Goal: Answer question/provide support: Share knowledge or assist other users

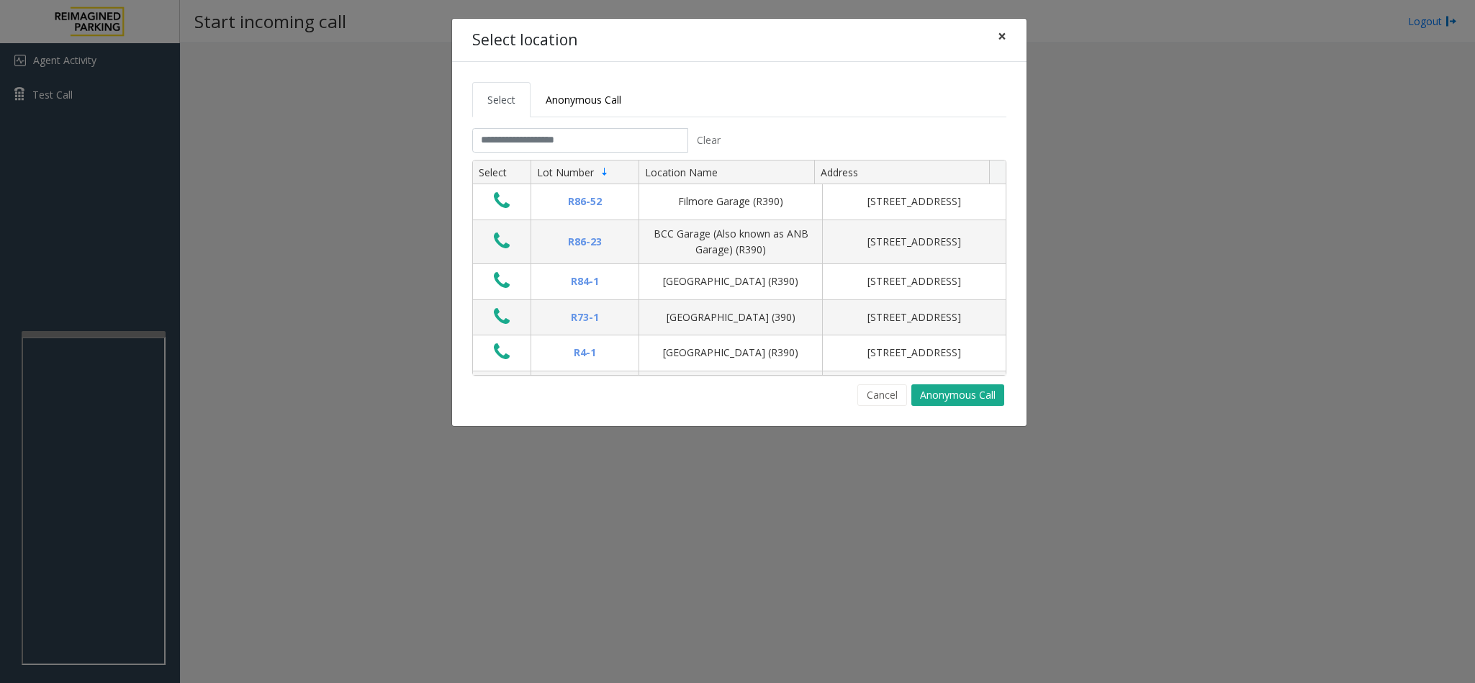
click at [1003, 35] on span "×" at bounding box center [1002, 36] width 9 height 20
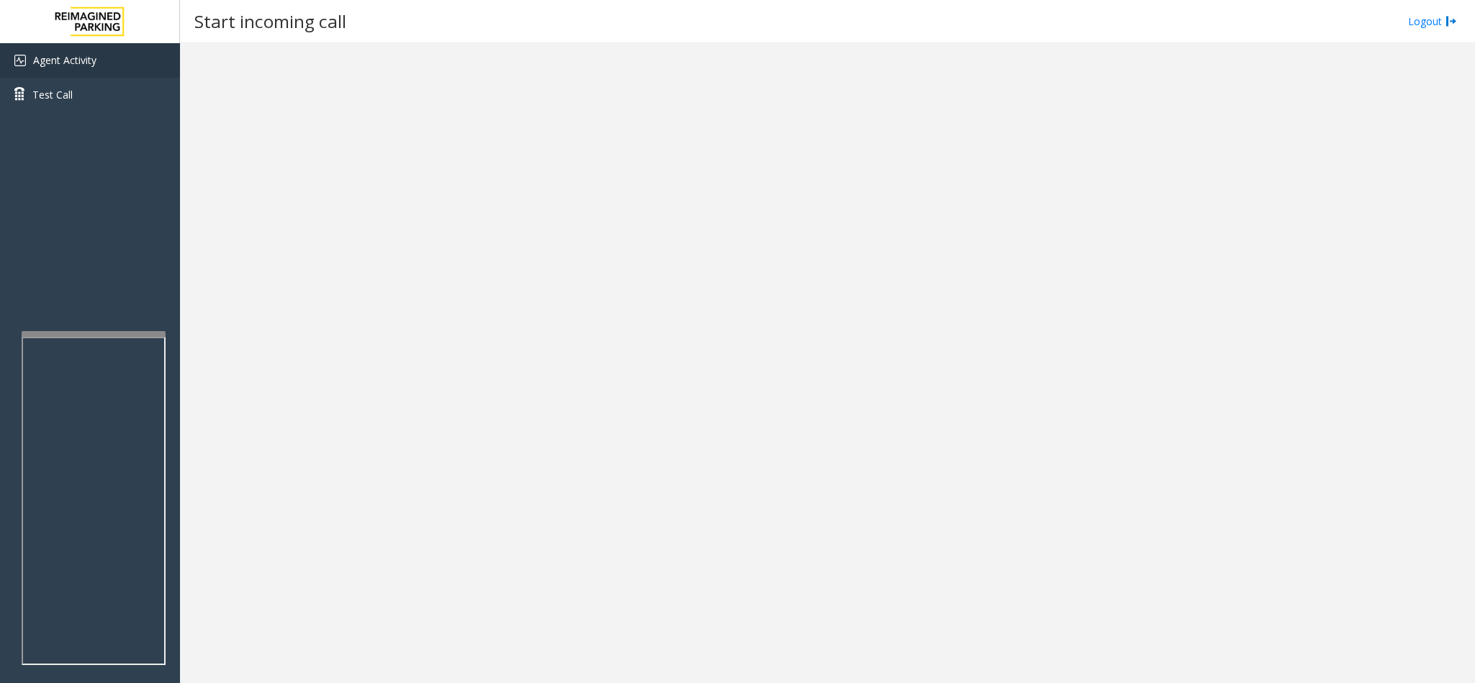
click at [106, 69] on link "Agent Activity" at bounding box center [90, 60] width 180 height 35
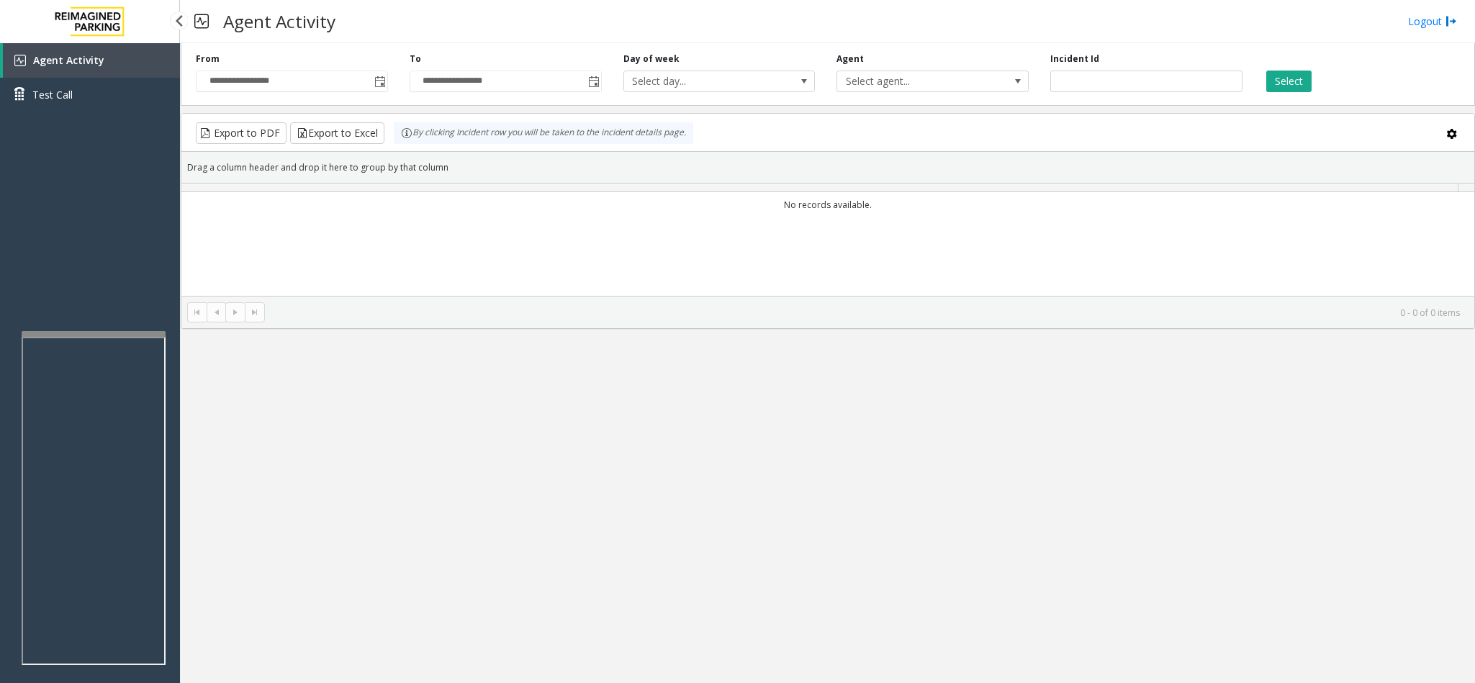
click at [106, 69] on link "Agent Activity" at bounding box center [91, 60] width 177 height 35
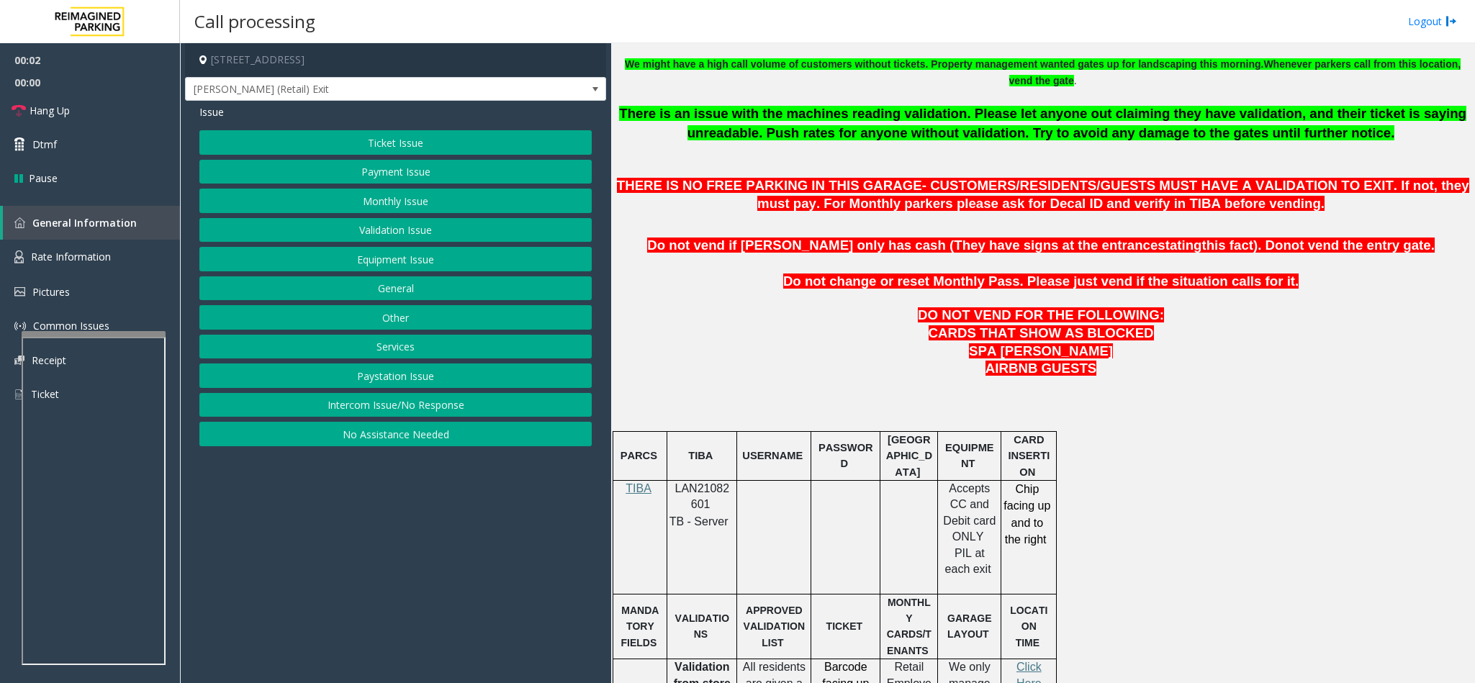
scroll to position [432, 0]
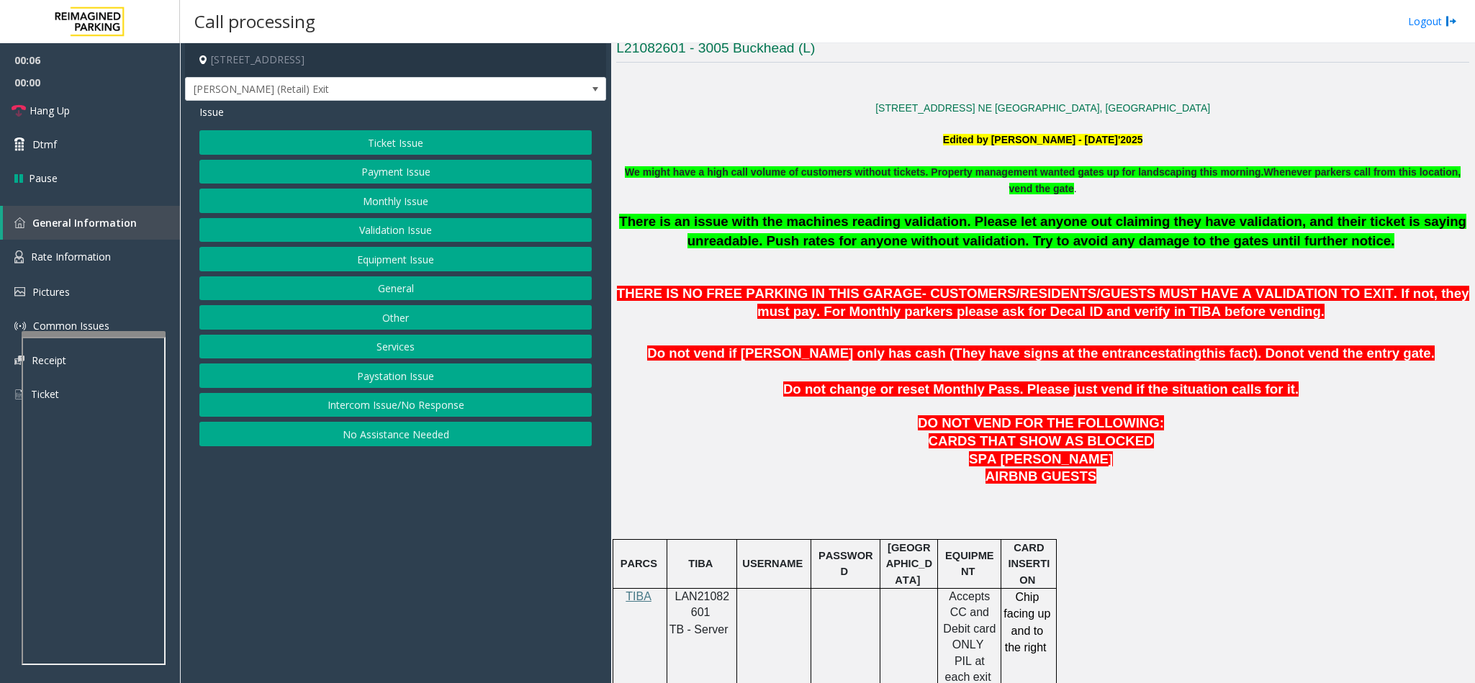
click at [396, 132] on button "Ticket Issue" at bounding box center [395, 142] width 392 height 24
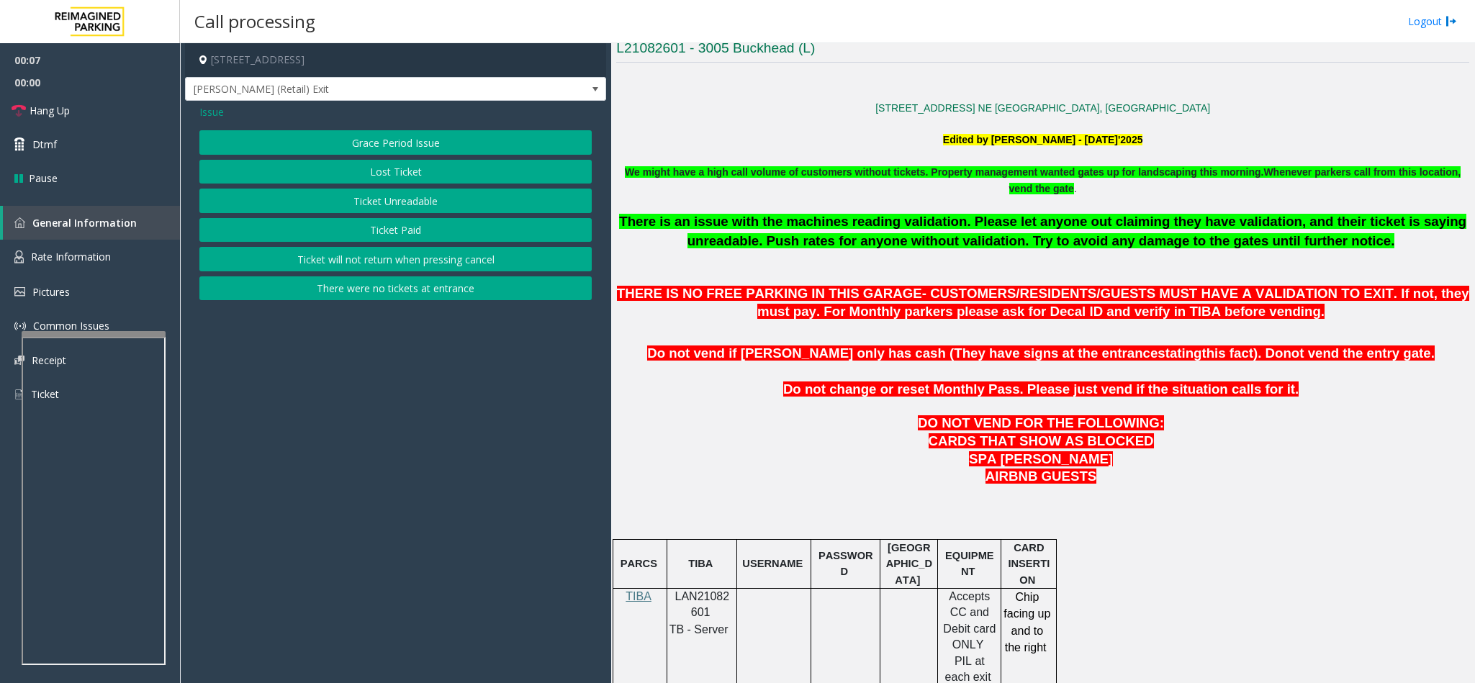
click at [413, 181] on button "Lost Ticket" at bounding box center [395, 172] width 392 height 24
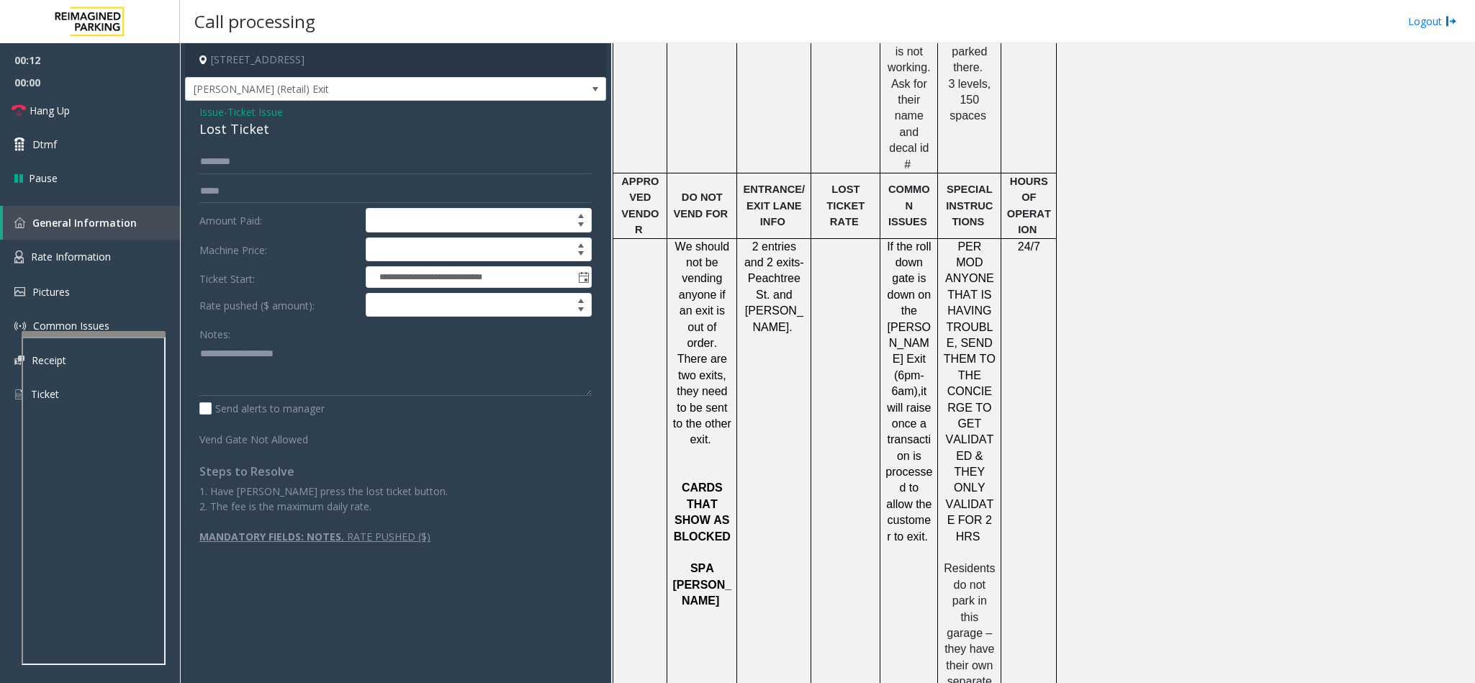
scroll to position [1620, 0]
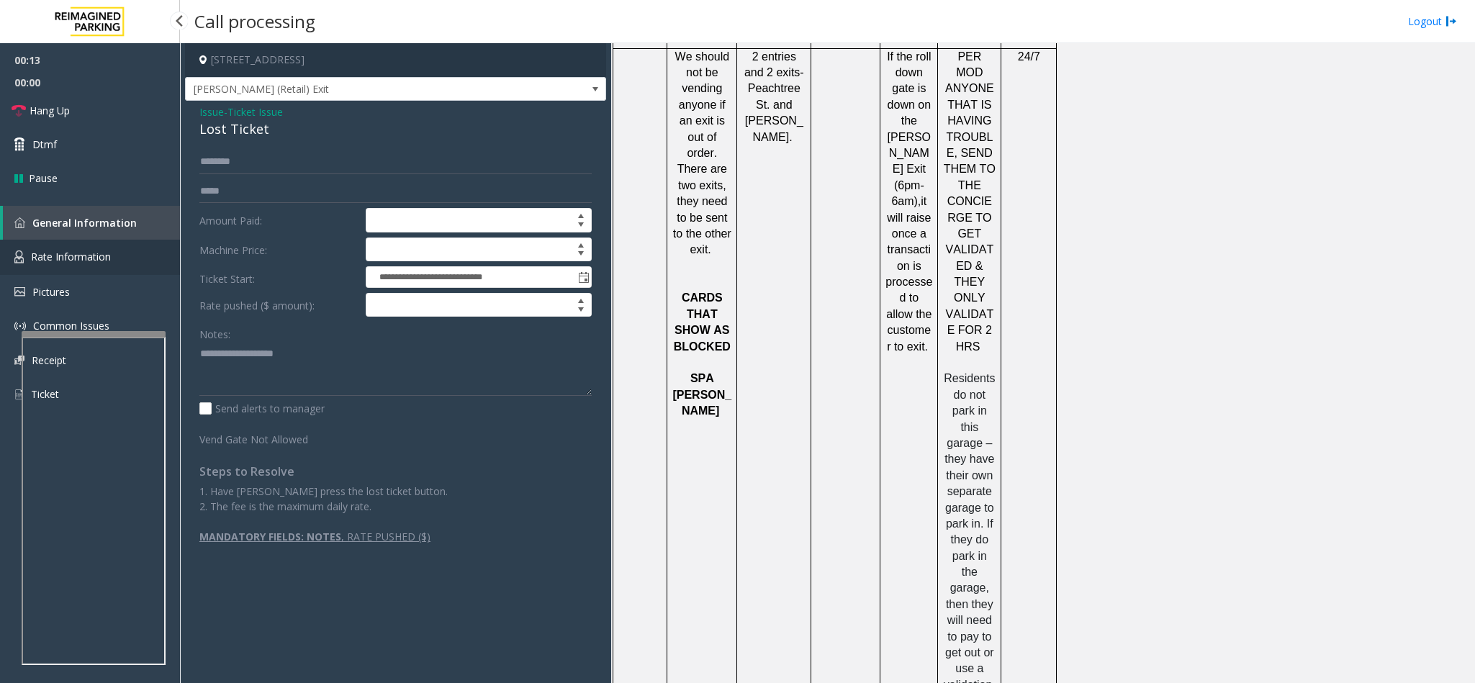
click at [125, 257] on link "Rate Information" at bounding box center [90, 257] width 180 height 35
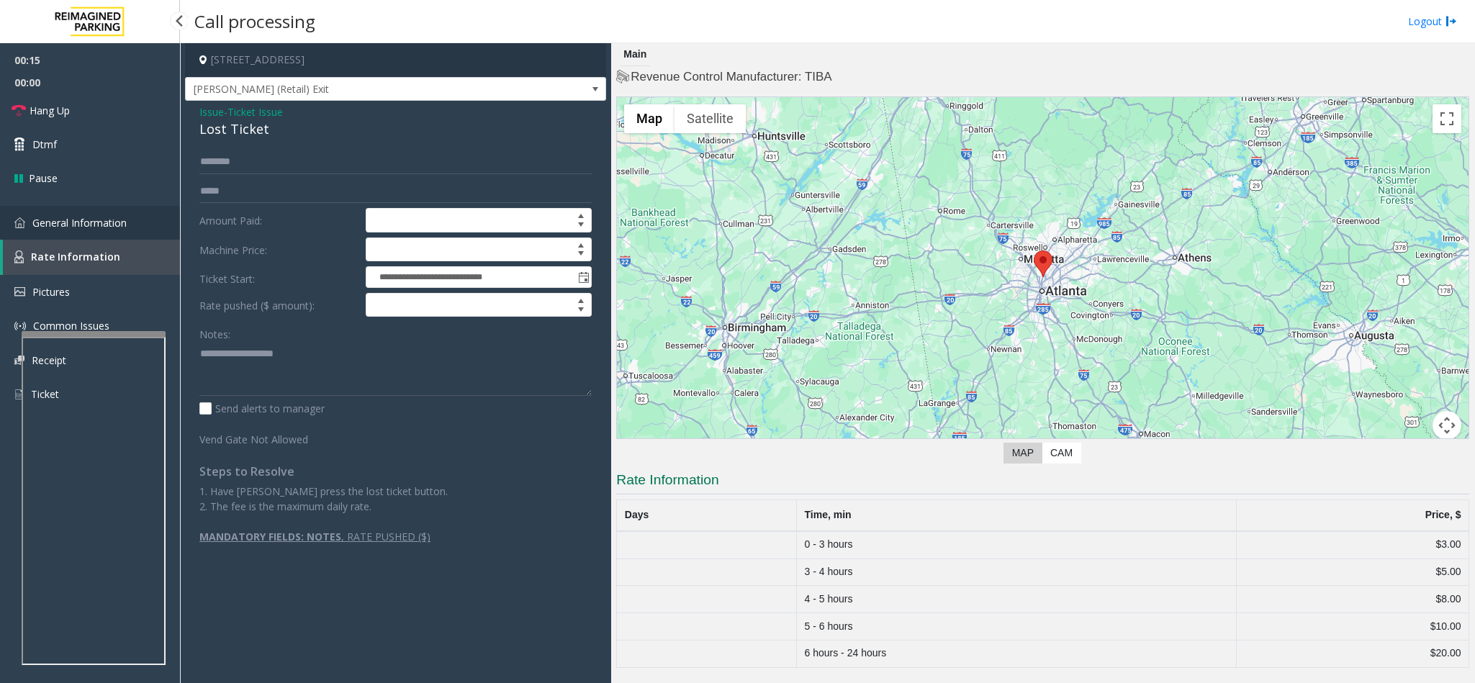
click at [128, 212] on link "General Information" at bounding box center [90, 223] width 180 height 34
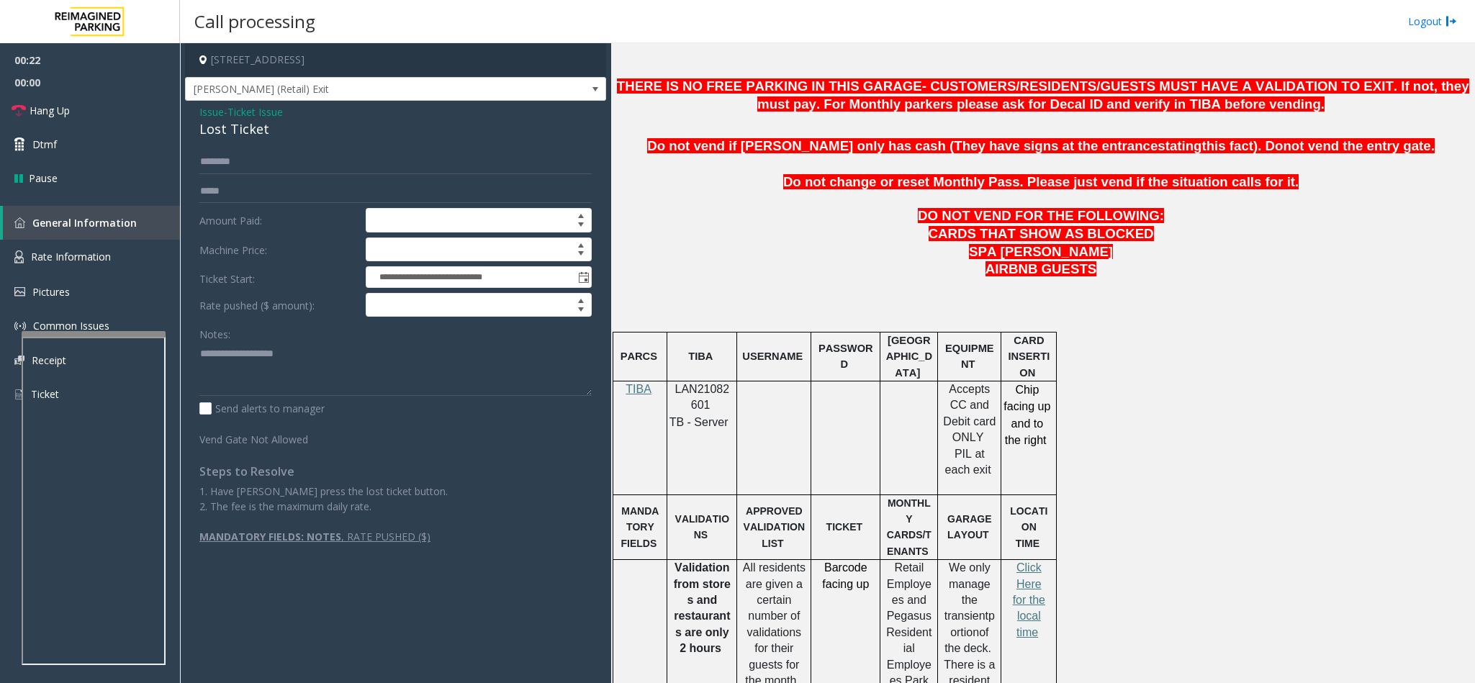
scroll to position [972, 0]
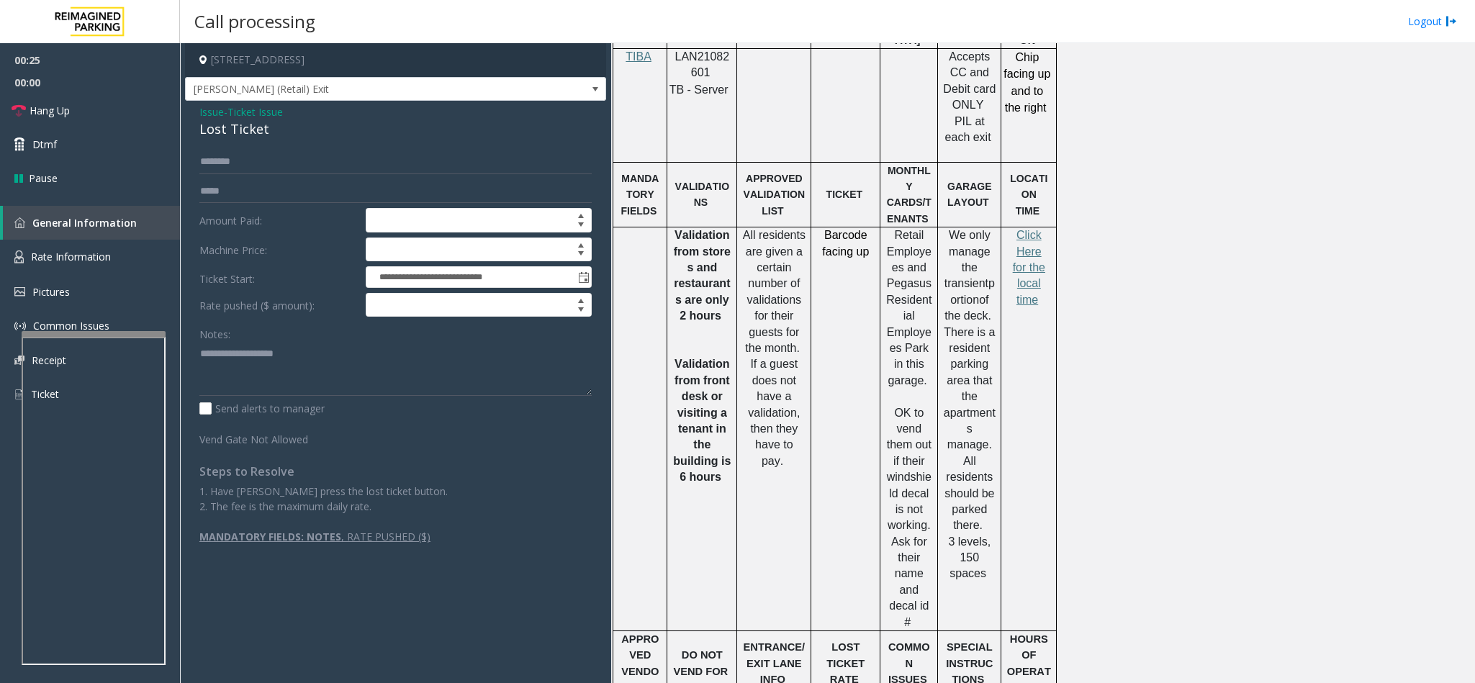
click at [235, 137] on div "Lost Ticket" at bounding box center [395, 128] width 392 height 19
copy div "Lost Ticket"
click at [288, 369] on textarea at bounding box center [395, 369] width 392 height 54
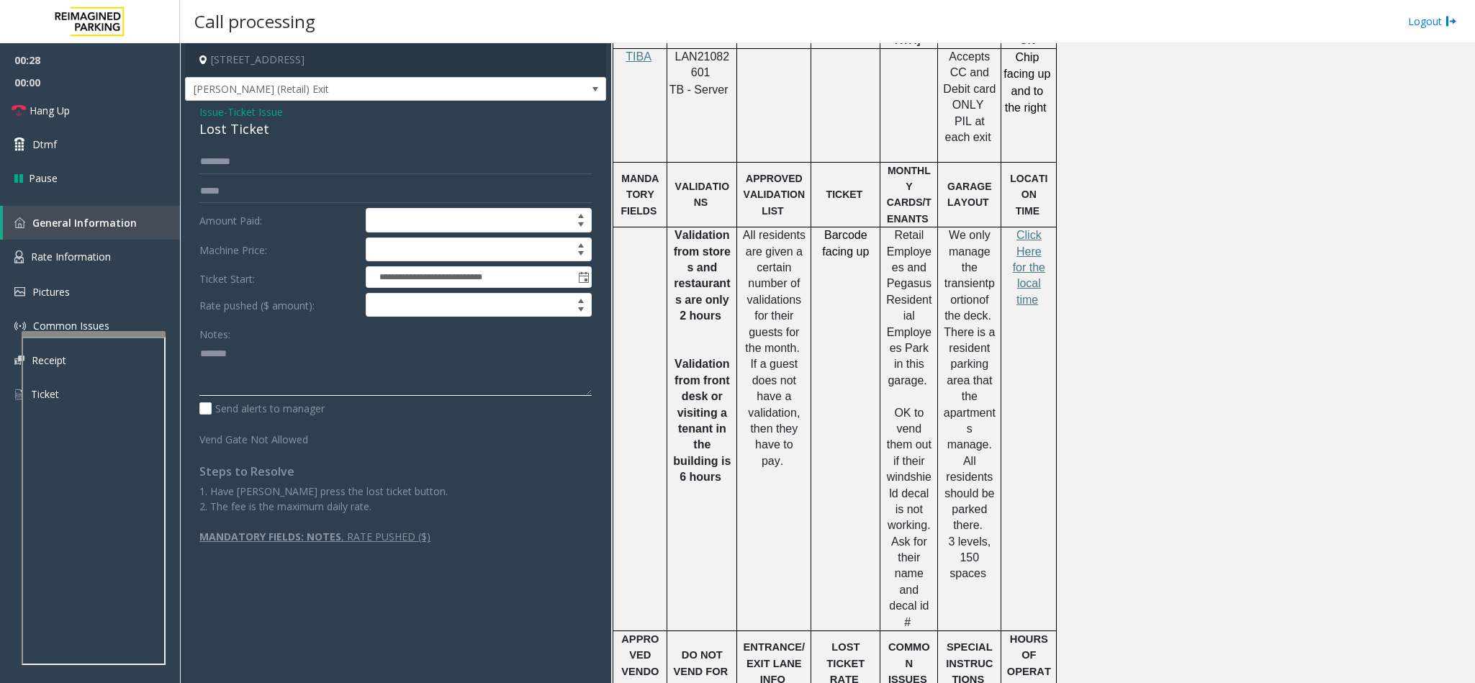
paste textarea "**********"
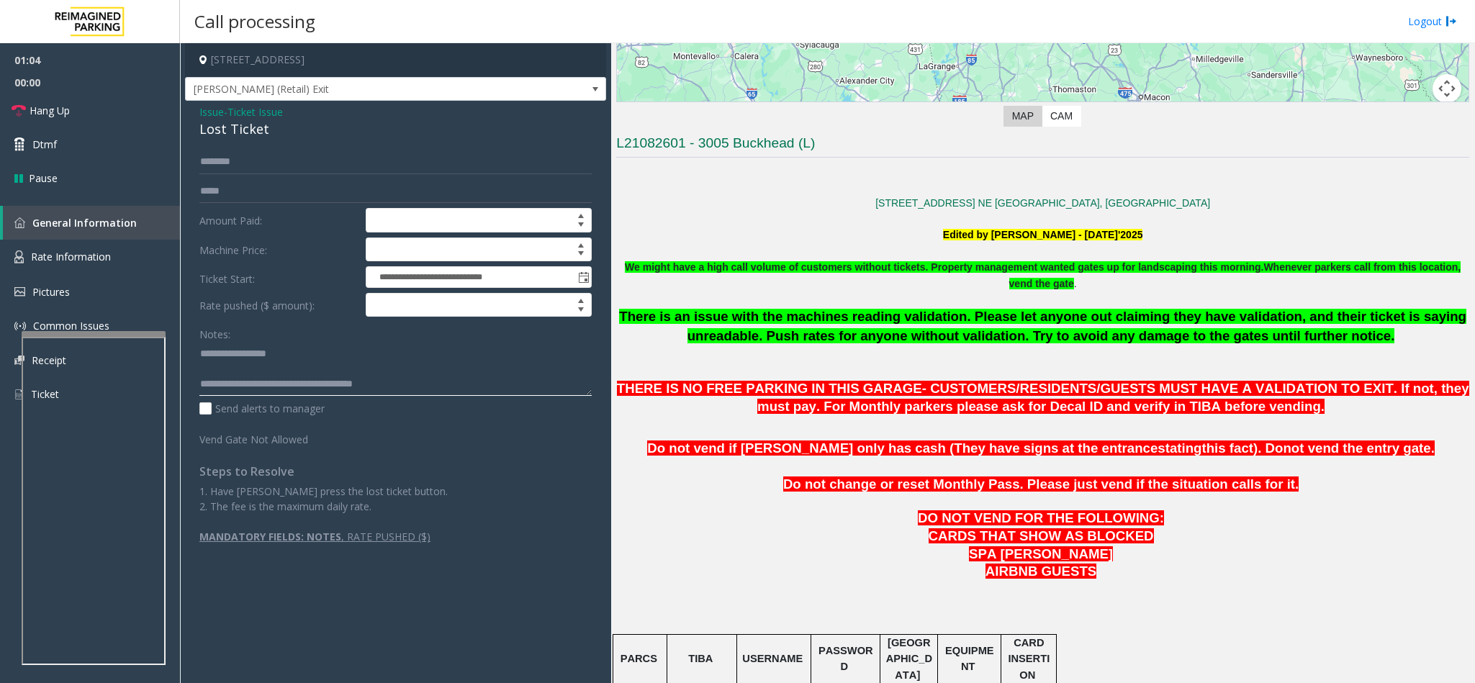
scroll to position [324, 0]
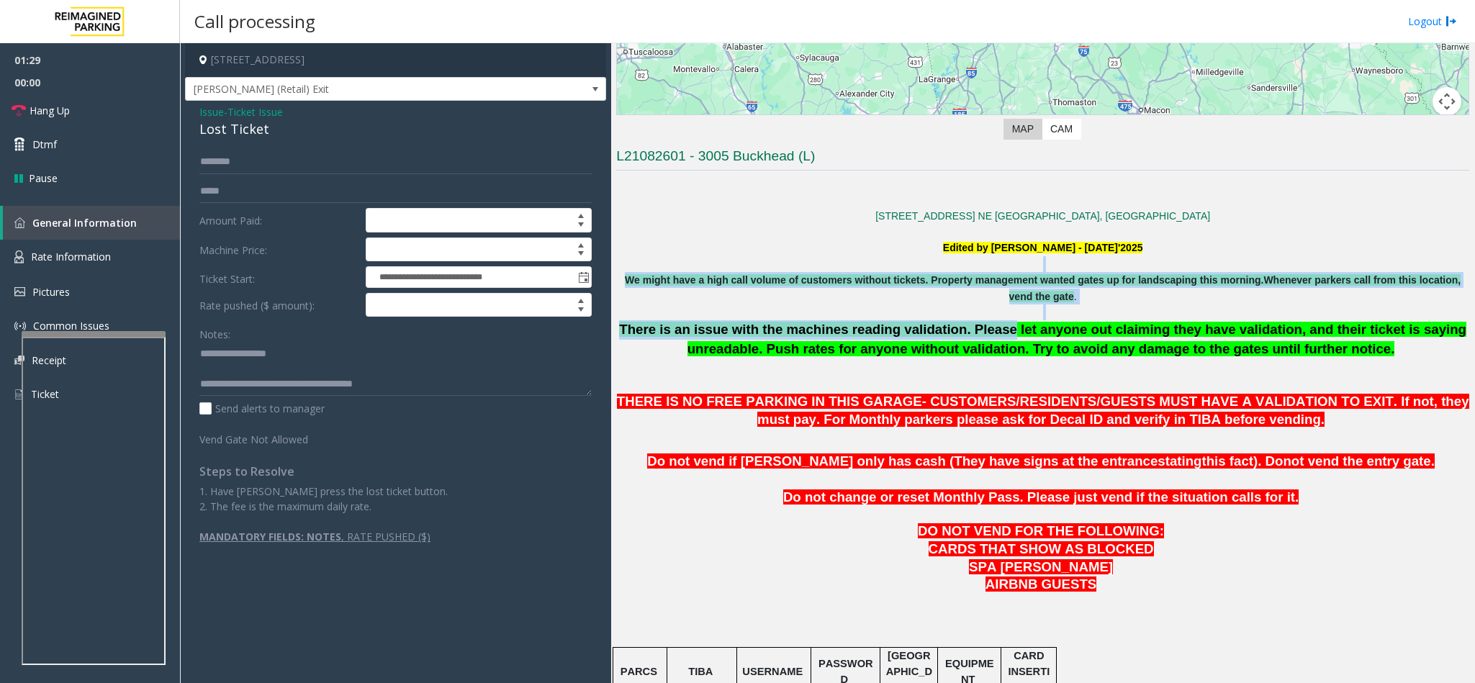
drag, startPoint x: 692, startPoint y: 261, endPoint x: 959, endPoint y: 335, distance: 277.2
click at [780, 338] on span "There is an issue with the machines reading validation. Please let anyone out c…" at bounding box center [1042, 339] width 847 height 35
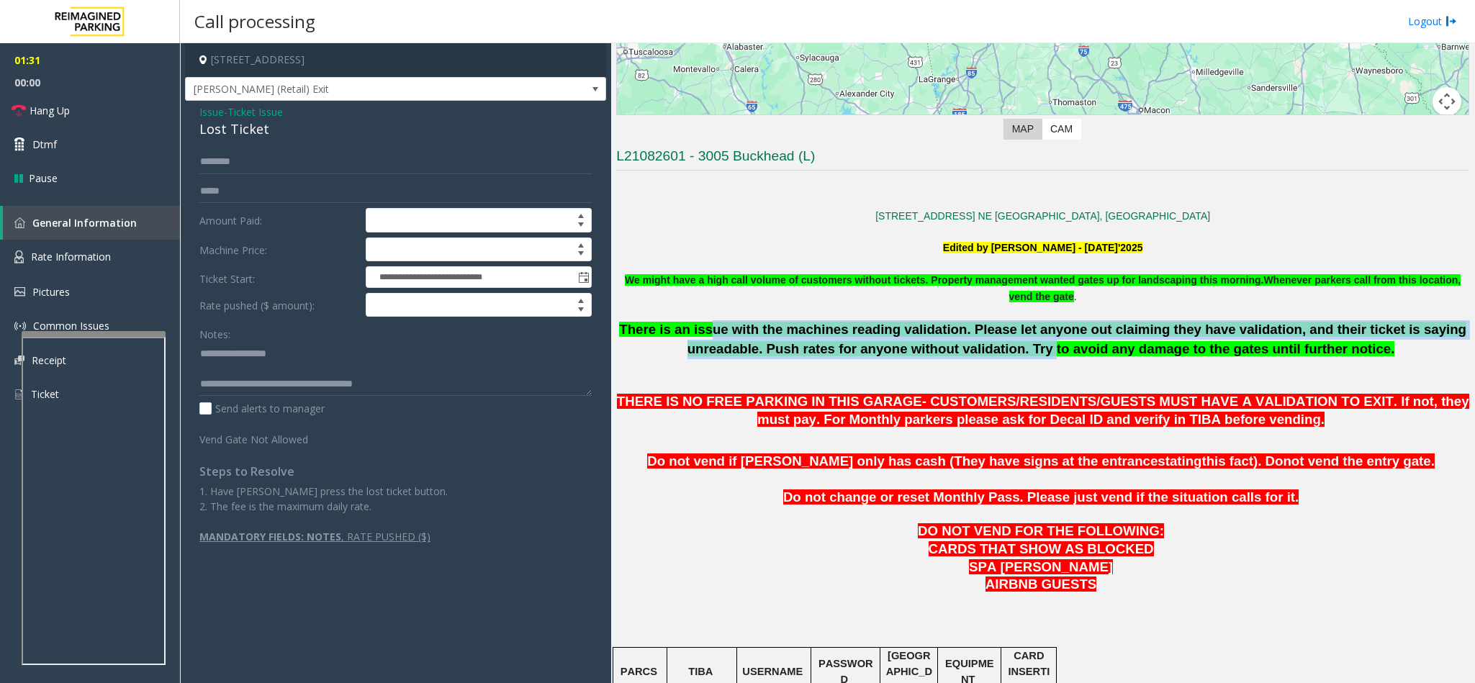
drag, startPoint x: 698, startPoint y: 335, endPoint x: 996, endPoint y: 357, distance: 299.6
click at [996, 356] on span "There is an issue with the machines reading validation. Please let anyone out c…" at bounding box center [1042, 339] width 847 height 35
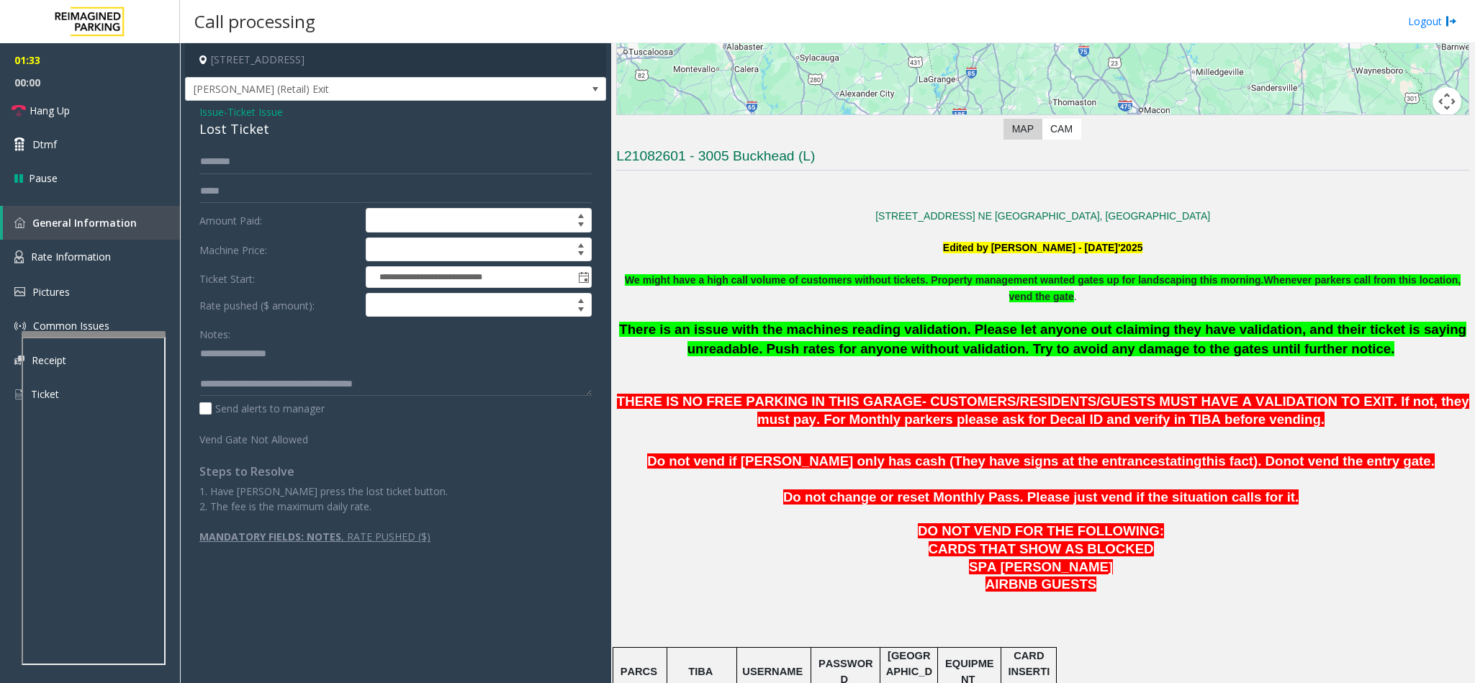
click at [991, 405] on span "THERE IS NO FREE PARKING IN THIS GARAGE- CUSTOMERS/RESIDENTS/GUESTS MUST HAVE A…" at bounding box center [1043, 410] width 852 height 33
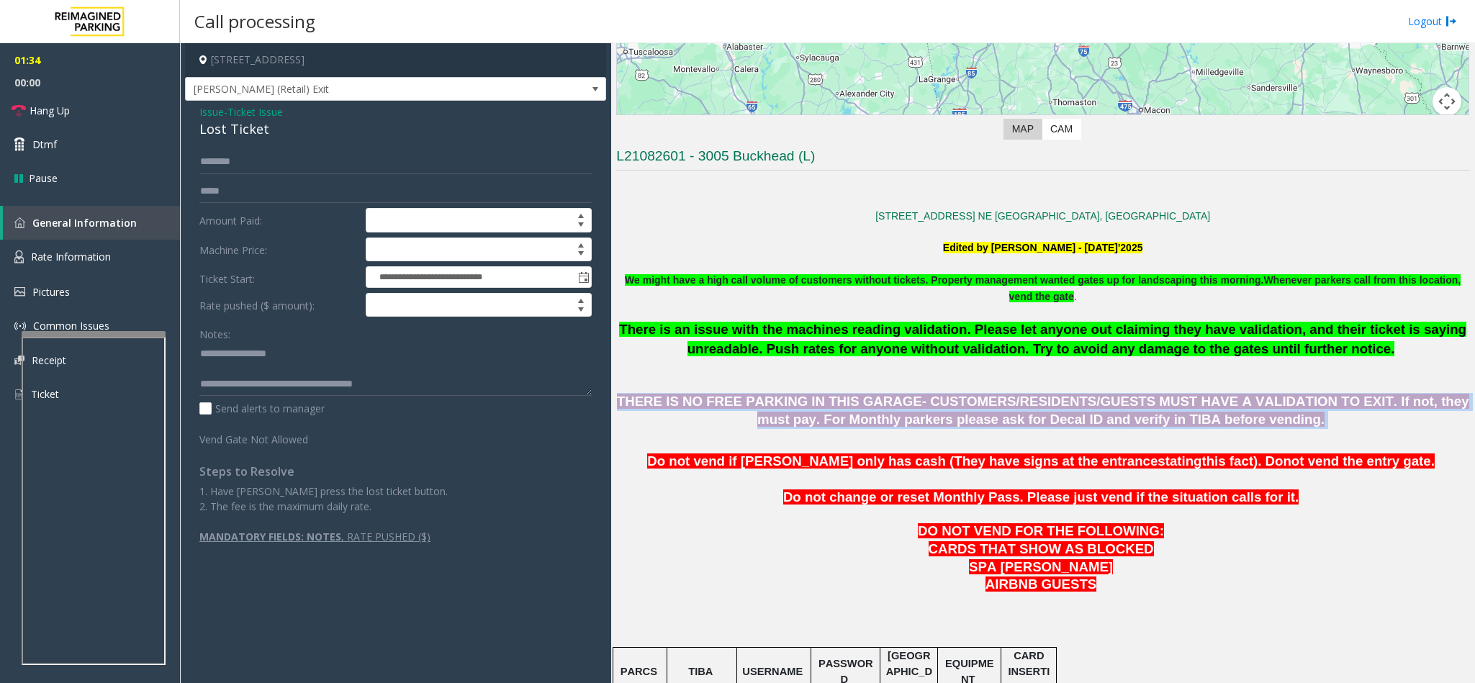
click at [991, 405] on span "THERE IS NO FREE PARKING IN THIS GARAGE- CUSTOMERS/RESIDENTS/GUESTS MUST HAVE A…" at bounding box center [1043, 410] width 852 height 33
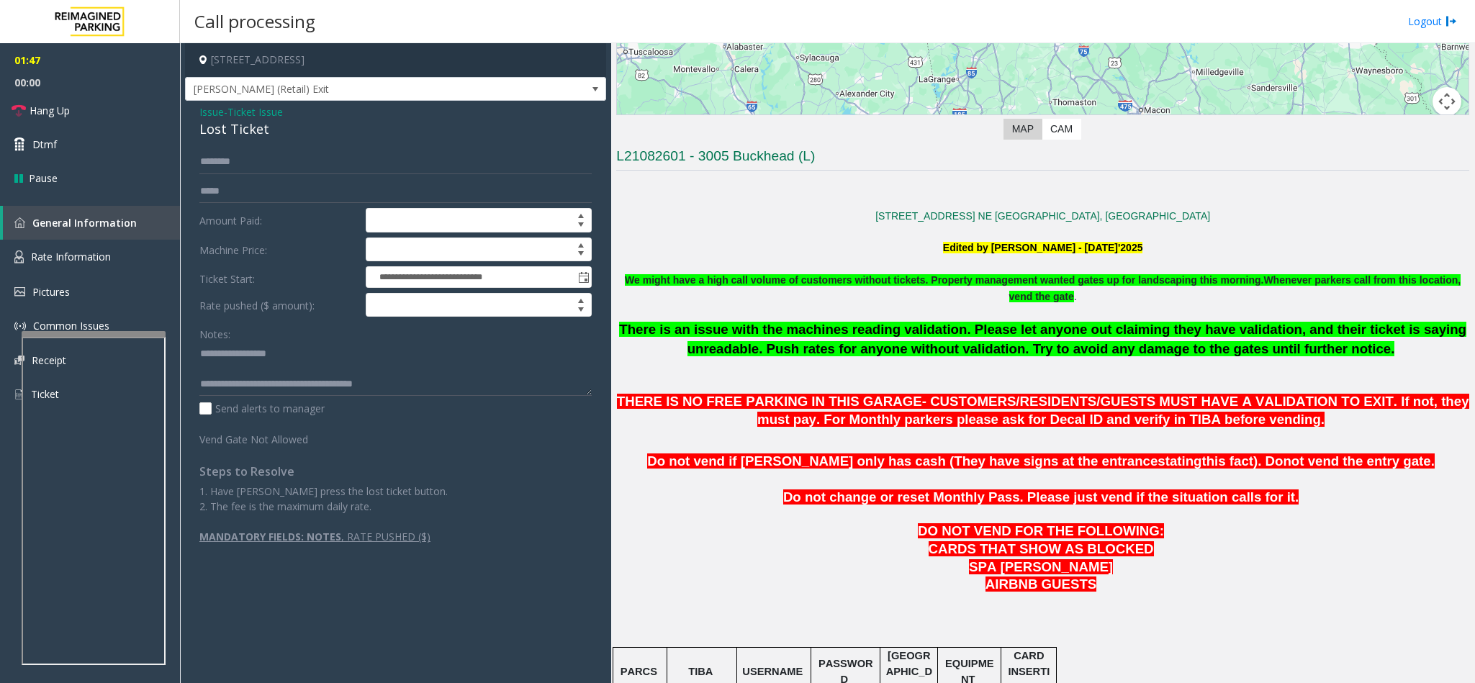
click at [1006, 456] on span "Do not vend if parker only has cash (They have signs at the entrance" at bounding box center [902, 460] width 510 height 15
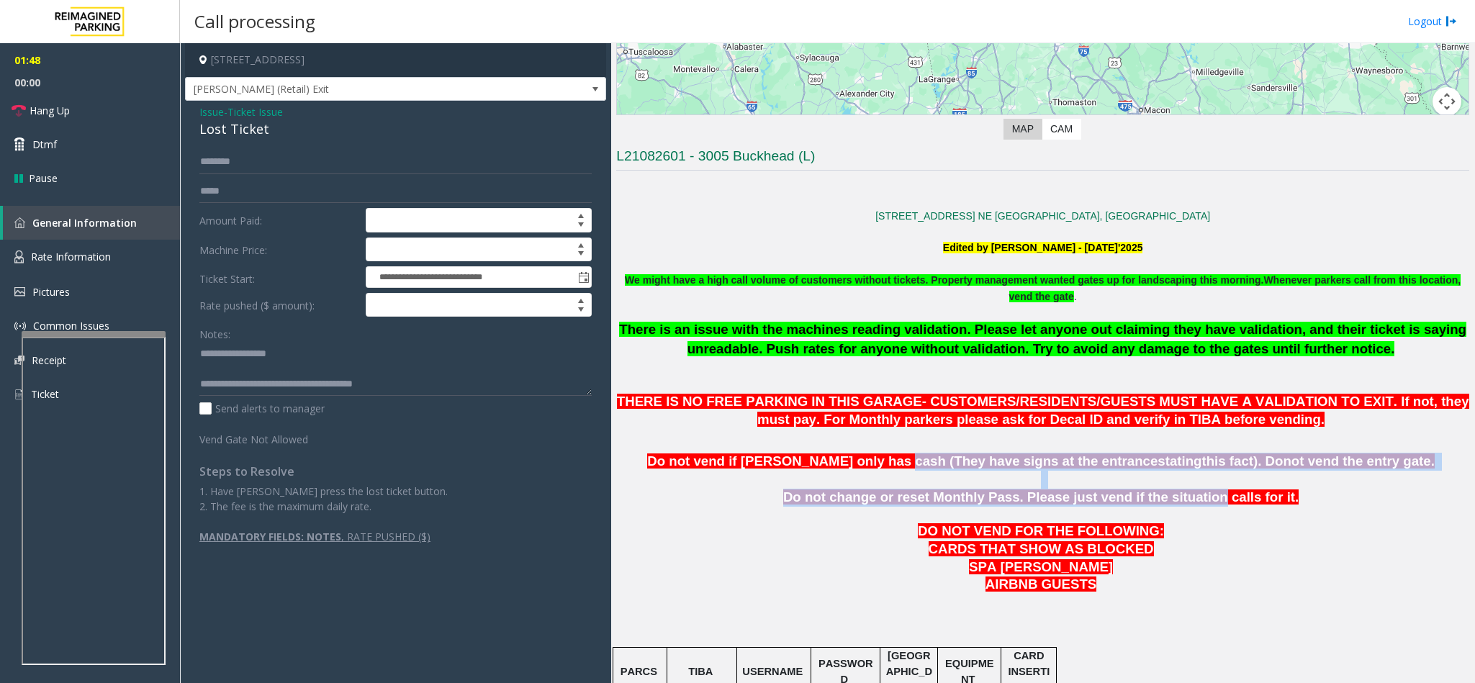
drag, startPoint x: 925, startPoint y: 466, endPoint x: 1193, endPoint y: 504, distance: 270.4
click at [1193, 504] on span "Do not change or reset Monthly Pass. Please just vend if the situation calls fo…" at bounding box center [1040, 496] width 515 height 15
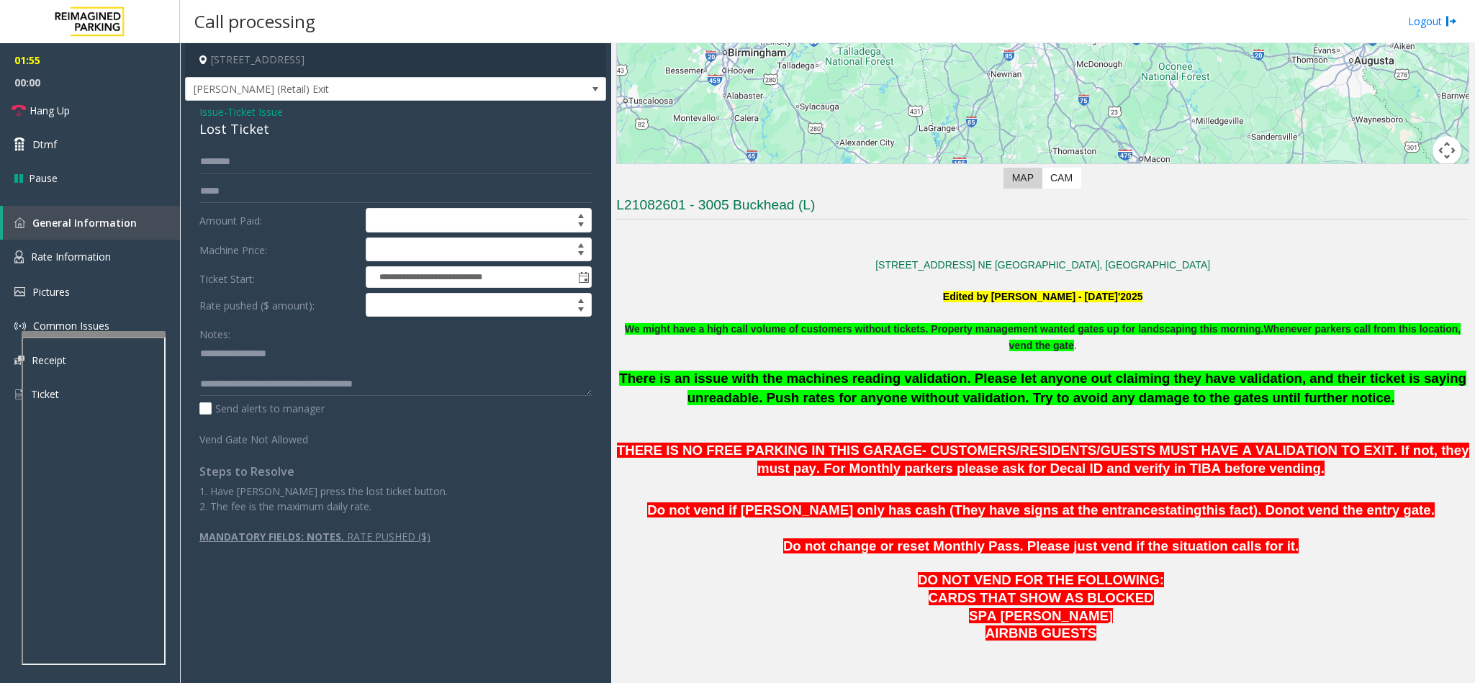
scroll to position [540, 0]
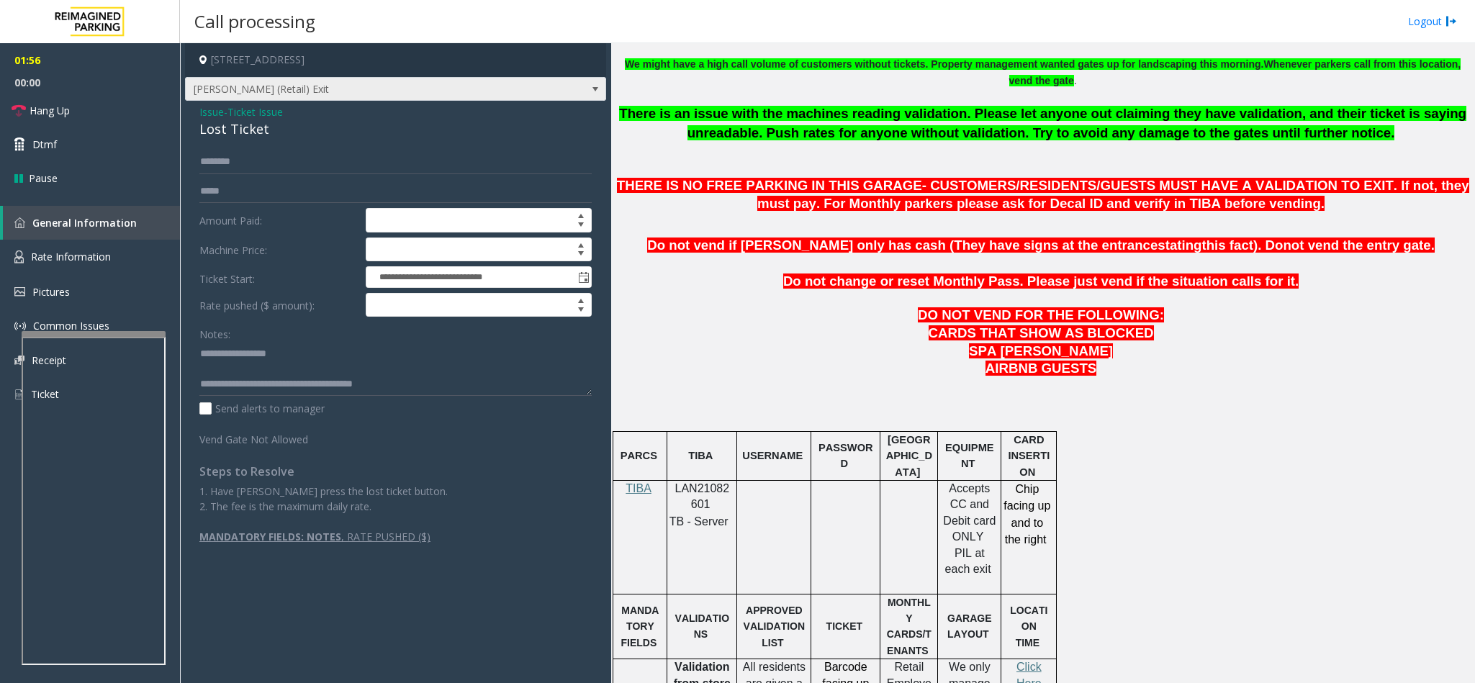
click at [276, 98] on span "[PERSON_NAME] (Retail) Exit" at bounding box center [354, 89] width 336 height 23
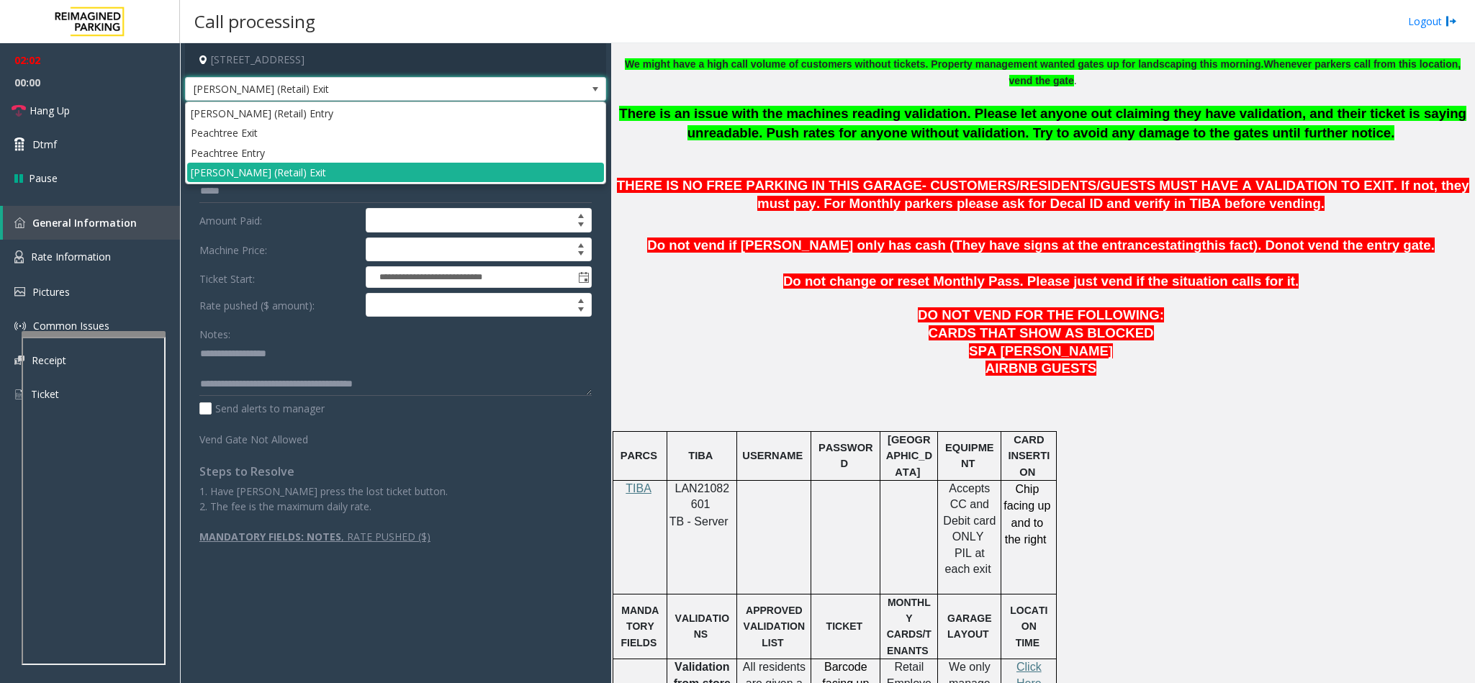
click at [890, 312] on p "DO NOT VEND FOR THE FOLLOWING:" at bounding box center [1042, 316] width 853 height 18
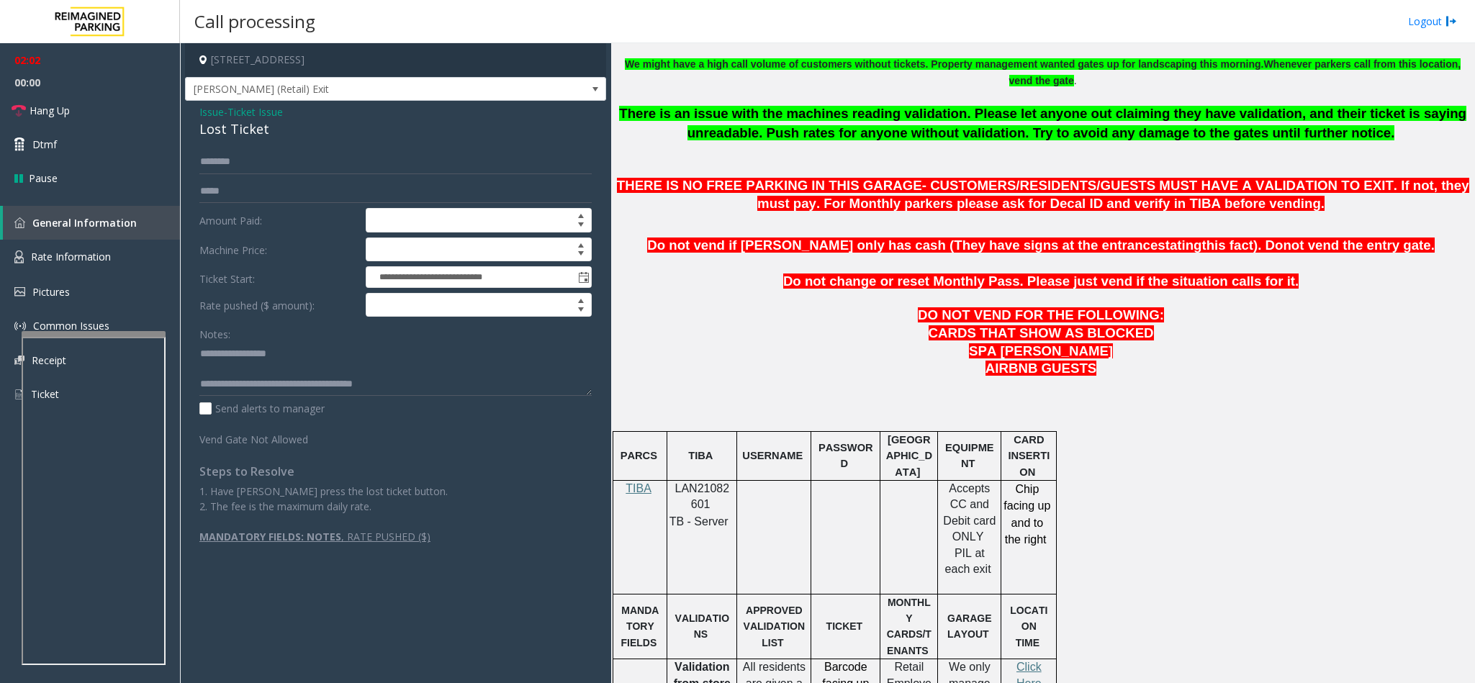
scroll to position [432, 0]
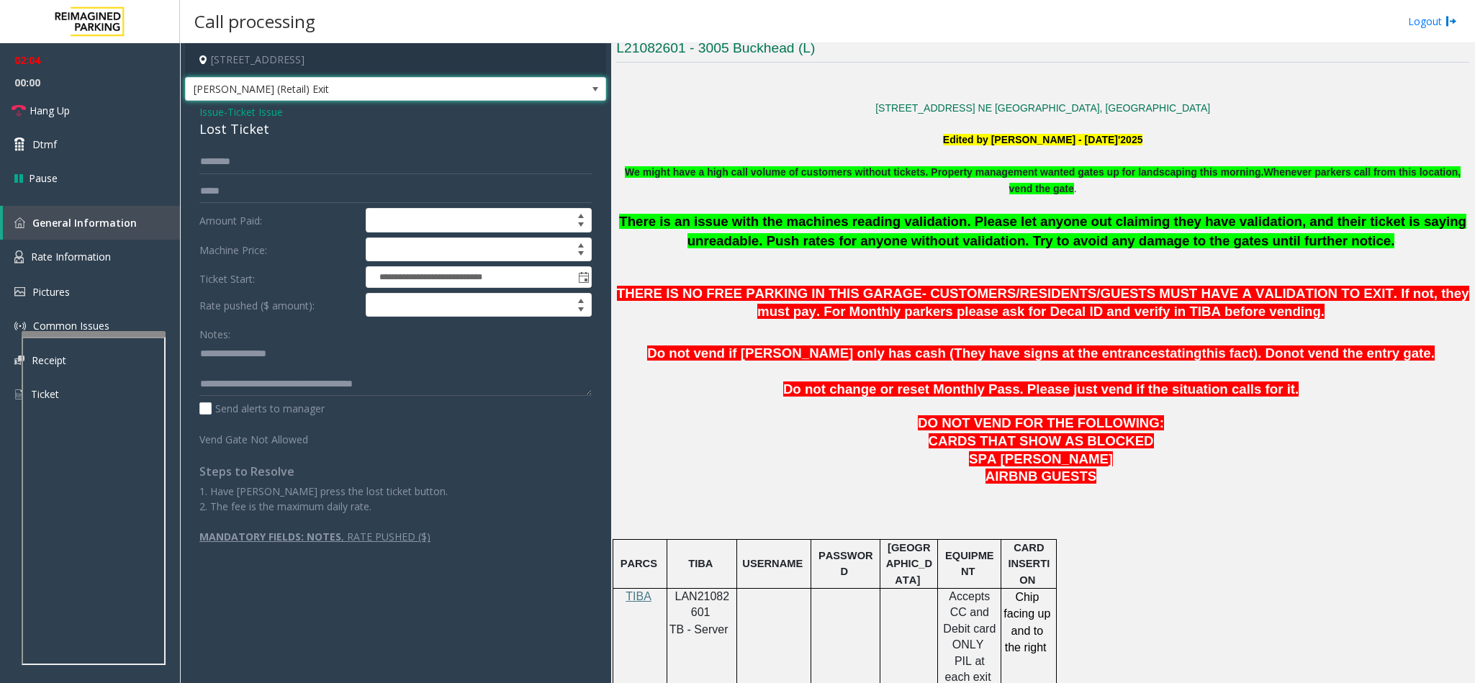
click at [302, 80] on span "[PERSON_NAME] (Retail) Exit" at bounding box center [354, 89] width 336 height 23
click at [1007, 352] on span "Do not vend if parker only has cash (They have signs at the entrance" at bounding box center [902, 353] width 510 height 15
click at [73, 119] on link "Hang Up" at bounding box center [90, 111] width 180 height 34
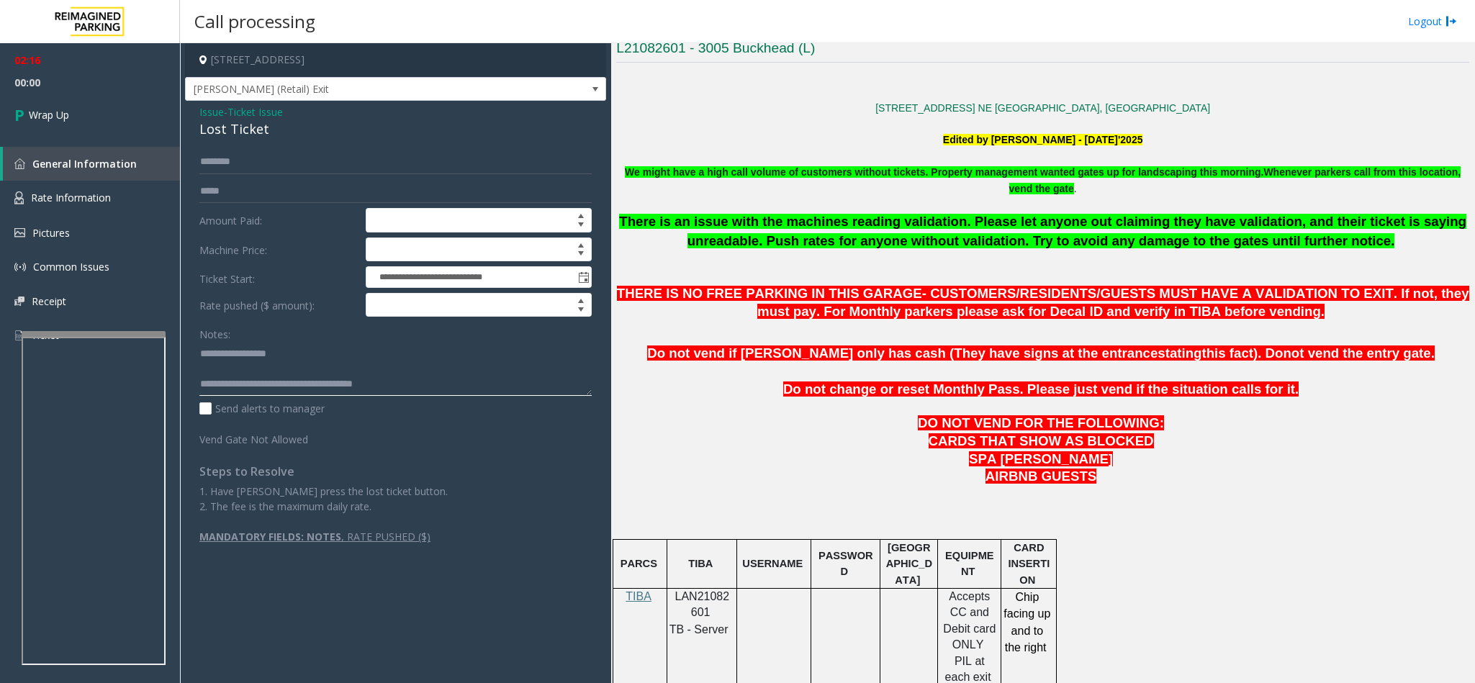
click at [407, 391] on textarea at bounding box center [395, 369] width 392 height 54
click at [387, 374] on textarea at bounding box center [395, 369] width 392 height 54
click at [292, 389] on textarea at bounding box center [395, 369] width 392 height 54
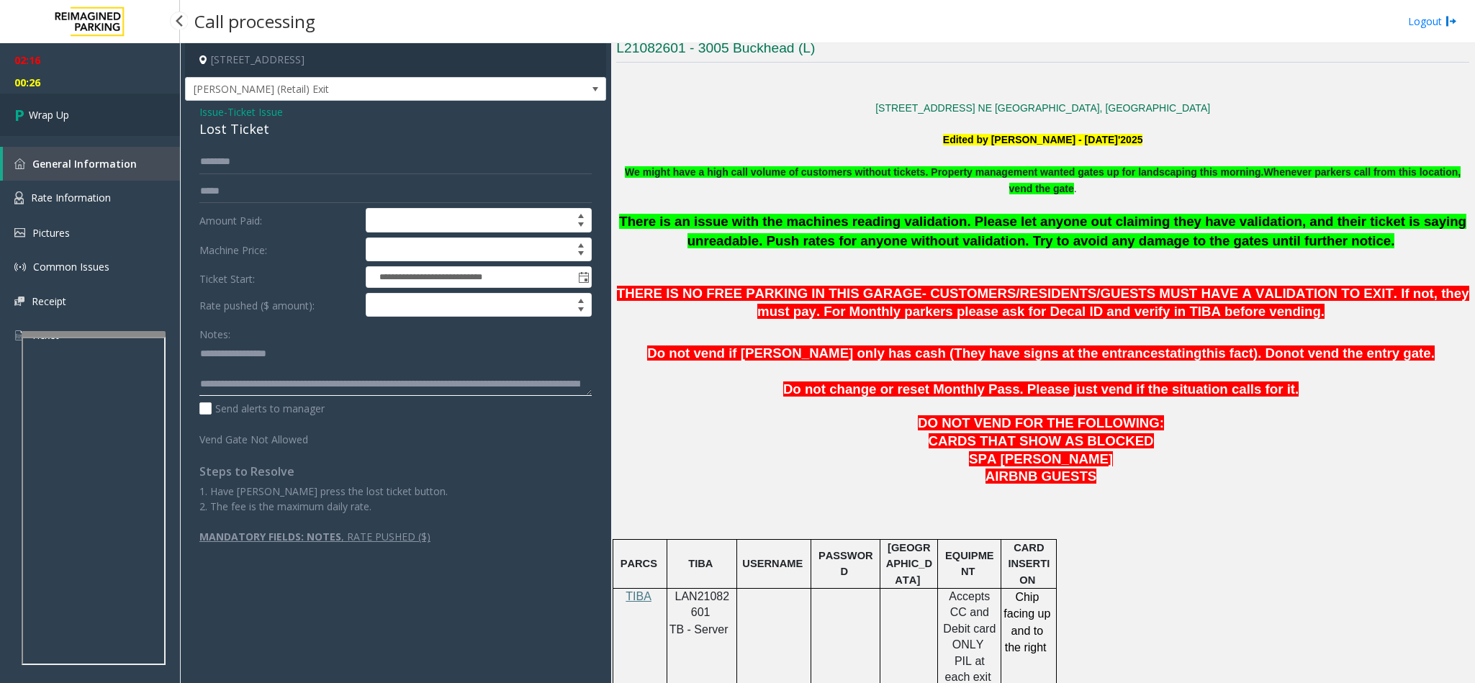
type textarea "**********"
click at [72, 121] on link "Wrap Up" at bounding box center [90, 115] width 180 height 42
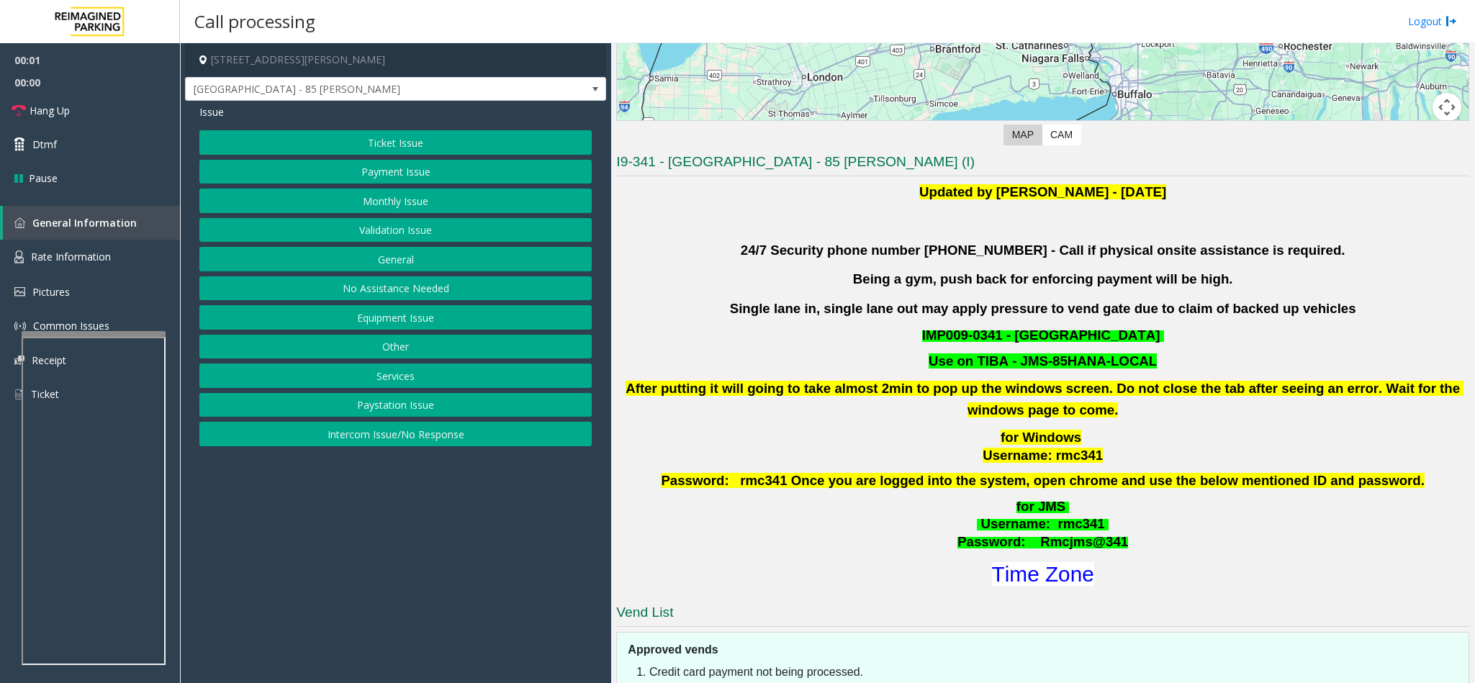
scroll to position [324, 0]
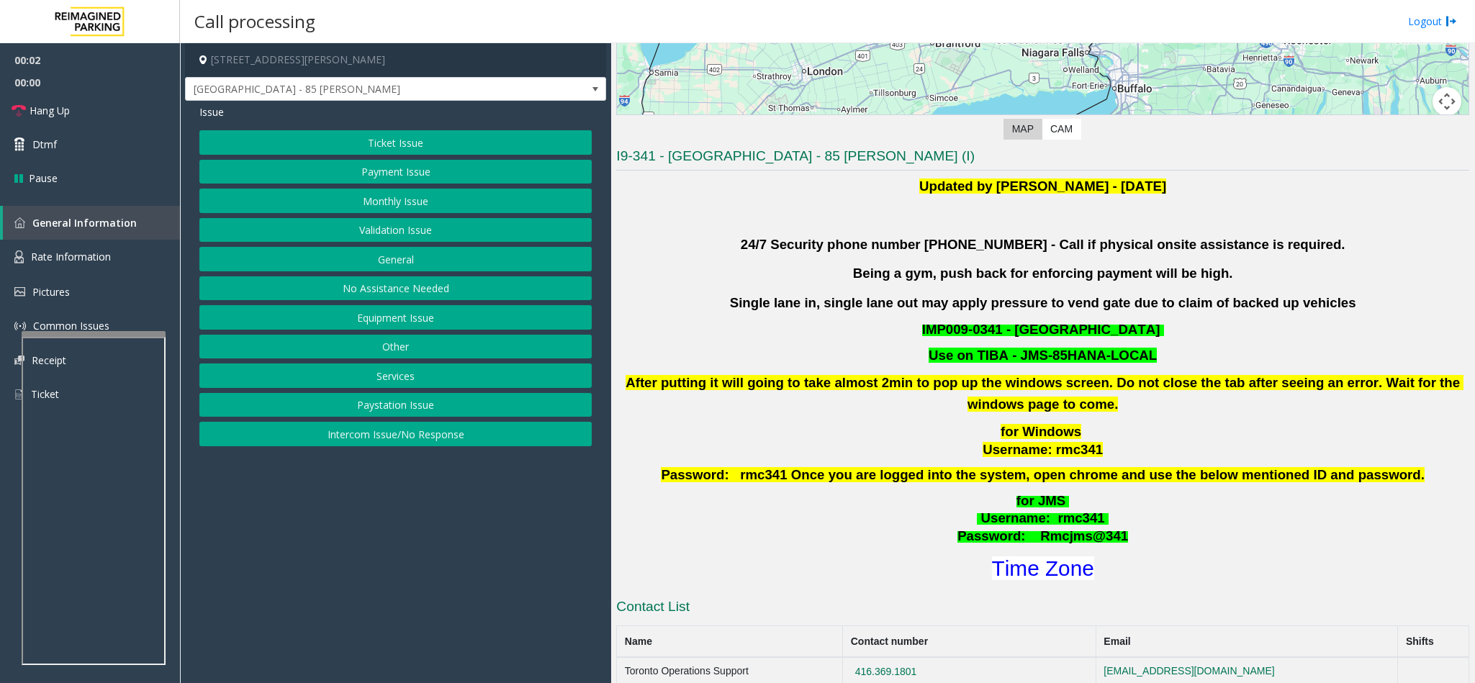
click at [438, 227] on button "Validation Issue" at bounding box center [395, 230] width 392 height 24
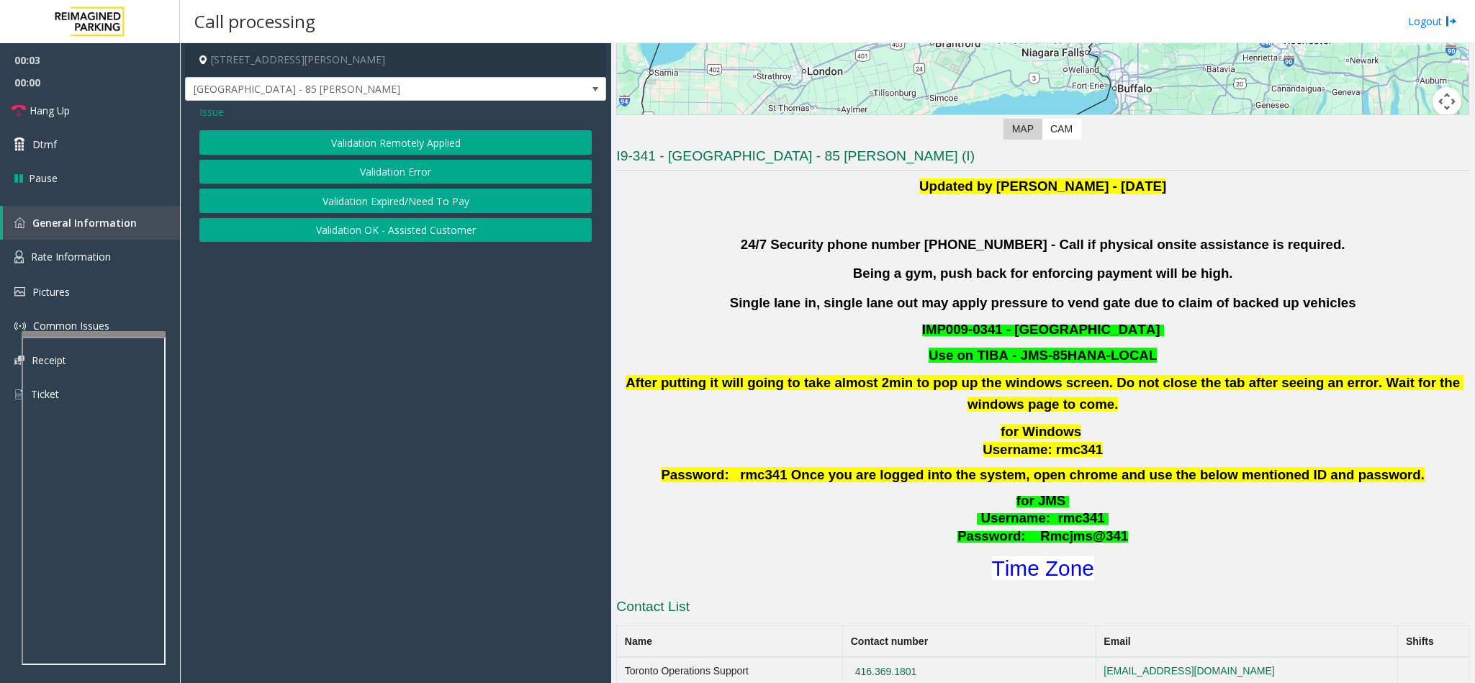
click at [387, 171] on button "Validation Error" at bounding box center [395, 172] width 392 height 24
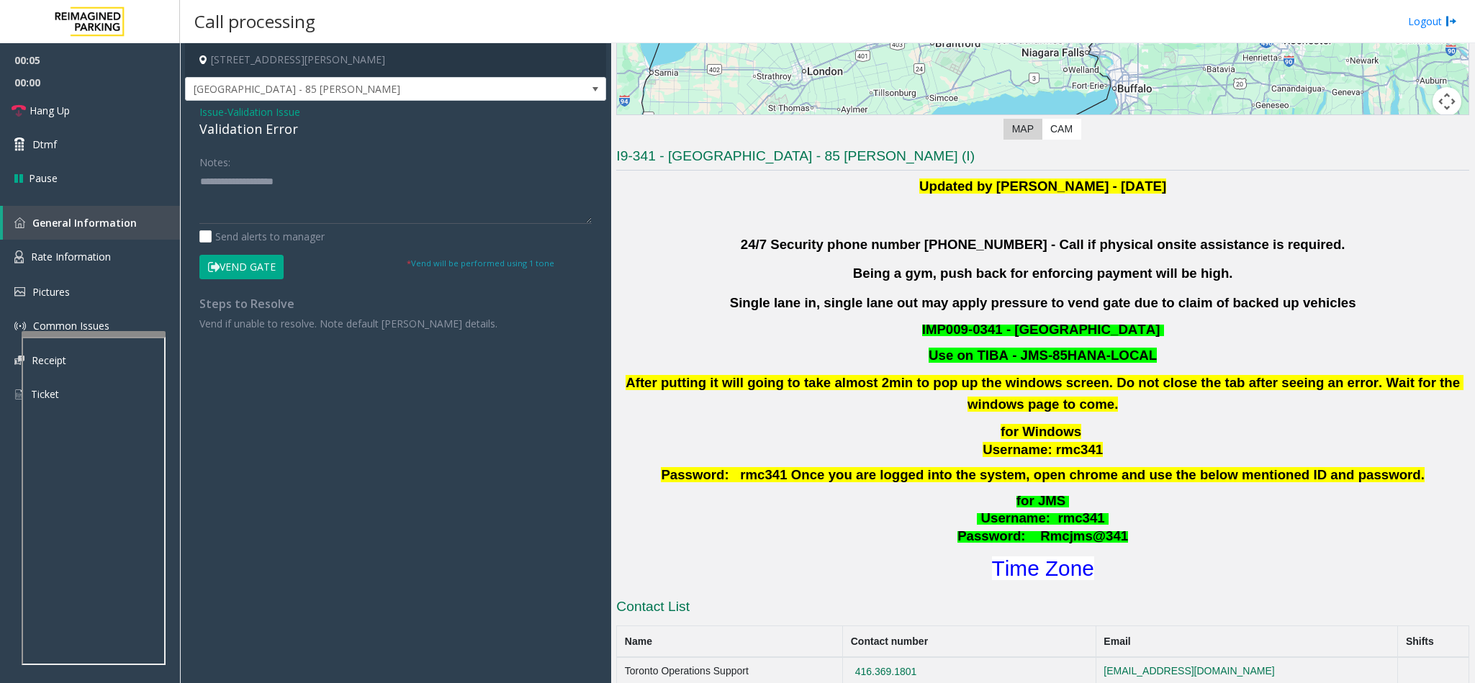
click at [235, 135] on div "Validation Error" at bounding box center [395, 128] width 392 height 19
copy div "Validation Error"
click at [242, 209] on textarea at bounding box center [395, 197] width 392 height 54
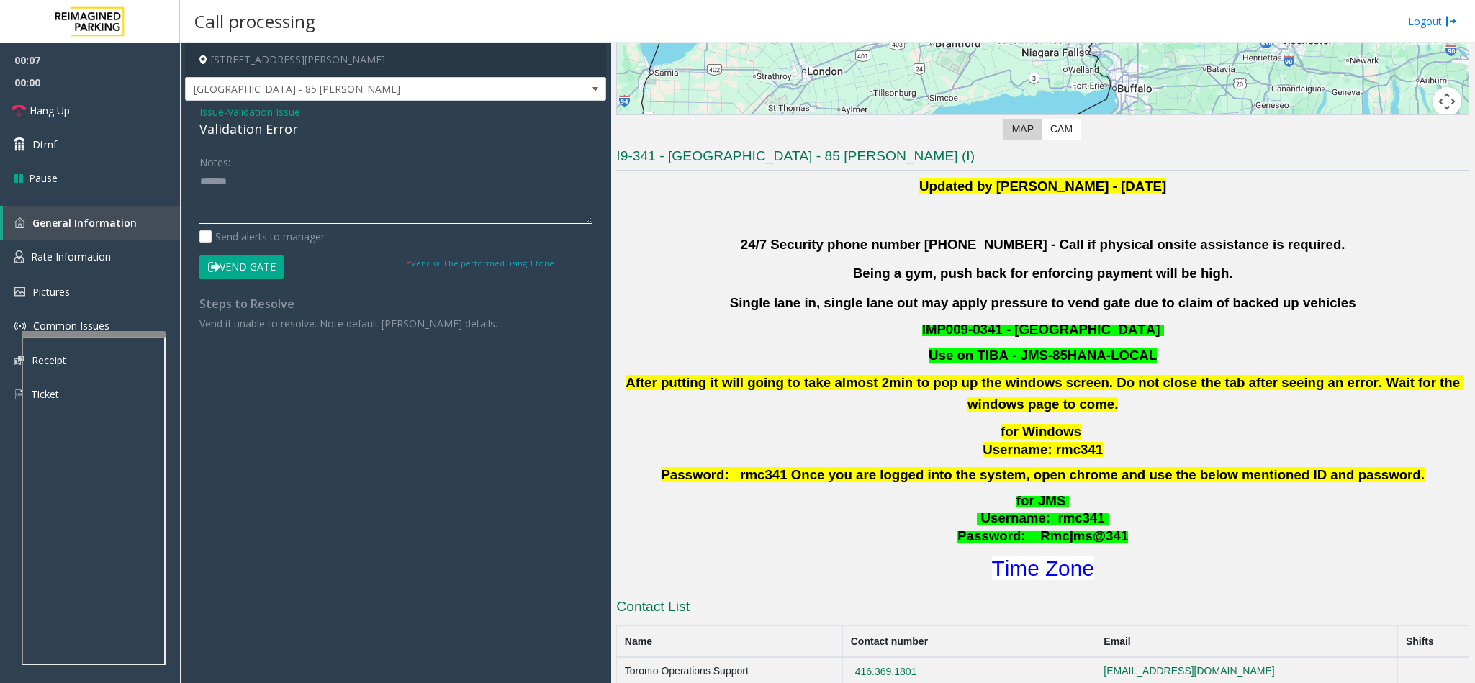
paste textarea "**********"
click at [288, 215] on textarea at bounding box center [395, 197] width 392 height 54
click at [1060, 564] on font "Time Zone" at bounding box center [1043, 568] width 102 height 24
click at [279, 219] on textarea at bounding box center [395, 197] width 392 height 54
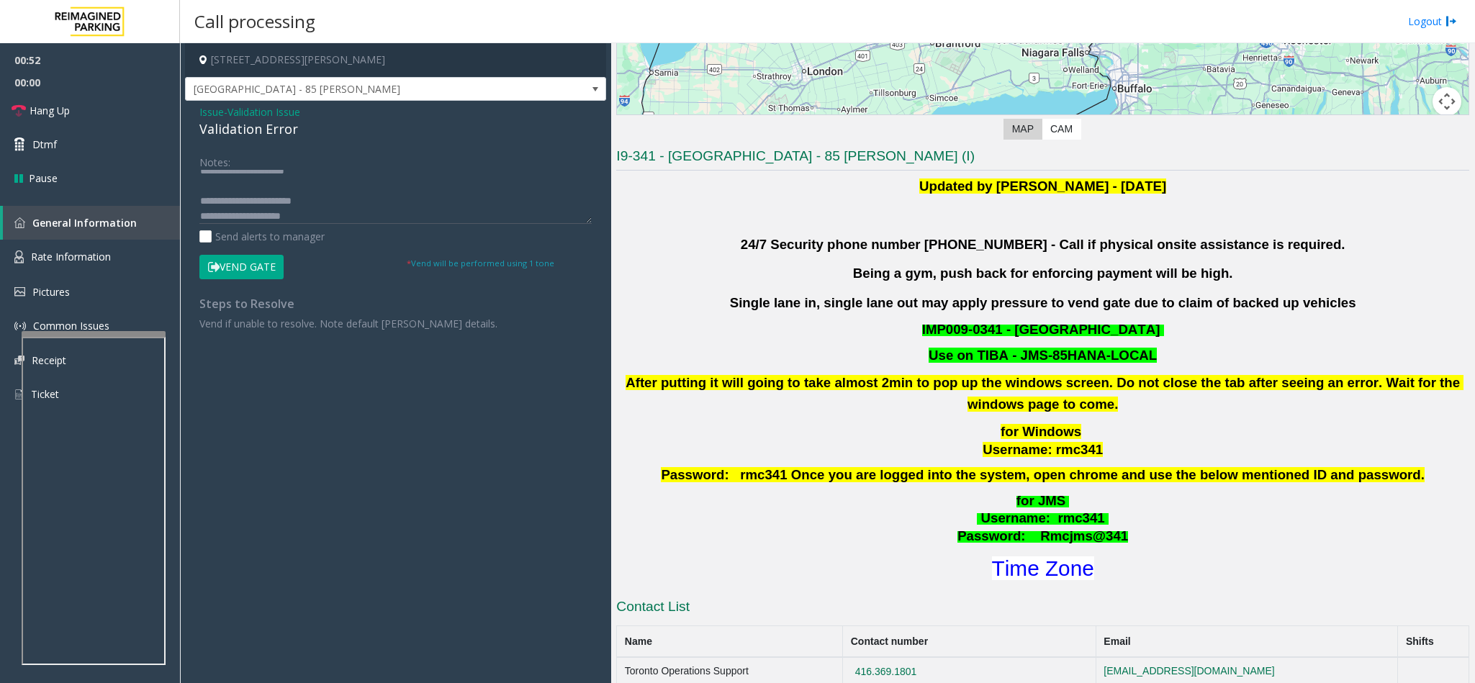
click at [251, 268] on button "Vend Gate" at bounding box center [241, 267] width 84 height 24
click at [312, 217] on textarea at bounding box center [395, 197] width 392 height 54
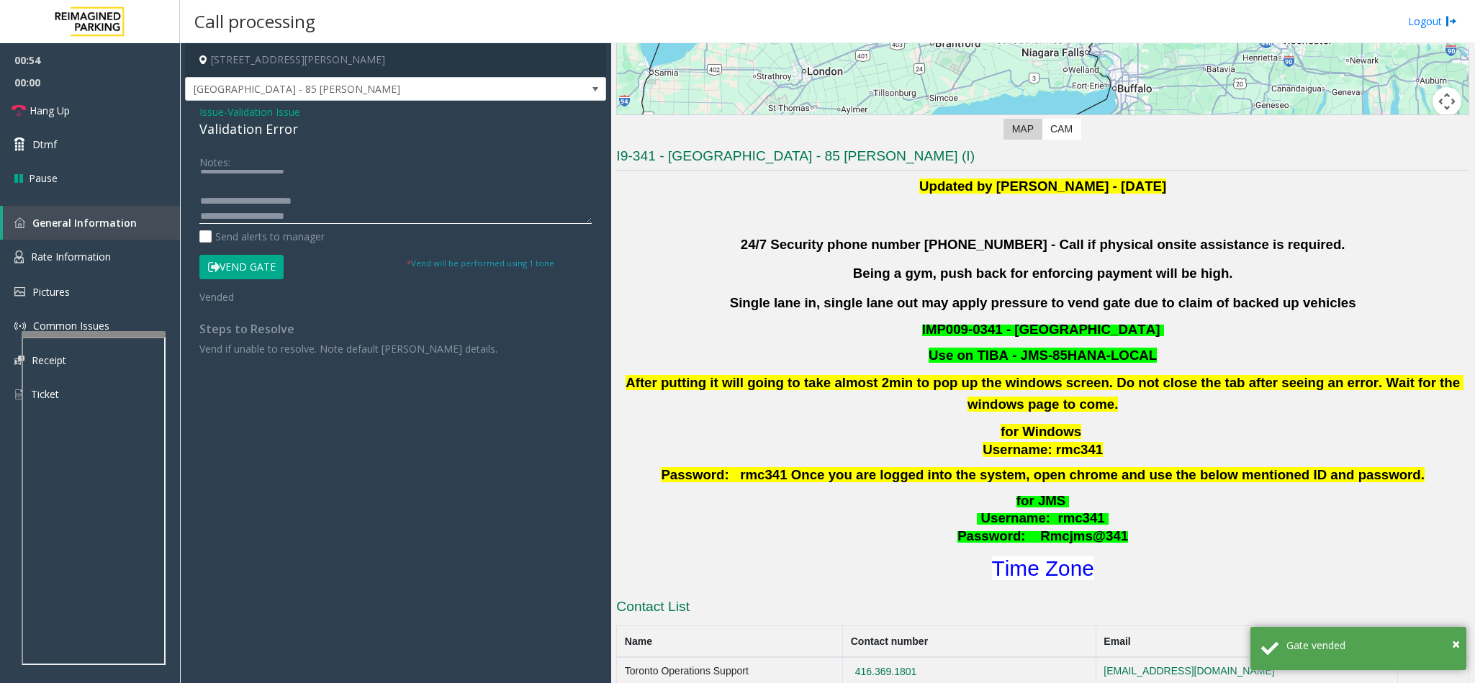
scroll to position [26, 0]
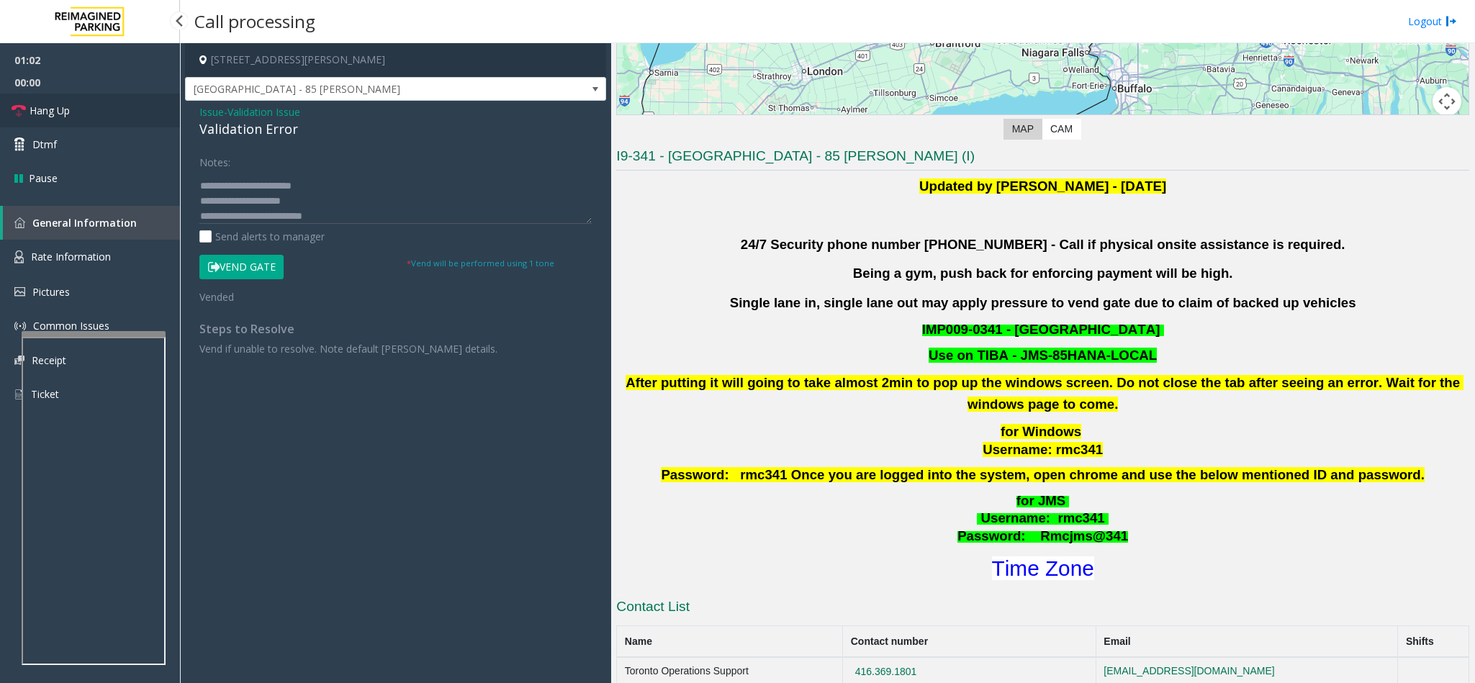
click at [95, 115] on link "Hang Up" at bounding box center [90, 111] width 180 height 34
click at [253, 220] on textarea at bounding box center [395, 197] width 392 height 54
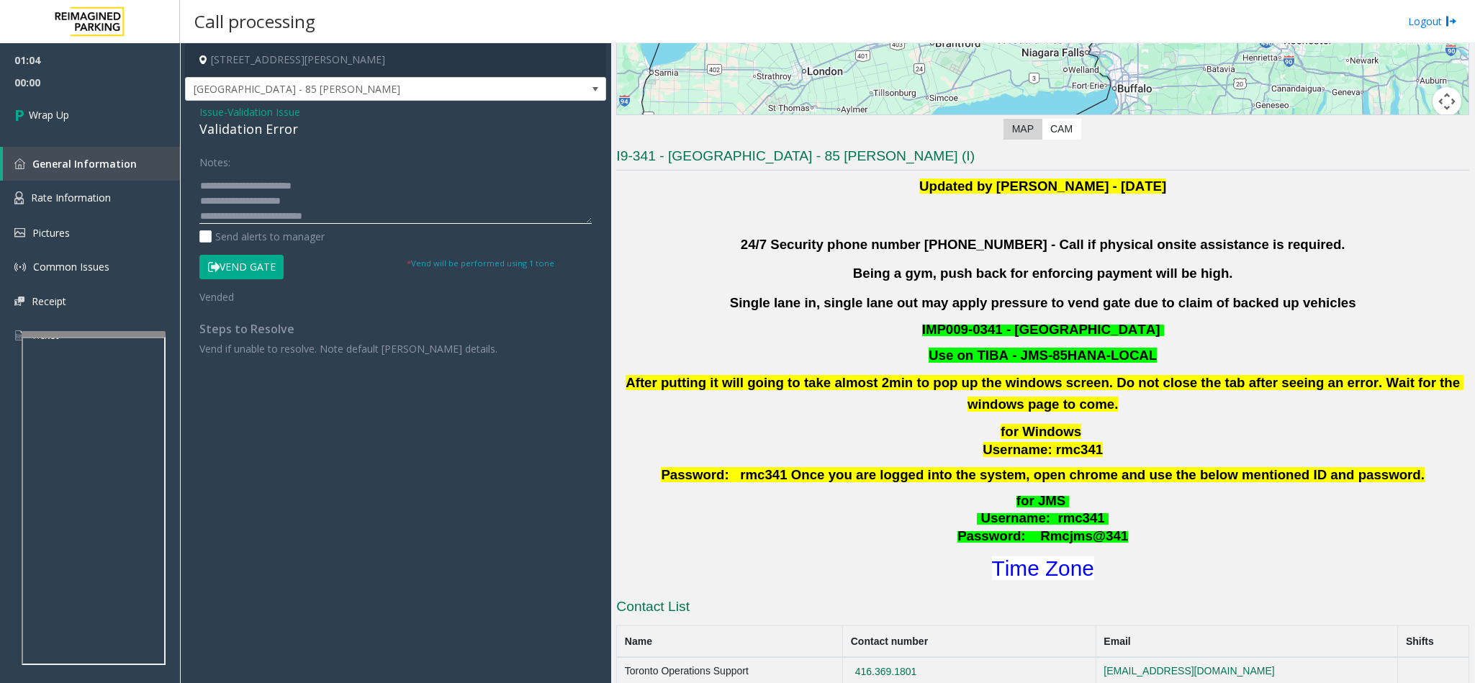
click at [361, 208] on textarea at bounding box center [395, 197] width 392 height 54
click at [374, 217] on textarea at bounding box center [395, 197] width 392 height 54
type textarea "**********"
click at [98, 125] on link "Wrap Up" at bounding box center [90, 115] width 180 height 42
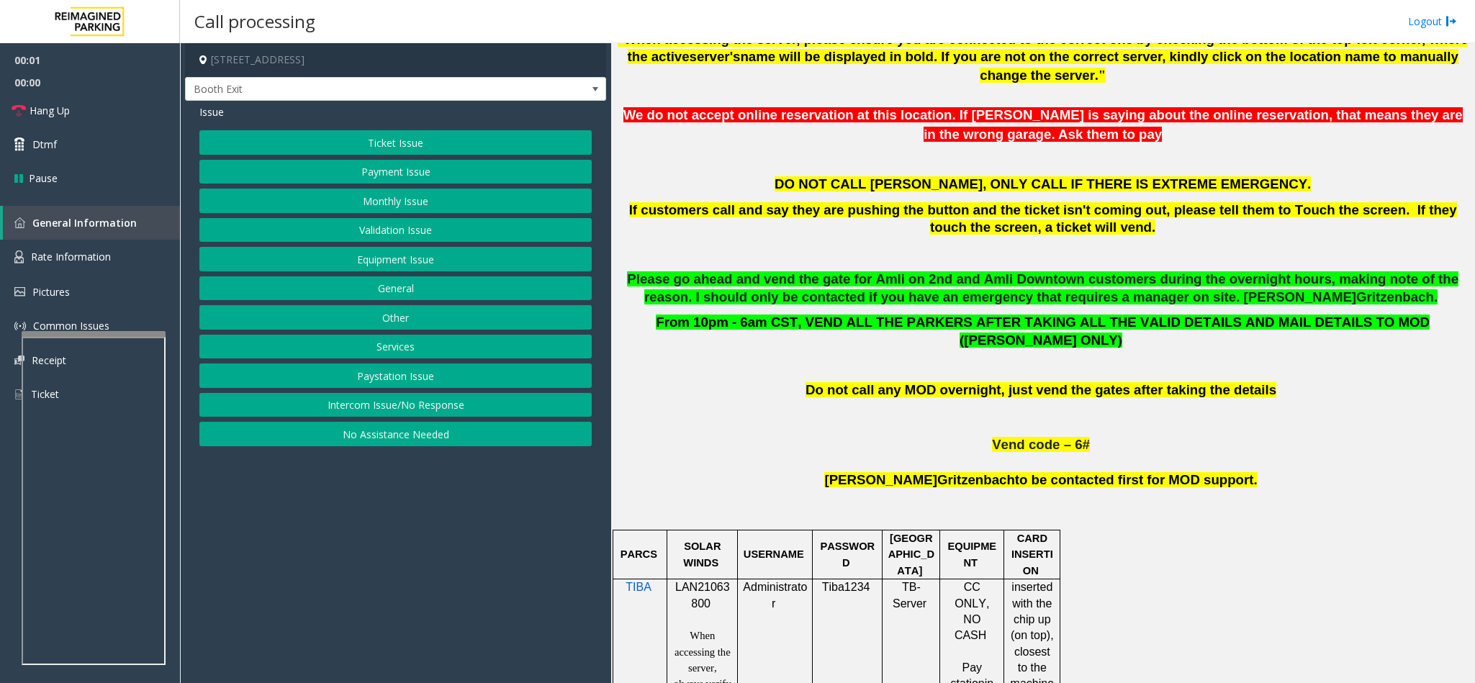
scroll to position [864, 0]
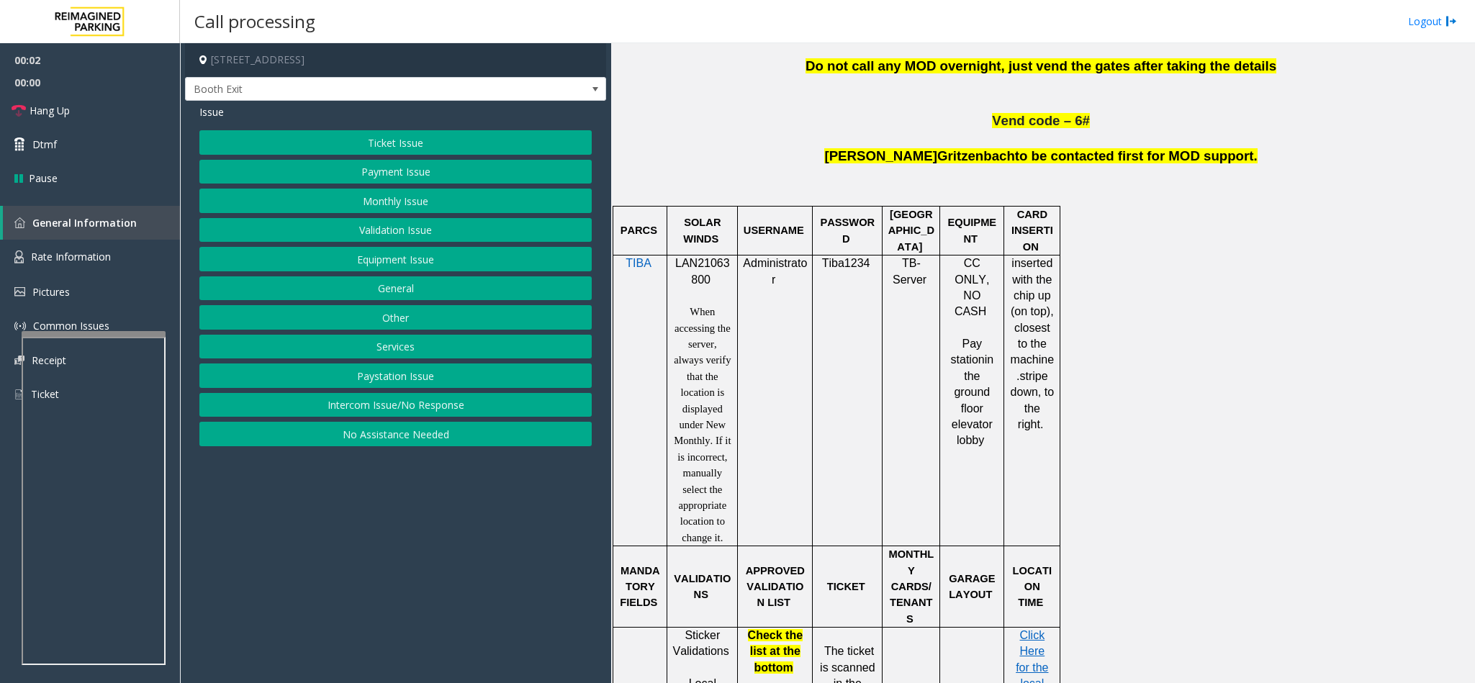
click at [705, 259] on span "LAN21063800" at bounding box center [702, 271] width 55 height 28
copy p "LAN21063800"
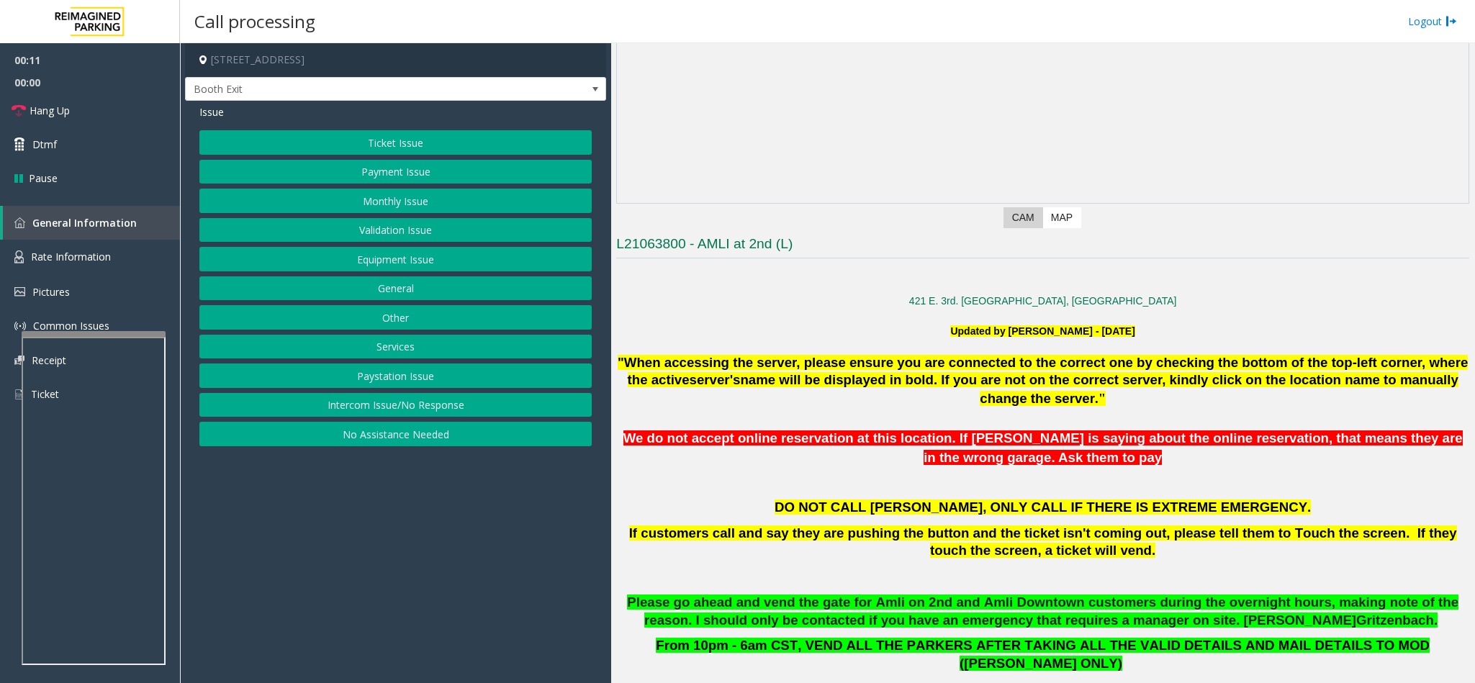
scroll to position [216, 0]
click at [396, 204] on button "Monthly Issue" at bounding box center [395, 201] width 392 height 24
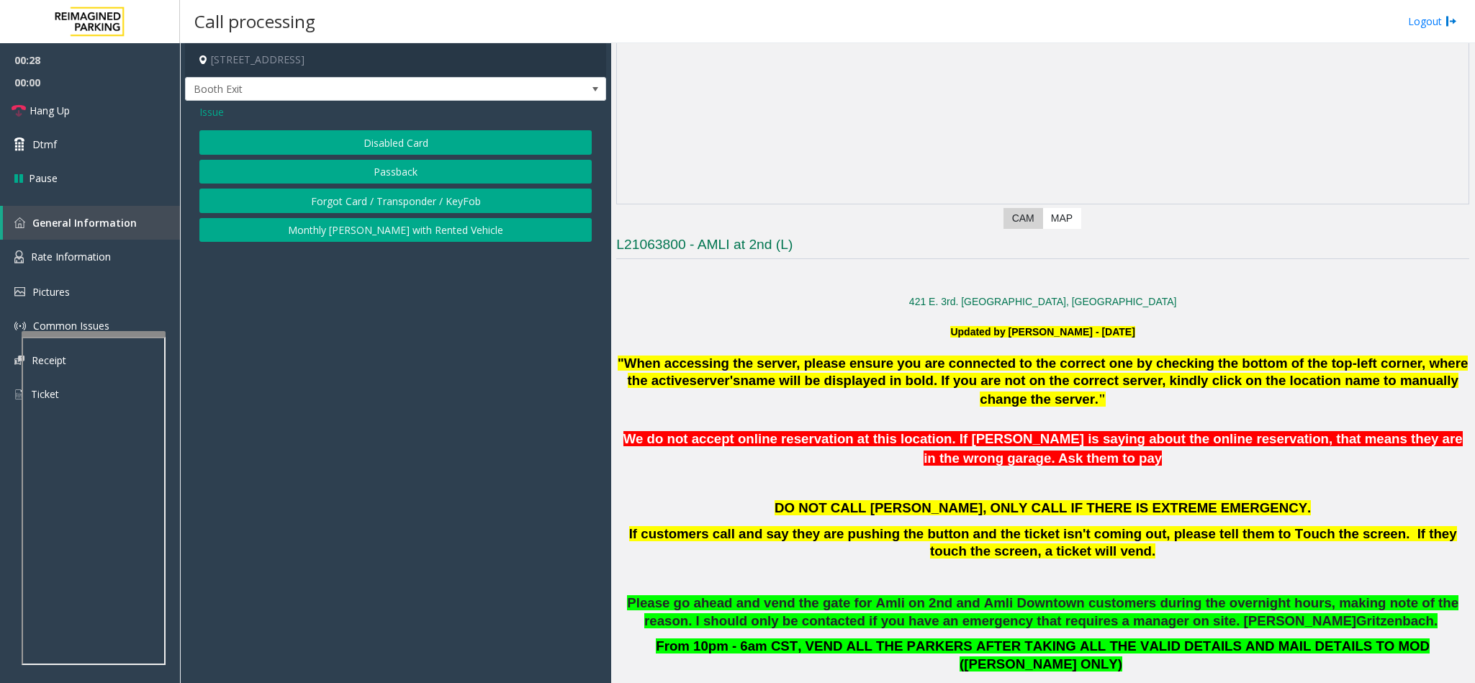
click at [408, 173] on button "Passback" at bounding box center [395, 172] width 392 height 24
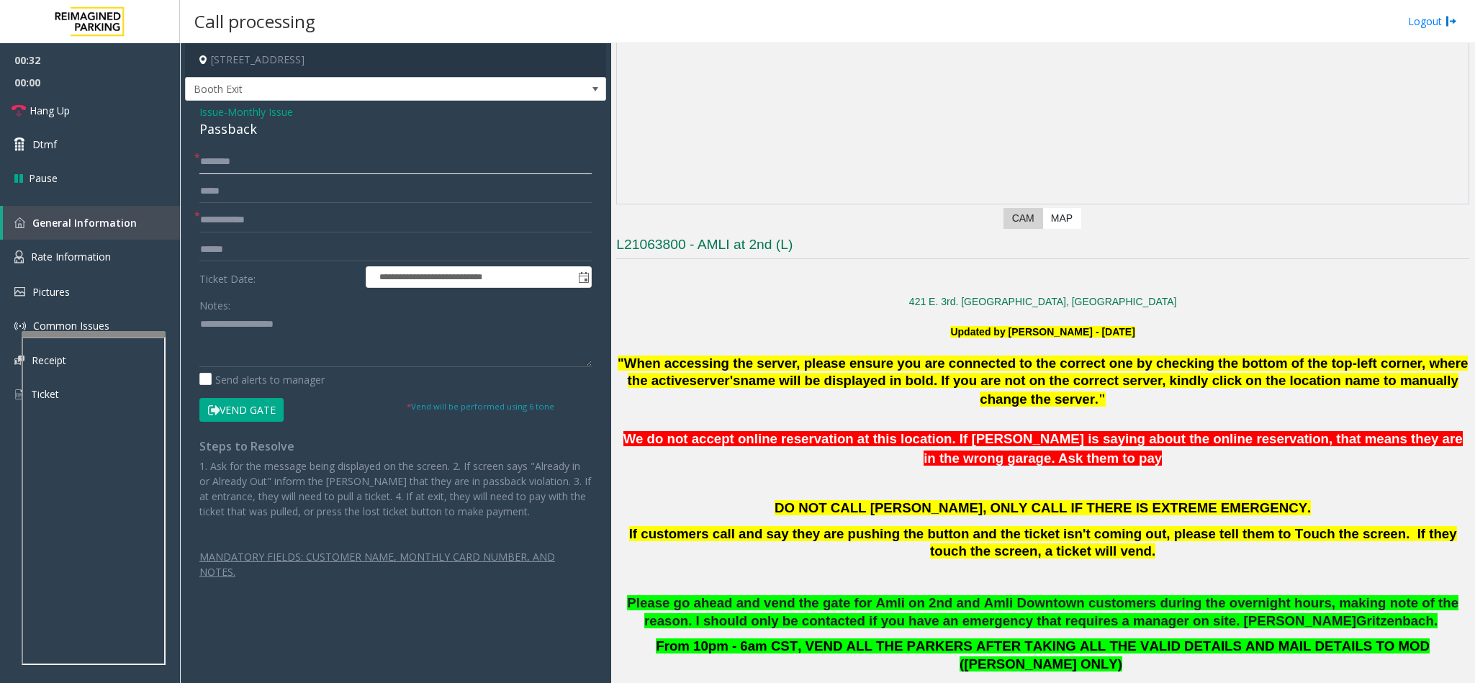
click at [248, 164] on input "text" at bounding box center [395, 162] width 392 height 24
paste input "**********"
type input "**********"
click at [253, 206] on form "**********" at bounding box center [395, 286] width 392 height 272
click at [257, 208] on input "text" at bounding box center [395, 220] width 392 height 24
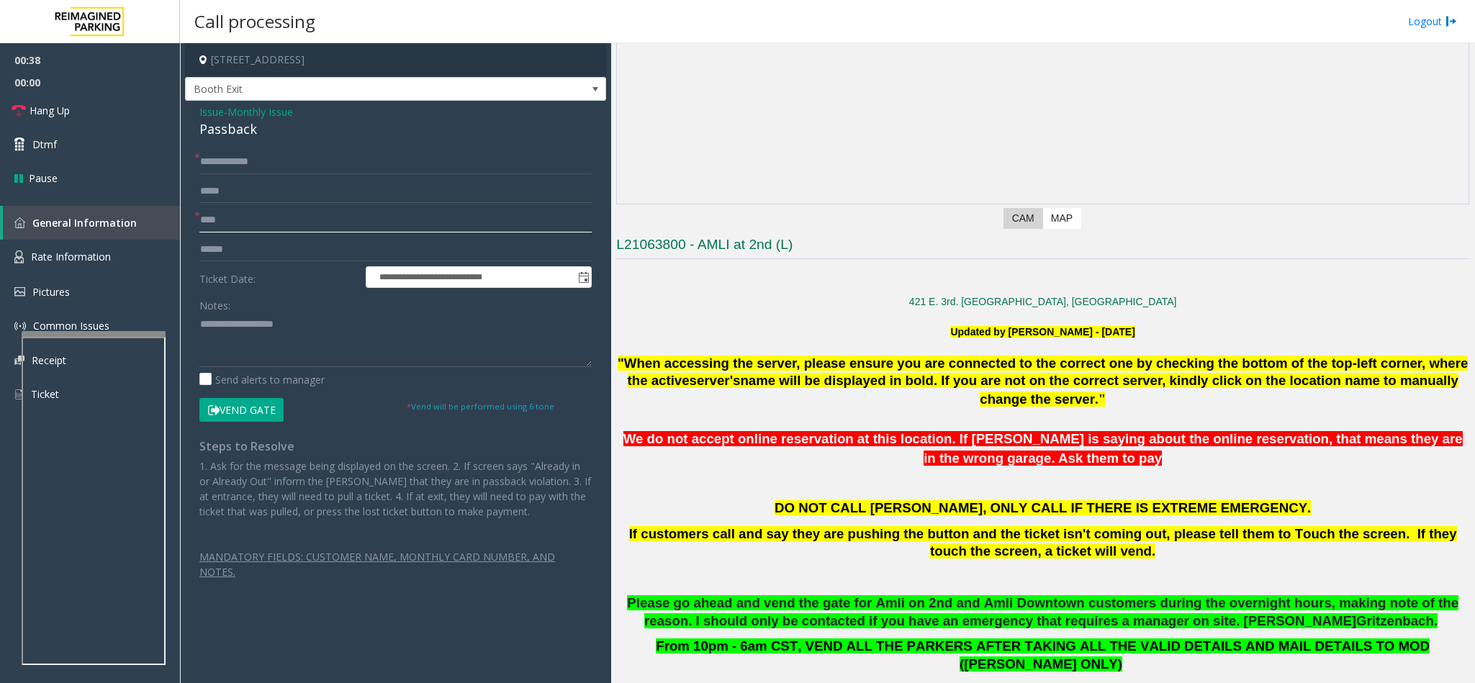
type input "****"
click at [220, 134] on div "Passback" at bounding box center [395, 128] width 392 height 19
copy div "Passback"
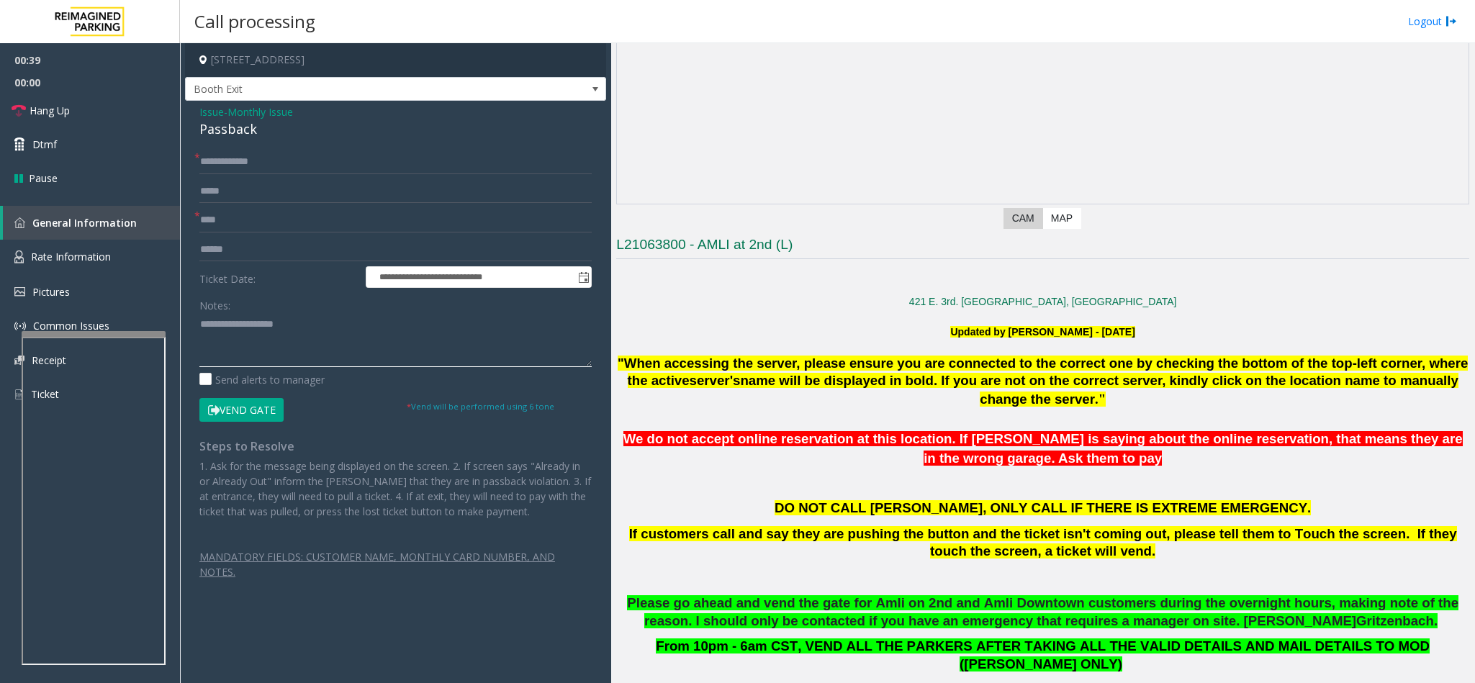
click at [243, 322] on textarea at bounding box center [395, 340] width 392 height 54
paste textarea "********"
click at [221, 168] on input "**********" at bounding box center [395, 162] width 392 height 24
click at [297, 338] on textarea at bounding box center [395, 340] width 392 height 54
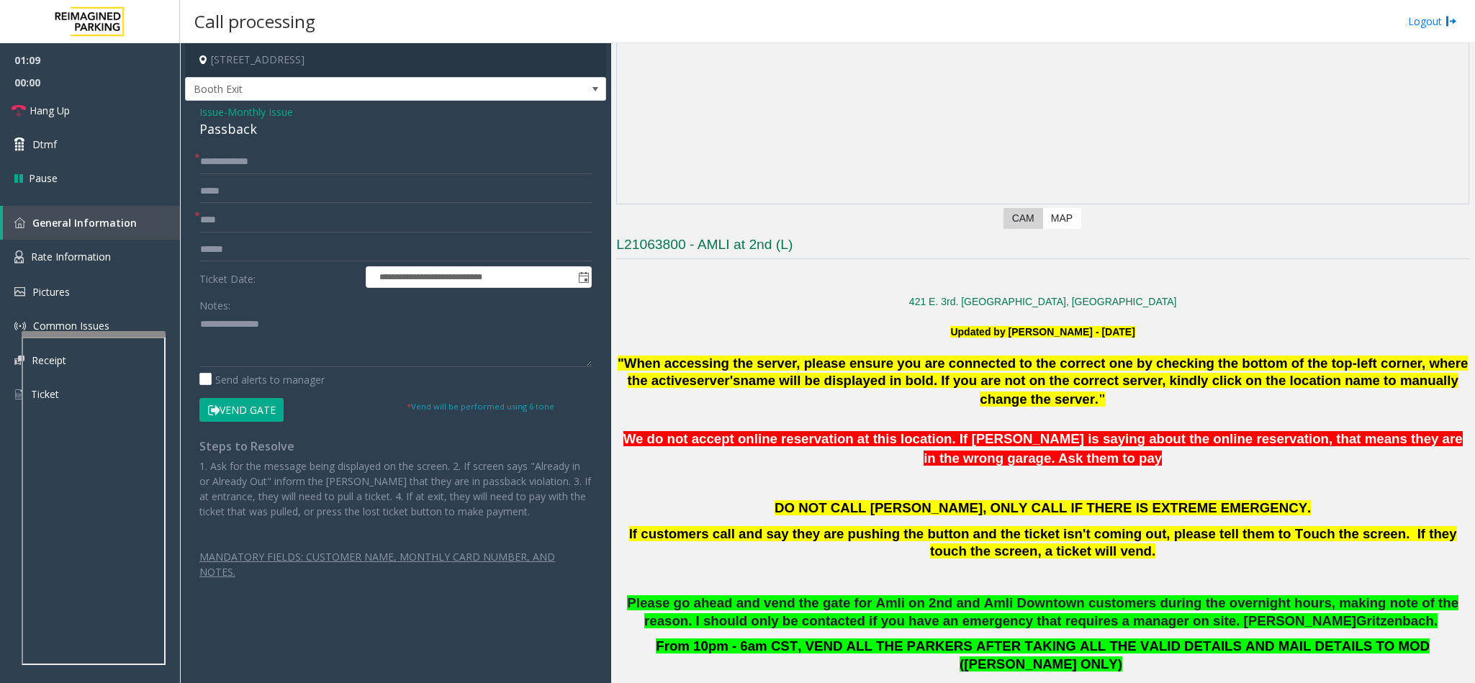
scroll to position [108, 0]
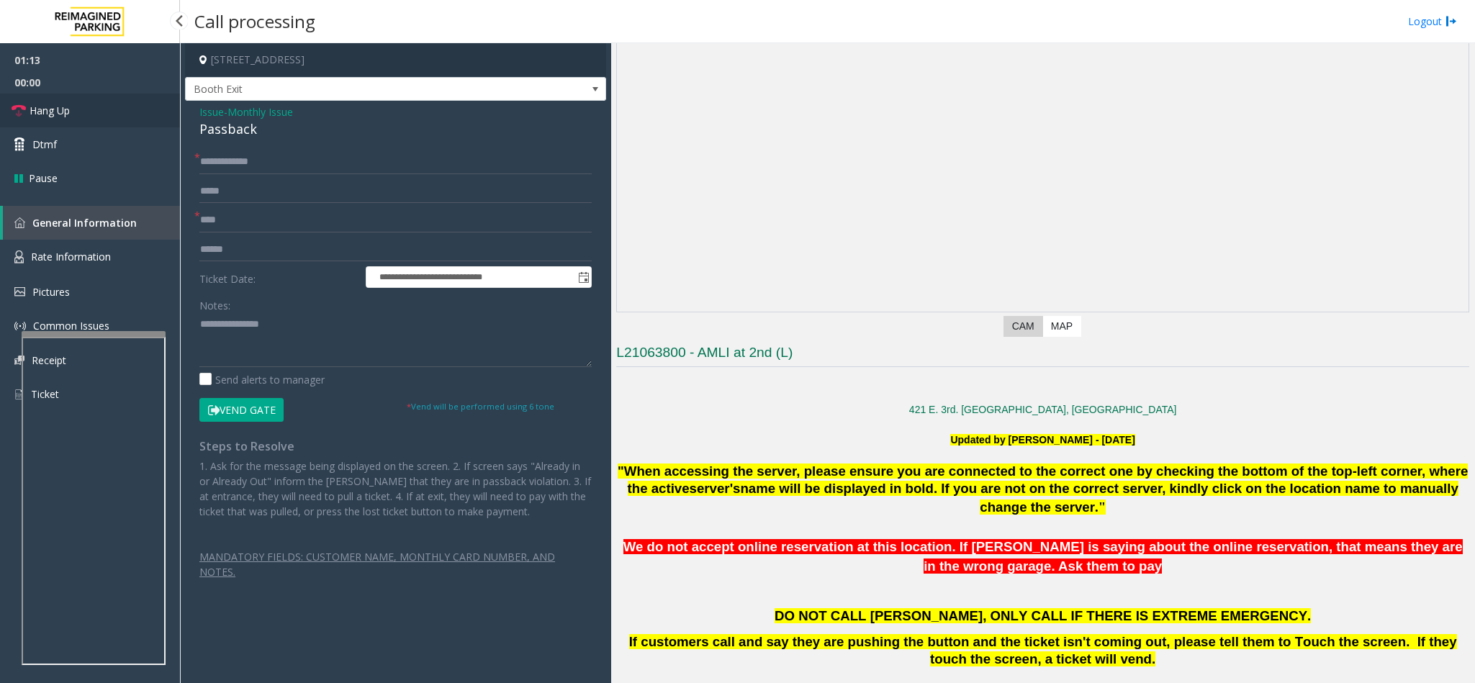
click at [45, 115] on span "Hang Up" at bounding box center [50, 110] width 40 height 15
click at [301, 342] on textarea at bounding box center [395, 340] width 392 height 54
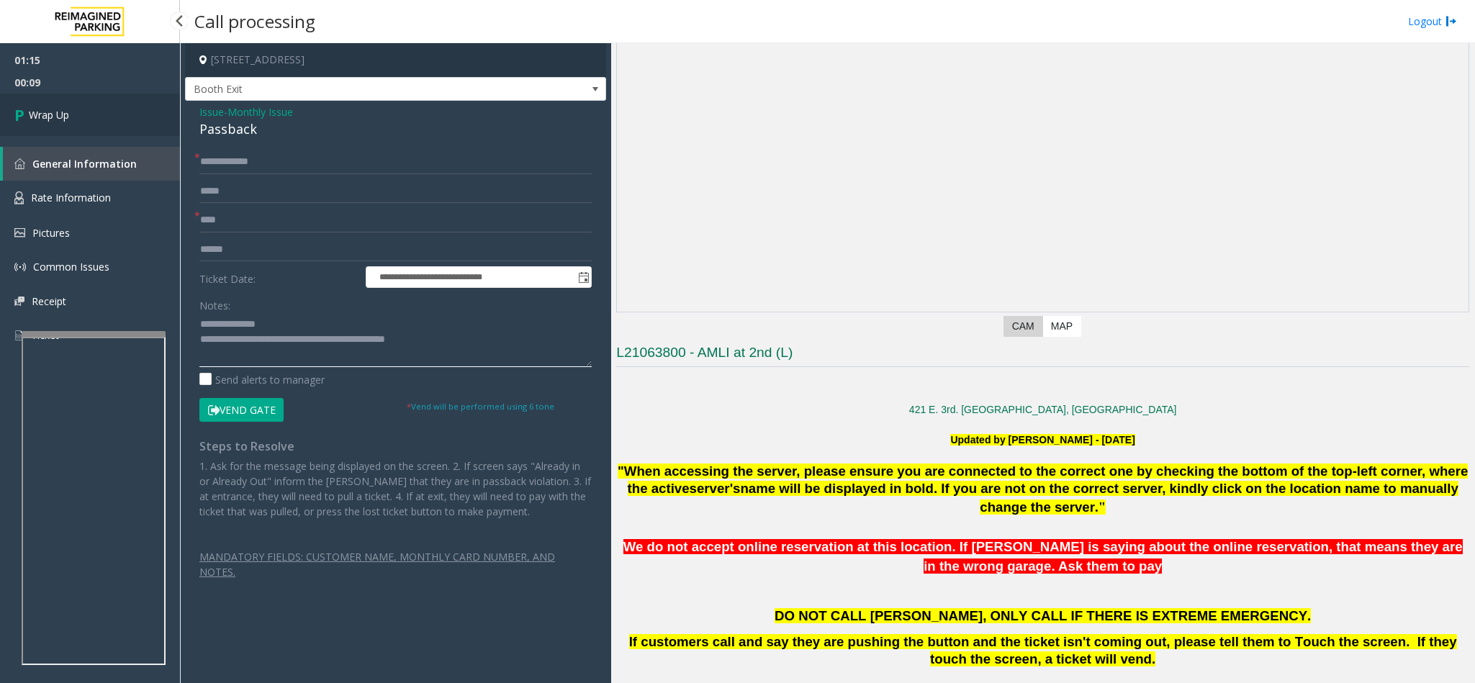
type textarea "**********"
click at [41, 104] on link "Wrap Up" at bounding box center [90, 115] width 180 height 42
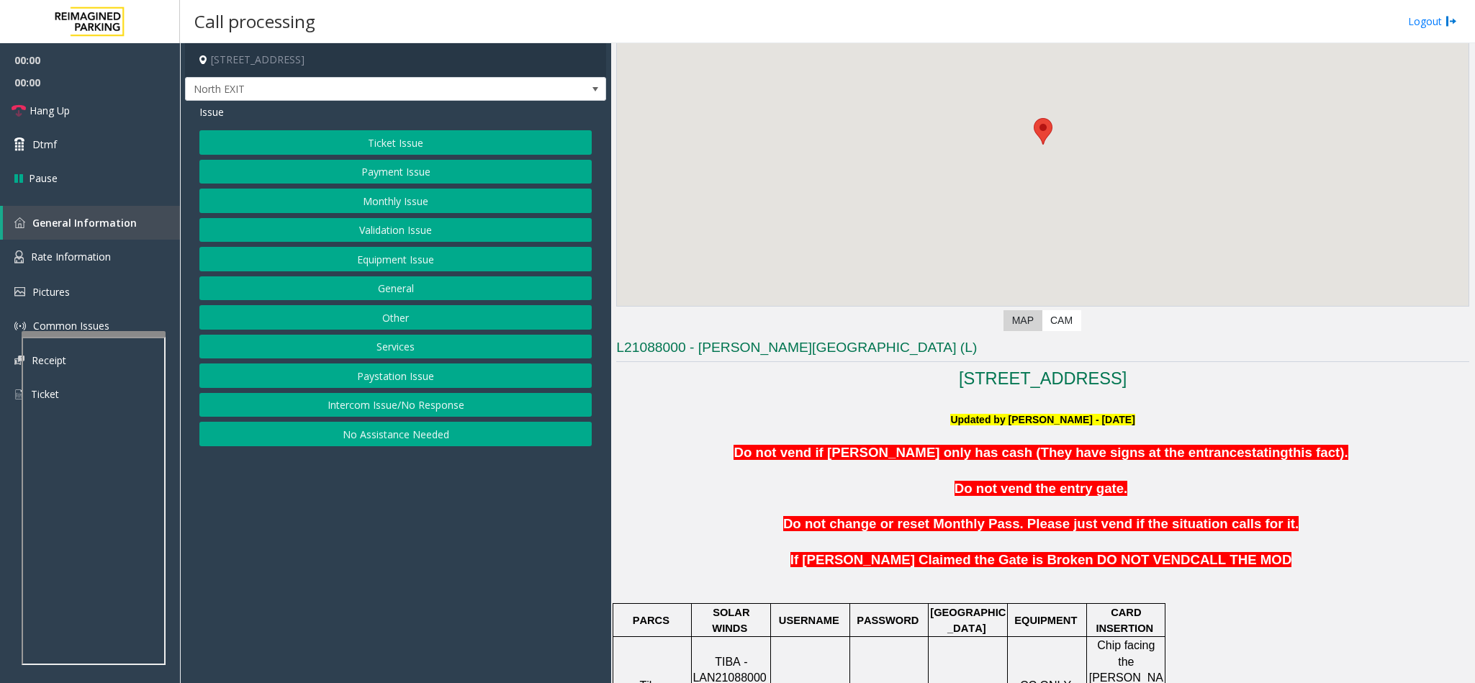
scroll to position [324, 0]
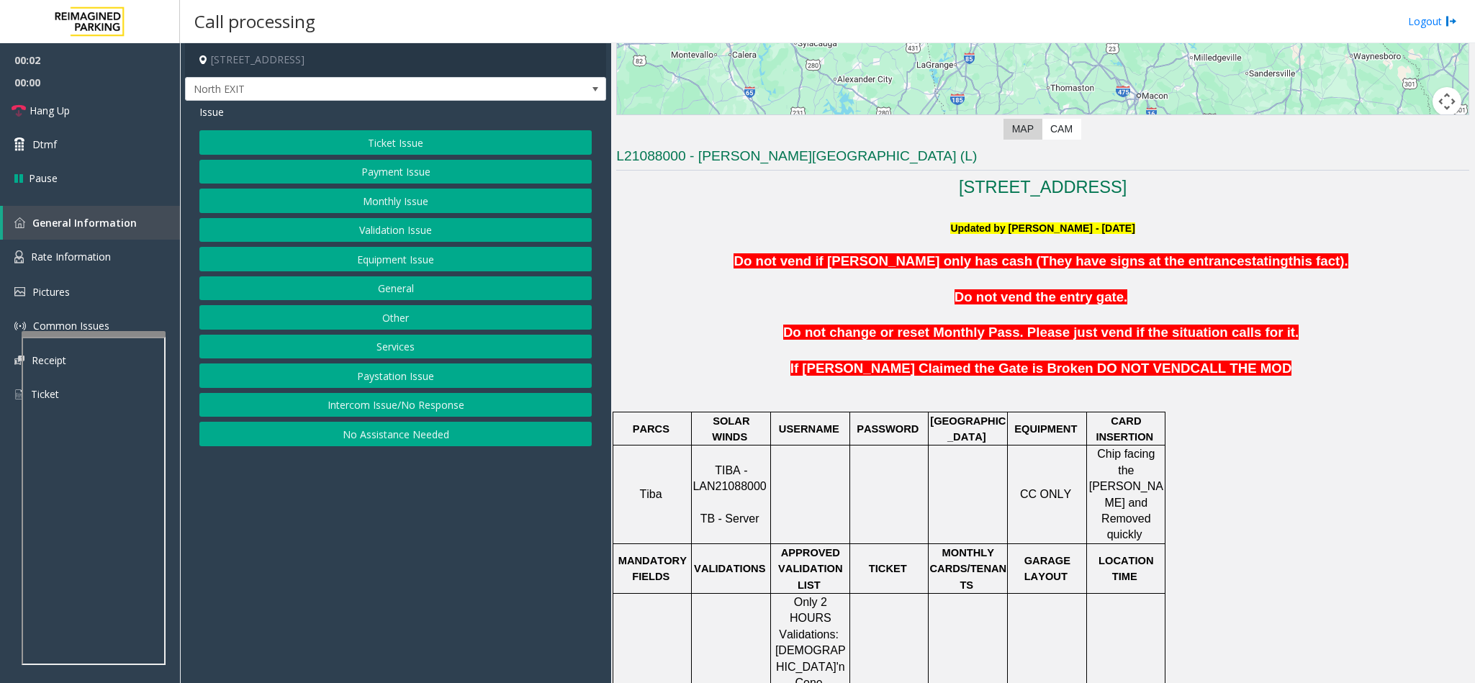
click at [735, 484] on p "TIBA - LAN21088000 TB - Server" at bounding box center [730, 495] width 77 height 65
copy p "TIBA - LAN21088000"
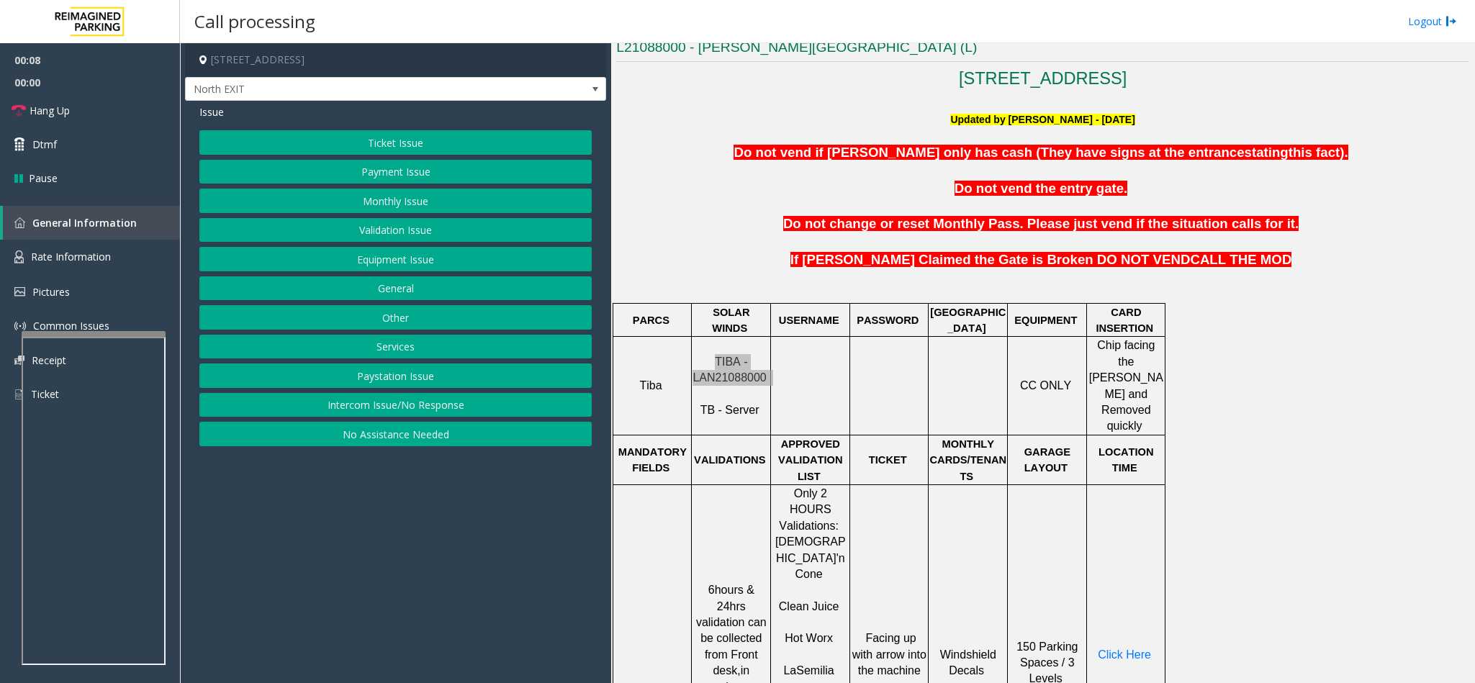
scroll to position [756, 0]
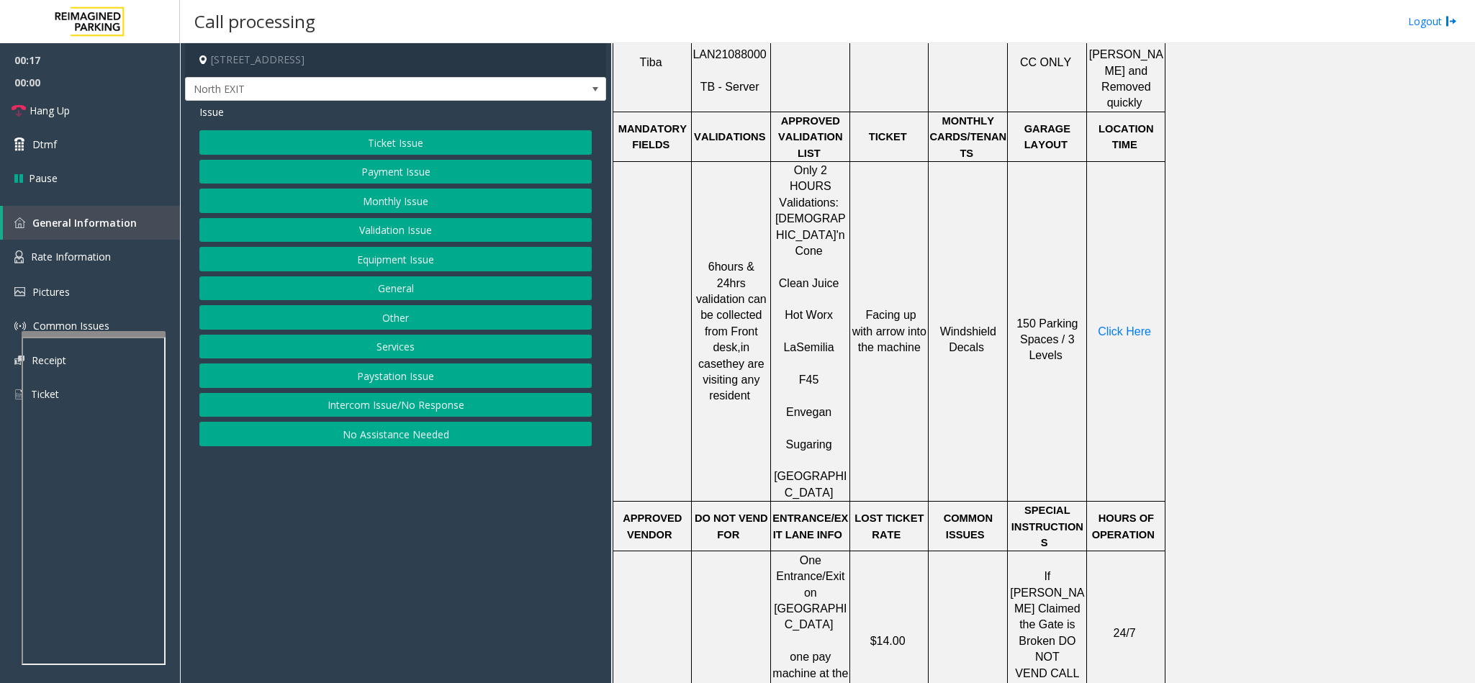
click at [808, 388] on p "Envegan" at bounding box center [810, 404] width 77 height 32
drag, startPoint x: 808, startPoint y: 328, endPoint x: 808, endPoint y: 311, distance: 17.3
click at [808, 356] on p "F45" at bounding box center [810, 372] width 77 height 32
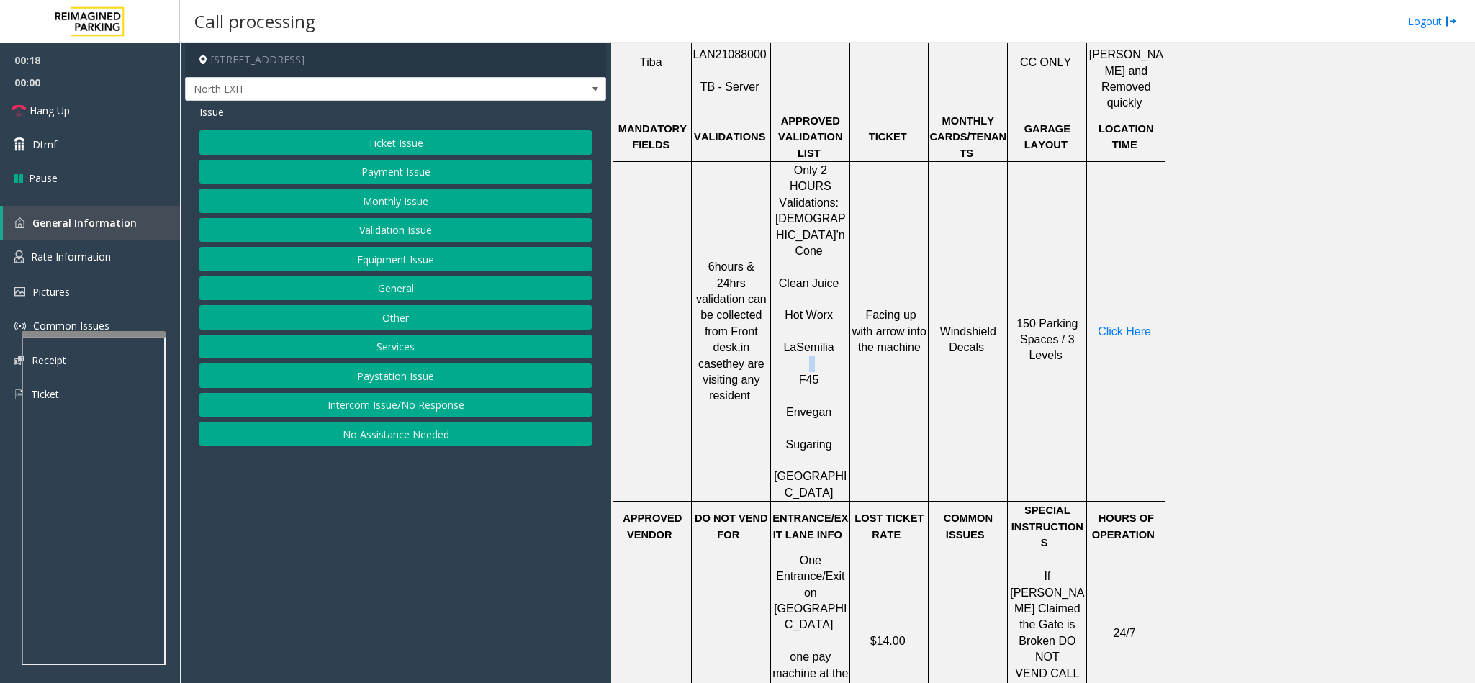
click at [808, 356] on p "F45" at bounding box center [810, 372] width 77 height 32
click at [819, 374] on span at bounding box center [819, 380] width 3 height 12
click at [813, 374] on span "F45" at bounding box center [809, 380] width 20 height 12
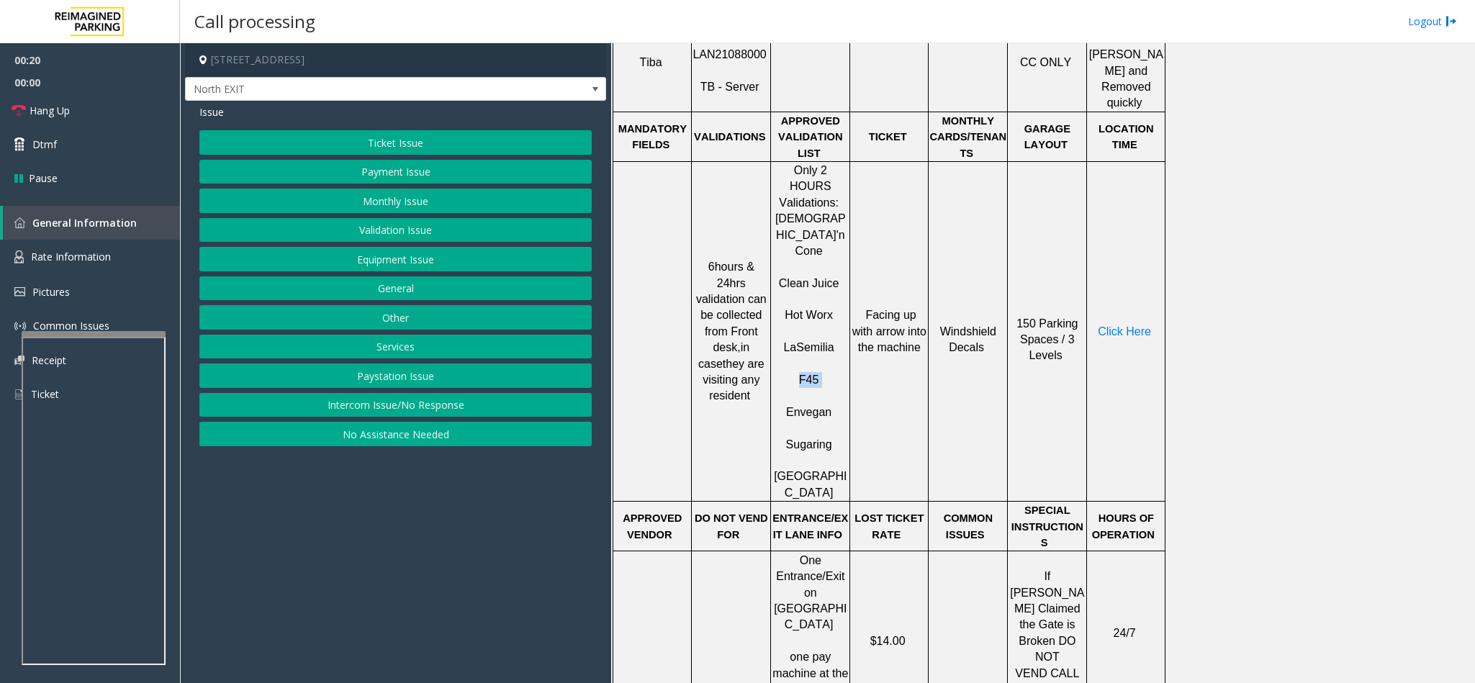
copy p "F45"
click at [396, 231] on button "Validation Issue" at bounding box center [395, 230] width 392 height 24
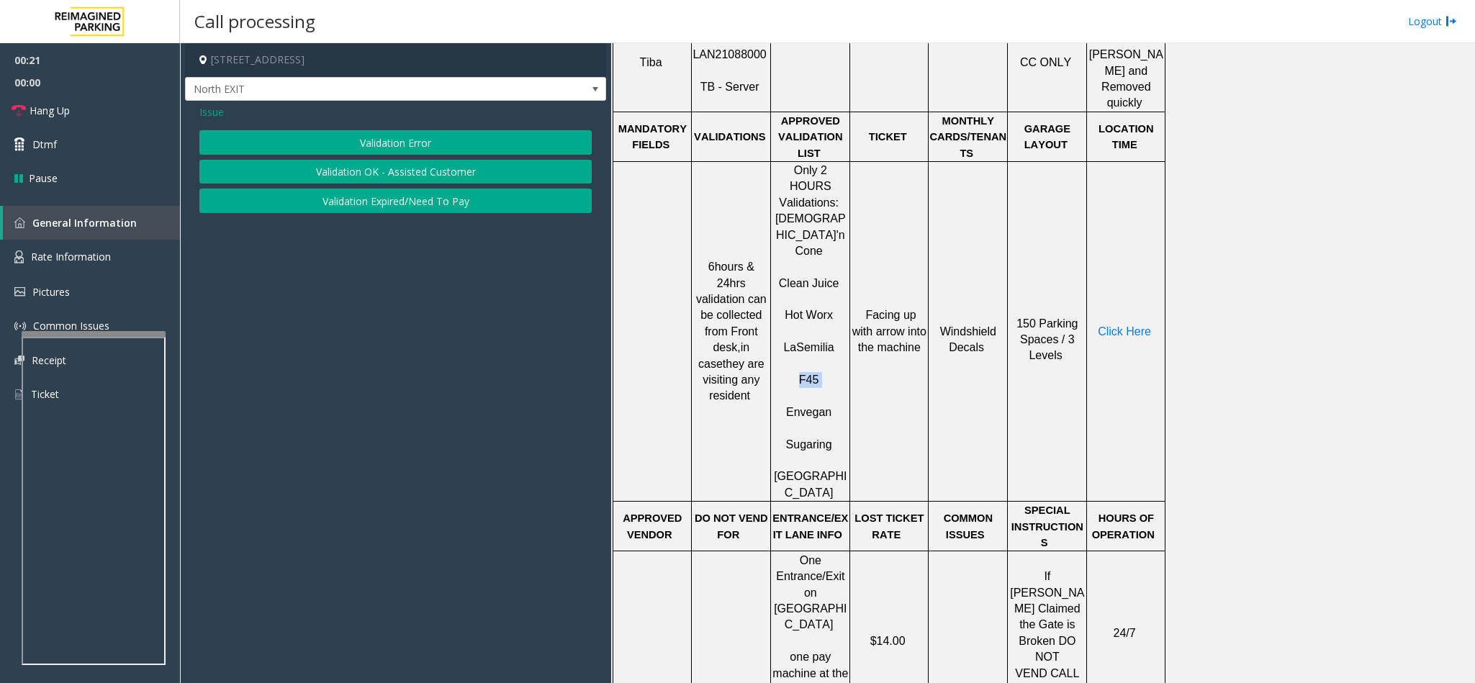
click at [402, 141] on button "Validation Error" at bounding box center [395, 142] width 392 height 24
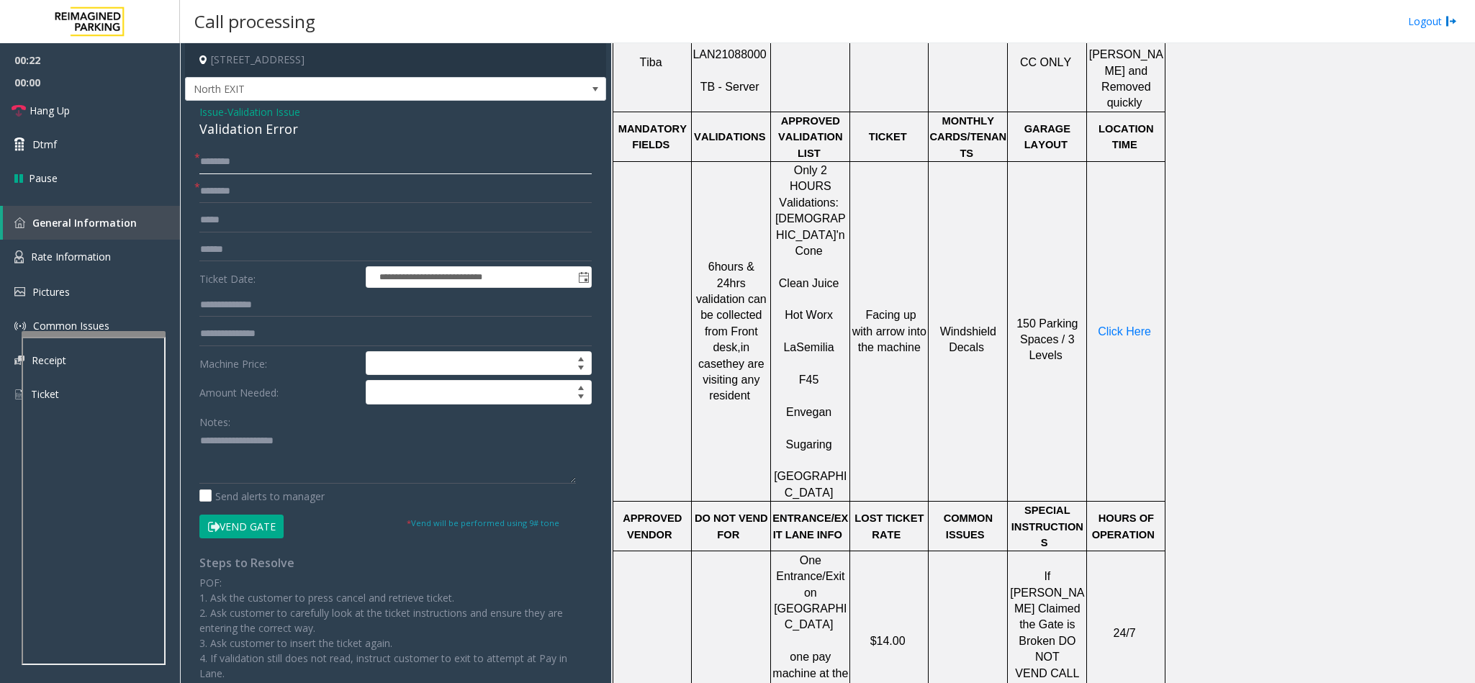
click at [262, 173] on input "text" at bounding box center [395, 162] width 392 height 24
click at [256, 197] on input "text" at bounding box center [395, 191] width 392 height 24
paste input "***"
type input "***"
click at [218, 260] on input "text" at bounding box center [395, 250] width 392 height 24
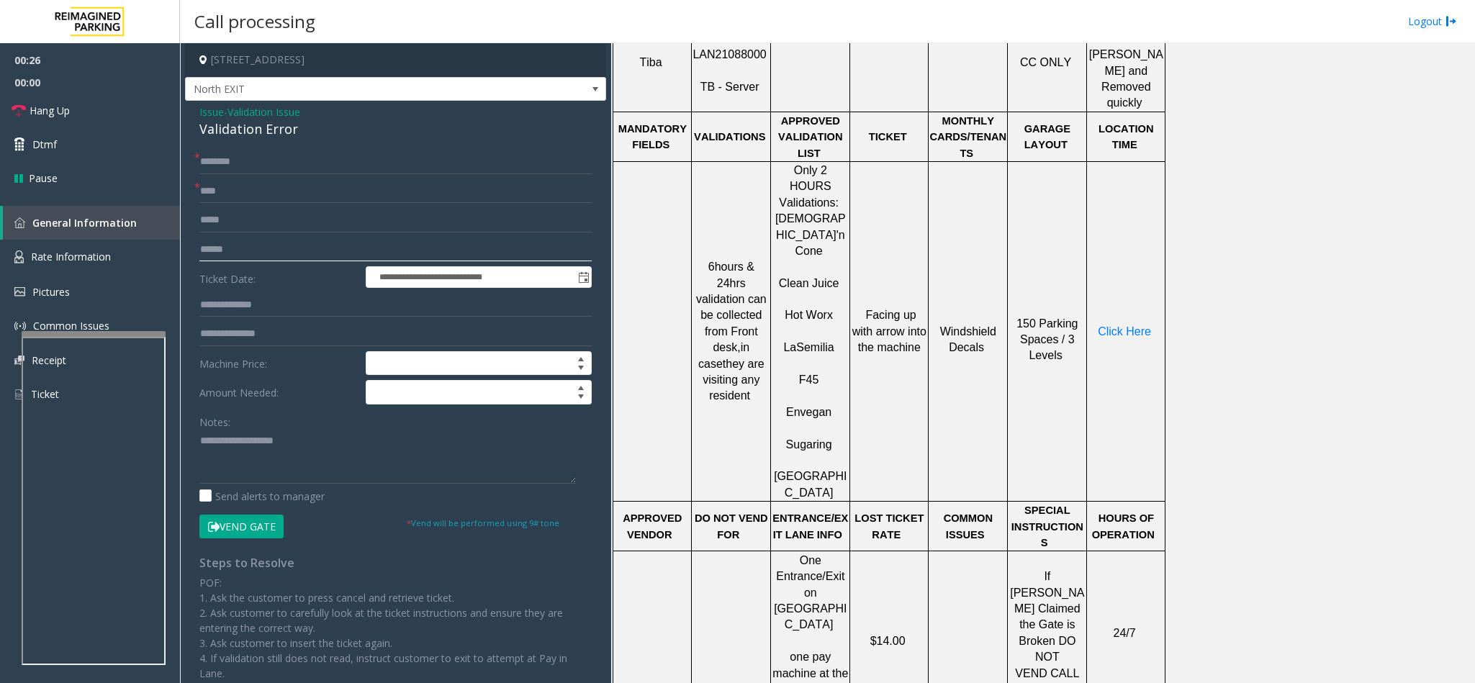
click at [292, 255] on input "text" at bounding box center [395, 250] width 392 height 24
type input "******"
click at [264, 443] on textarea at bounding box center [387, 457] width 376 height 54
type textarea "*******"
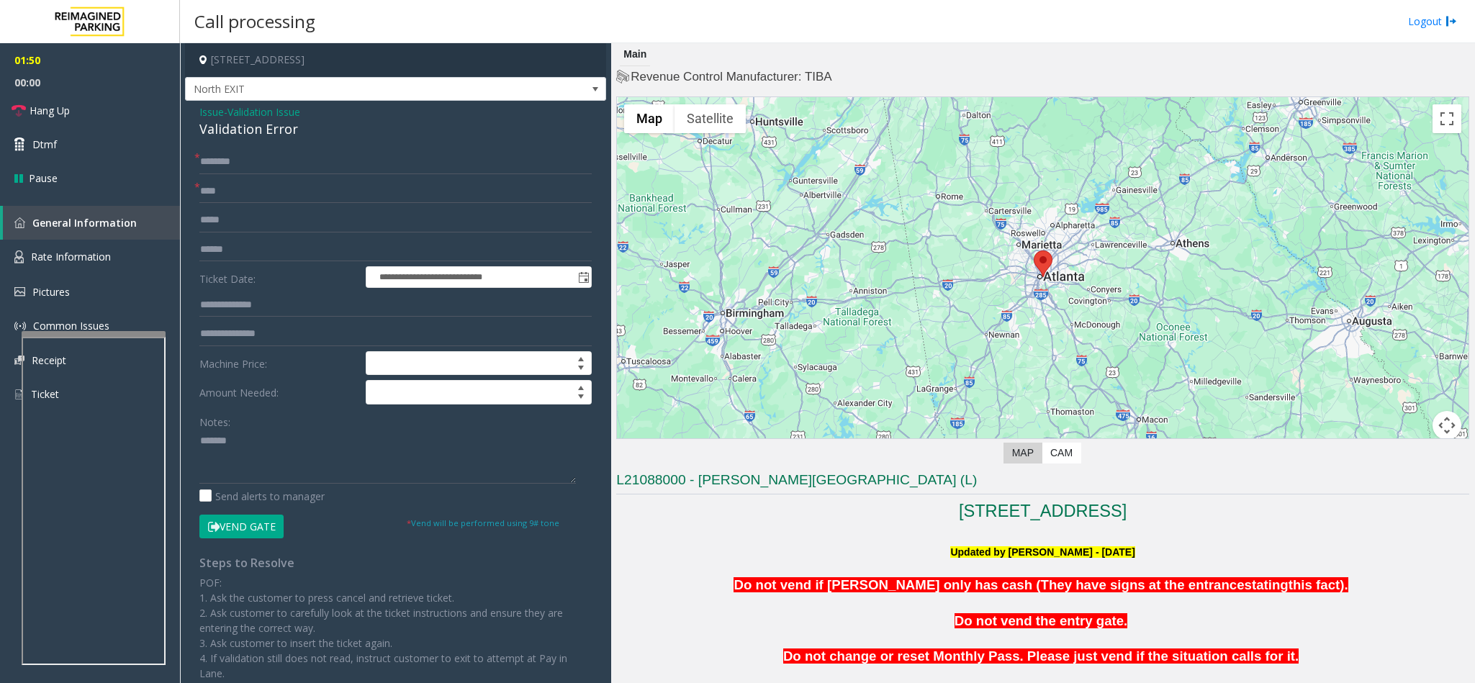
scroll to position [324, 0]
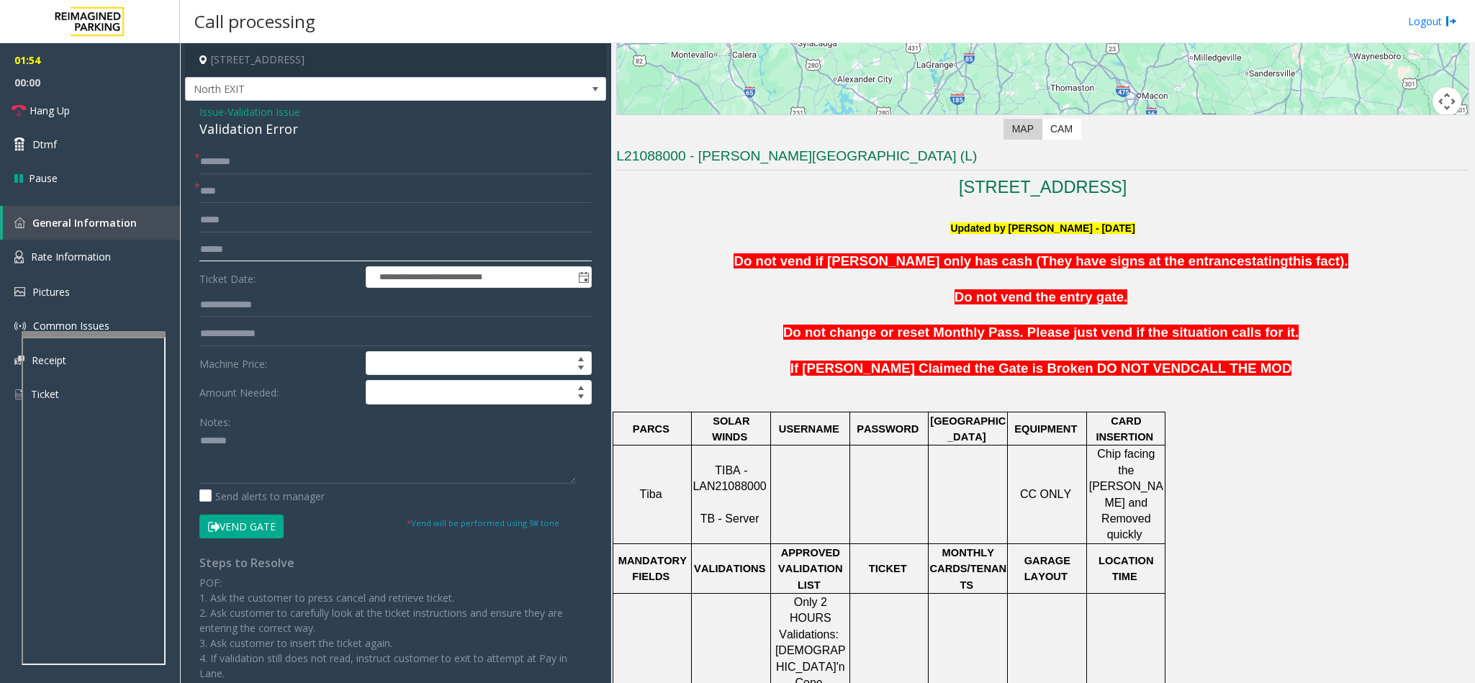
drag, startPoint x: 258, startPoint y: 246, endPoint x: 192, endPoint y: 246, distance: 65.5
click at [192, 246] on div "**********" at bounding box center [396, 499] width 414 height 698
click at [304, 453] on textarea at bounding box center [387, 457] width 376 height 54
paste textarea "******"
drag, startPoint x: 275, startPoint y: 437, endPoint x: 199, endPoint y: 438, distance: 76.3
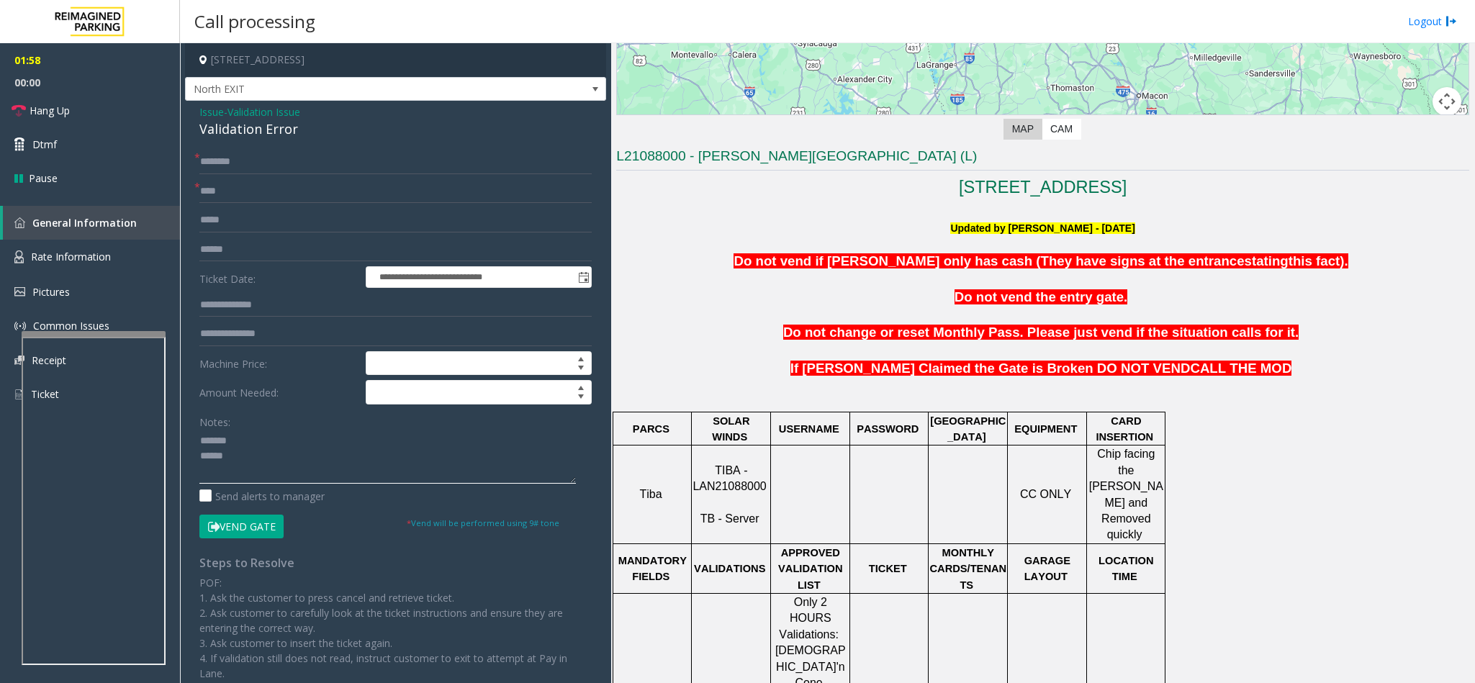
click at [199, 438] on textarea at bounding box center [387, 457] width 376 height 54
type textarea "******"
click at [222, 251] on input "text" at bounding box center [395, 250] width 392 height 24
paste input "*******"
drag, startPoint x: 206, startPoint y: 251, endPoint x: 238, endPoint y: 240, distance: 33.7
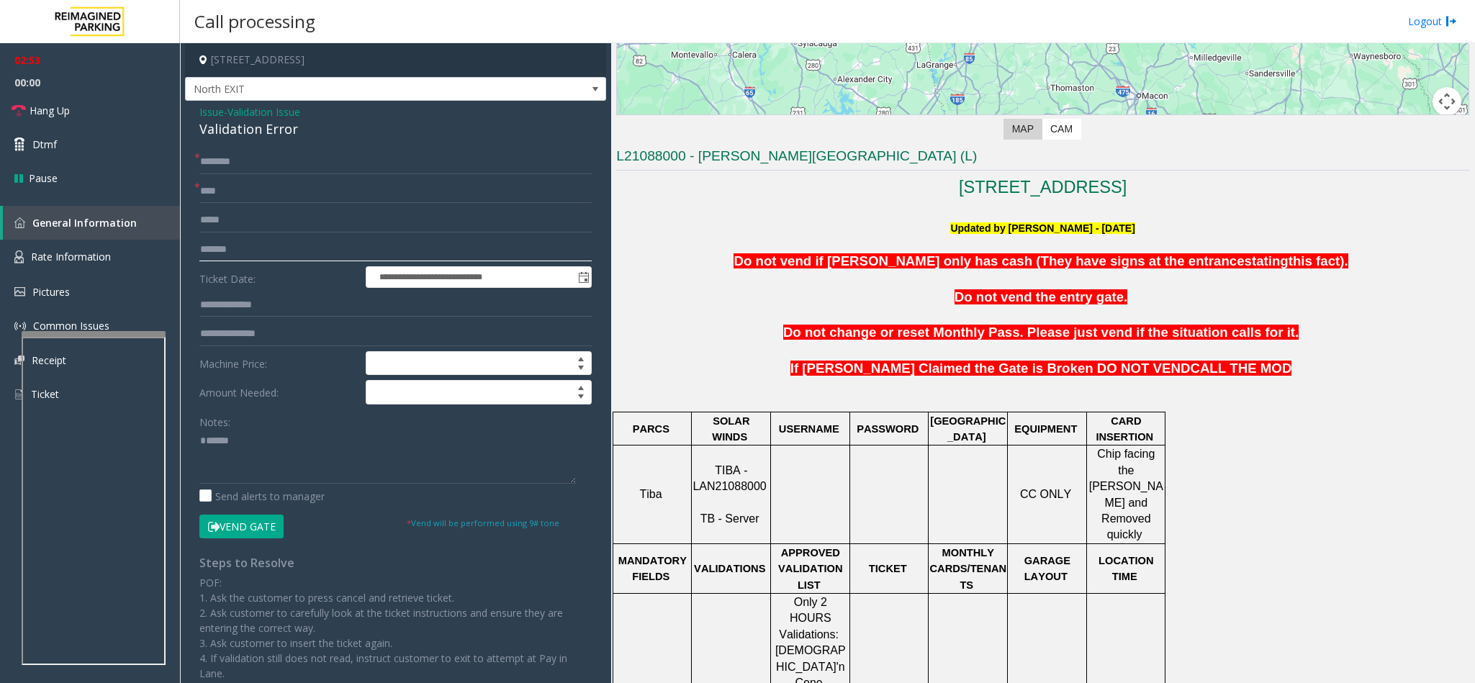
click at [206, 251] on input "*******" at bounding box center [395, 250] width 392 height 24
type input "*******"
click at [230, 161] on input "text" at bounding box center [395, 162] width 392 height 24
type input "**"
click at [244, 123] on div "Validation Error" at bounding box center [395, 128] width 392 height 19
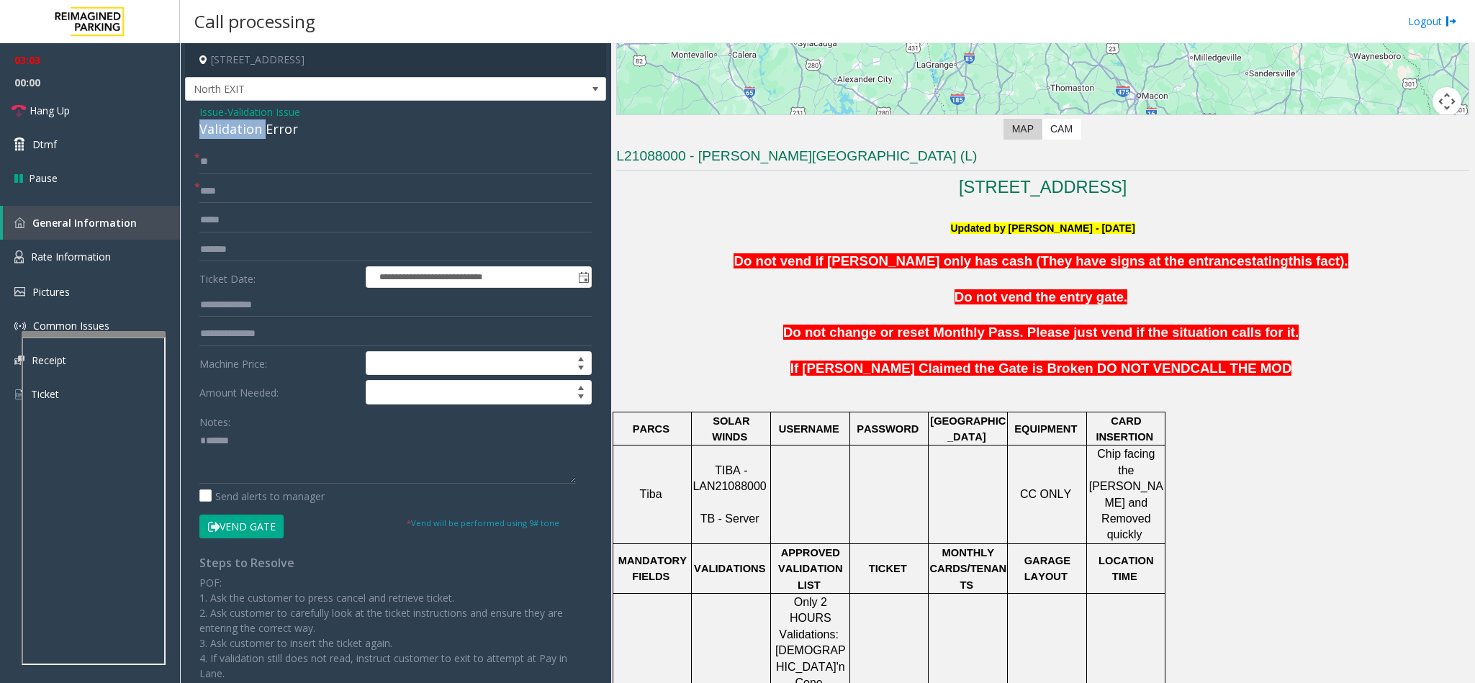
click at [244, 123] on div "Validation Error" at bounding box center [395, 128] width 392 height 19
copy div "Validation Error"
click at [253, 465] on textarea at bounding box center [387, 457] width 376 height 54
drag, startPoint x: 253, startPoint y: 465, endPoint x: 221, endPoint y: 459, distance: 33.0
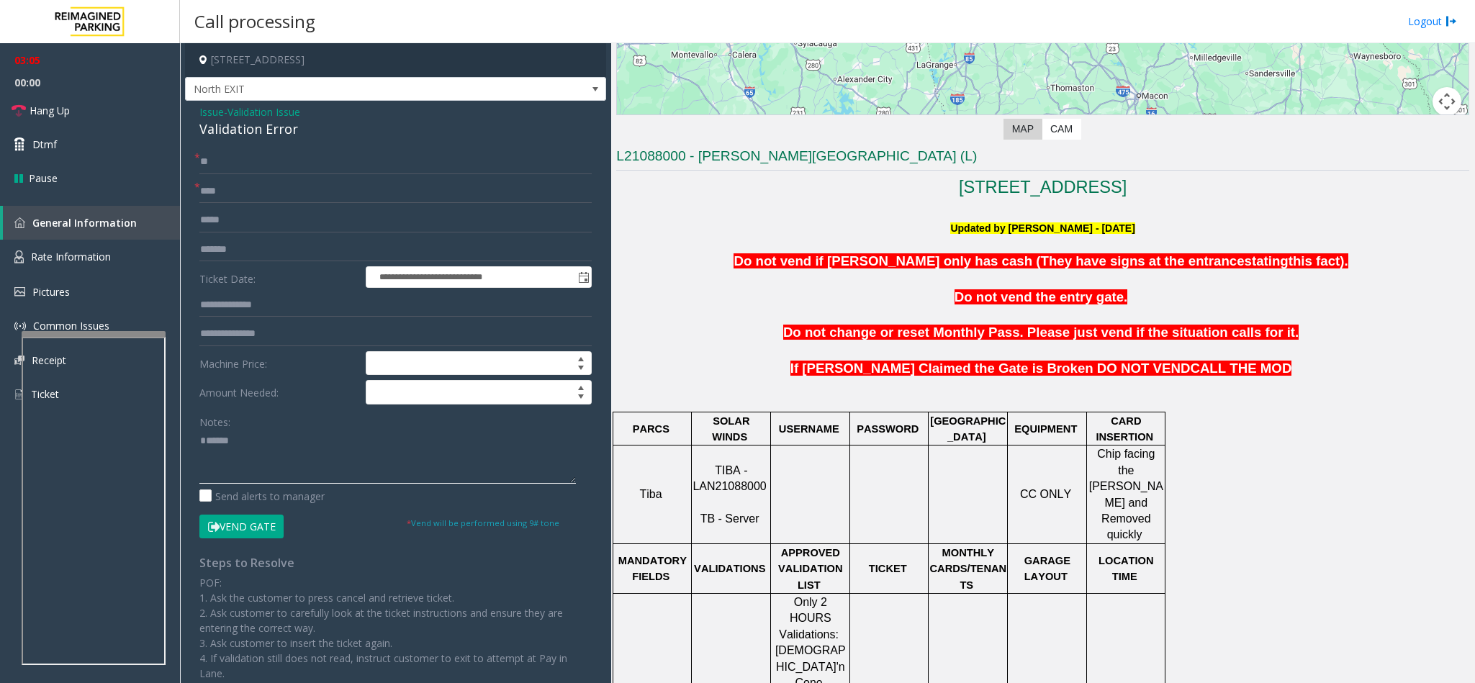
click at [221, 459] on textarea at bounding box center [387, 457] width 376 height 54
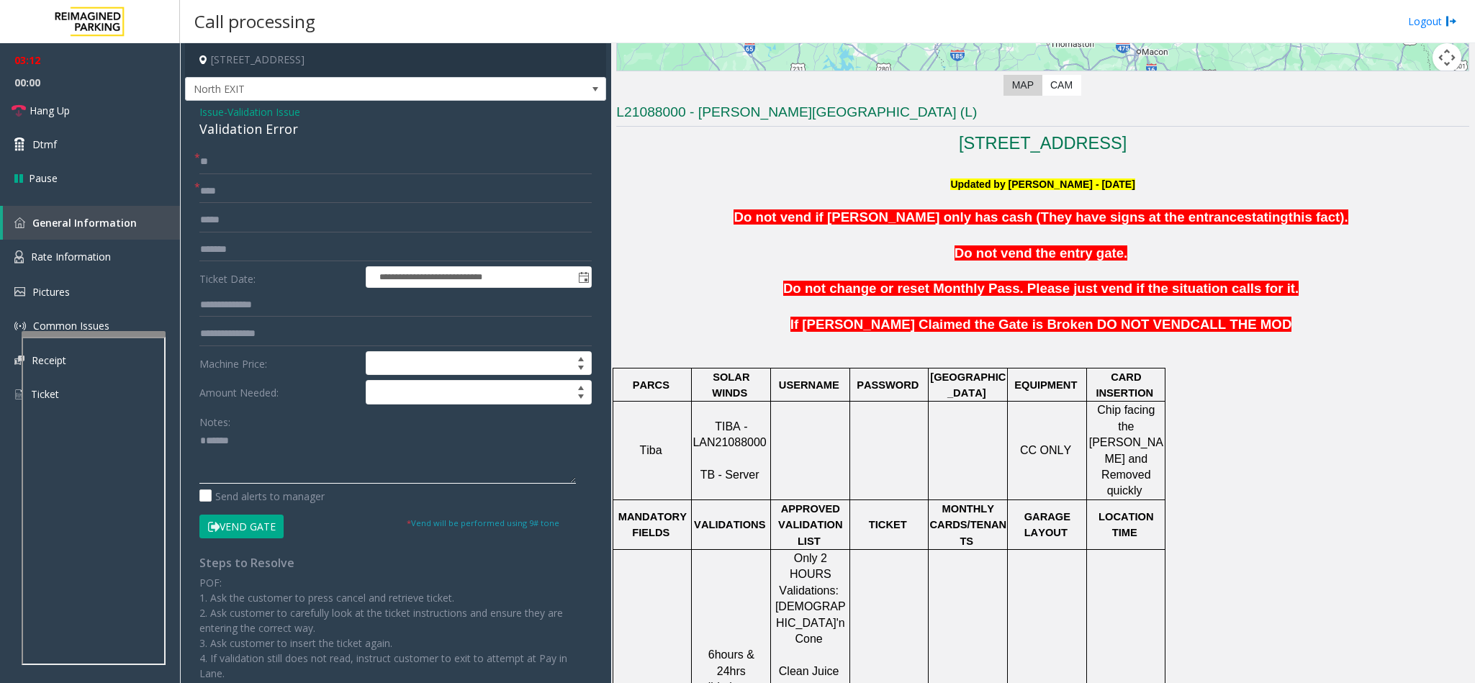
scroll to position [216, 0]
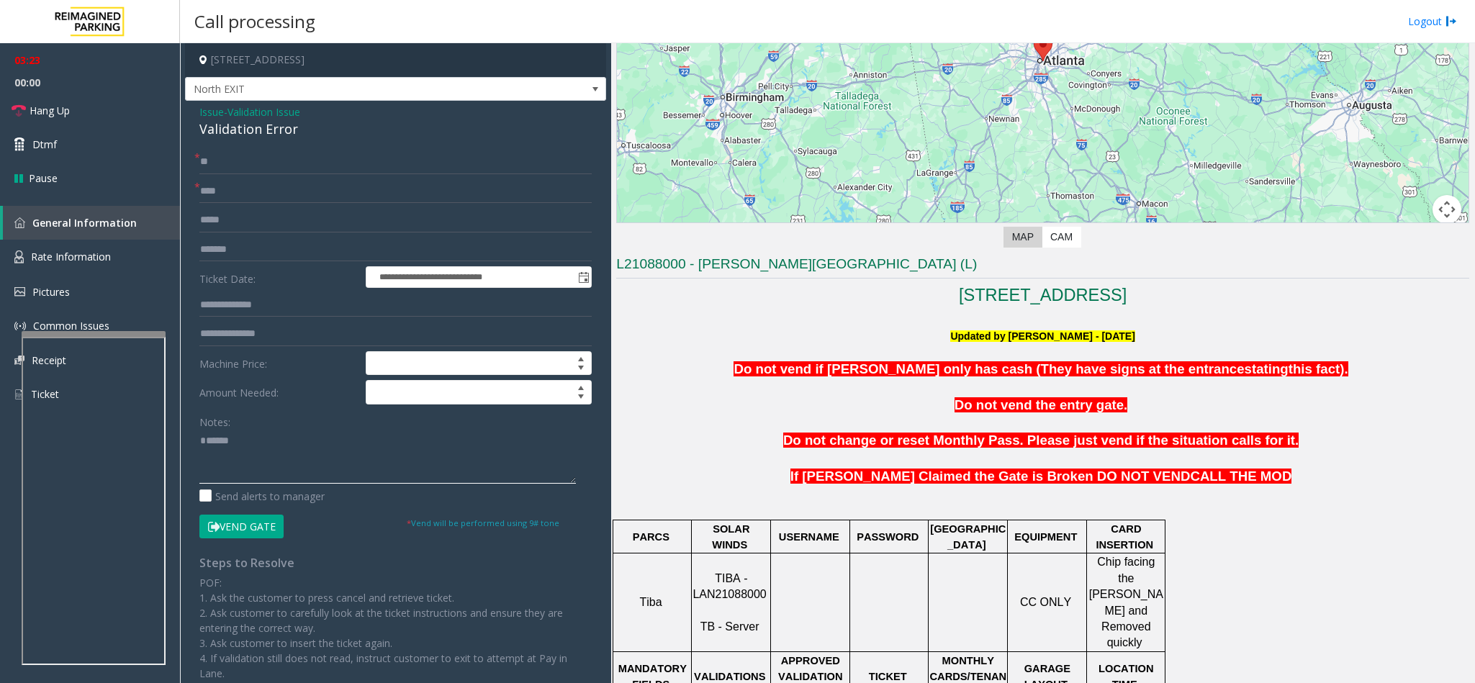
click at [289, 463] on textarea at bounding box center [387, 457] width 376 height 54
type textarea "*"
click at [37, 100] on link "Hang Up" at bounding box center [90, 111] width 180 height 34
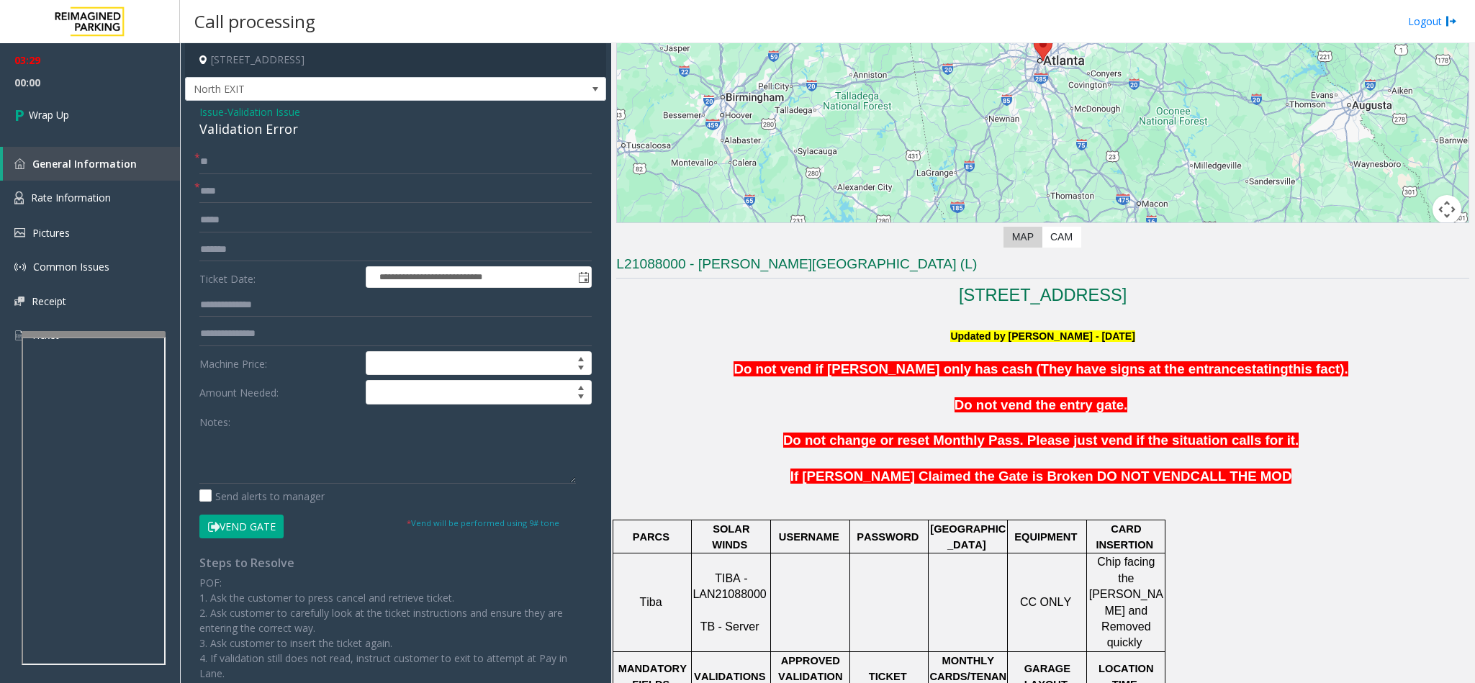
click at [232, 127] on div "Validation Error" at bounding box center [395, 128] width 392 height 19
copy div "Validation Error"
click at [221, 480] on textarea at bounding box center [387, 457] width 376 height 54
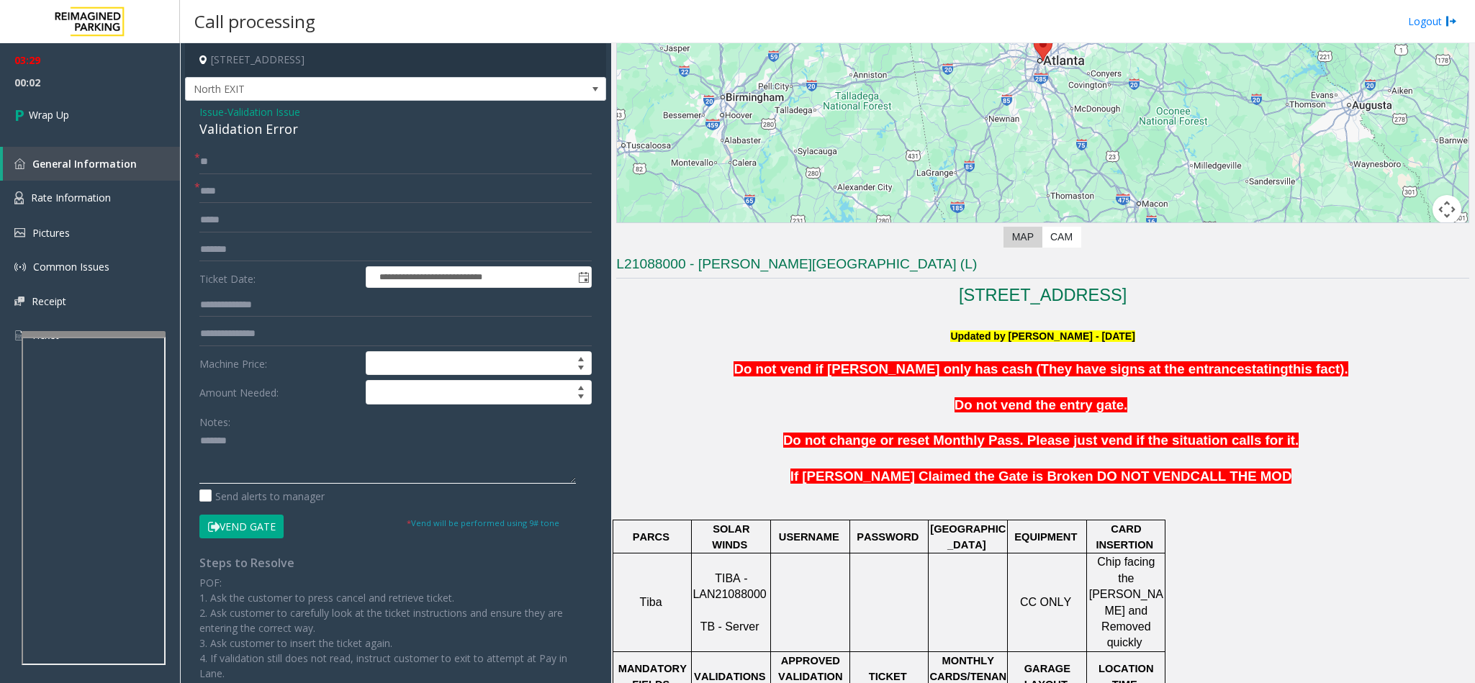
paste textarea "**********"
type textarea "**********"
click at [91, 127] on link "Wrap Up" at bounding box center [90, 115] width 180 height 42
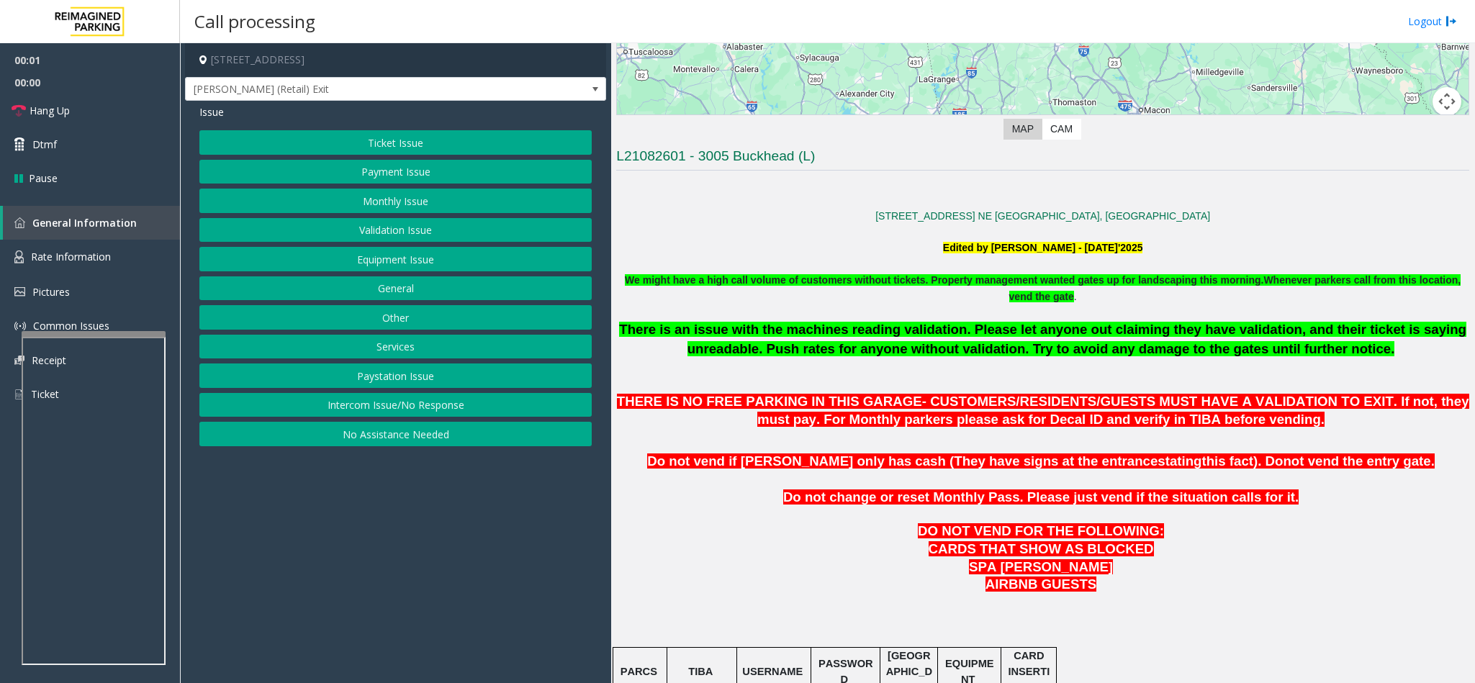
scroll to position [648, 0]
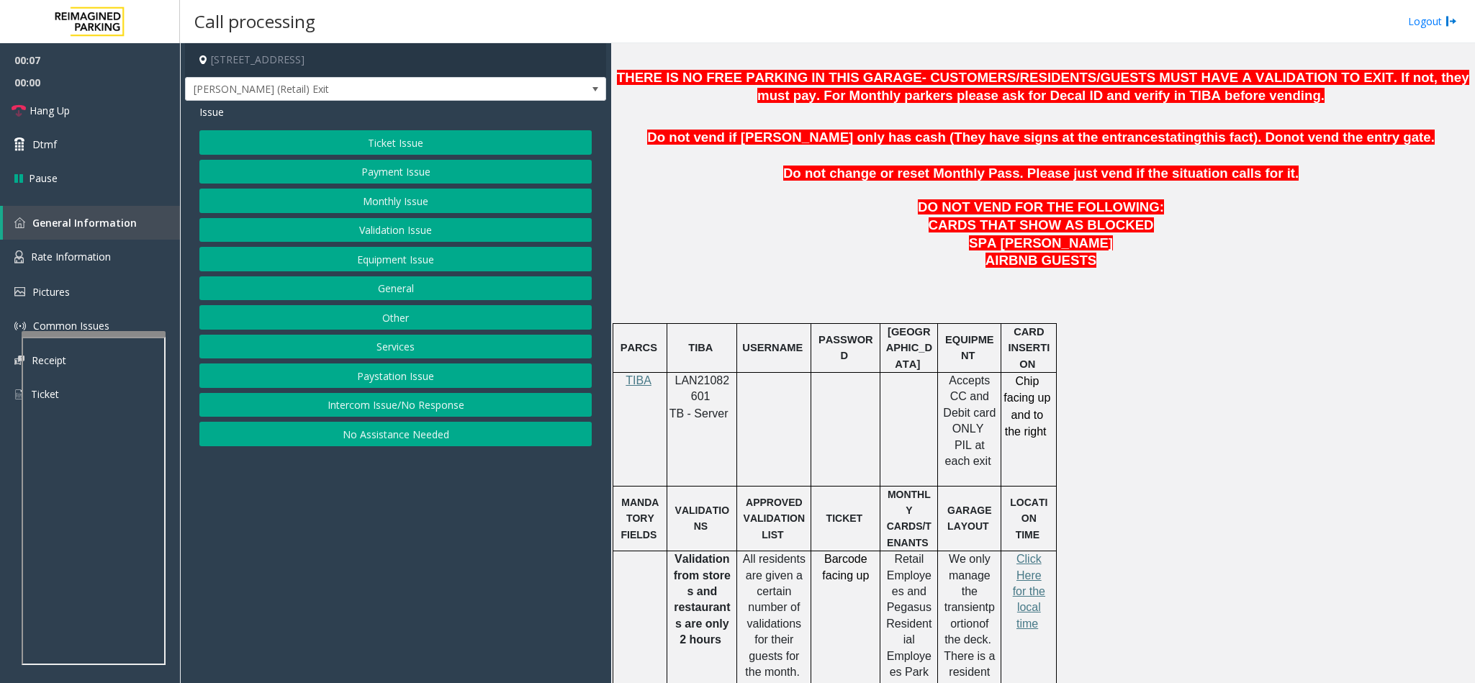
click at [709, 395] on p "LAN21082601" at bounding box center [701, 389] width 59 height 32
copy p "LAN21082601"
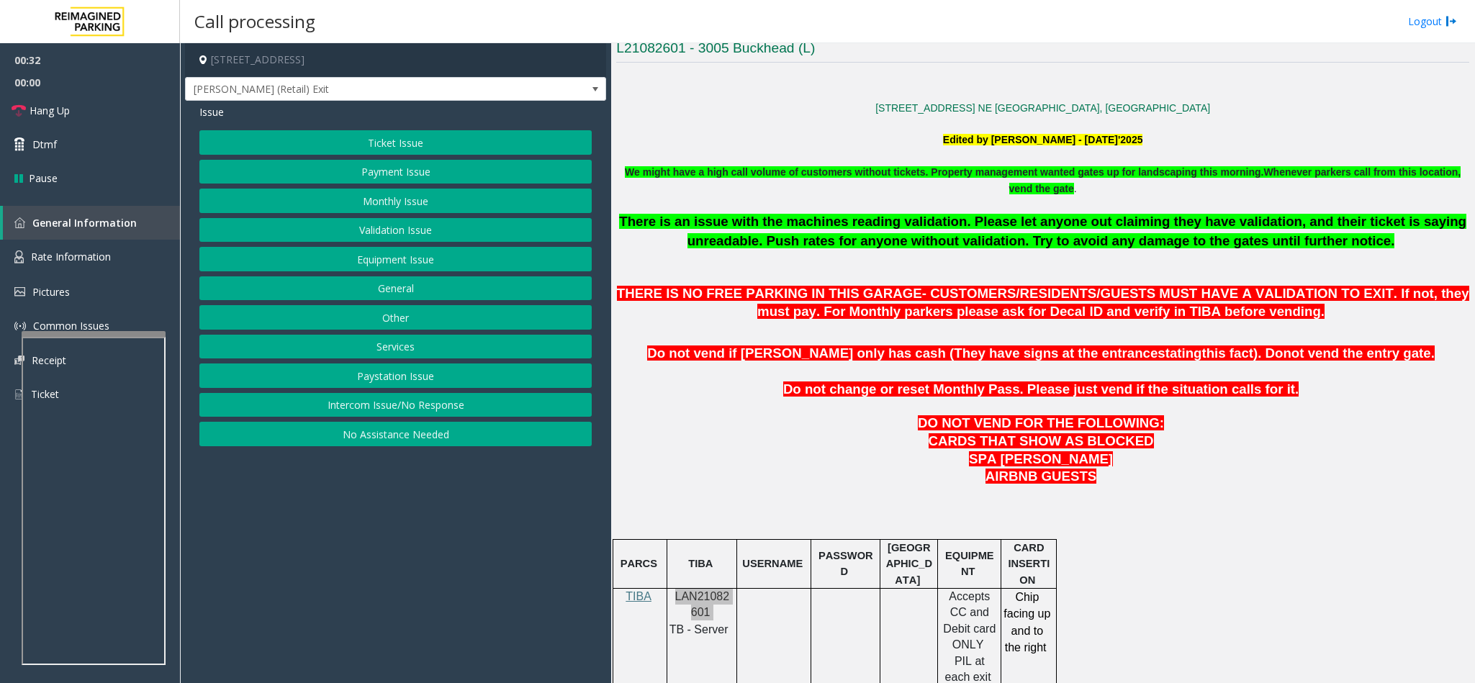
scroll to position [540, 0]
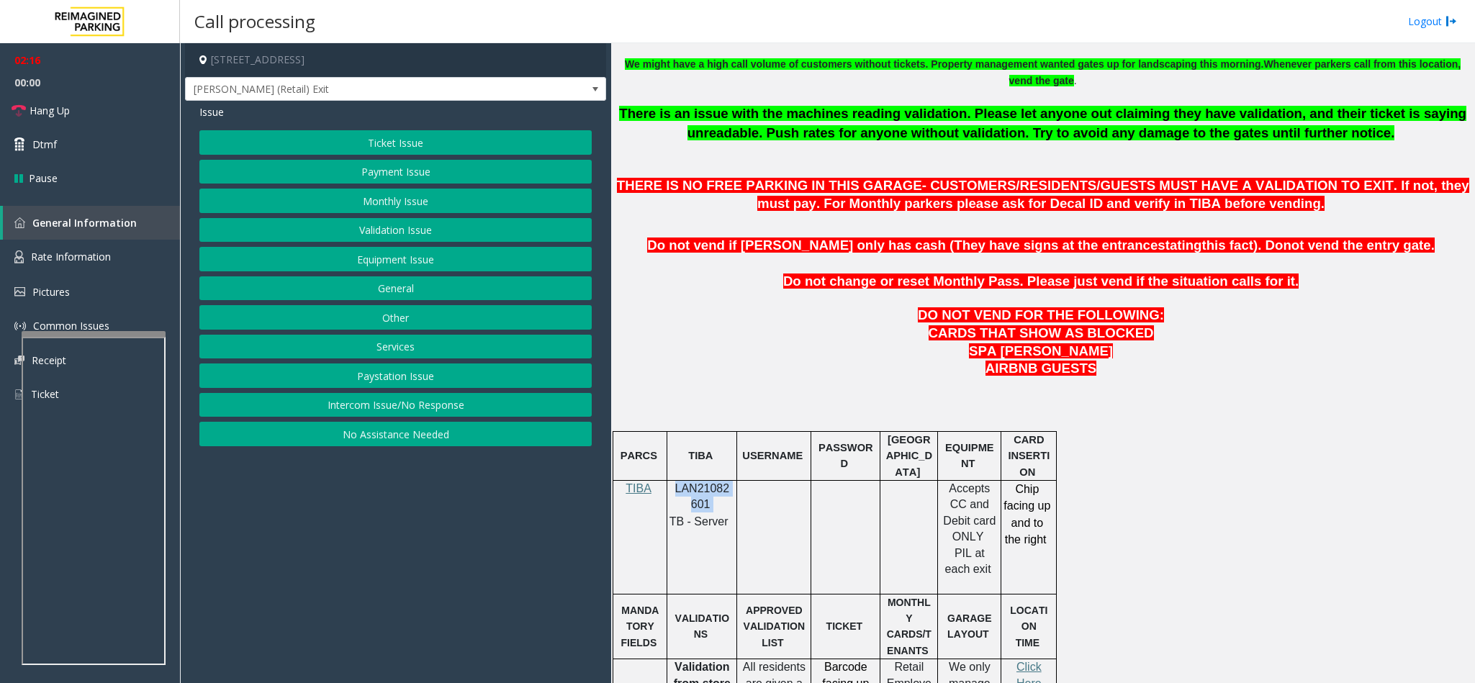
click at [389, 152] on button "Ticket Issue" at bounding box center [395, 142] width 392 height 24
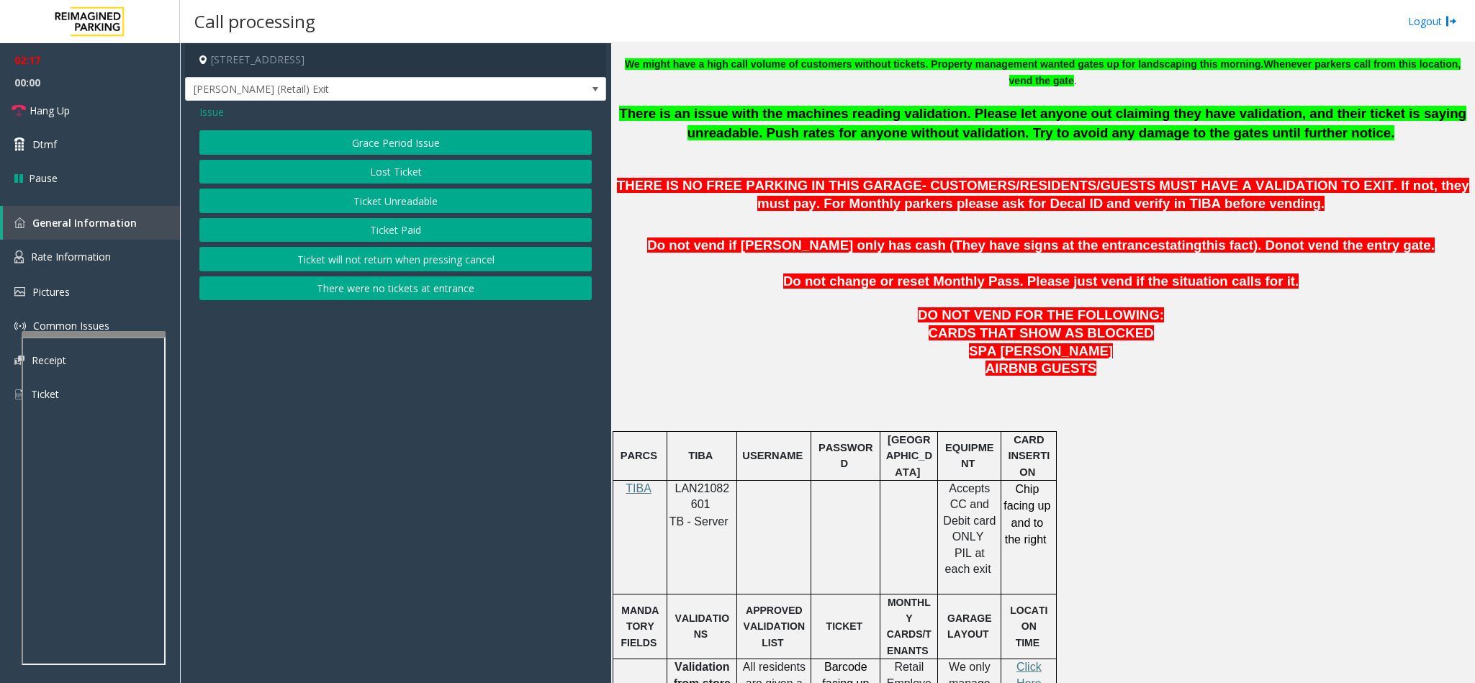
click at [216, 108] on span "Issue" at bounding box center [211, 111] width 24 height 15
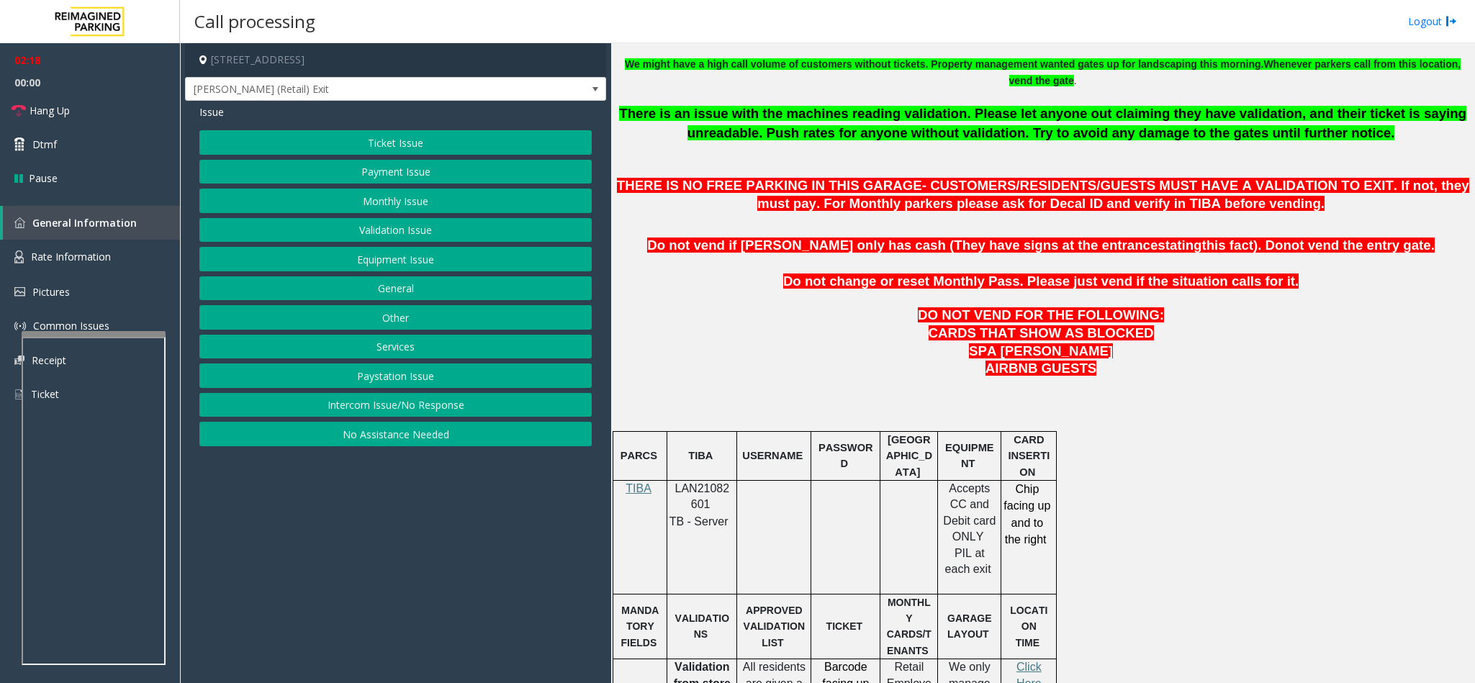
click at [408, 177] on button "Payment Issue" at bounding box center [395, 172] width 392 height 24
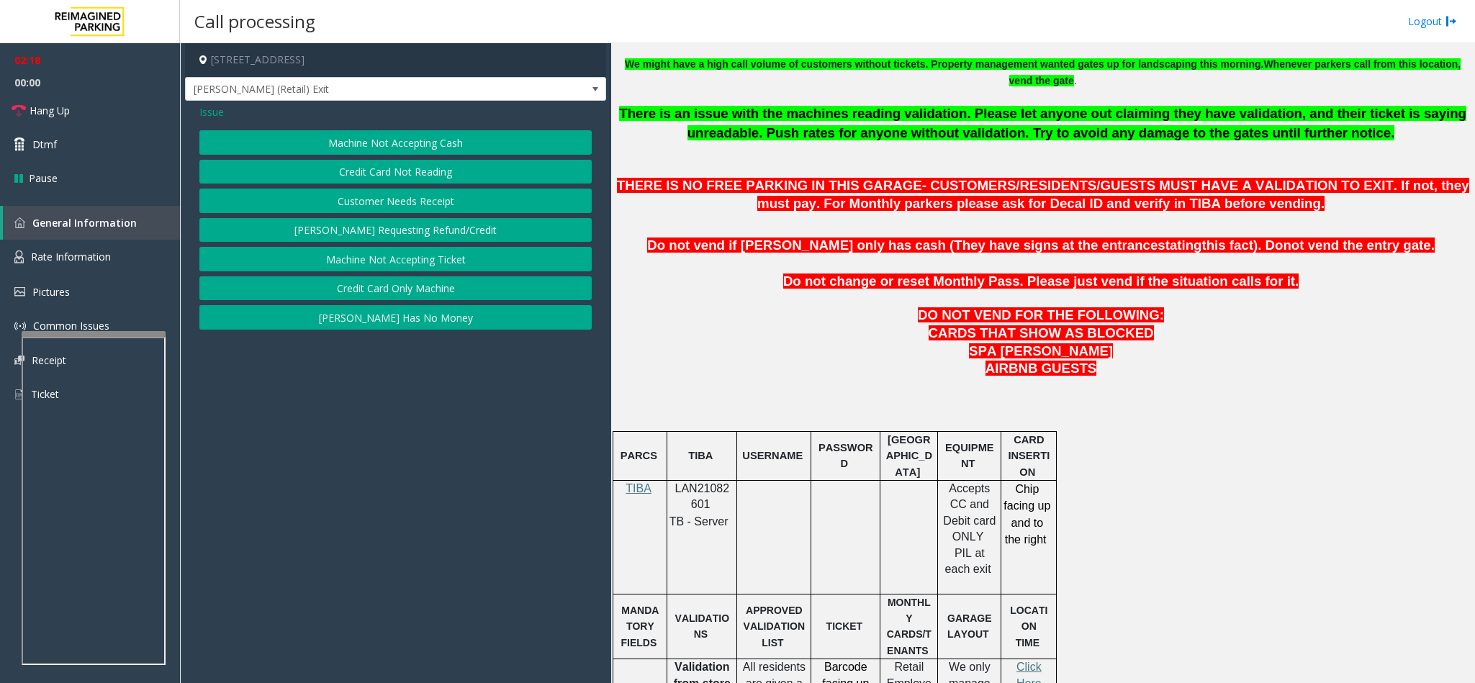
click at [415, 294] on button "Credit Card Only Machine" at bounding box center [395, 288] width 392 height 24
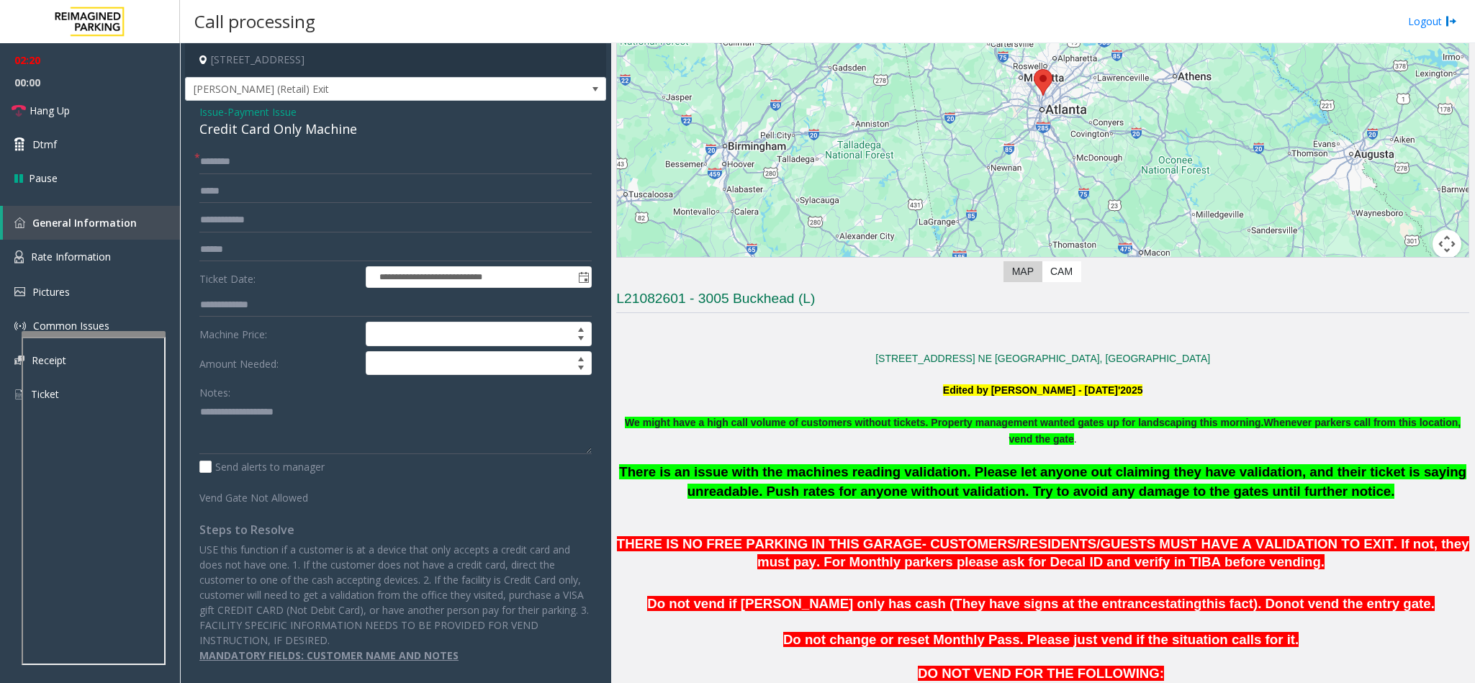
scroll to position [216, 0]
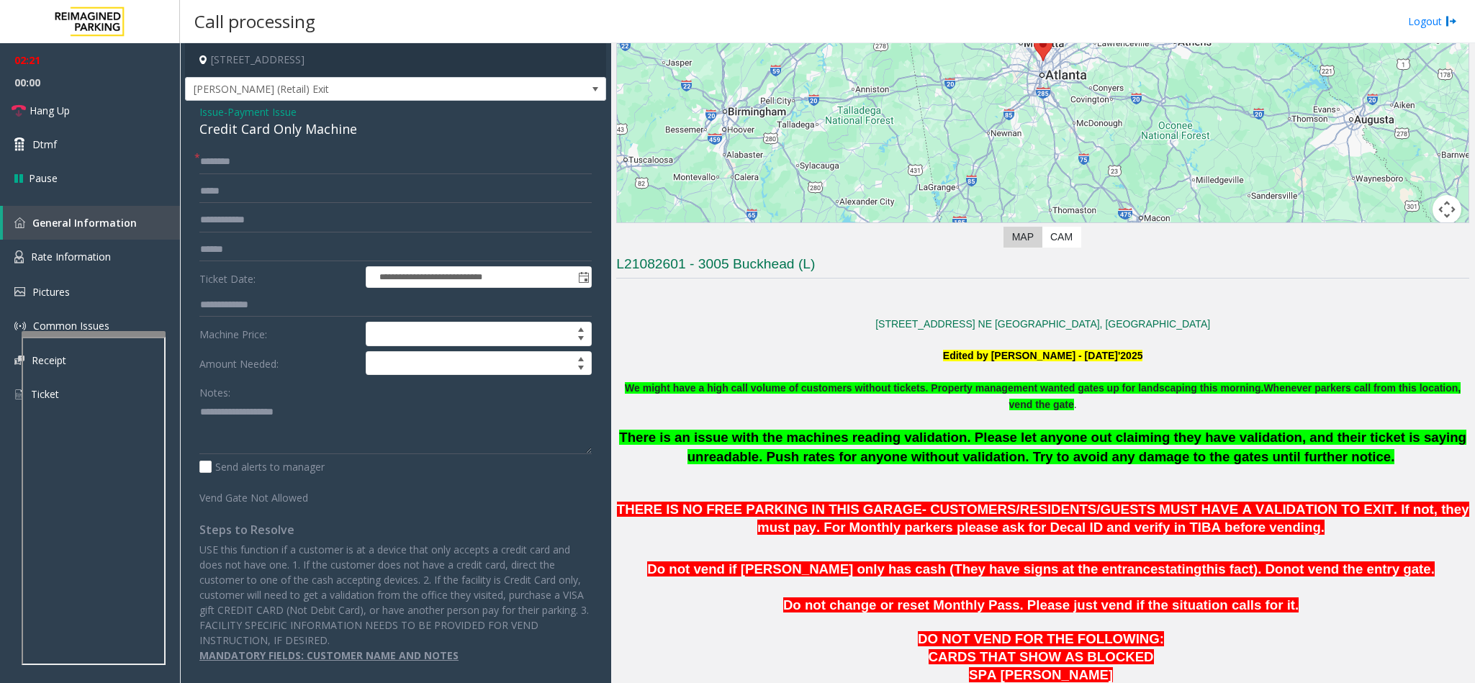
click at [218, 138] on div "Credit Card Only Machine" at bounding box center [395, 128] width 392 height 19
click at [234, 166] on input "text" at bounding box center [395, 162] width 392 height 24
type input "*"
type input "**"
click at [251, 132] on div "Credit Card Only Machine" at bounding box center [395, 128] width 392 height 19
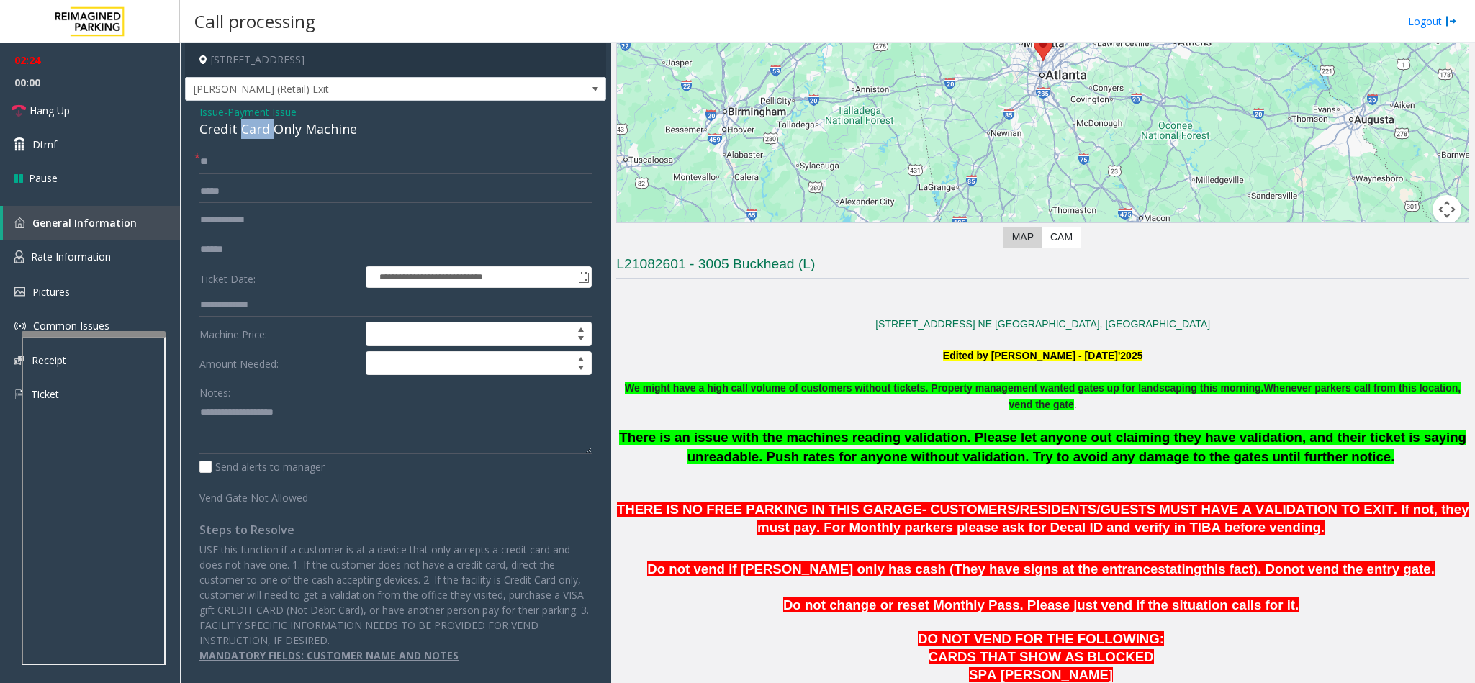
click at [251, 132] on div "Credit Card Only Machine" at bounding box center [395, 128] width 392 height 19
copy div "Credit Card Only Machine"
click at [95, 108] on link "Hang Up" at bounding box center [90, 111] width 180 height 34
click at [245, 428] on textarea at bounding box center [395, 427] width 392 height 54
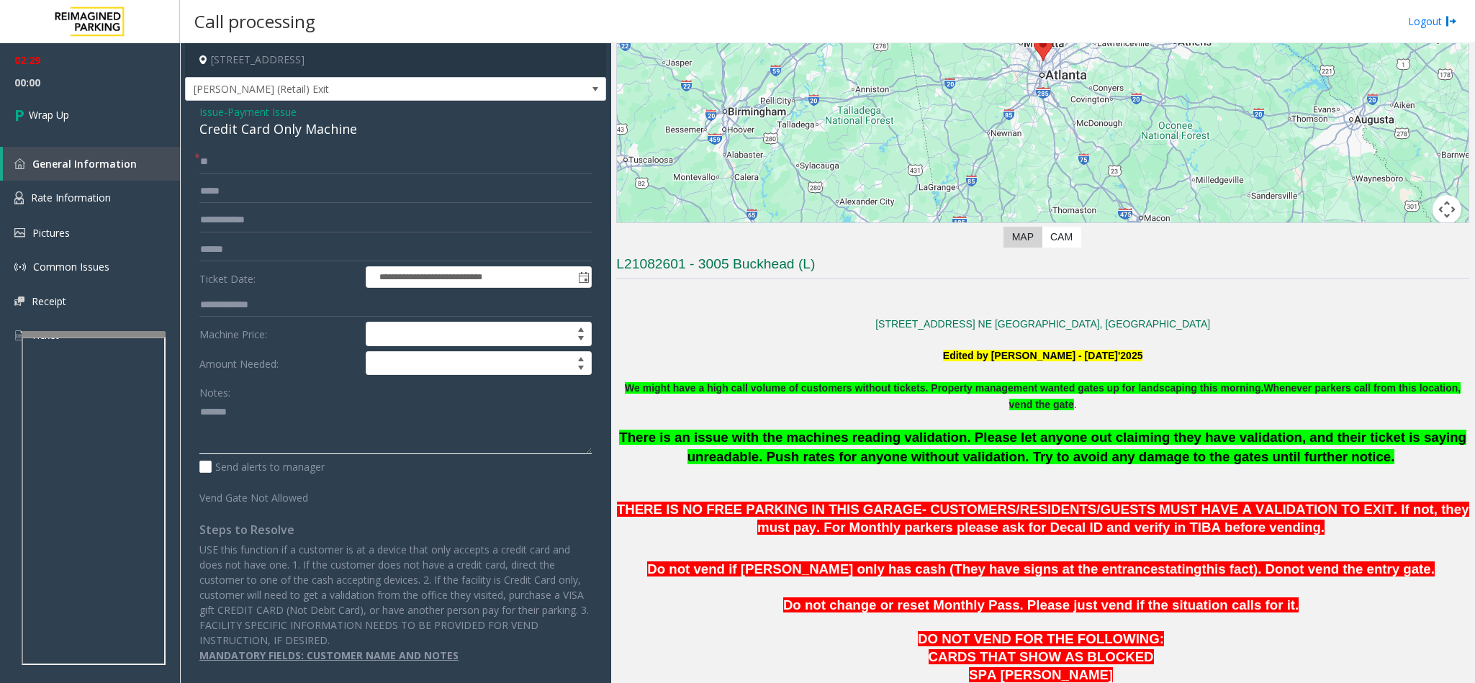
paste textarea "**********"
type textarea "**********"
click at [85, 127] on link "Wrap Up" at bounding box center [90, 115] width 180 height 42
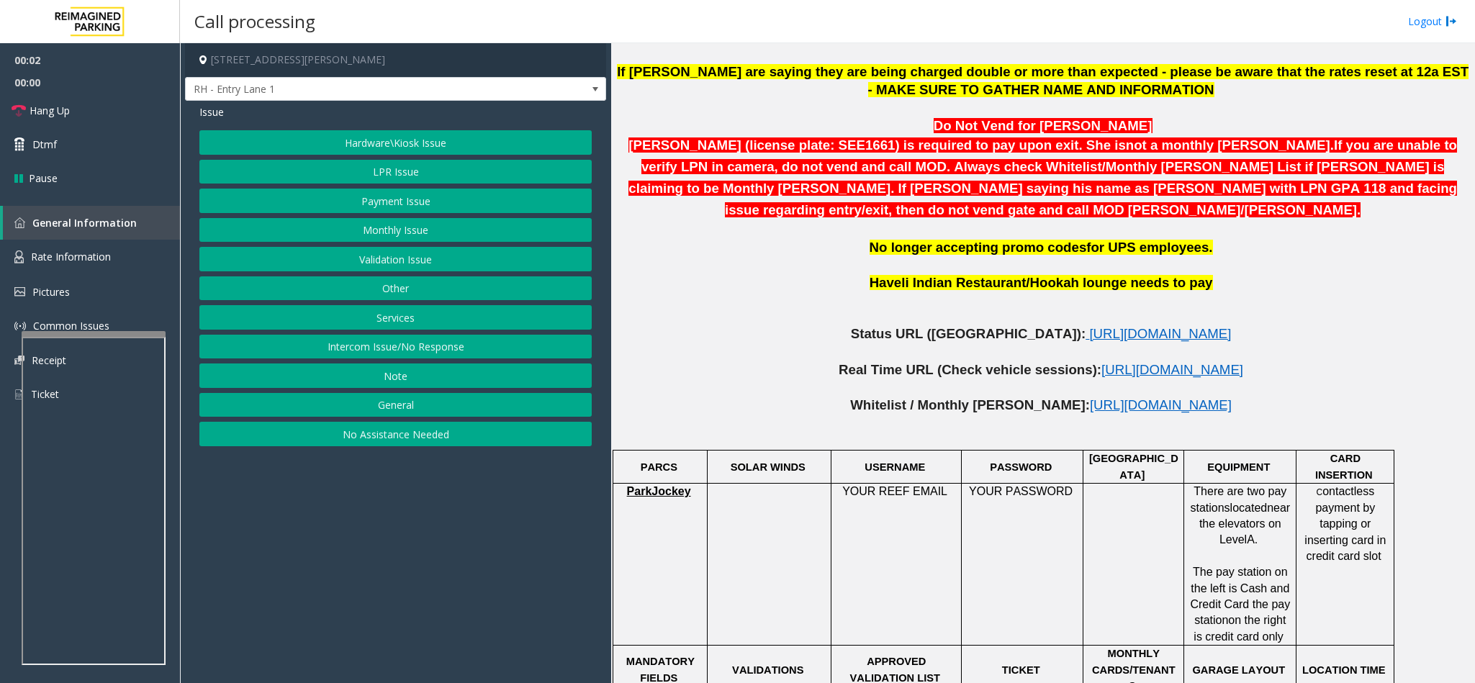
scroll to position [648, 0]
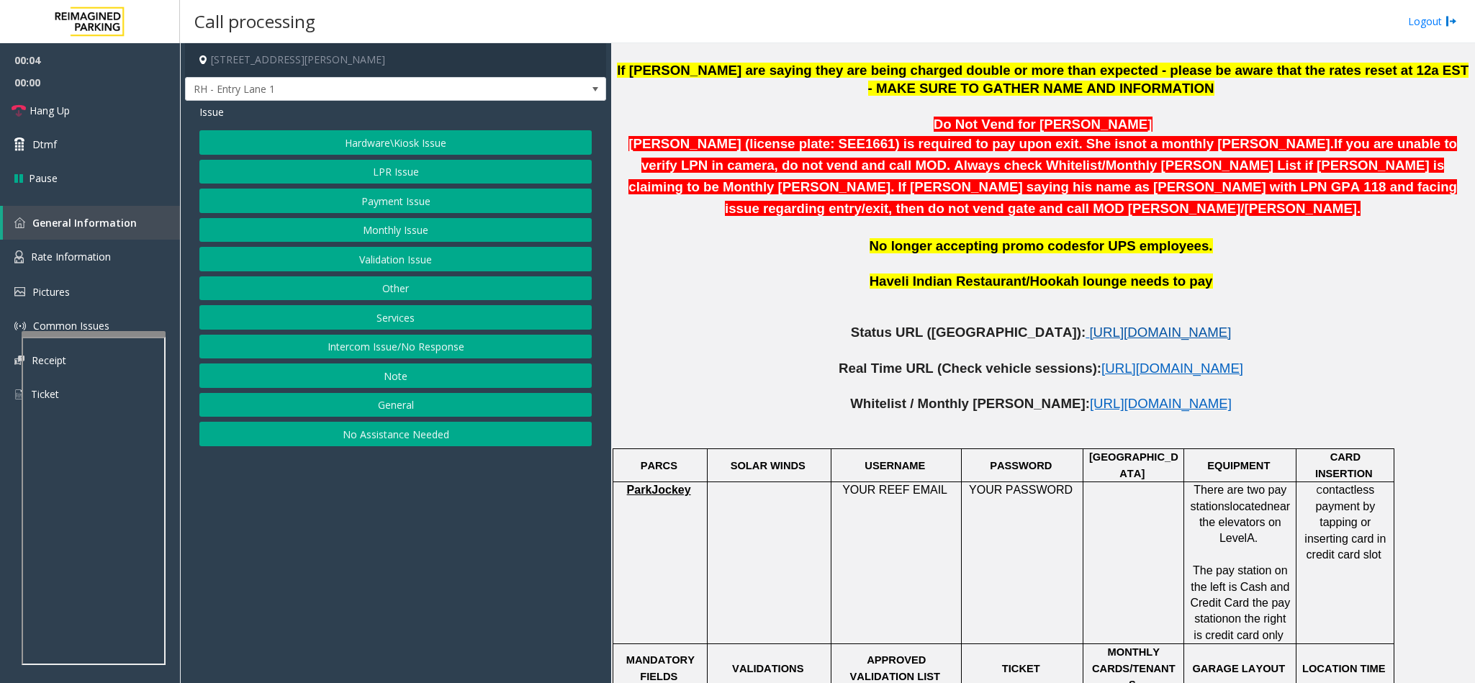
click at [1089, 325] on span "https://www.parkjockey.com/en-us/manage/1633/status" at bounding box center [1160, 332] width 142 height 15
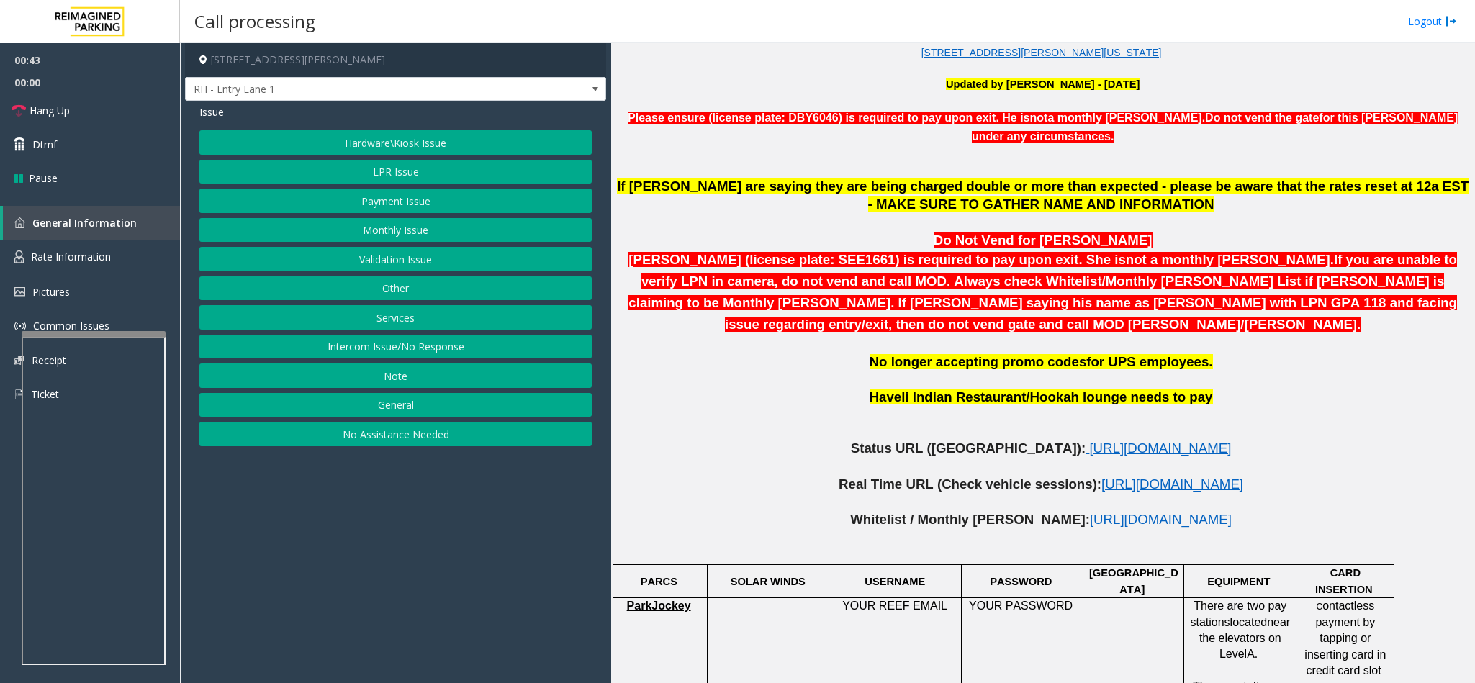
scroll to position [540, 0]
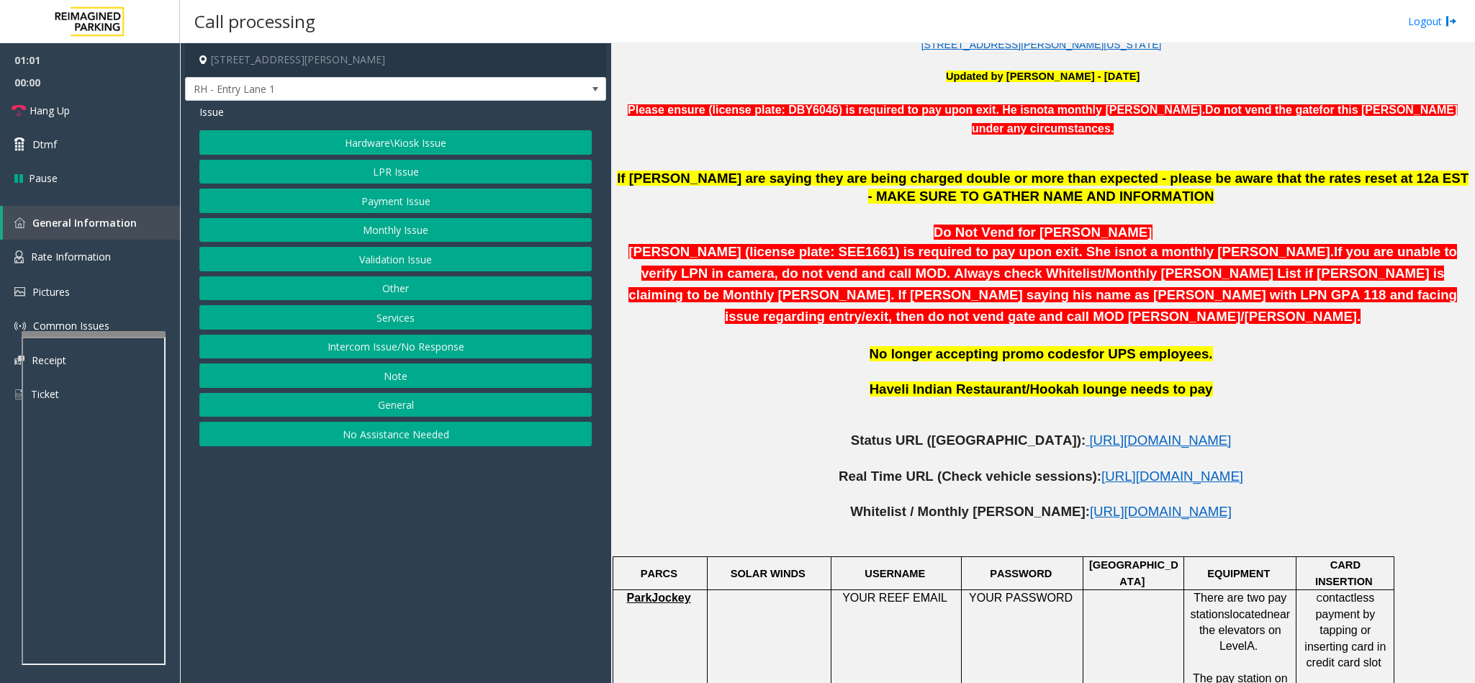
click at [400, 166] on button "LPR Issue" at bounding box center [395, 172] width 392 height 24
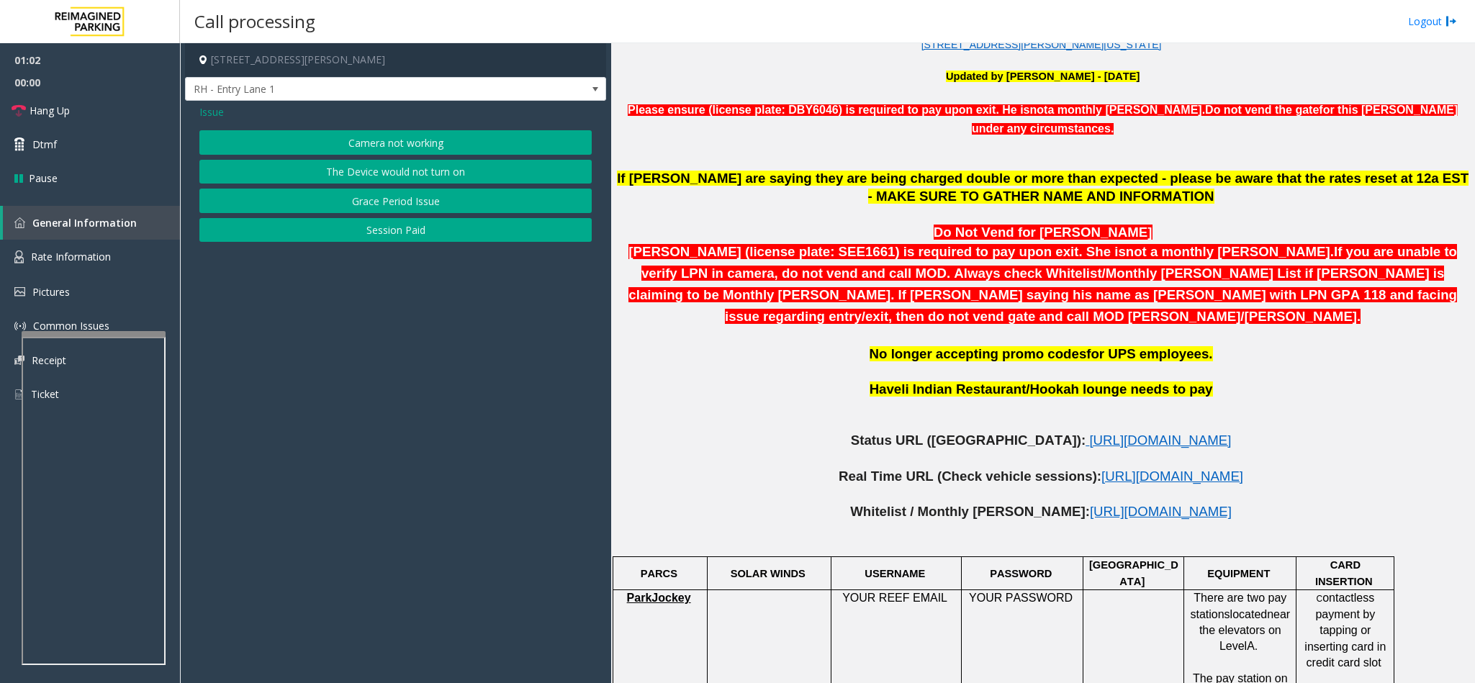
click at [357, 147] on button "Camera not working" at bounding box center [395, 142] width 392 height 24
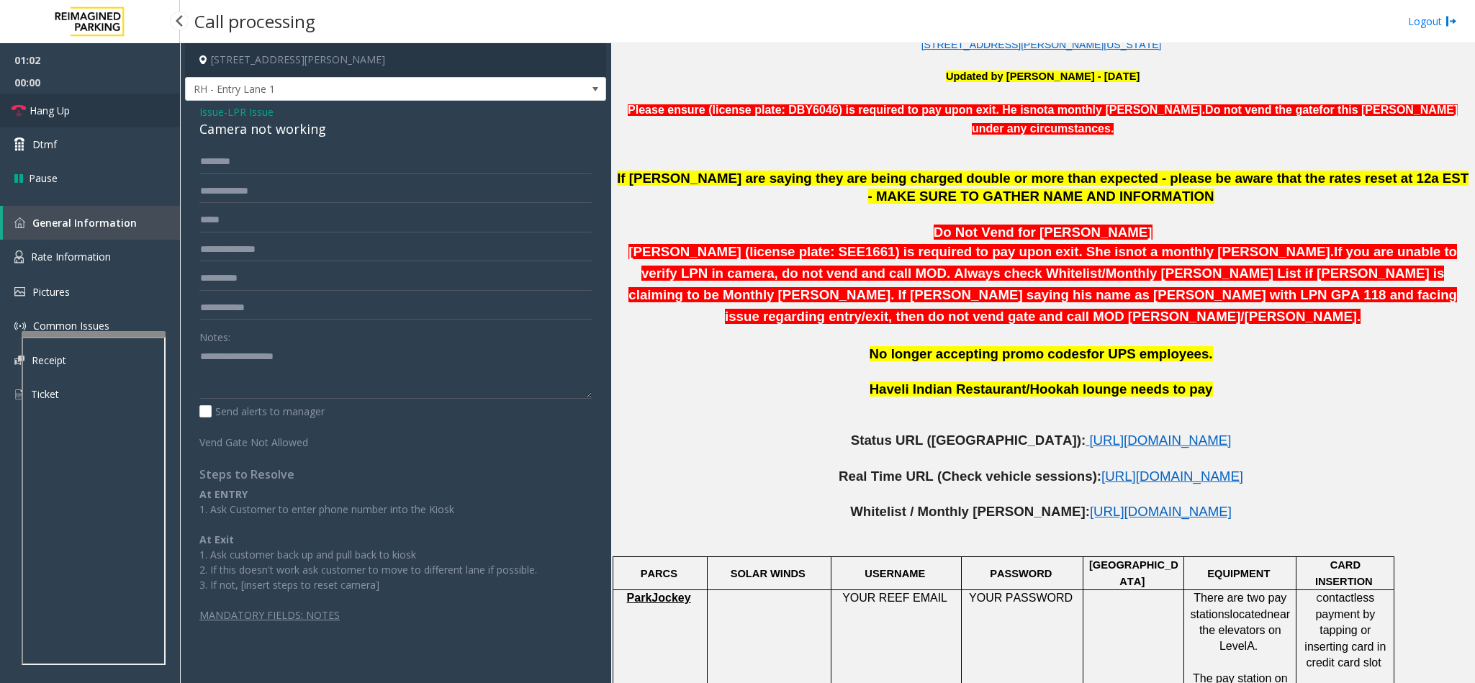
click at [63, 106] on span "Hang Up" at bounding box center [50, 110] width 40 height 15
click at [227, 125] on div "Camera not working" at bounding box center [395, 128] width 392 height 19
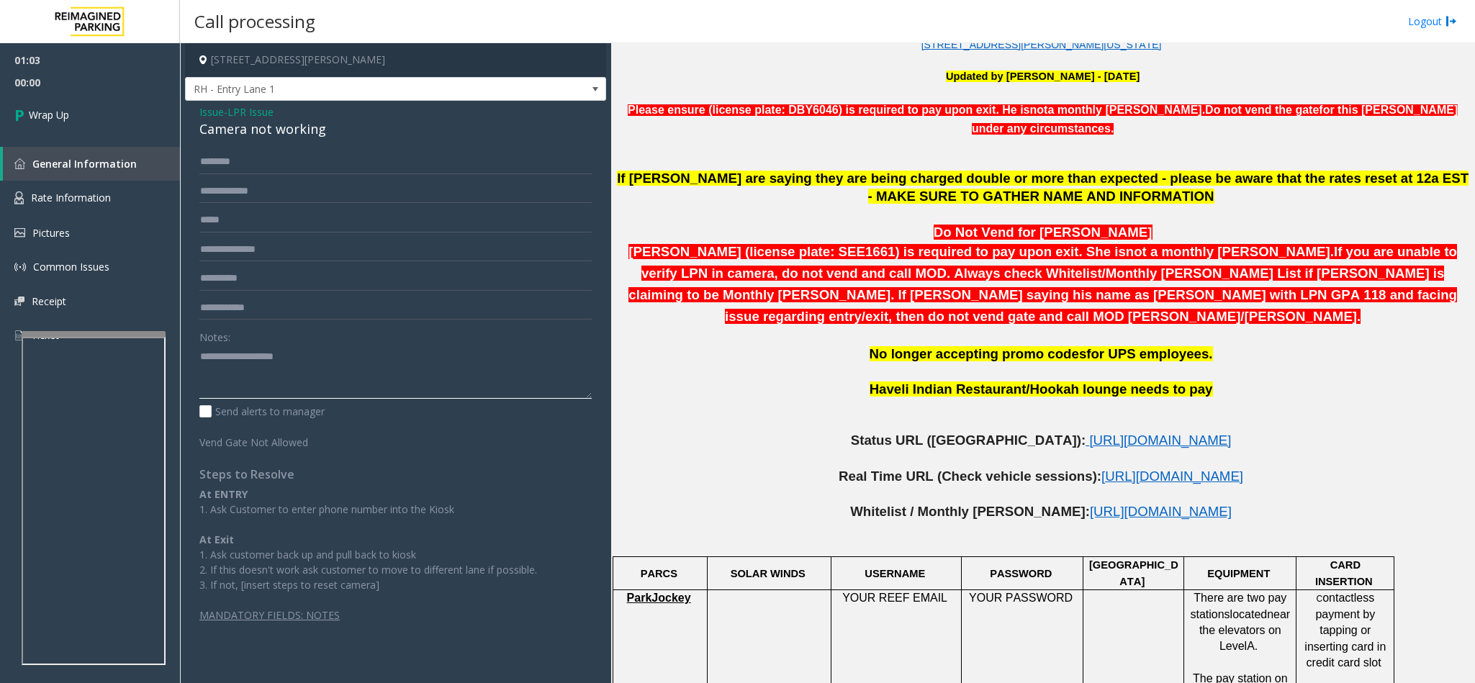
click at [284, 389] on textarea at bounding box center [395, 372] width 392 height 54
type textarea "*"
paste textarea "**********"
type textarea "**********"
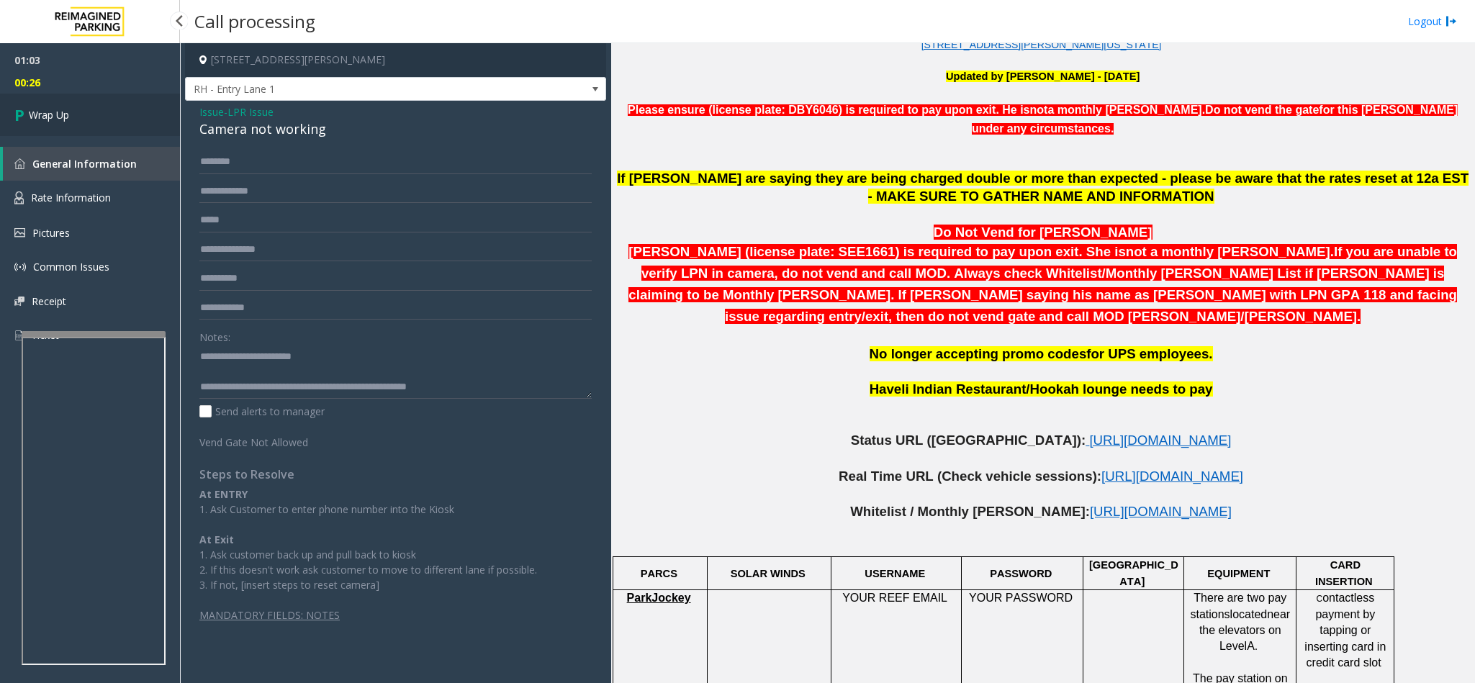
click at [89, 130] on link "Wrap Up" at bounding box center [90, 115] width 180 height 42
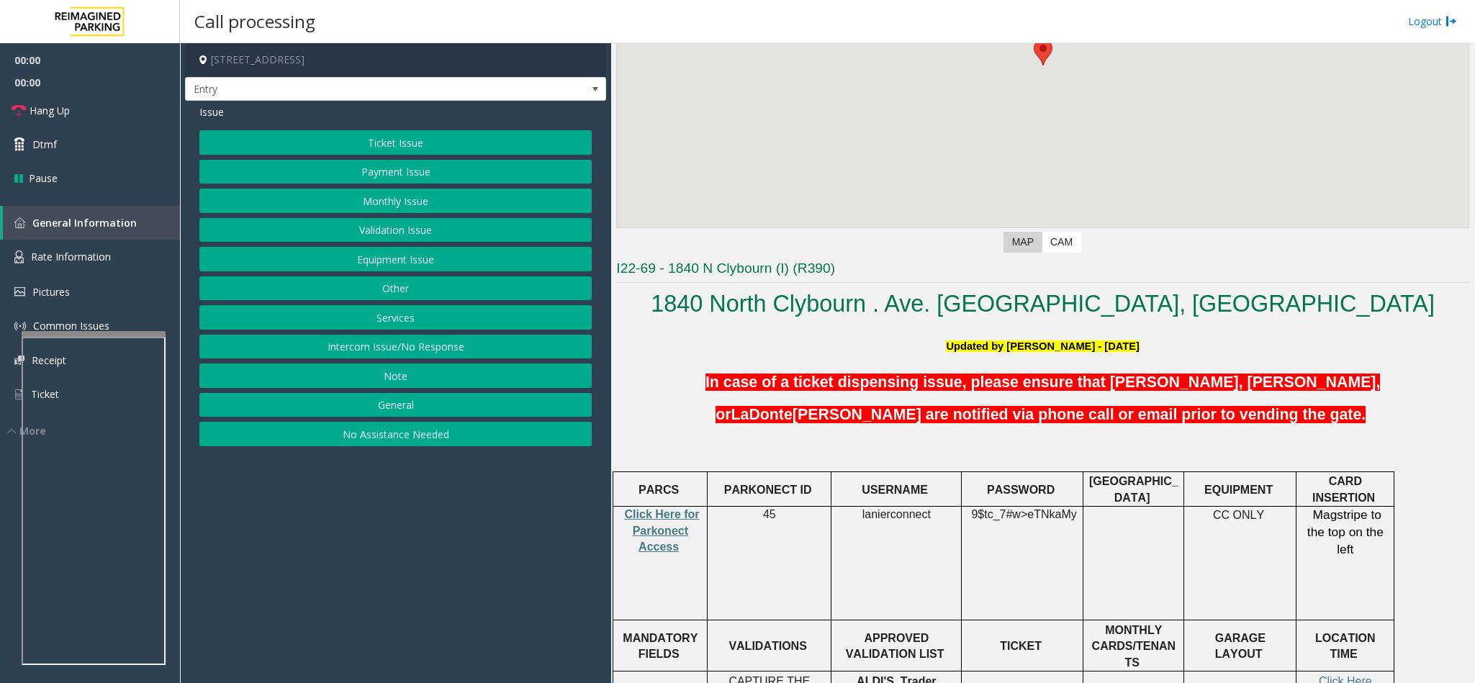
scroll to position [216, 0]
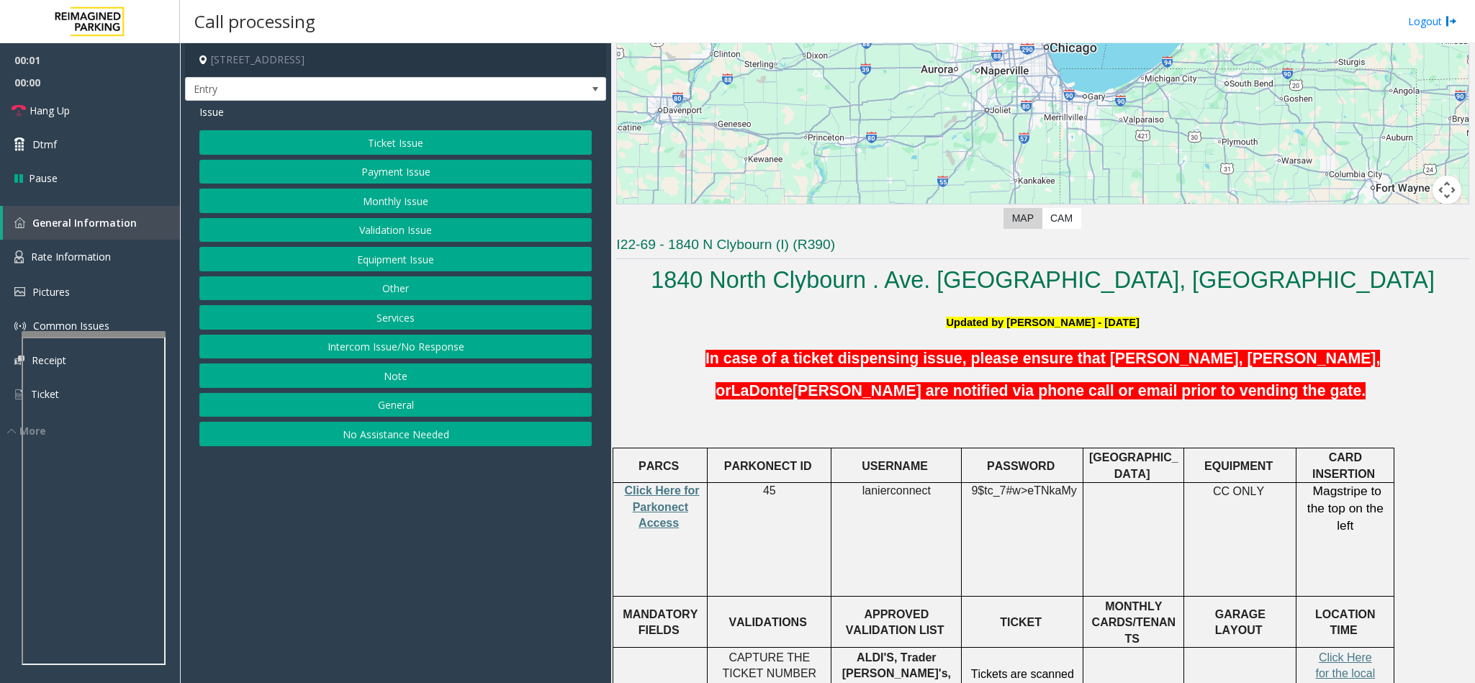
click at [387, 268] on button "Equipment Issue" at bounding box center [395, 259] width 392 height 24
click at [402, 199] on button "Out of Tickets" at bounding box center [395, 201] width 392 height 24
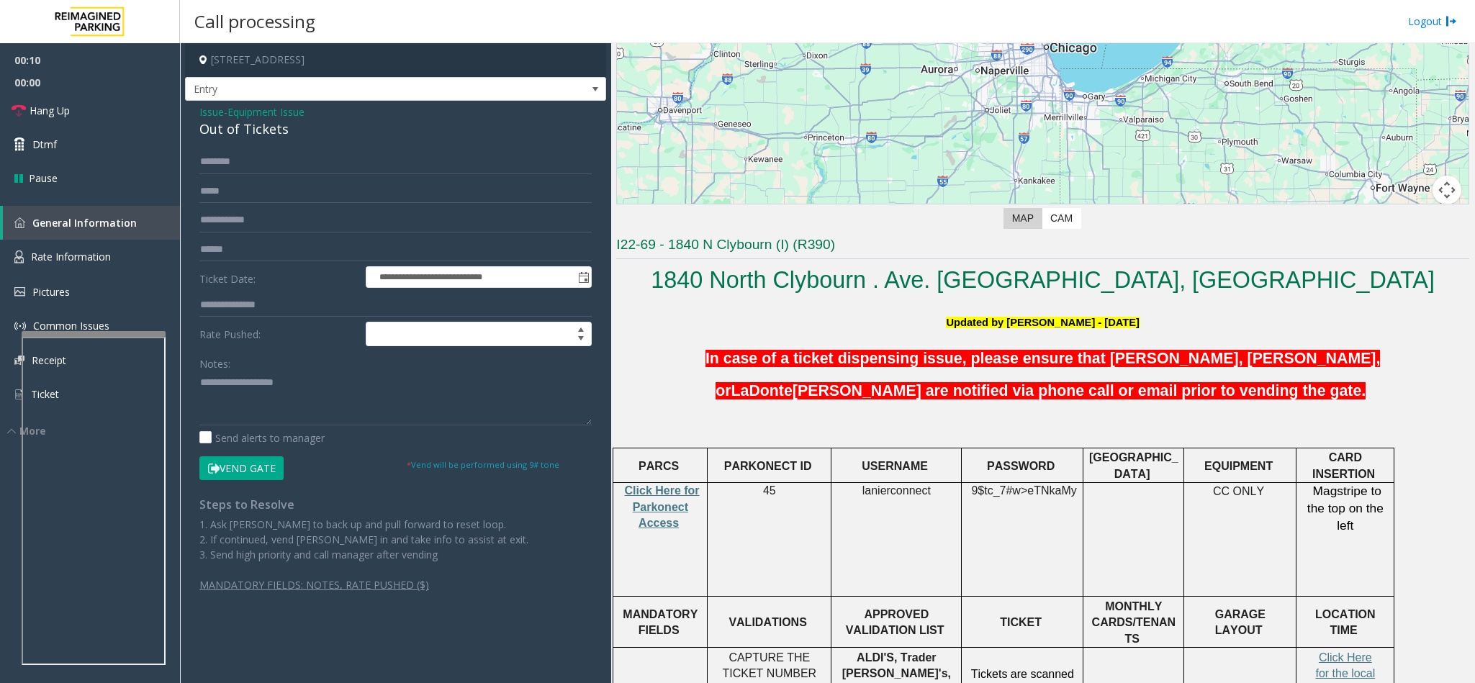
click at [222, 463] on button "Vend Gate" at bounding box center [241, 468] width 84 height 24
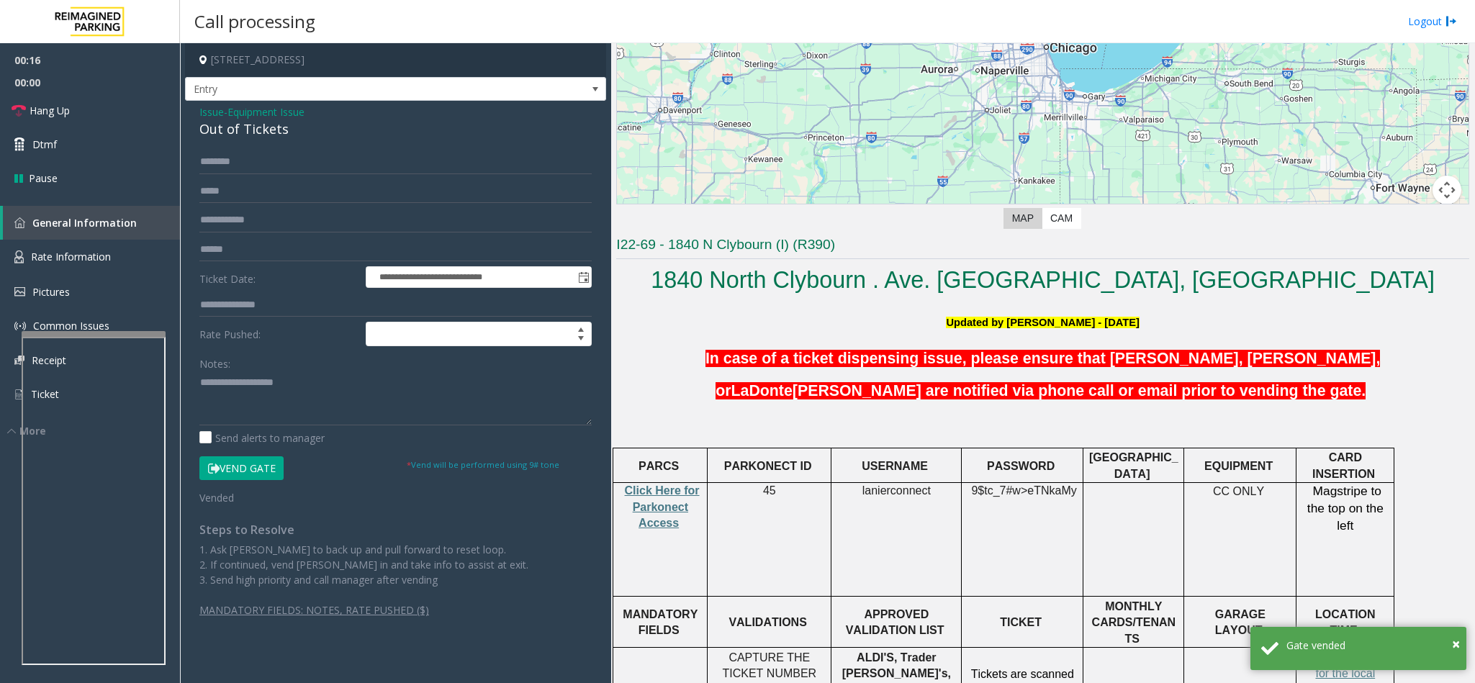
click at [248, 127] on div "Out of Tickets" at bounding box center [395, 128] width 392 height 19
click at [273, 387] on textarea at bounding box center [395, 398] width 392 height 54
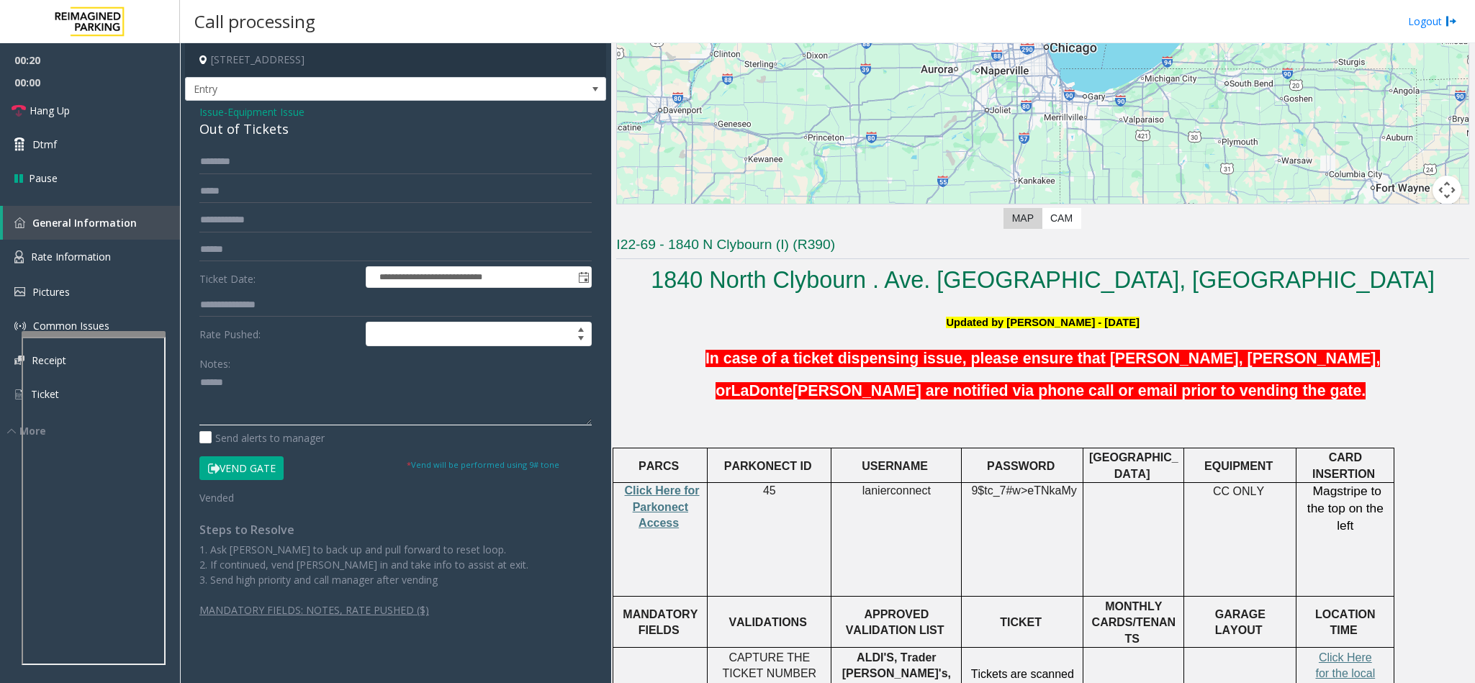
paste textarea "**********"
click at [248, 137] on div "Out of Tickets" at bounding box center [395, 128] width 392 height 19
click at [359, 415] on textarea at bounding box center [395, 398] width 392 height 54
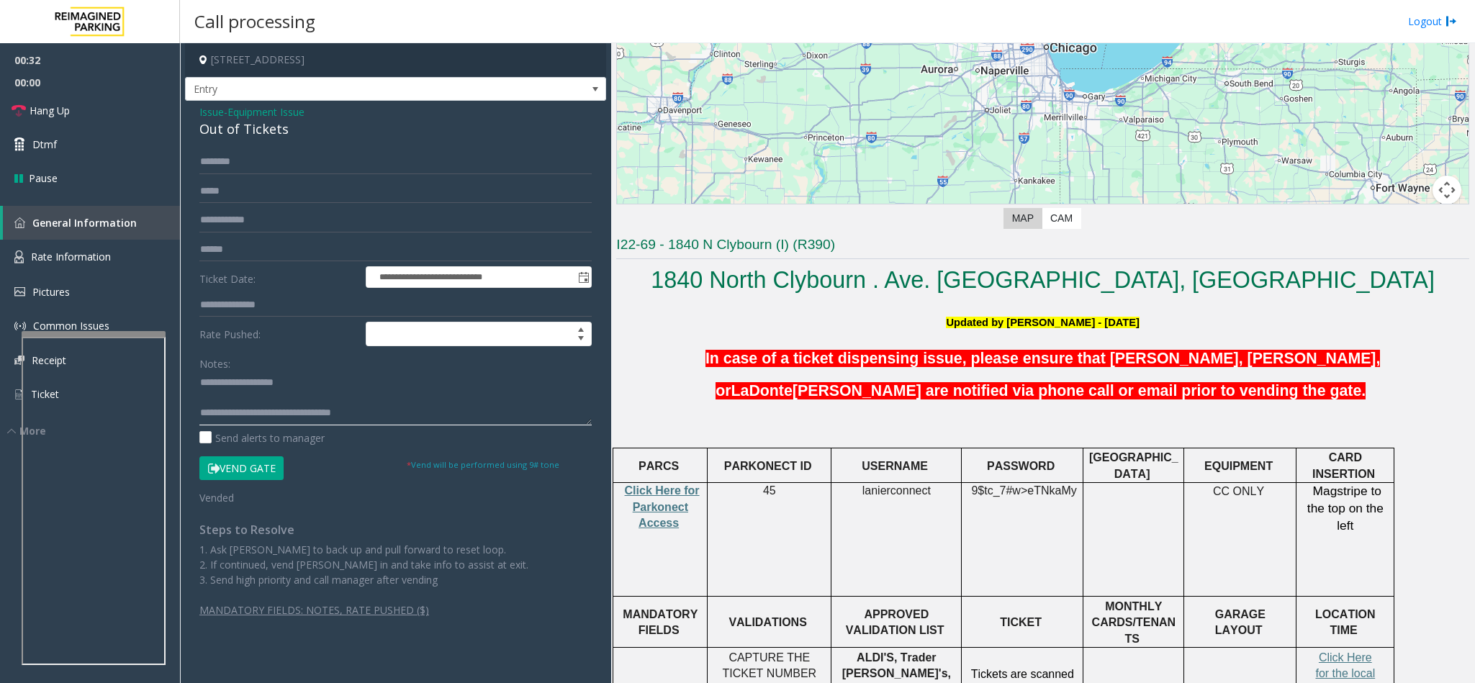
paste textarea "**********"
type textarea "**********"
click at [657, 497] on span "Click Here for Parkonect Access" at bounding box center [662, 506] width 75 height 45
click at [95, 148] on link "Dtmf" at bounding box center [90, 144] width 180 height 34
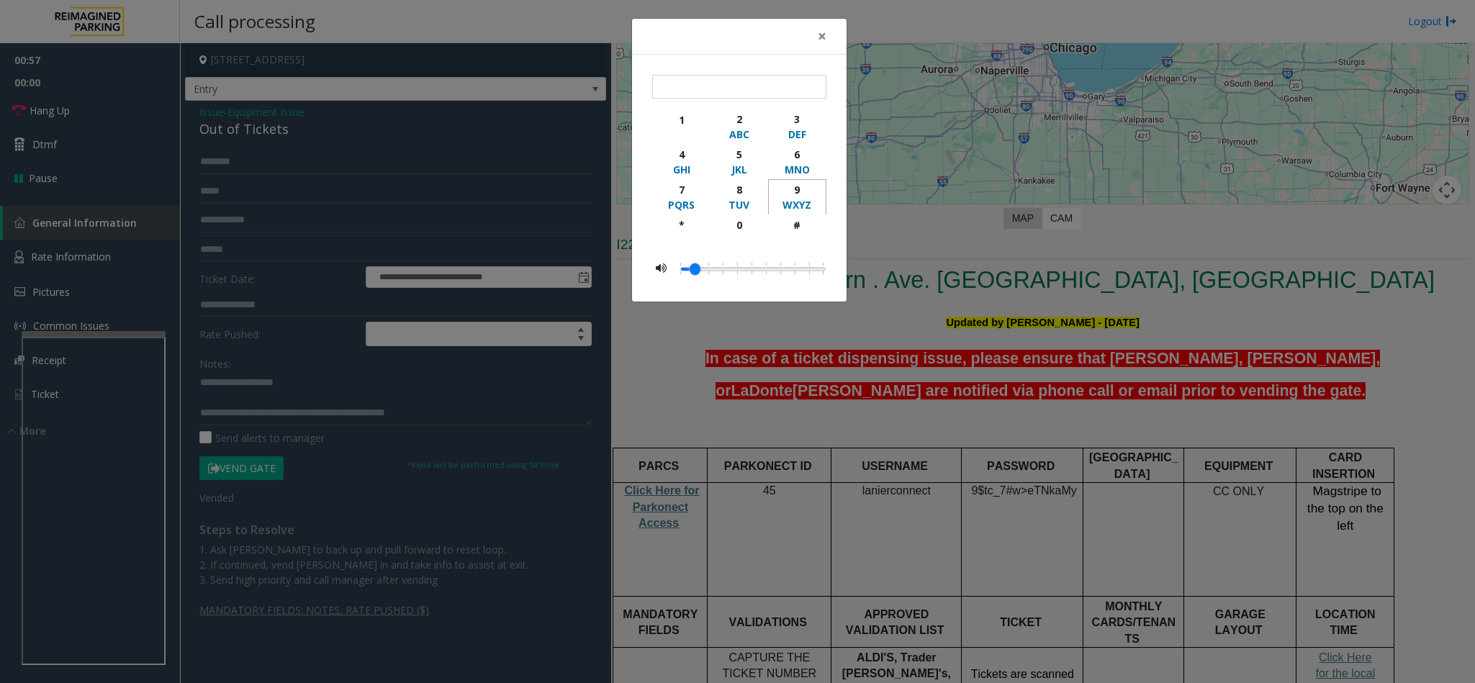
click at [815, 199] on div "WXYZ" at bounding box center [797, 204] width 40 height 15
click at [817, 243] on button "#" at bounding box center [797, 232] width 58 height 34
type input "**"
drag, startPoint x: 821, startPoint y: 37, endPoint x: 581, endPoint y: 78, distance: 243.9
click at [819, 37] on span "×" at bounding box center [822, 36] width 9 height 20
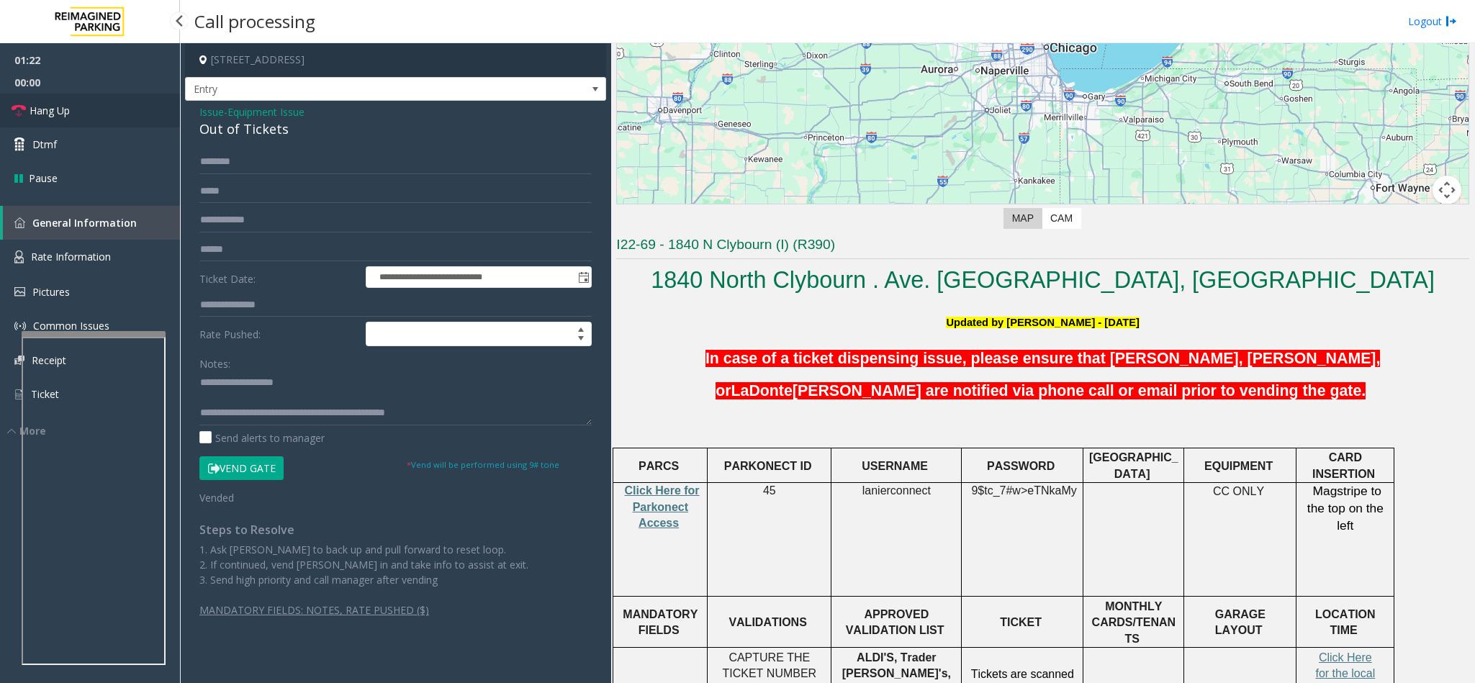
click at [95, 117] on link "Hang Up" at bounding box center [90, 111] width 180 height 34
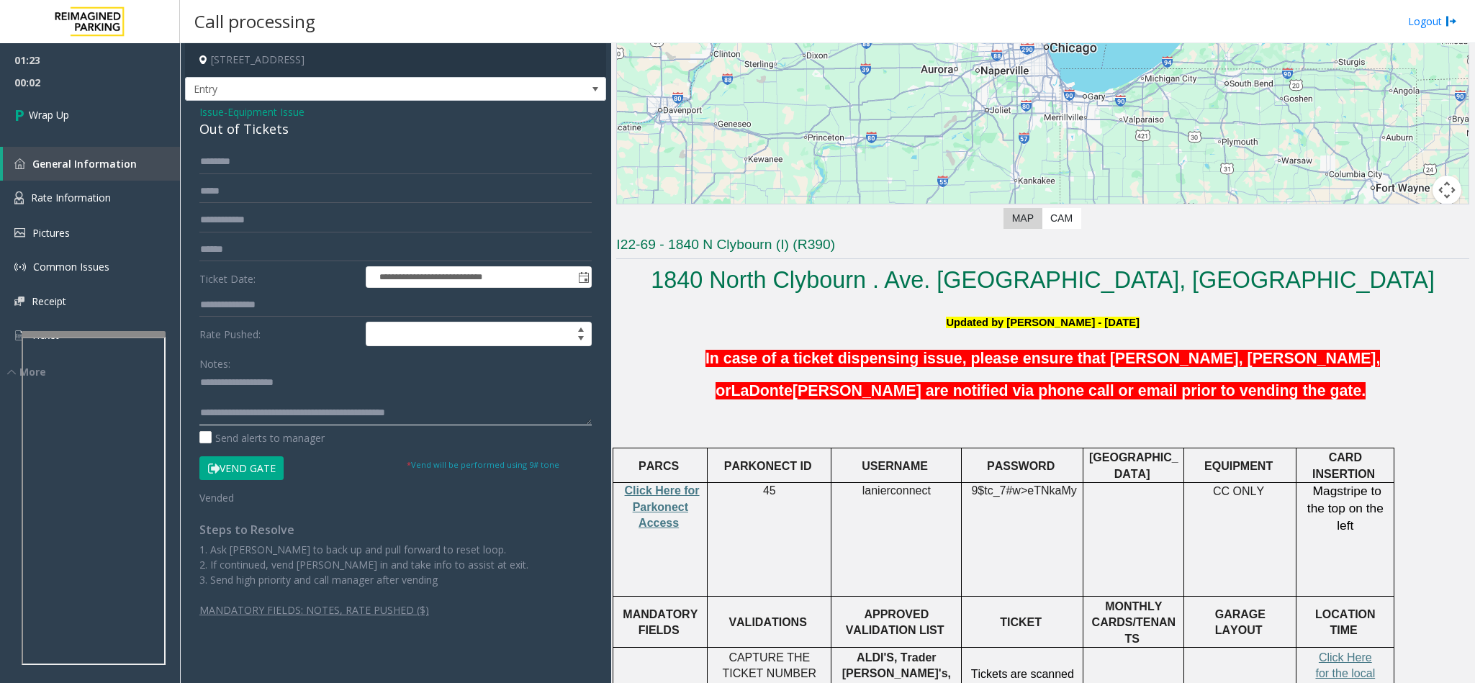
click at [374, 407] on textarea at bounding box center [395, 398] width 392 height 54
click at [488, 415] on textarea at bounding box center [395, 398] width 392 height 54
click at [463, 409] on textarea at bounding box center [395, 398] width 392 height 54
click at [268, 417] on textarea at bounding box center [395, 398] width 392 height 54
type textarea "**********"
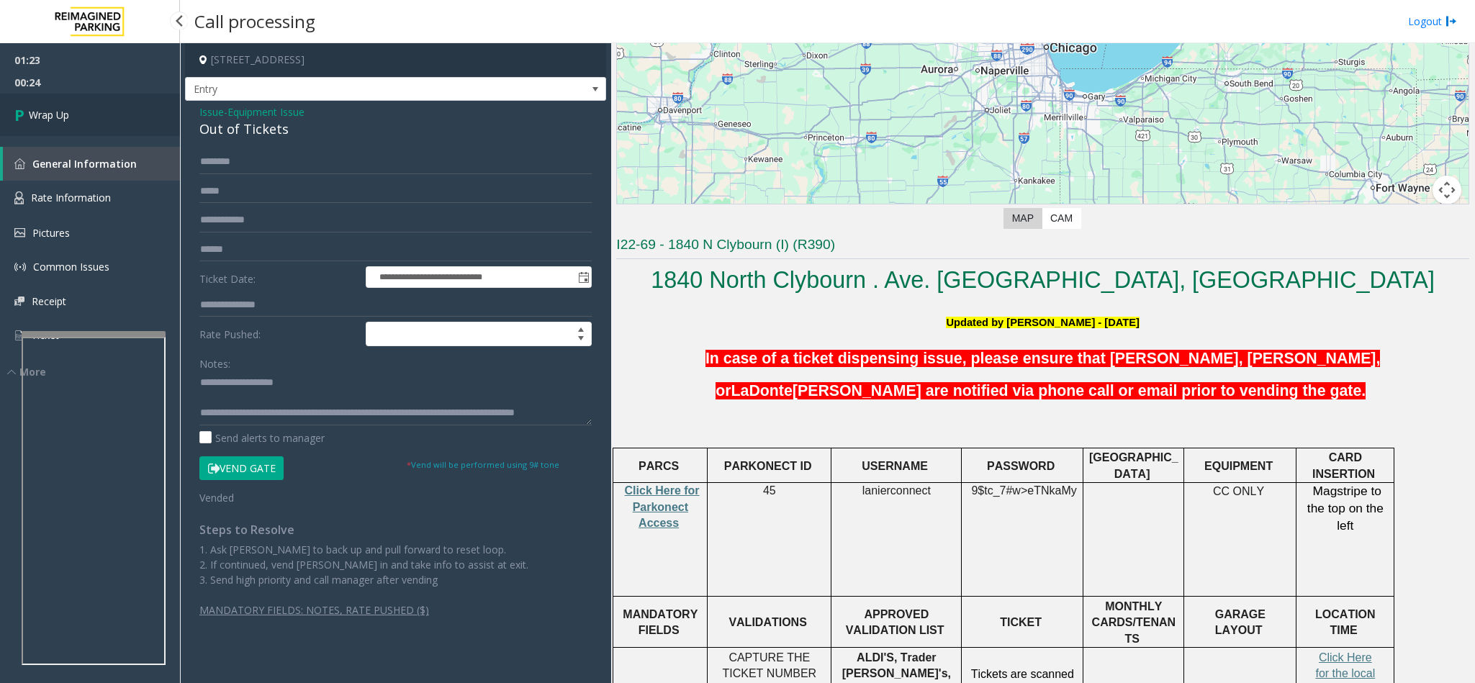
click at [73, 107] on link "Wrap Up" at bounding box center [90, 115] width 180 height 42
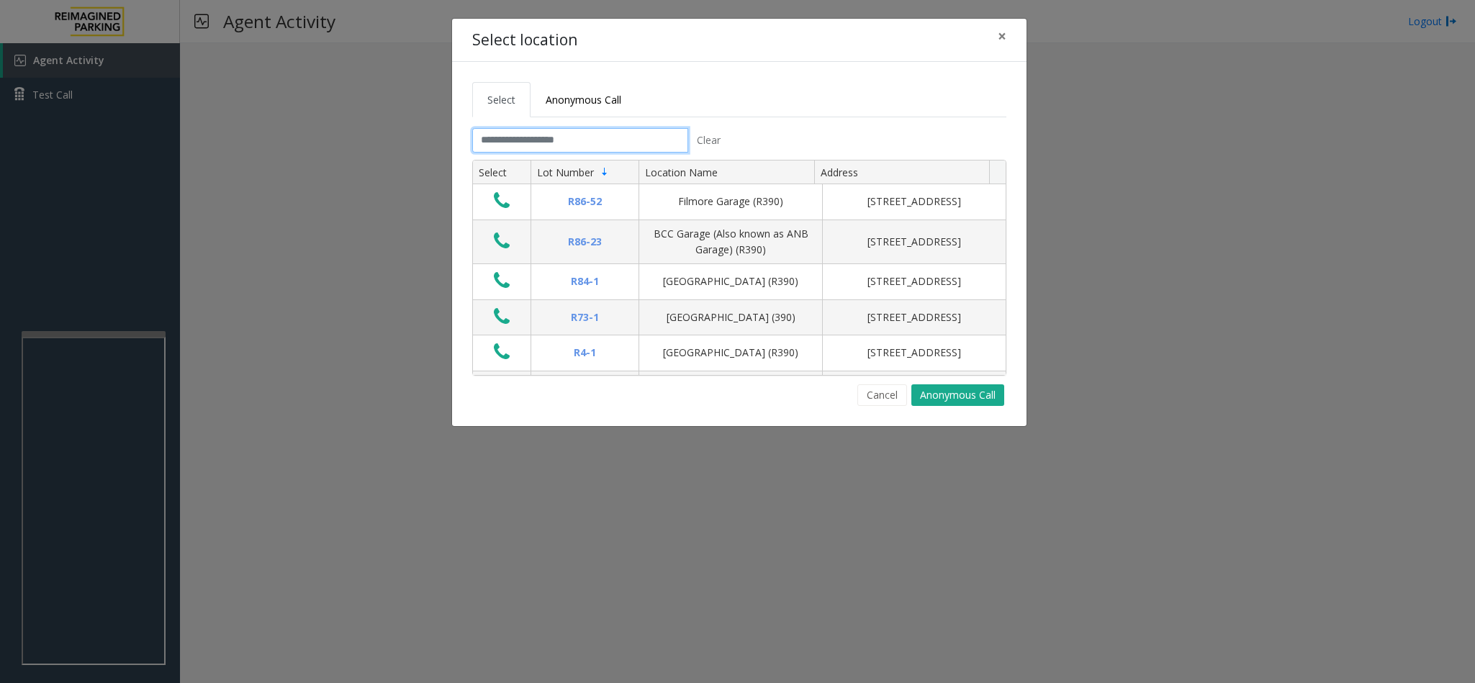
click at [627, 135] on input "text" at bounding box center [580, 140] width 216 height 24
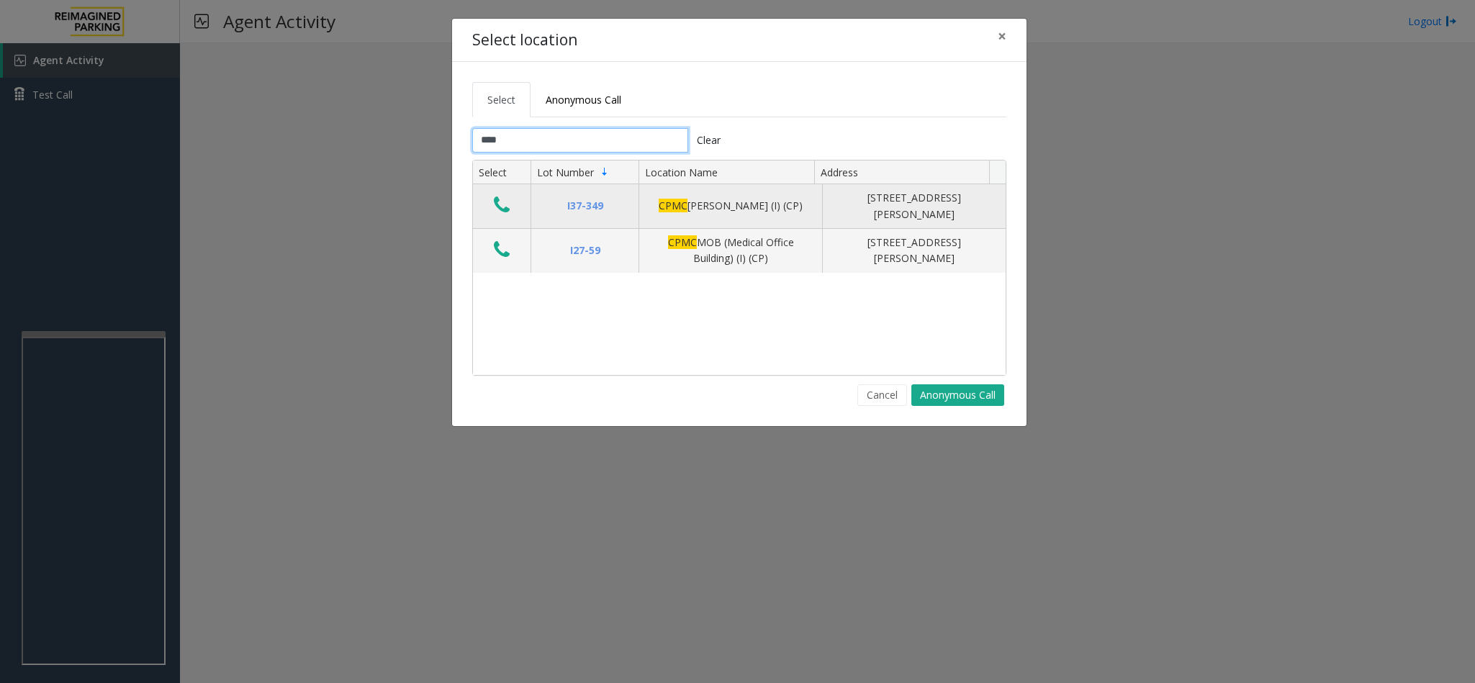
type input "****"
click at [497, 199] on icon "Data table" at bounding box center [502, 205] width 16 height 20
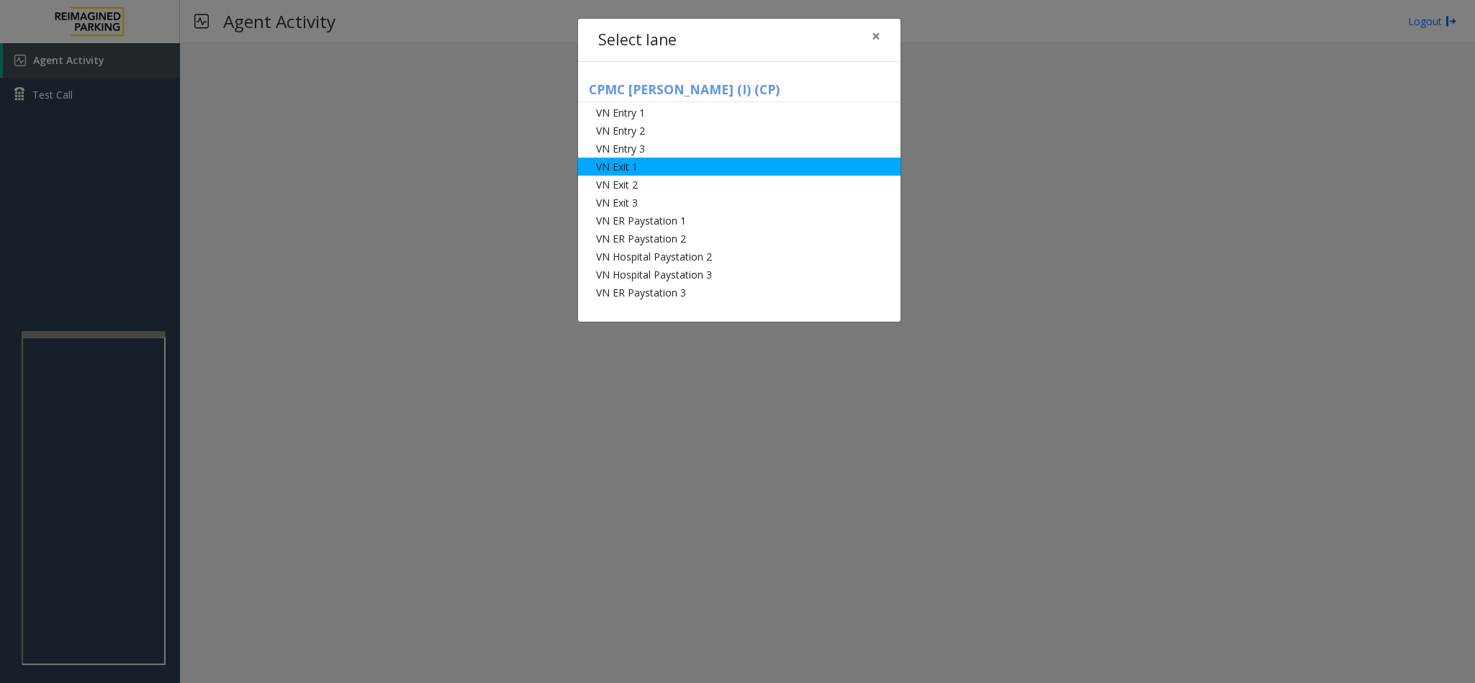
click at [698, 162] on li "VN Exit 1" at bounding box center [739, 167] width 322 height 18
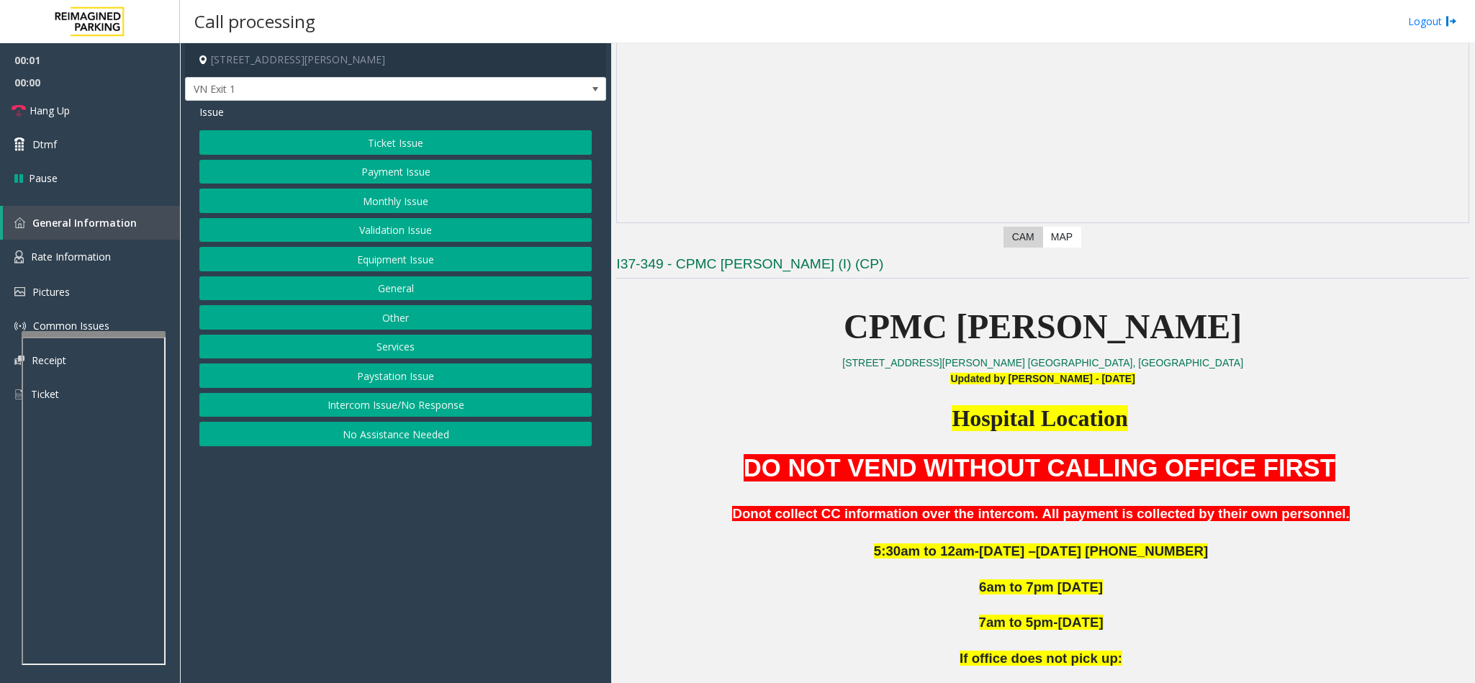
scroll to position [108, 0]
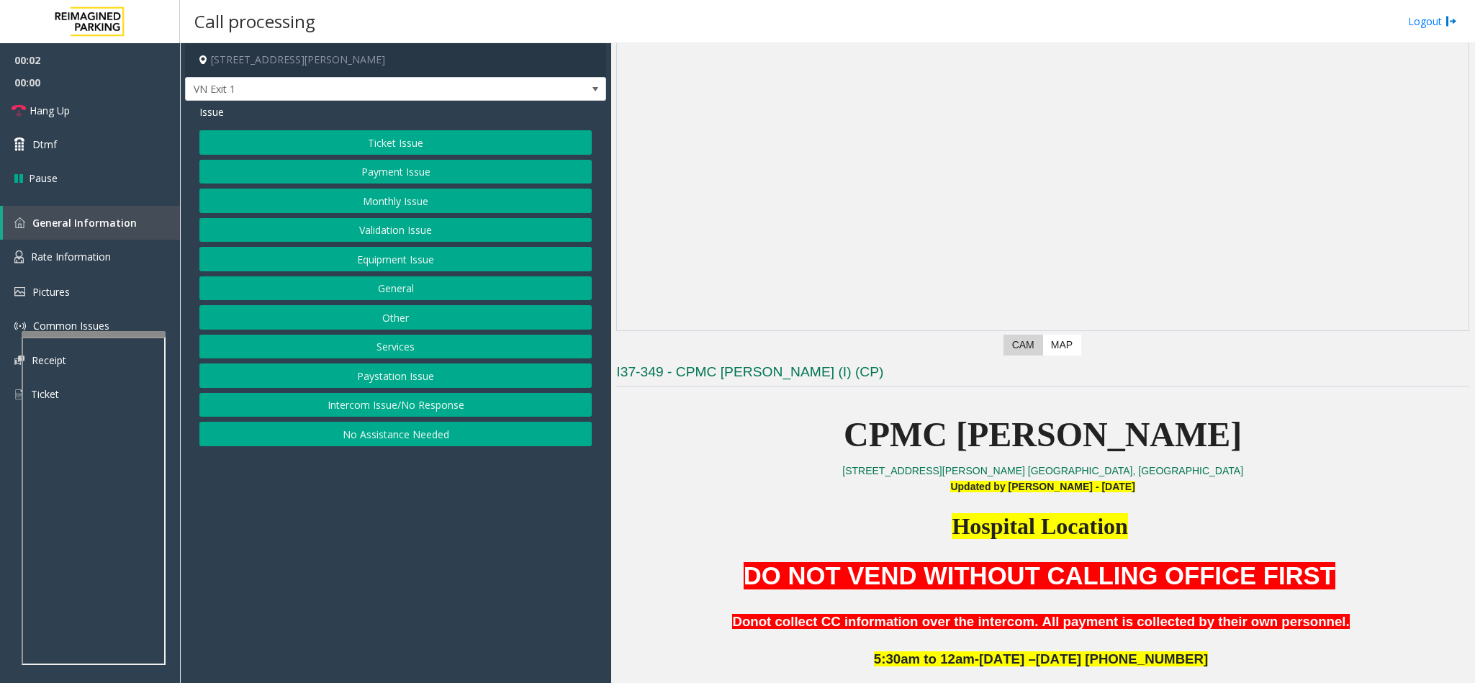
click at [378, 209] on button "Monthly Issue" at bounding box center [395, 201] width 392 height 24
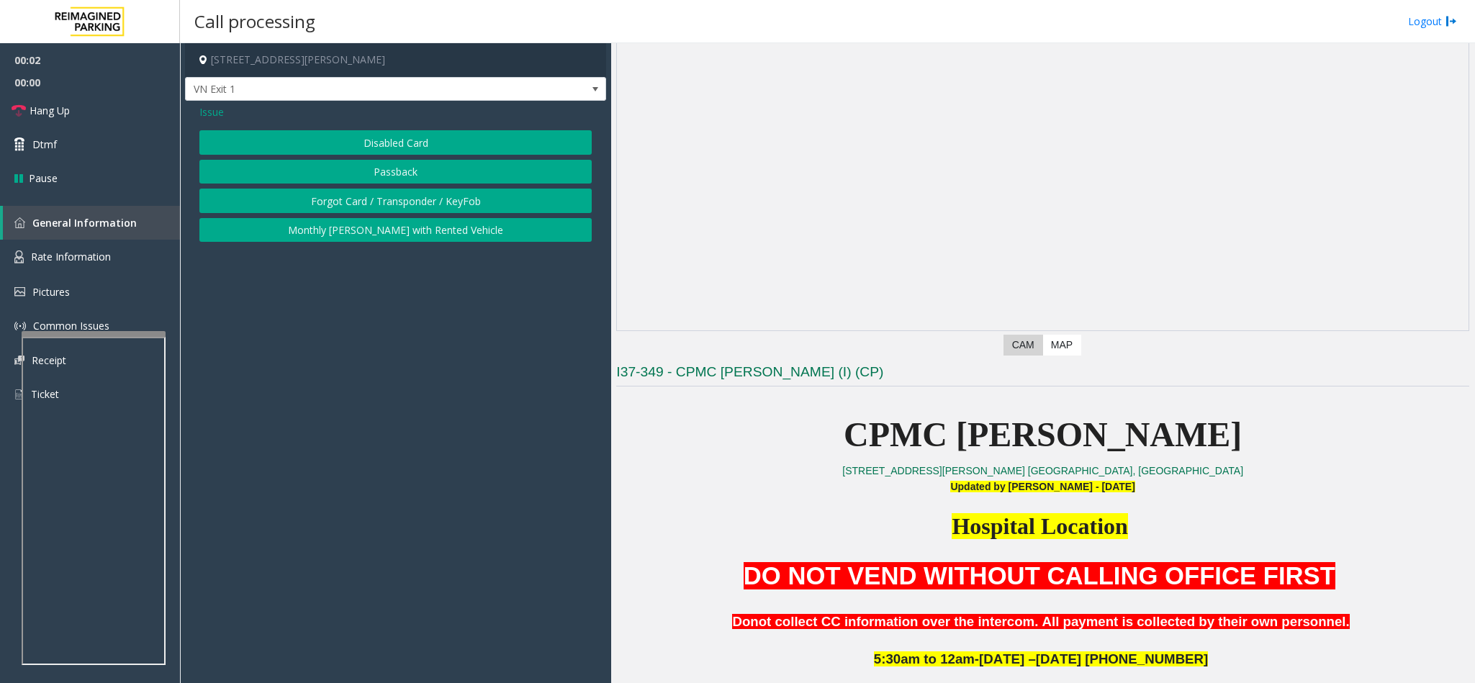
click at [383, 145] on button "Disabled Card" at bounding box center [395, 142] width 392 height 24
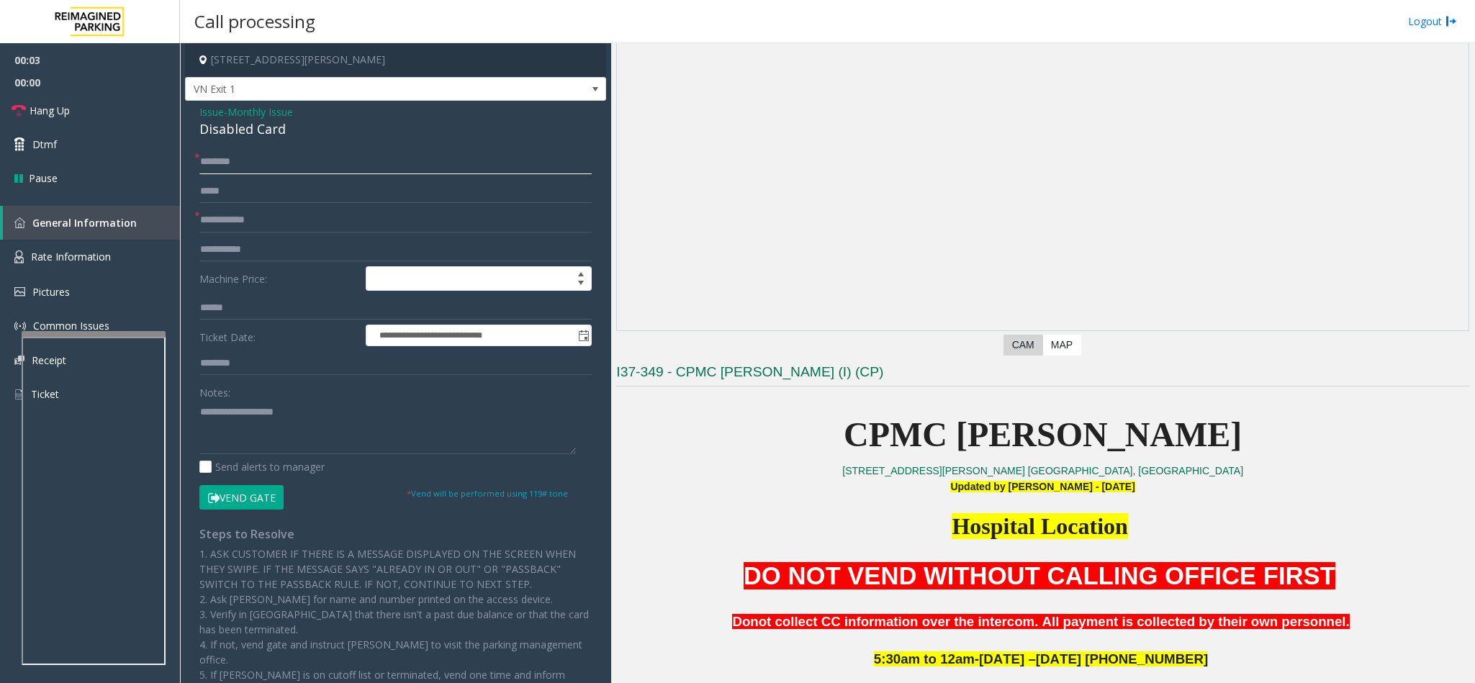
click at [257, 173] on input "text" at bounding box center [395, 162] width 392 height 24
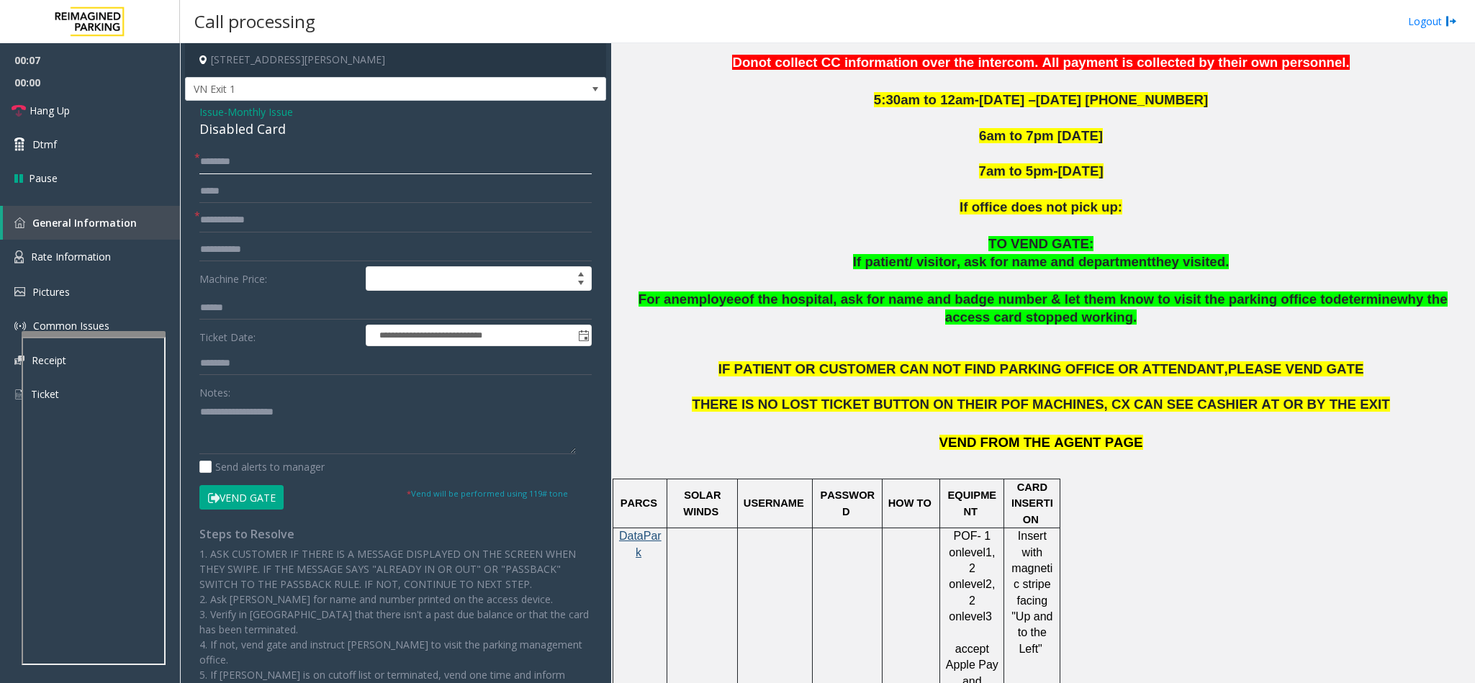
scroll to position [324, 0]
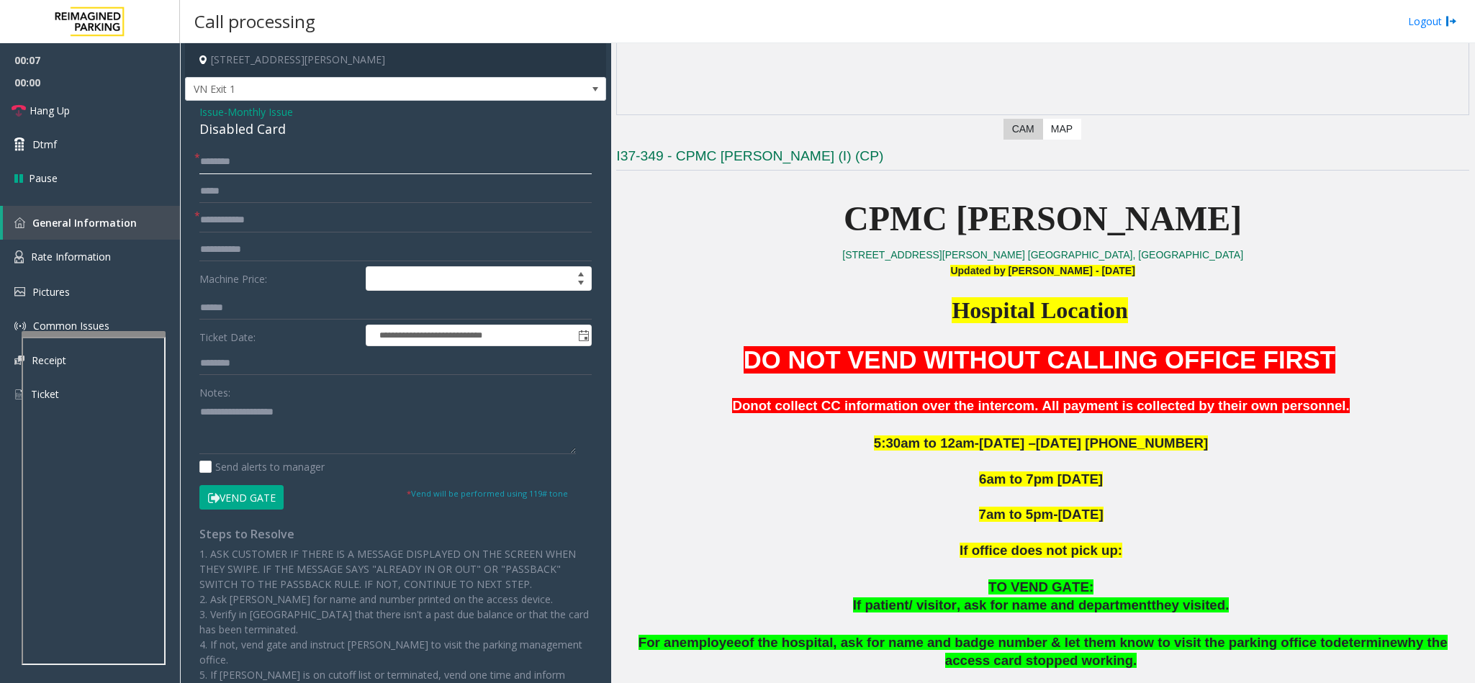
click at [240, 158] on input "text" at bounding box center [395, 162] width 392 height 24
click at [260, 231] on input "text" at bounding box center [395, 220] width 392 height 24
click at [263, 160] on input "*****" at bounding box center [395, 162] width 392 height 24
type input "**********"
click at [328, 212] on input "text" at bounding box center [395, 220] width 392 height 24
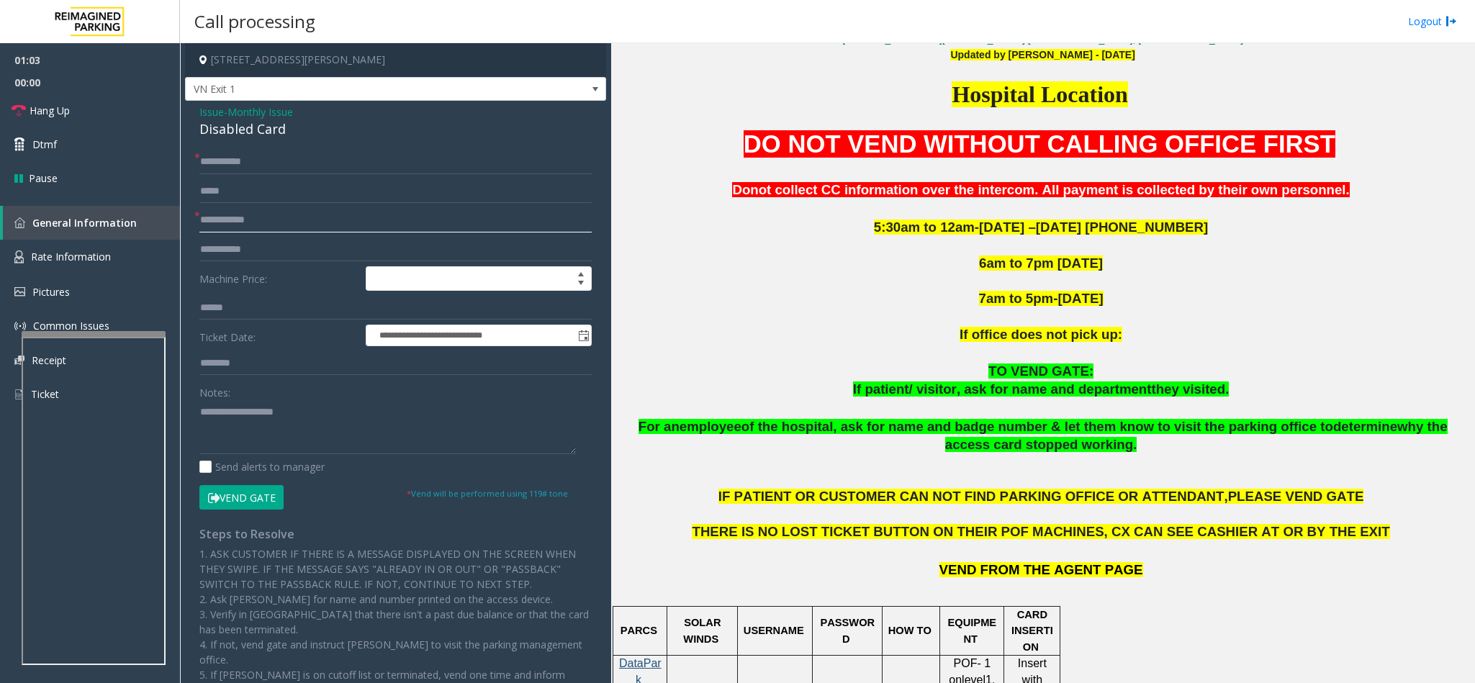
scroll to position [0, 0]
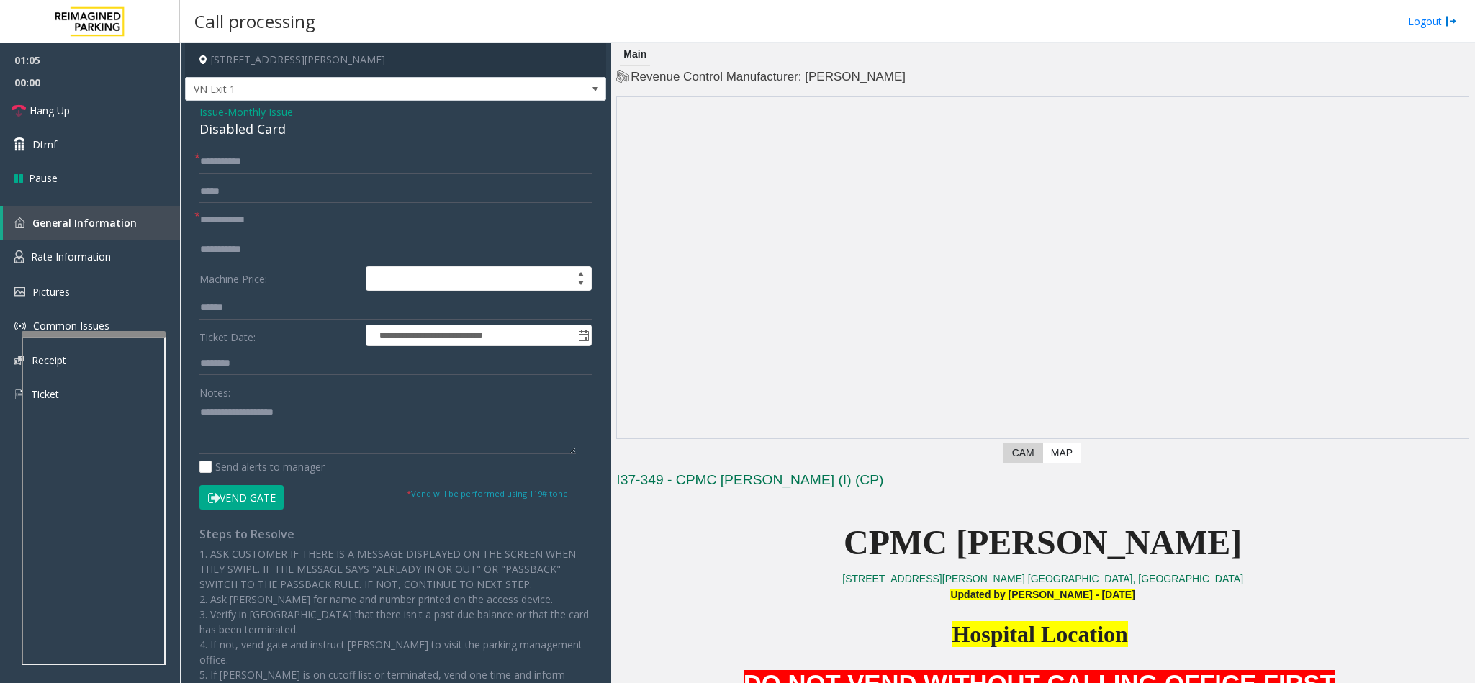
click at [253, 225] on input "text" at bounding box center [395, 220] width 392 height 24
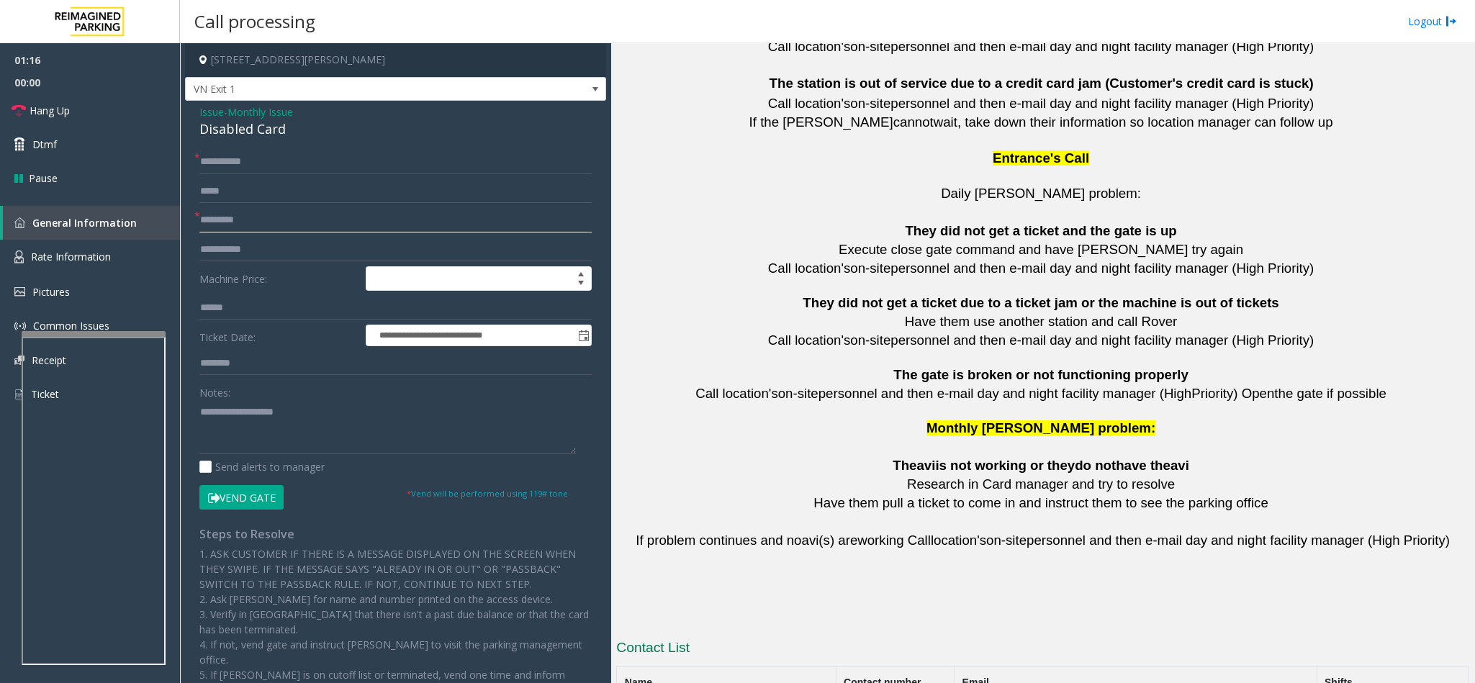
scroll to position [3149, 0]
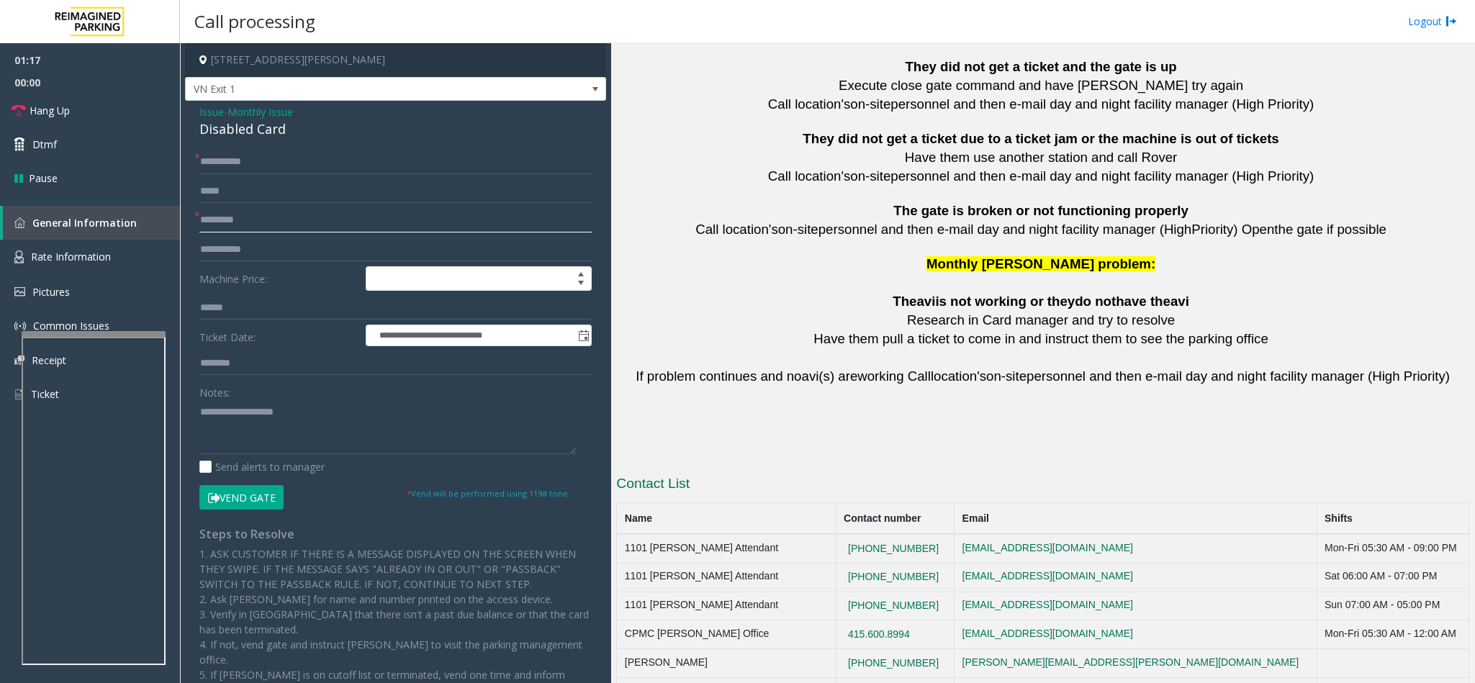
type input "*********"
drag, startPoint x: 934, startPoint y: 596, endPoint x: 810, endPoint y: 605, distance: 124.1
click at [810, 620] on tr "CPMC Van Ness Office 415.600.8994 notareal@email.com Mon-Fri 05:30 AM - 12:00 AM" at bounding box center [1043, 634] width 852 height 29
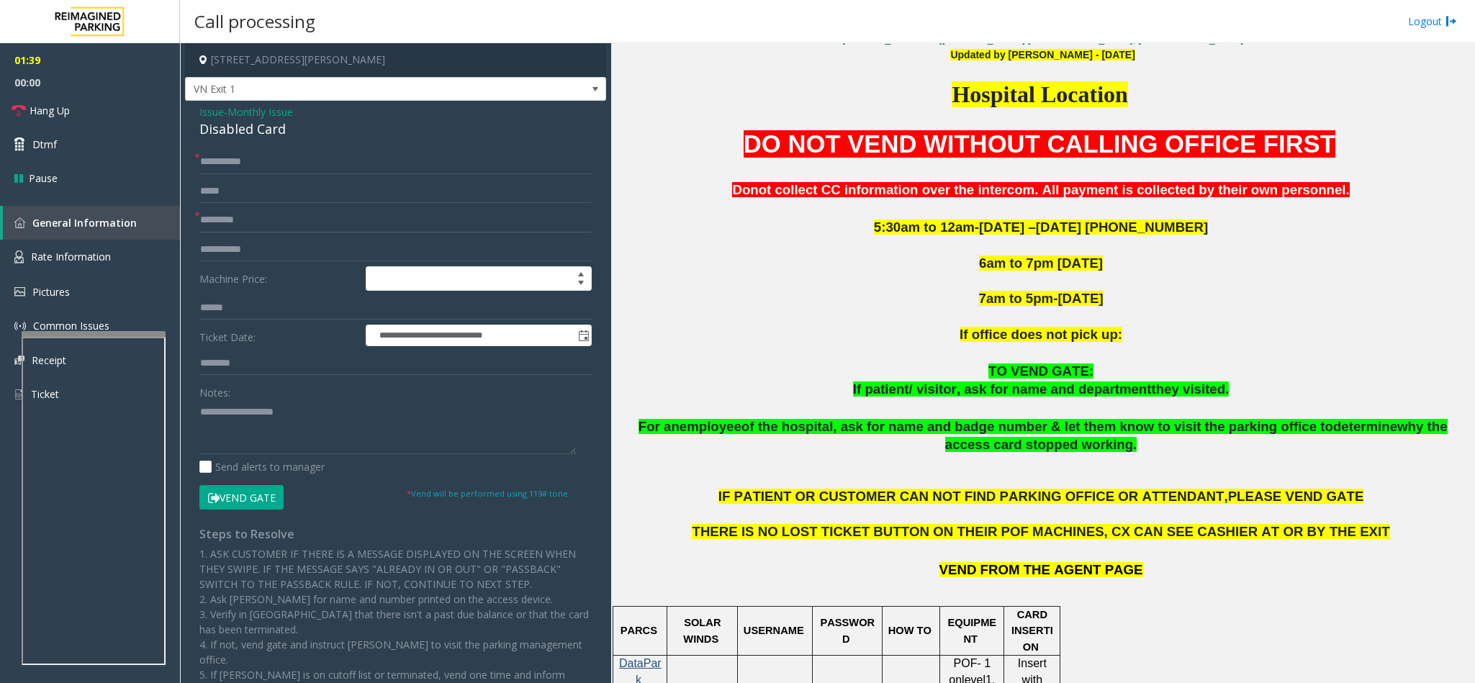
scroll to position [432, 0]
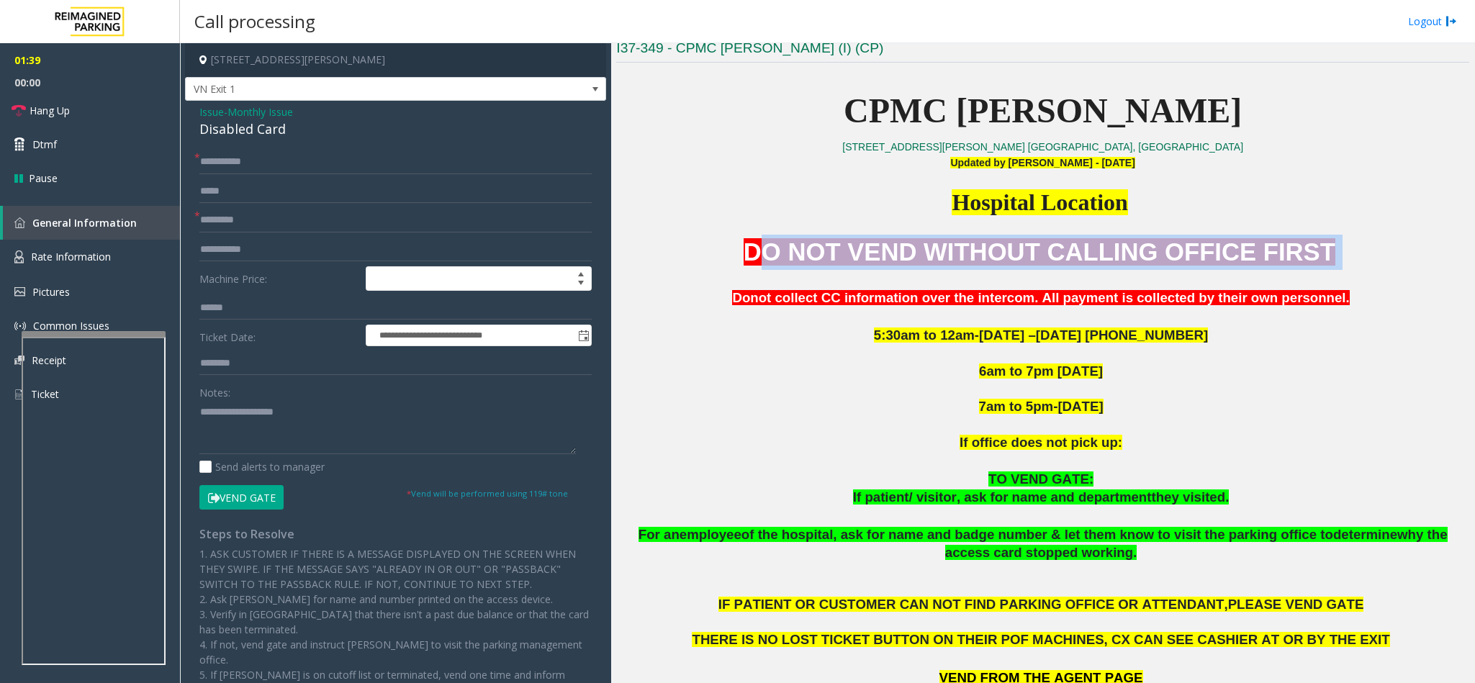
drag, startPoint x: 801, startPoint y: 253, endPoint x: 1317, endPoint y: 251, distance: 516.1
click at [1317, 251] on p "DO NOT VEND WITHOUT CALLING OFFICE FIRST" at bounding box center [1042, 252] width 853 height 35
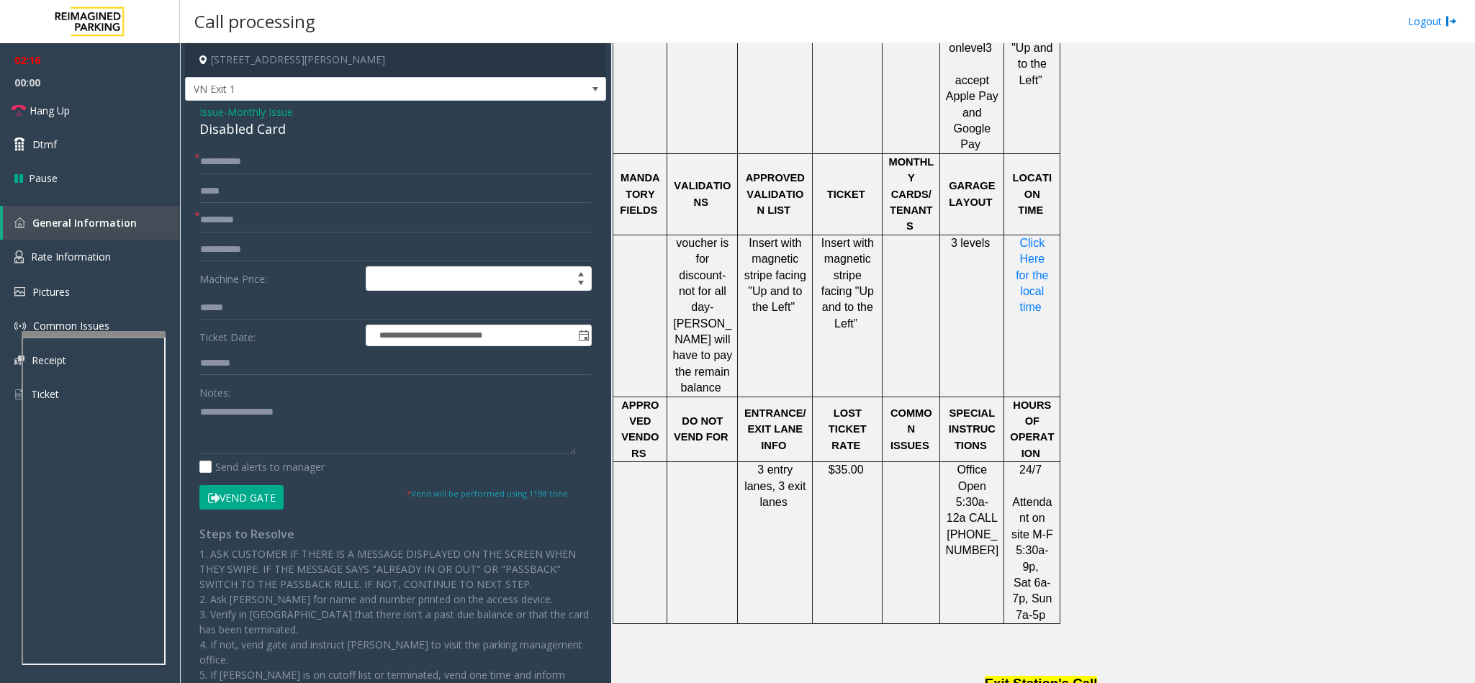
scroll to position [990, 0]
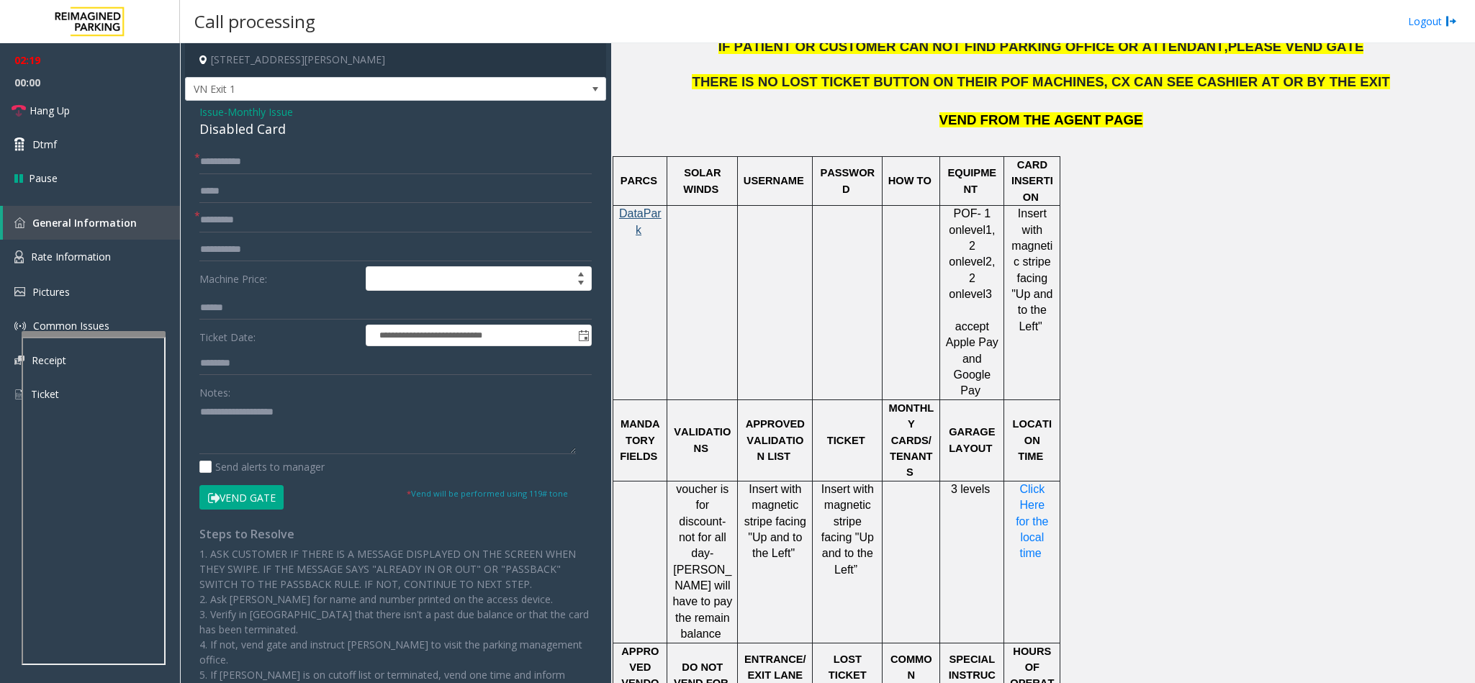
click at [238, 124] on div "Disabled Card" at bounding box center [395, 128] width 392 height 19
click at [258, 426] on textarea at bounding box center [387, 427] width 376 height 54
paste textarea "**********"
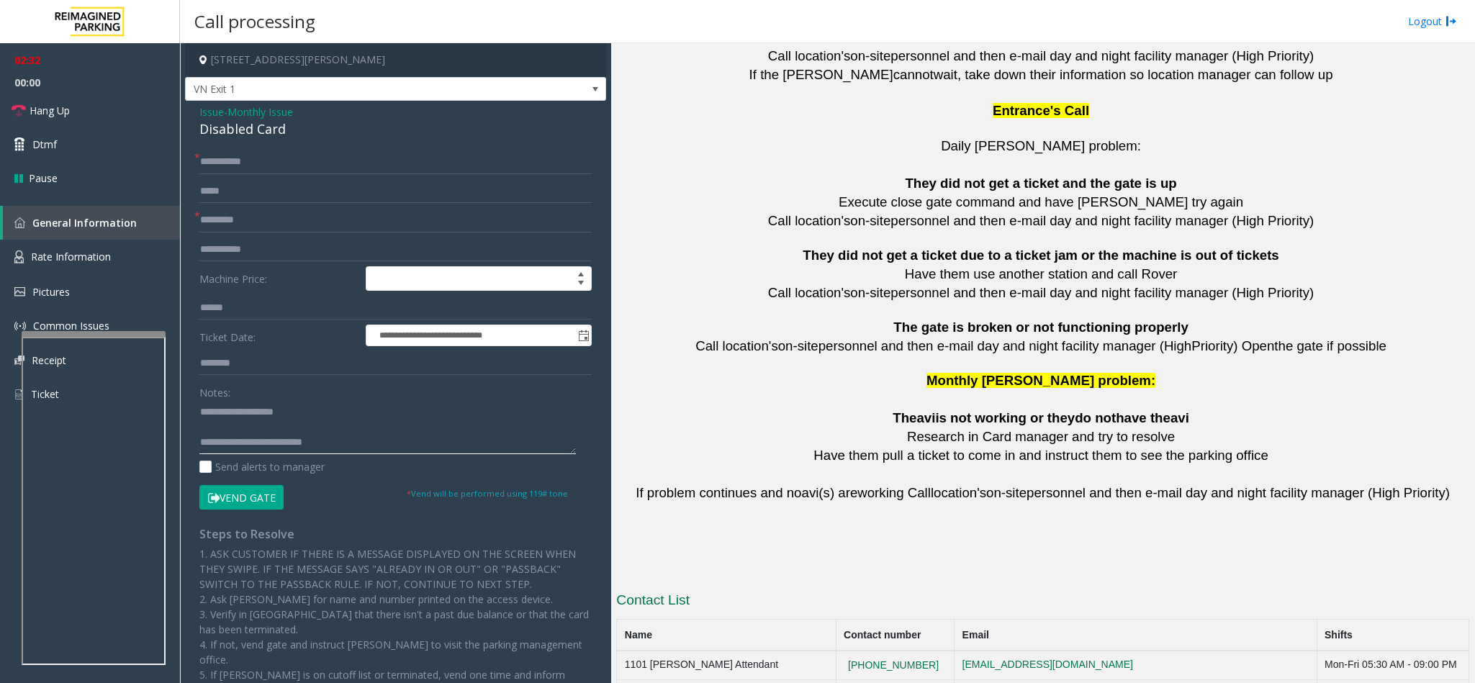
scroll to position [3149, 0]
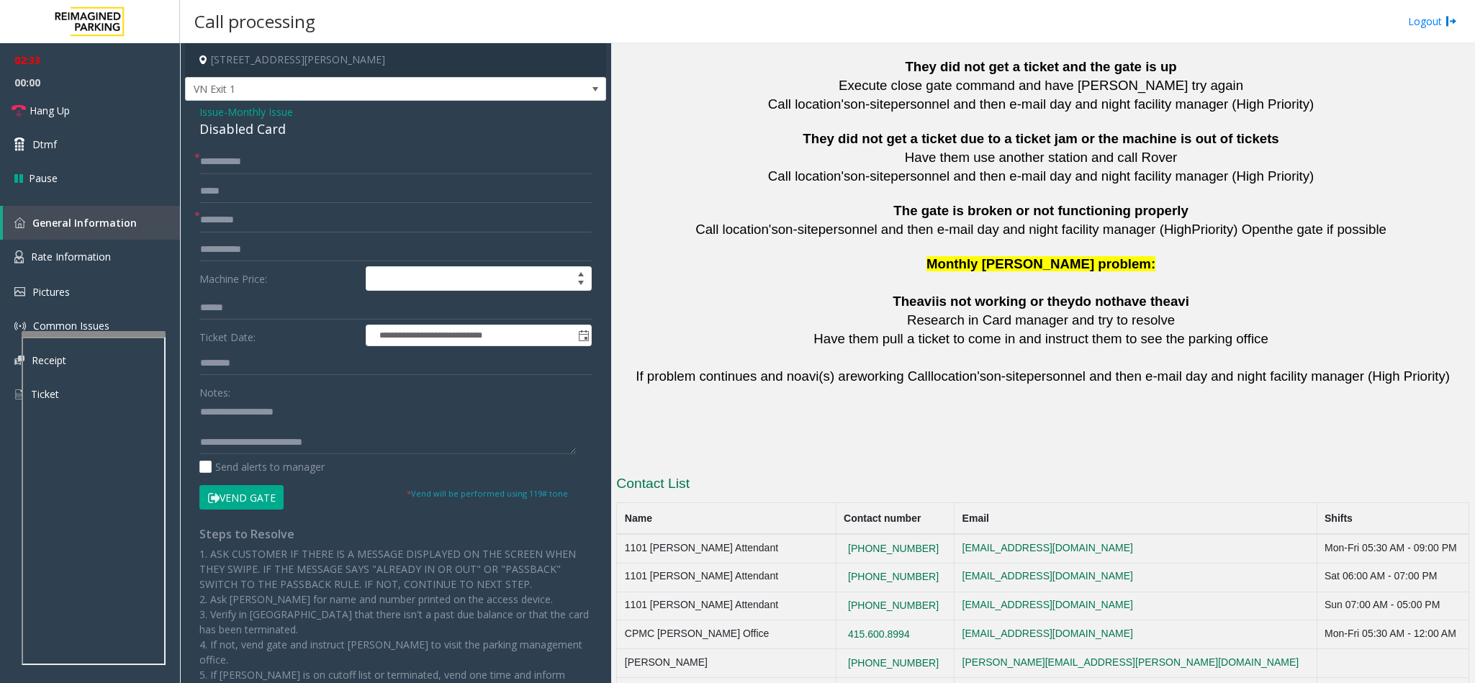
click at [653, 620] on td "CPMC Van Ness Office" at bounding box center [726, 634] width 219 height 29
click at [74, 115] on link "Hang Up" at bounding box center [90, 111] width 180 height 34
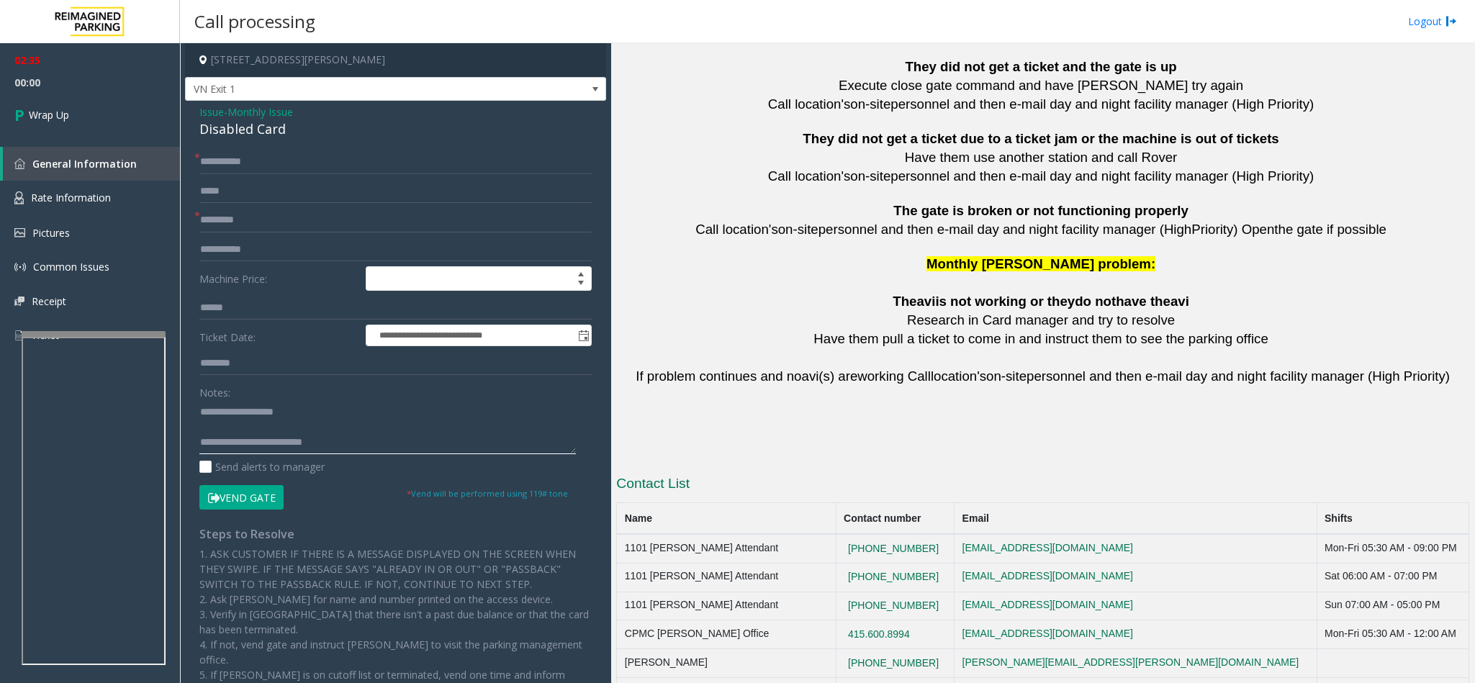
click at [341, 443] on textarea at bounding box center [387, 427] width 376 height 54
paste textarea "**********"
type textarea "**********"
click at [52, 122] on span "Wrap Up" at bounding box center [49, 114] width 40 height 15
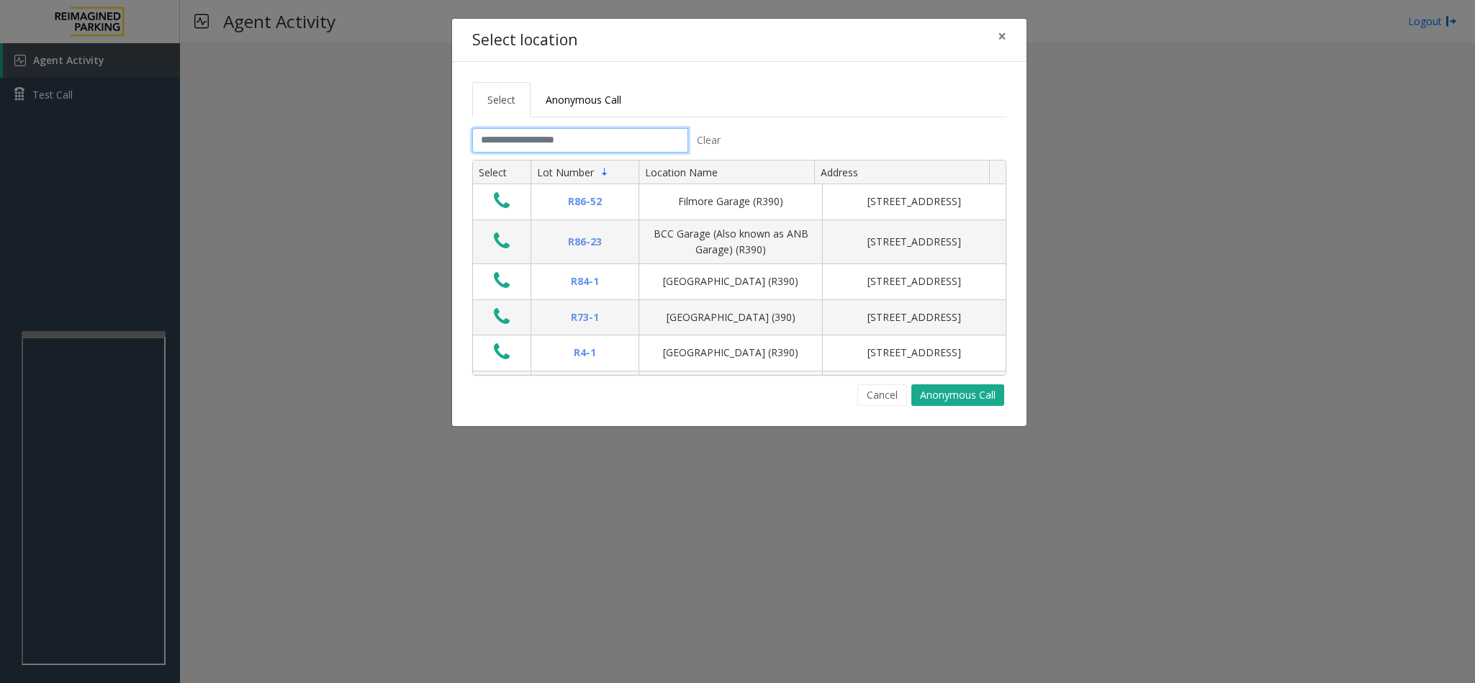
click at [628, 147] on input "text" at bounding box center [580, 140] width 216 height 24
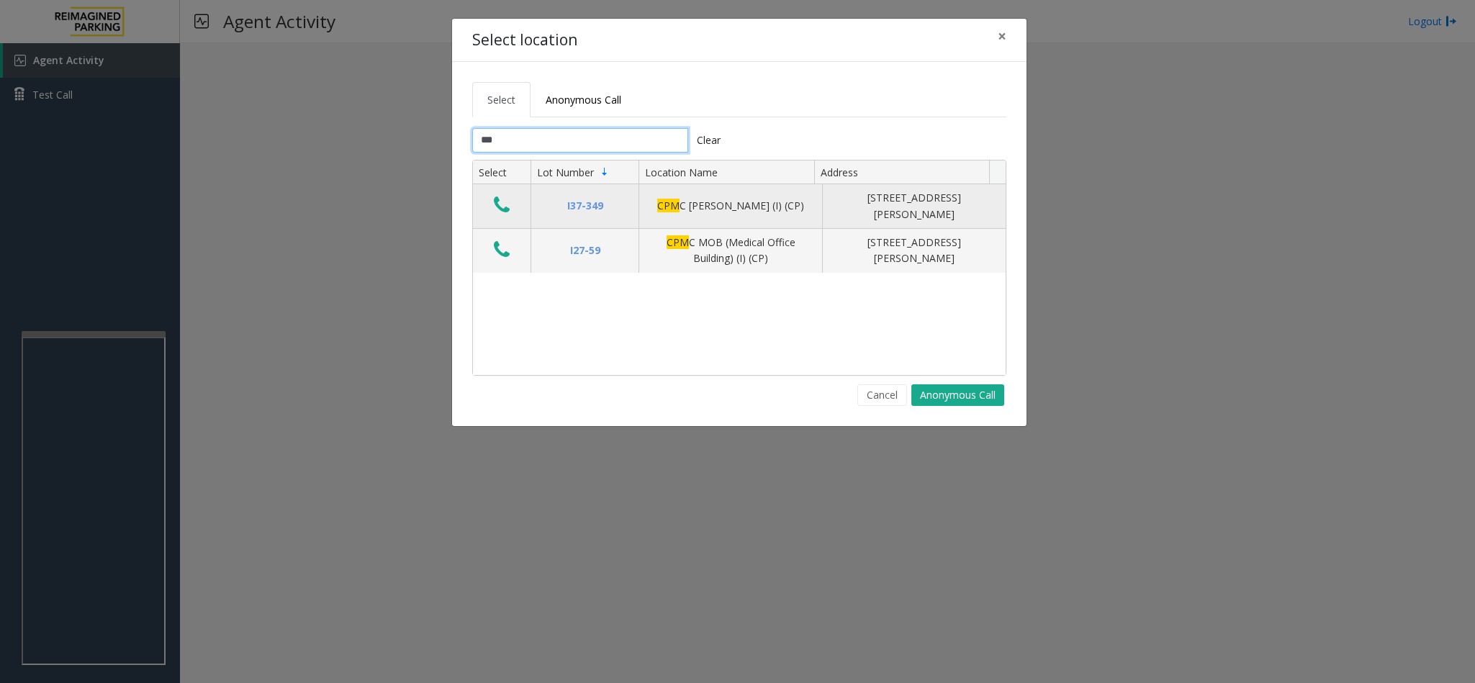
type input "***"
drag, startPoint x: 659, startPoint y: 212, endPoint x: 769, endPoint y: 212, distance: 110.1
click at [769, 212] on div "CPM C Van Ness (I) (CP)" at bounding box center [731, 206] width 166 height 16
click at [499, 207] on icon "Data table" at bounding box center [502, 205] width 16 height 20
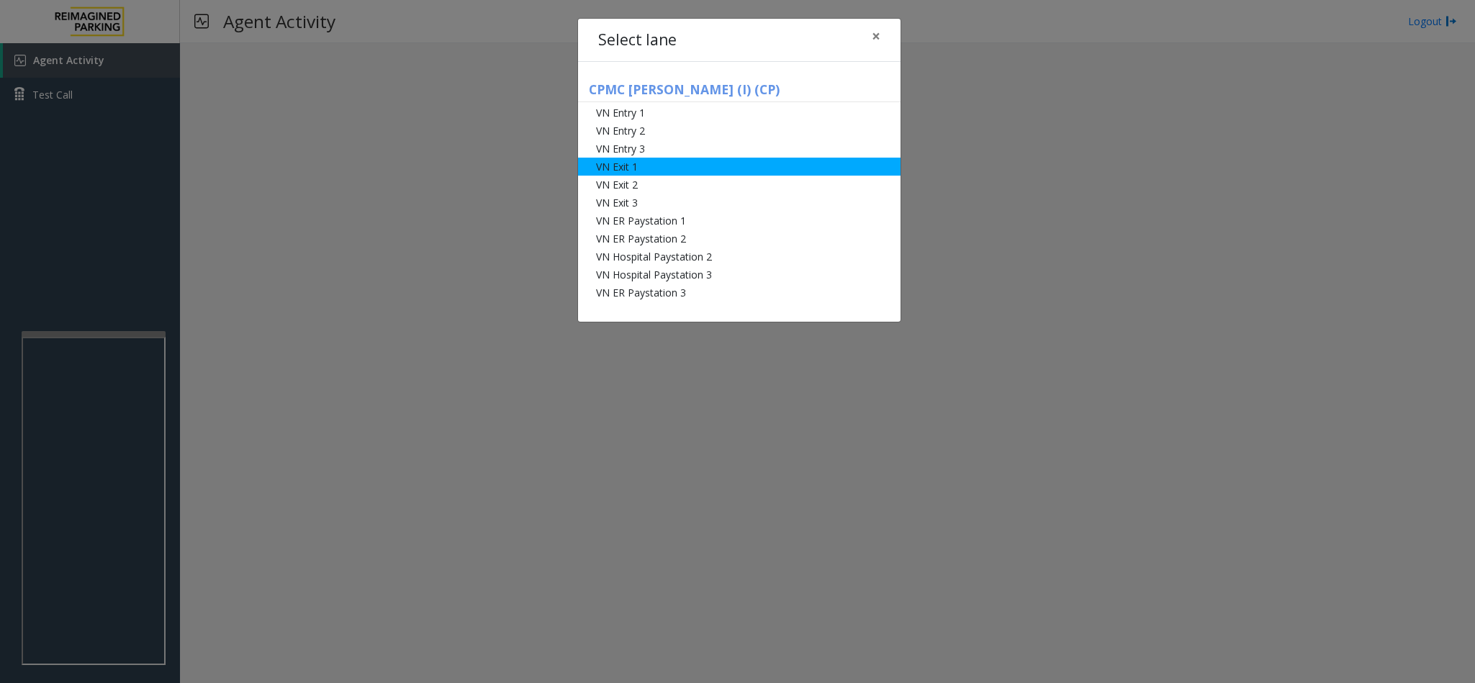
click at [764, 162] on li "VN Exit 1" at bounding box center [739, 167] width 322 height 18
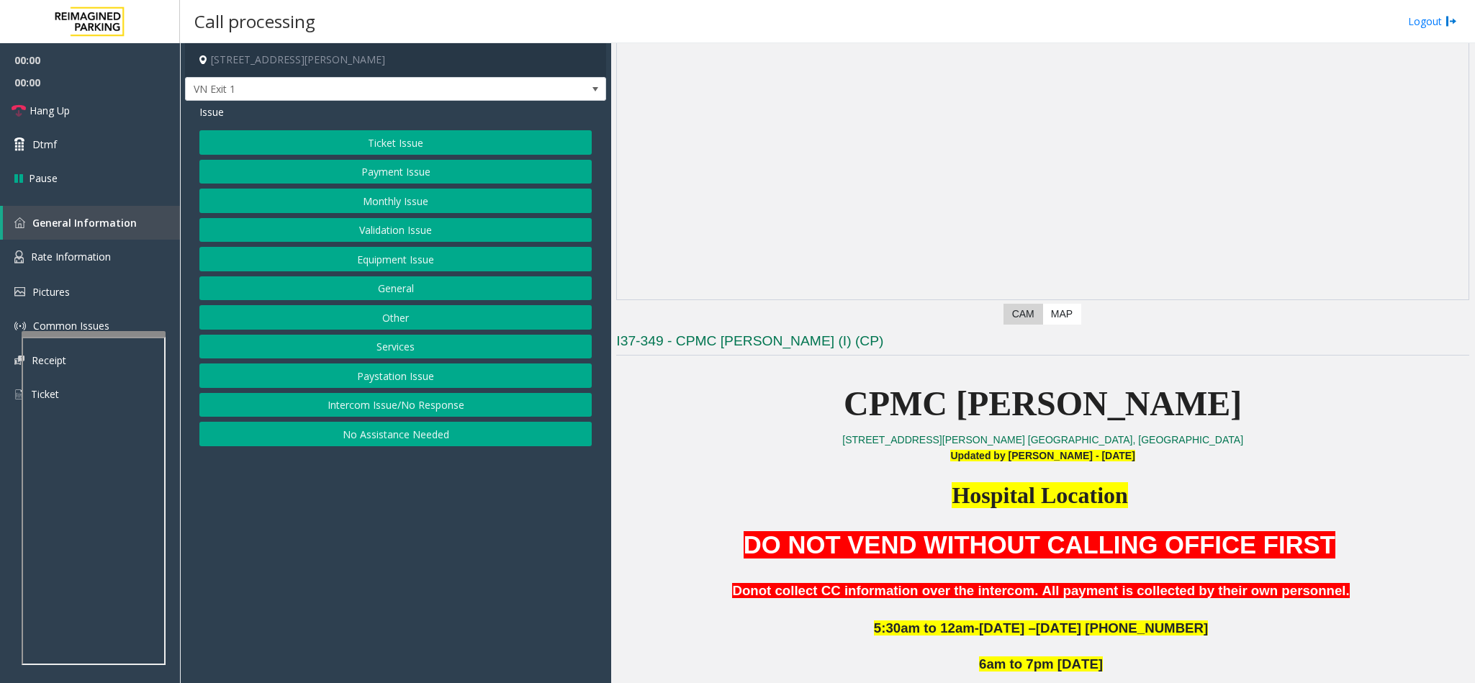
scroll to position [540, 0]
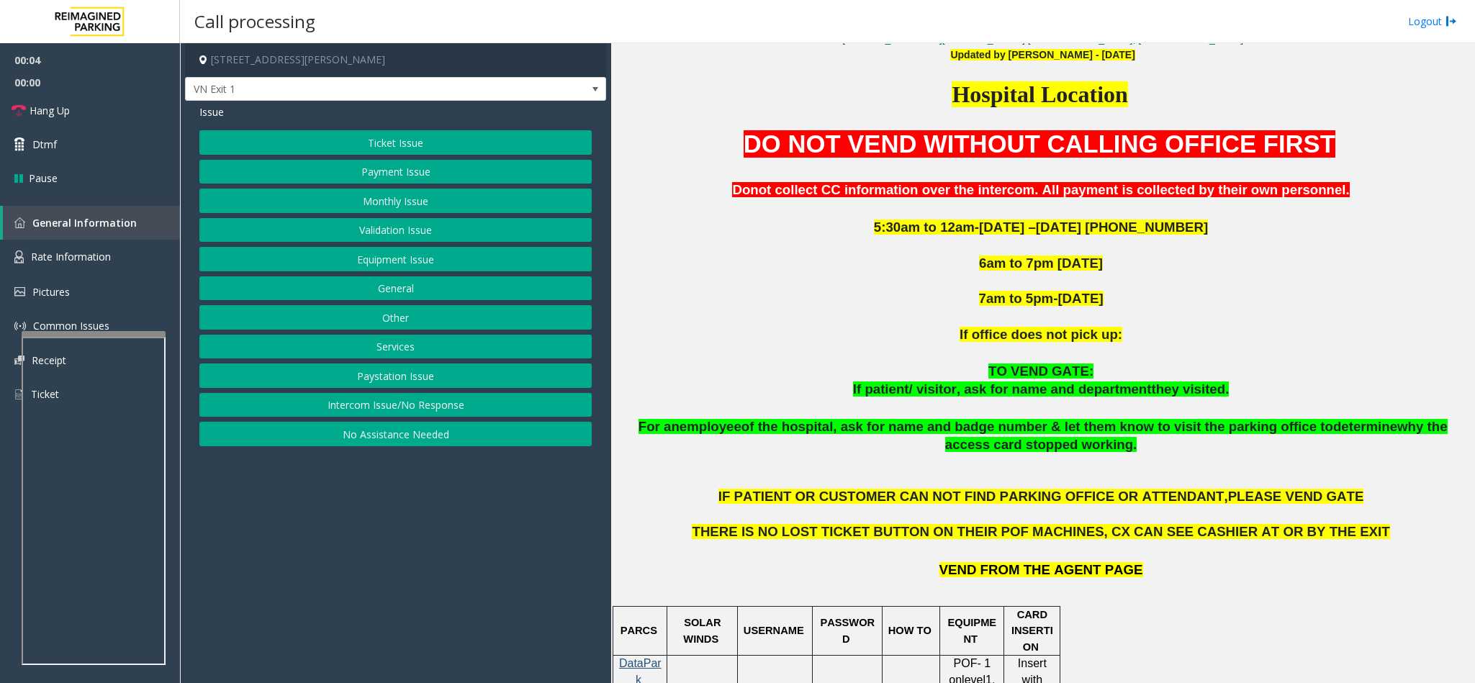
click at [406, 135] on button "Ticket Issue" at bounding box center [395, 142] width 392 height 24
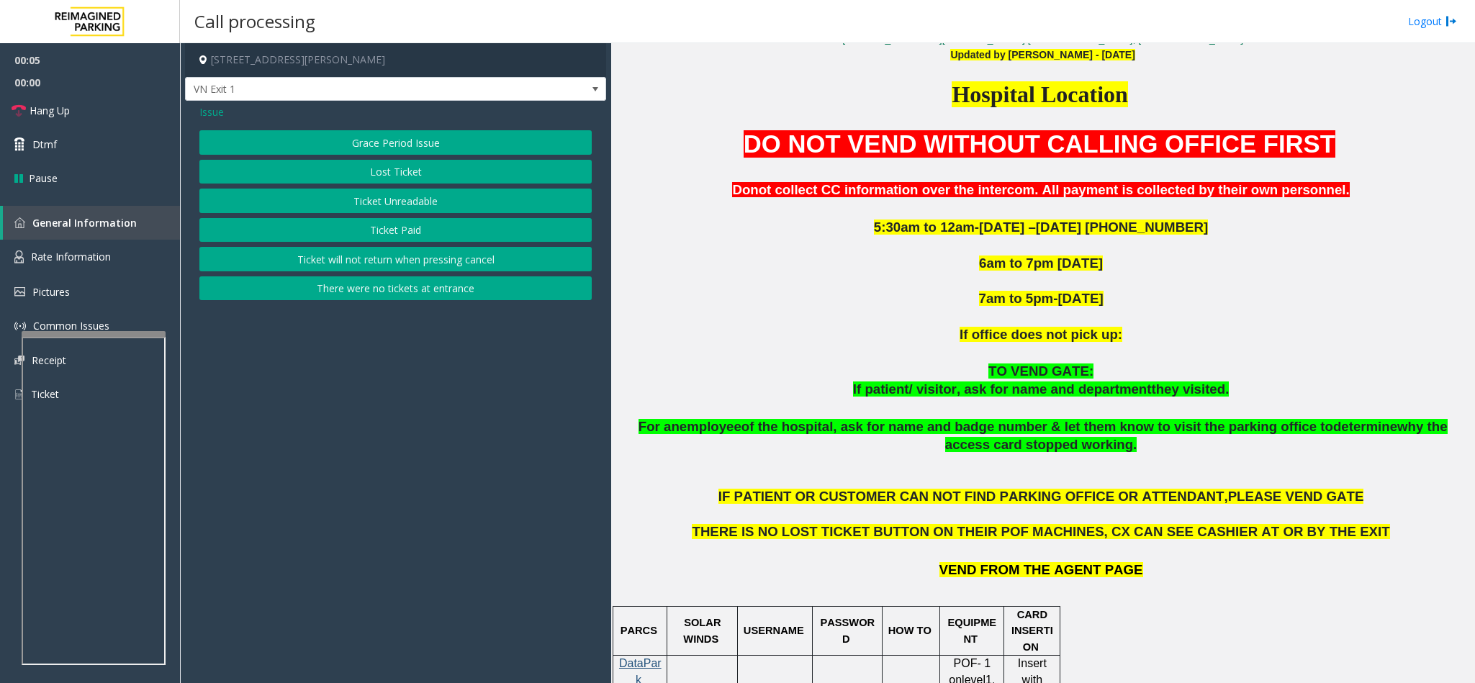
click at [209, 110] on span "Issue" at bounding box center [211, 111] width 24 height 15
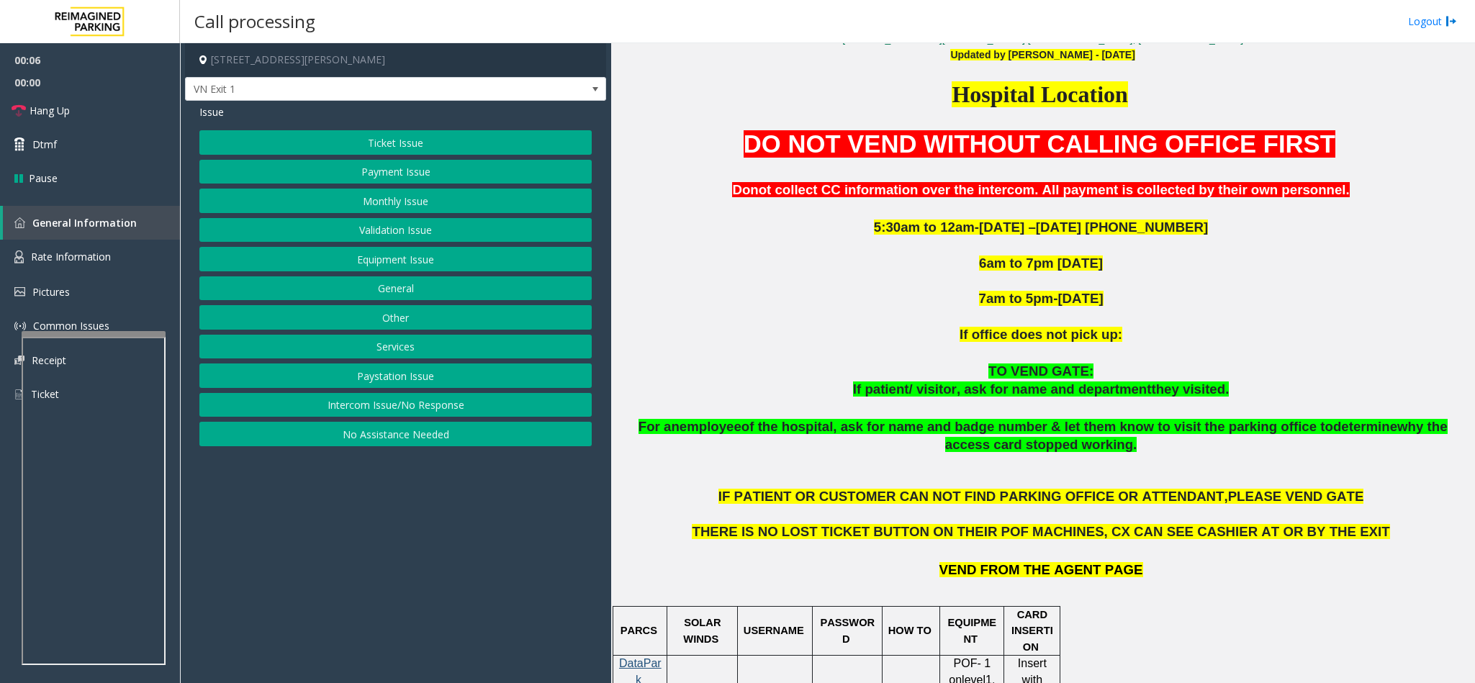
click at [372, 236] on button "Validation Issue" at bounding box center [395, 230] width 392 height 24
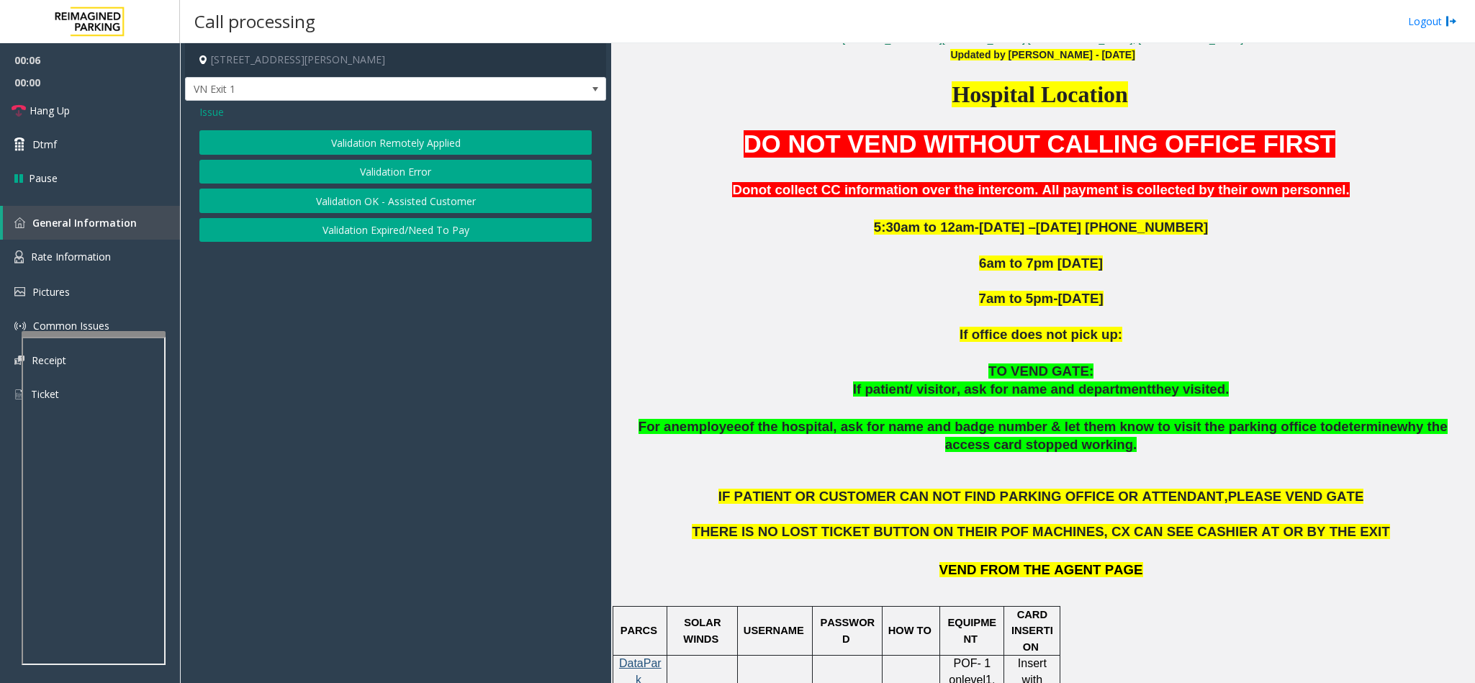
click at [389, 164] on button "Validation Error" at bounding box center [395, 172] width 392 height 24
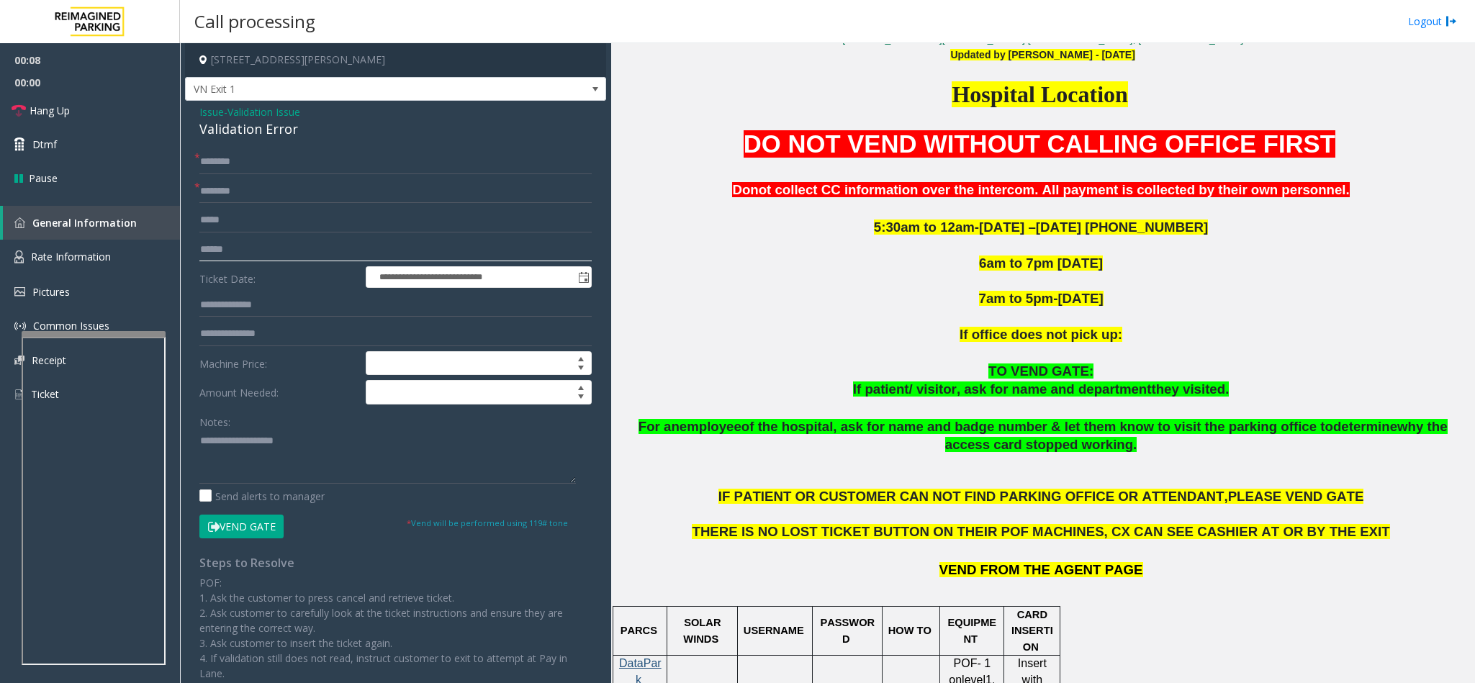
click at [245, 256] on input "text" at bounding box center [395, 250] width 392 height 24
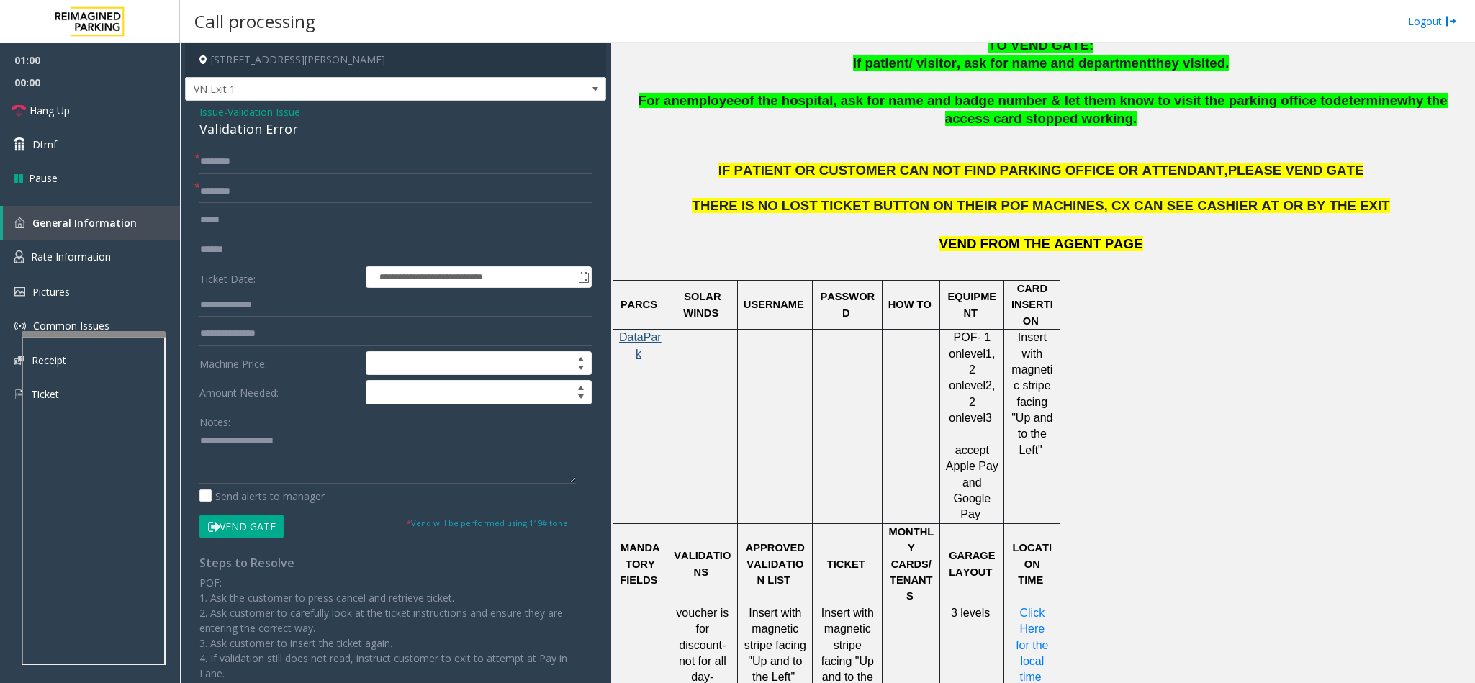
scroll to position [774, 0]
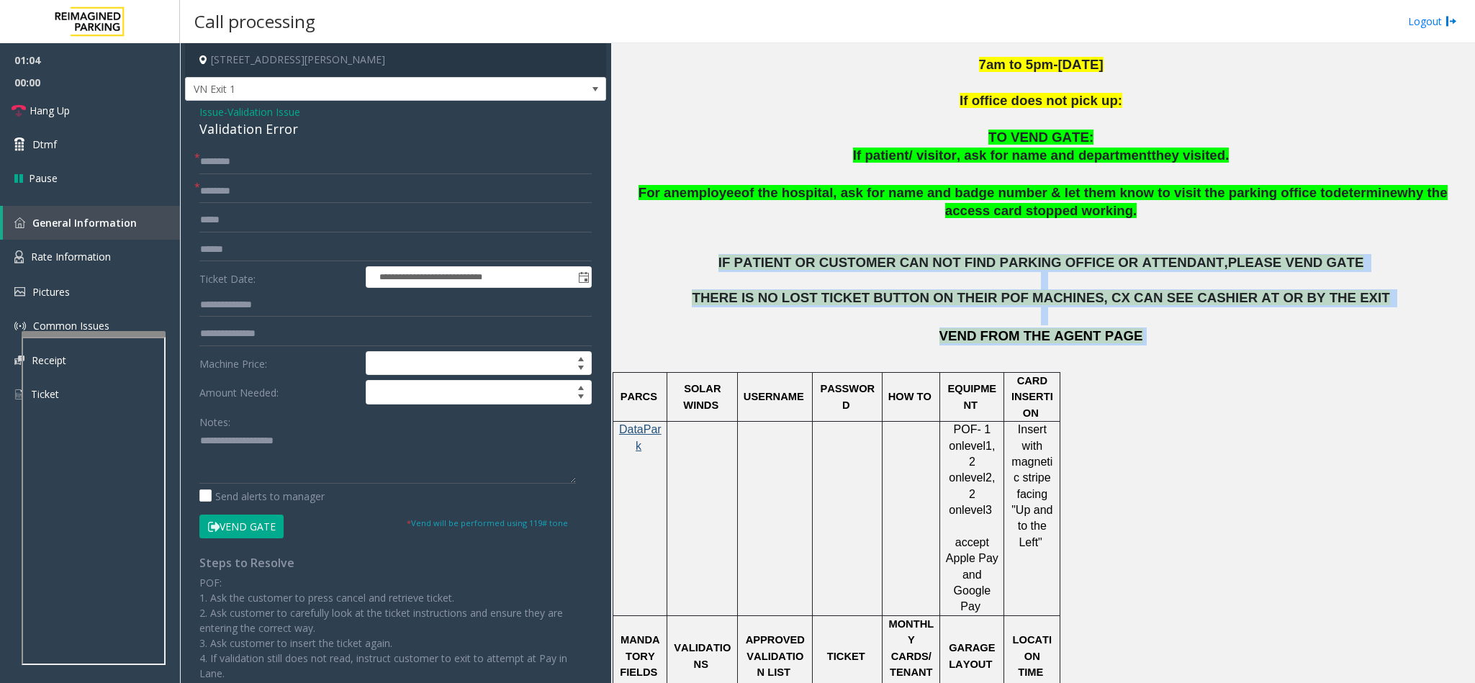
drag, startPoint x: 763, startPoint y: 261, endPoint x: 1206, endPoint y: 335, distance: 448.9
click at [1206, 335] on div "DO NOT VEND WITHOUT CALLING OFFICE FIRST Donot collect CC information over the …" at bounding box center [1042, 129] width 853 height 472
click at [1206, 335] on p "VEND FROM THE AGENT PAGE" at bounding box center [1042, 337] width 853 height 18
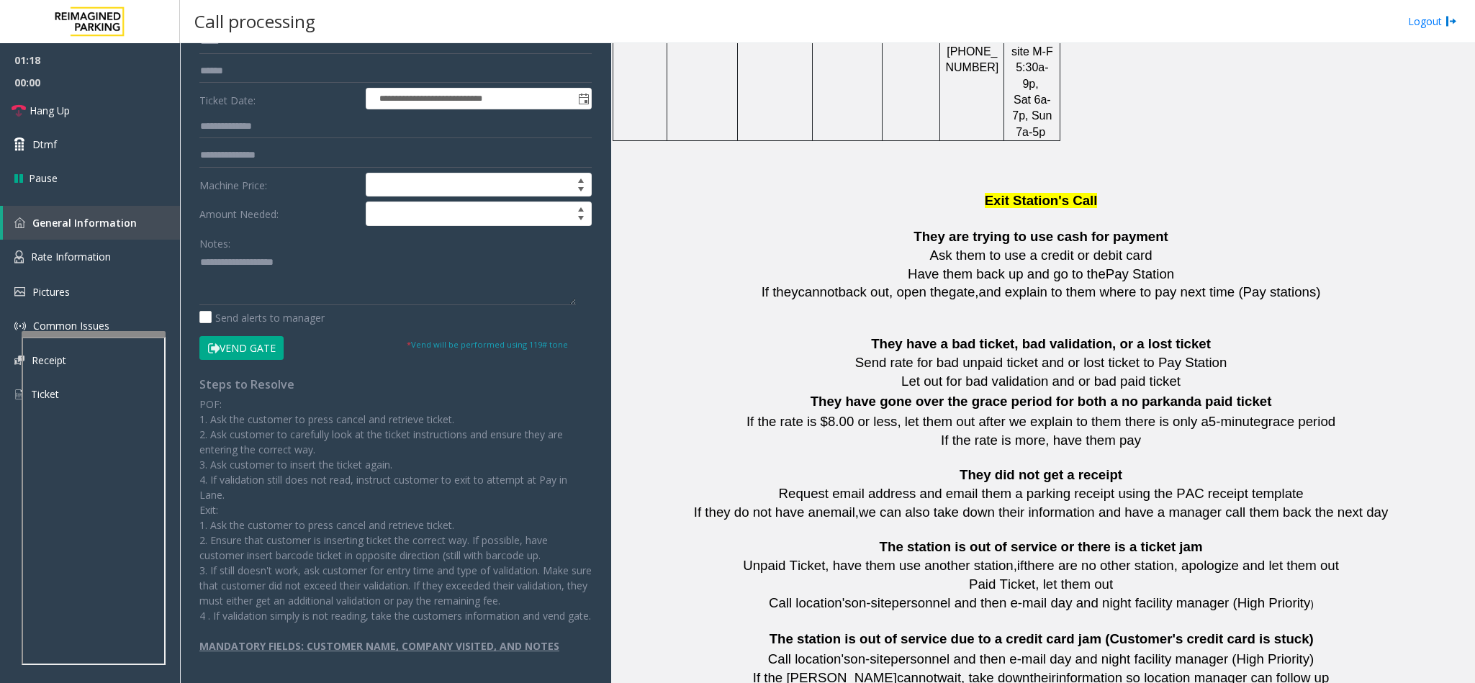
scroll to position [1766, 0]
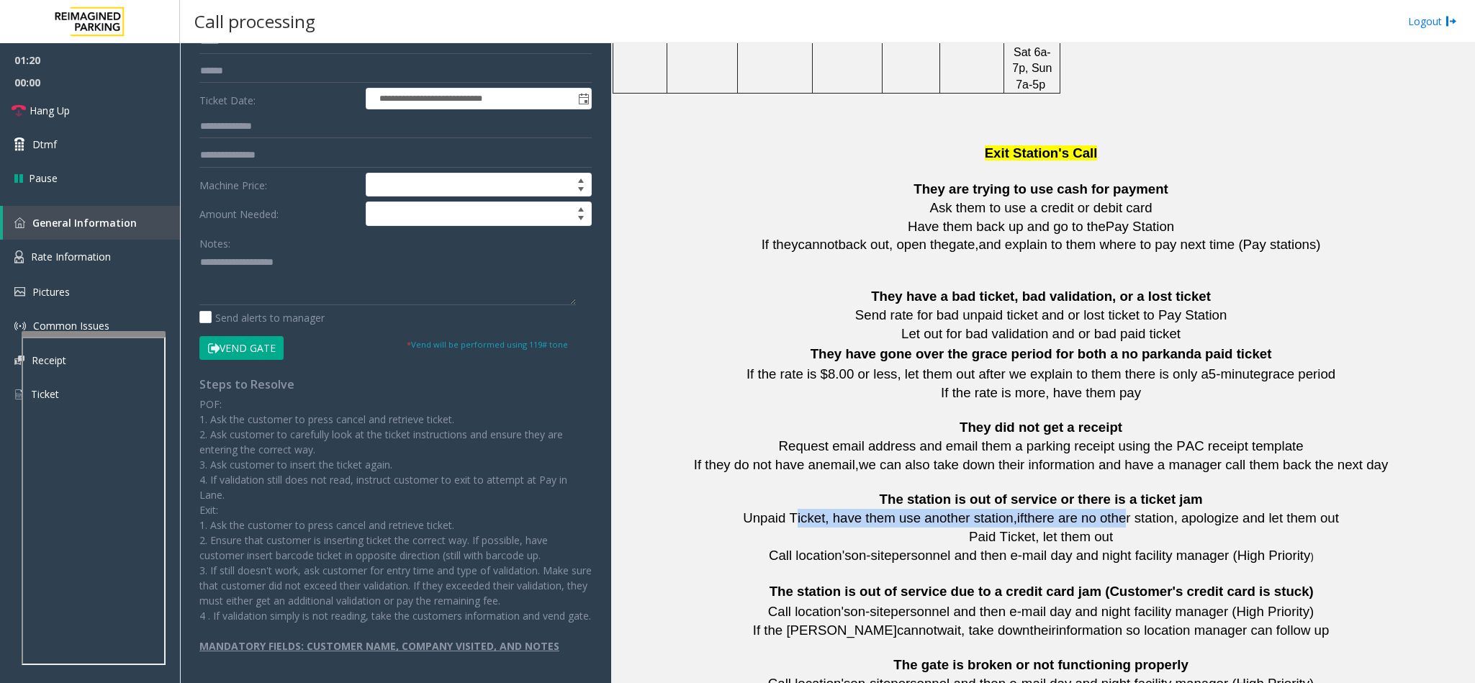
drag, startPoint x: 857, startPoint y: 478, endPoint x: 1109, endPoint y: 480, distance: 251.2
click at [1109, 510] on span "Unpaid Ticket, have them use another station, if there are no other station, ap…" at bounding box center [1041, 517] width 596 height 15
click at [1106, 528] on p "Paid Ticket, let them out" at bounding box center [1042, 537] width 853 height 19
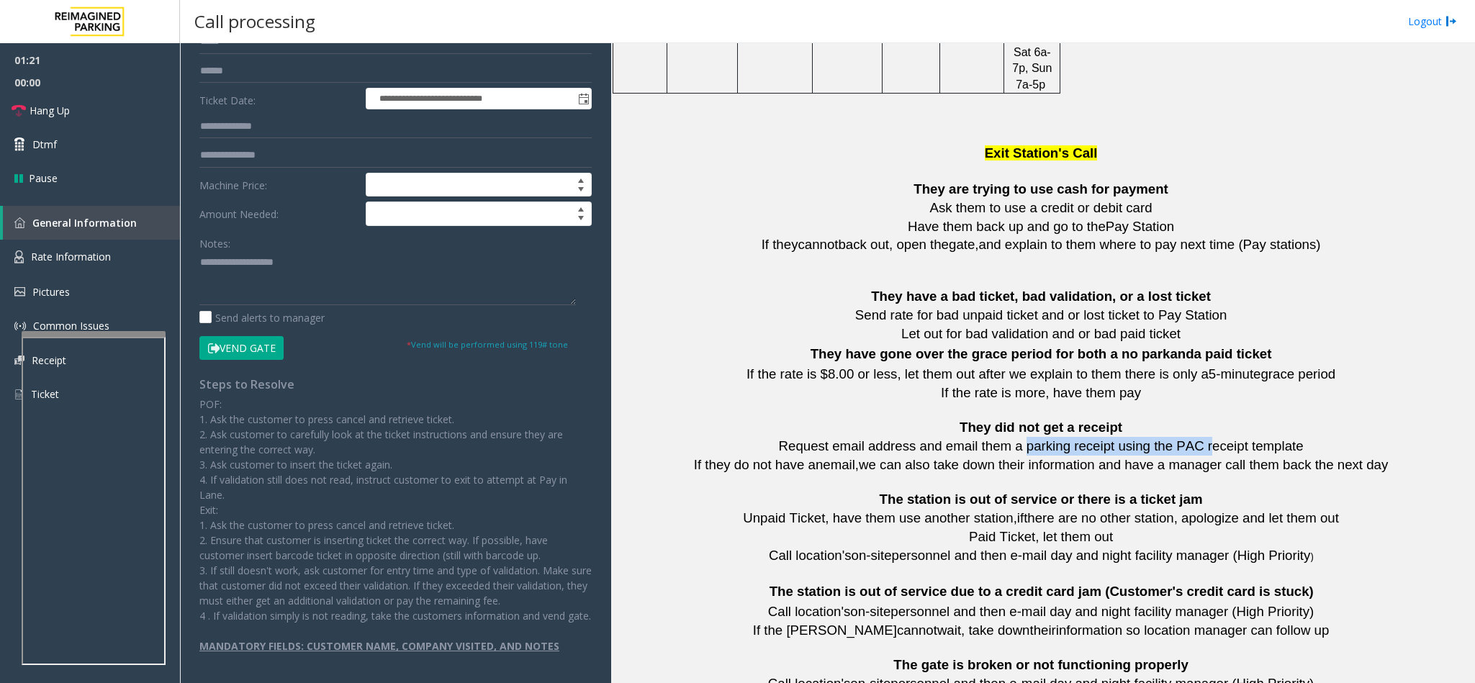
drag, startPoint x: 1044, startPoint y: 406, endPoint x: 1192, endPoint y: 394, distance: 148.8
click at [1192, 394] on div "CPMC Van Ness 1101 Van Ness Ave. San Francisco, CA Updated by Sunil Dhyani - 14…" at bounding box center [1042, 288] width 853 height 3110
drag, startPoint x: 939, startPoint y: 261, endPoint x: 1262, endPoint y: 262, distance: 322.5
click at [1262, 287] on p "They have a bad ticket, bad validation, or a lost ticket" at bounding box center [1042, 296] width 853 height 19
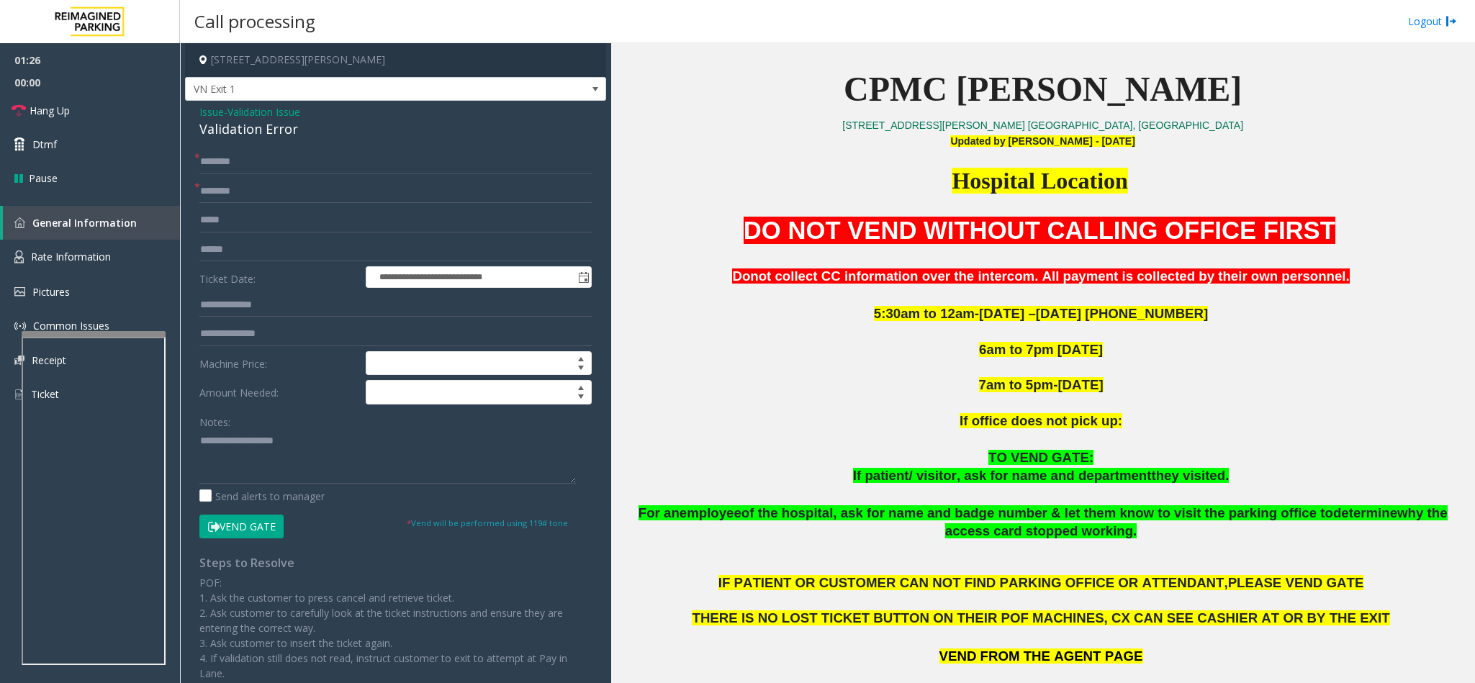
scroll to position [471, 0]
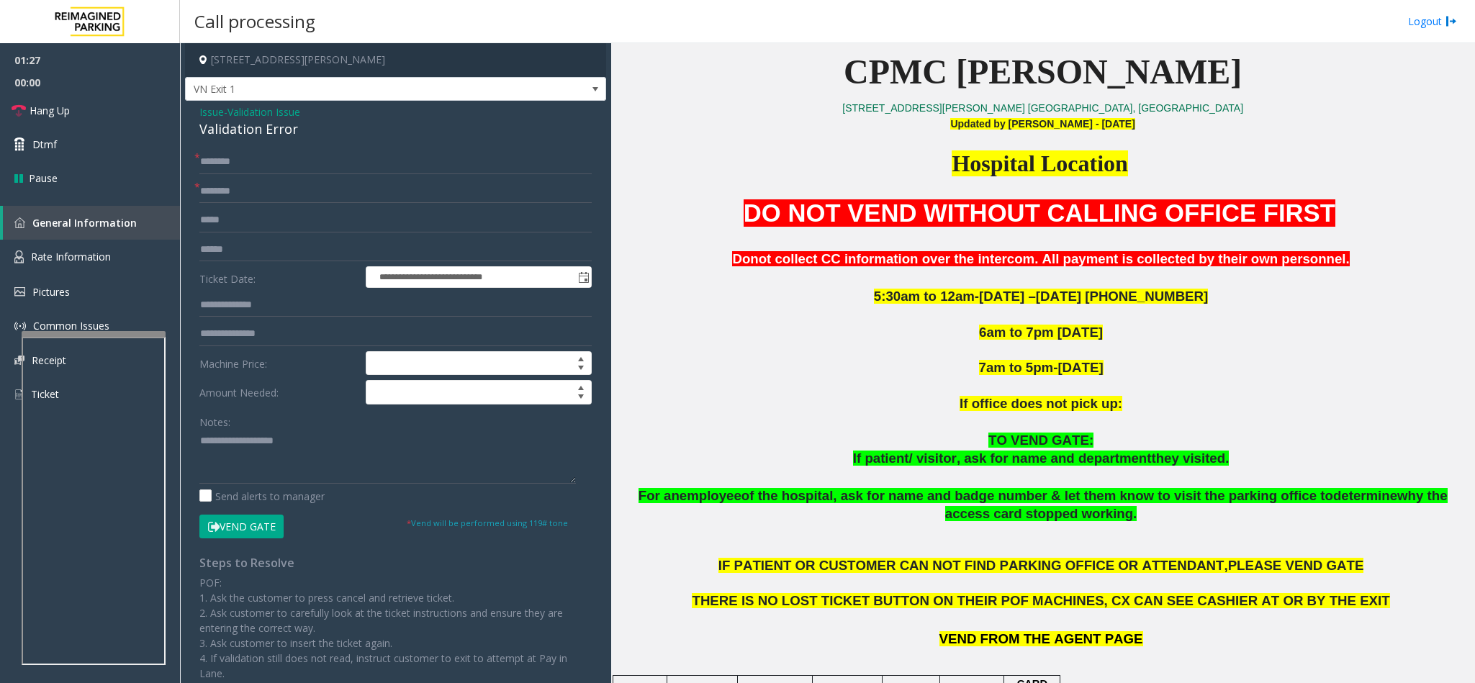
click at [210, 119] on span "Issue" at bounding box center [211, 111] width 24 height 15
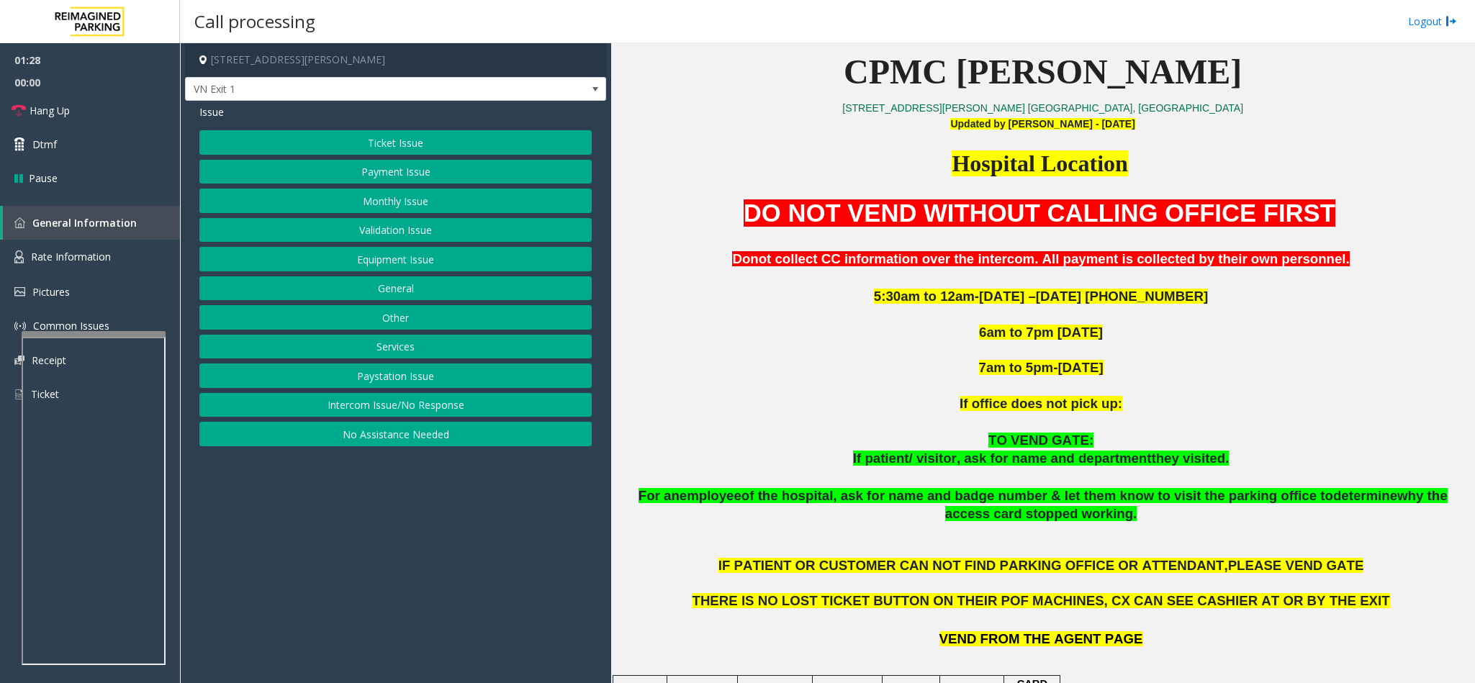
click at [383, 266] on button "Equipment Issue" at bounding box center [395, 259] width 392 height 24
click at [402, 171] on button "Ticket Jam" at bounding box center [395, 172] width 392 height 24
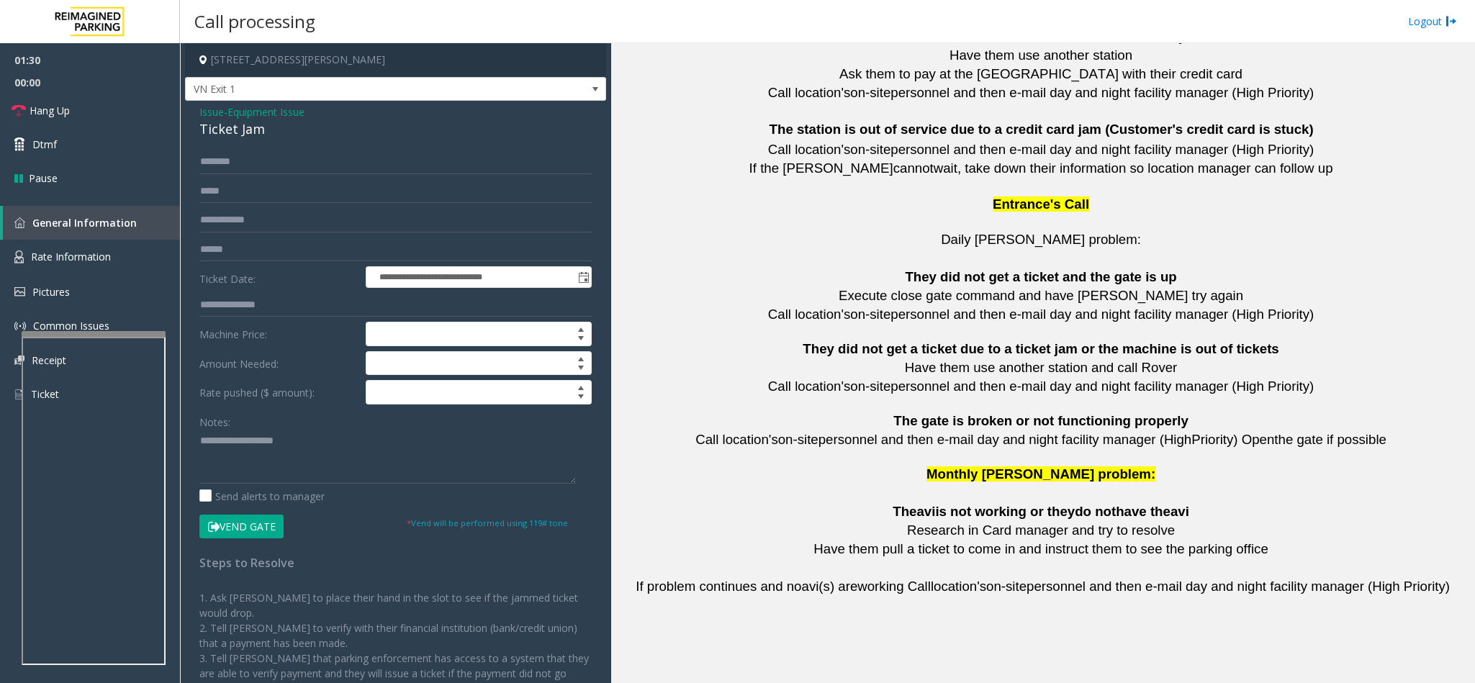
scroll to position [3149, 0]
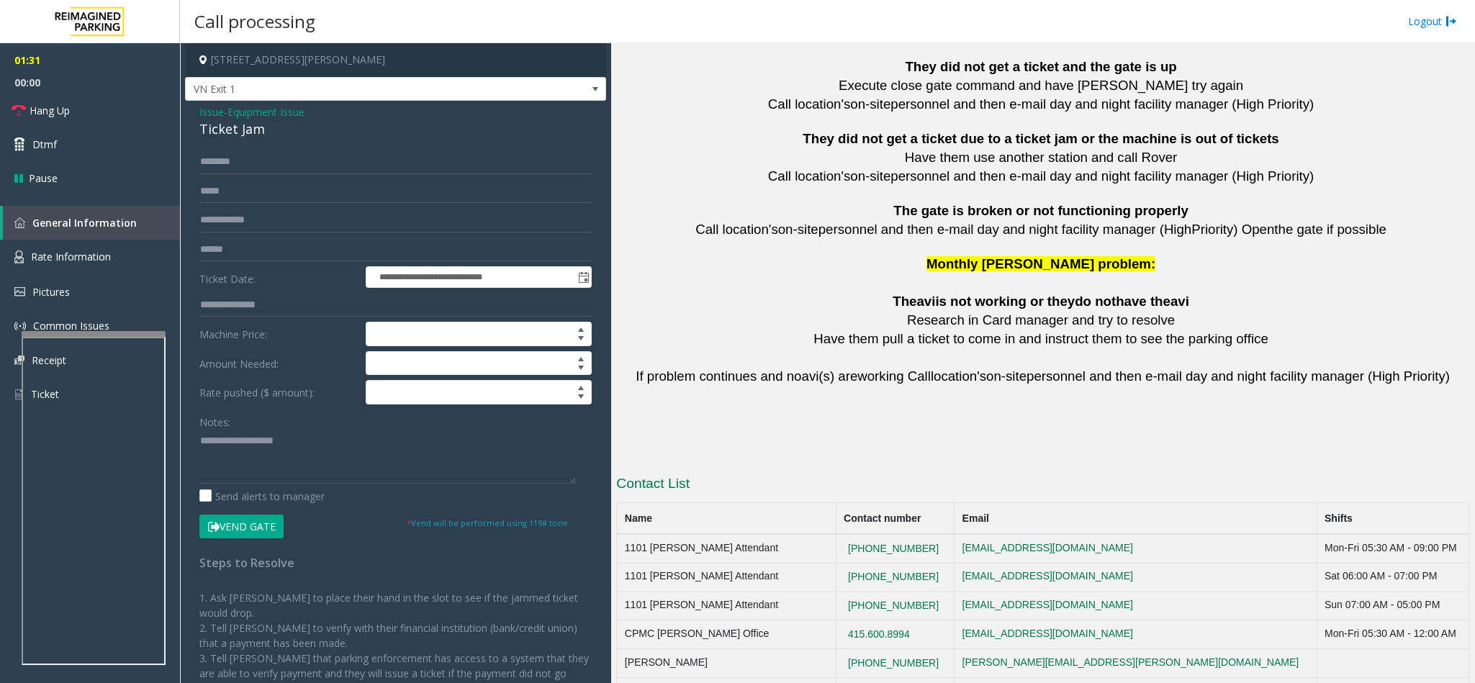
drag, startPoint x: 937, startPoint y: 594, endPoint x: 834, endPoint y: 596, distance: 103.7
click at [834, 620] on tr "CPMC Van Ness Office 415.600.8994 notareal@email.com Mon-Fri 05:30 AM - 12:00 AM" at bounding box center [1043, 634] width 852 height 29
click at [775, 649] on td "Alan Giang" at bounding box center [726, 663] width 219 height 29
drag, startPoint x: 931, startPoint y: 620, endPoint x: 841, endPoint y: 633, distance: 90.8
click at [841, 649] on td "628-282-6254" at bounding box center [895, 663] width 119 height 29
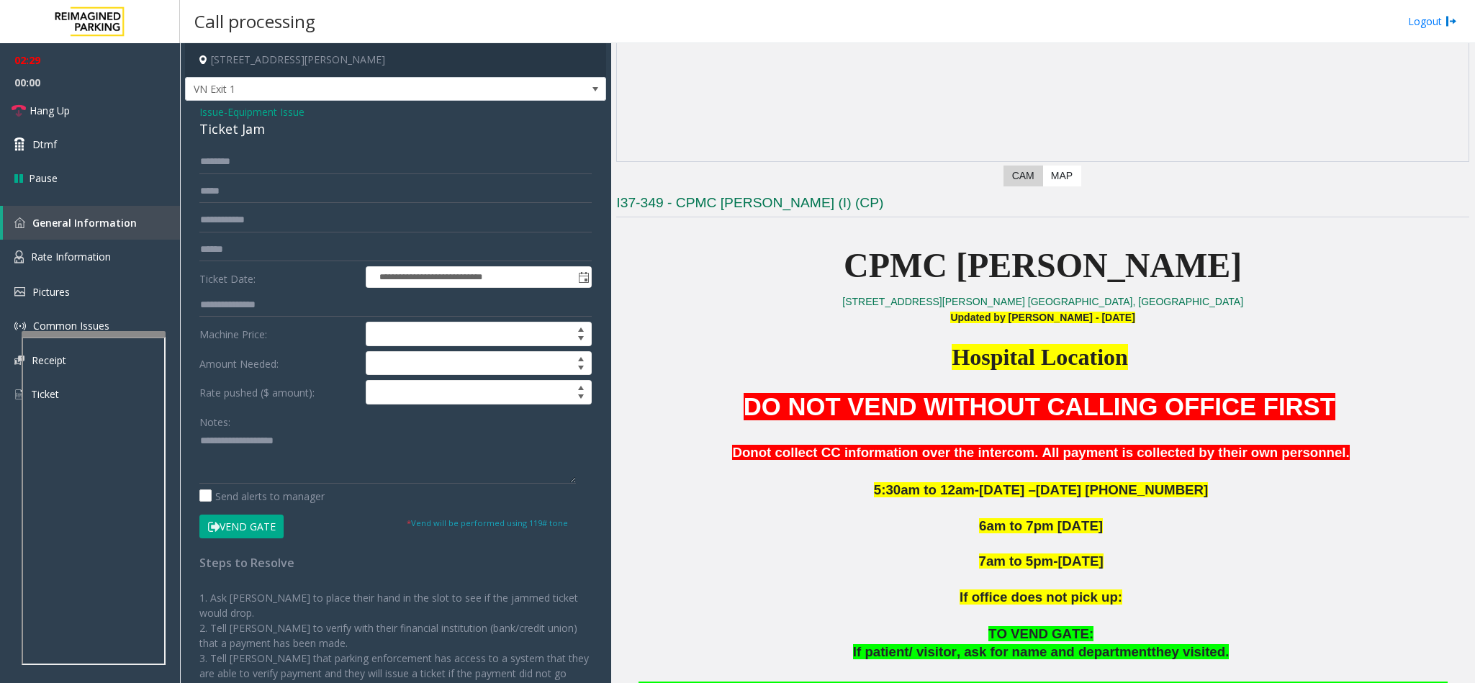
scroll to position [324, 0]
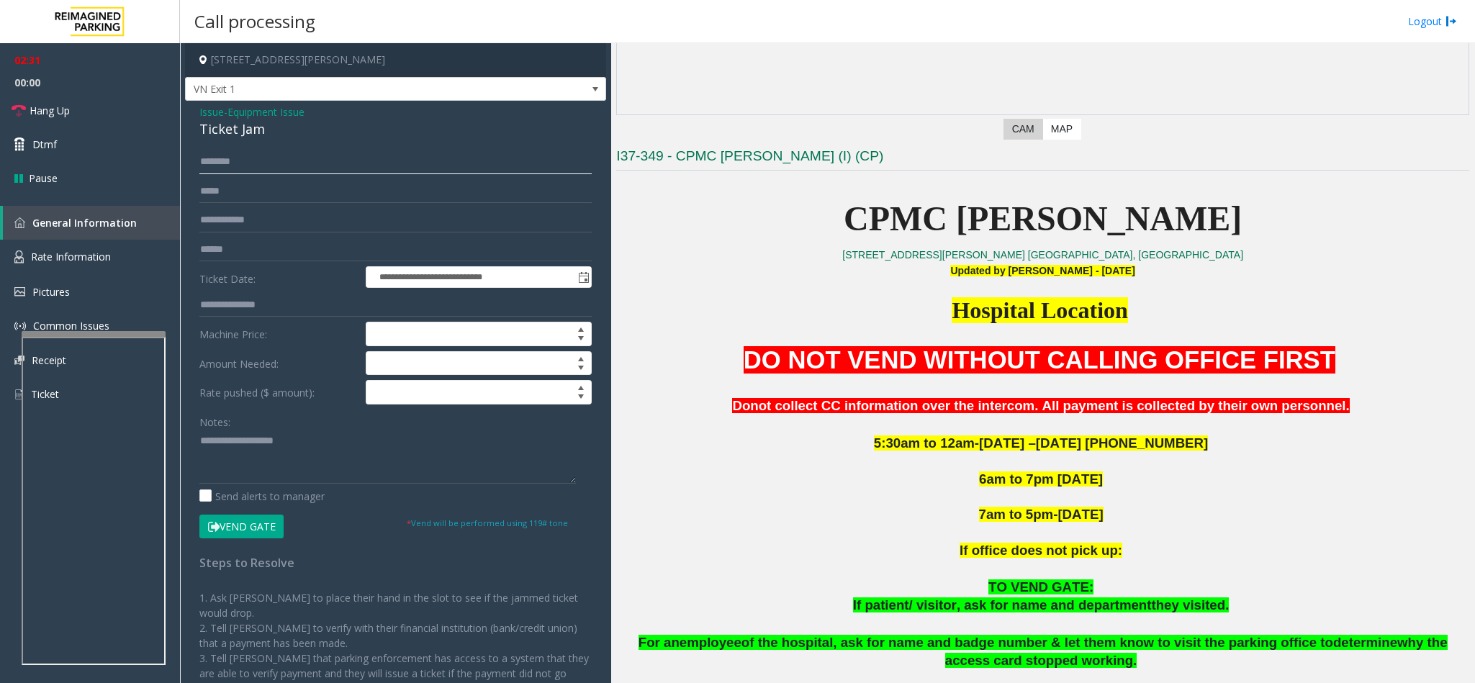
click at [230, 173] on input "text" at bounding box center [395, 162] width 392 height 24
click at [259, 162] on input "******" at bounding box center [395, 162] width 392 height 24
click at [242, 136] on div "Ticket Jam" at bounding box center [395, 128] width 392 height 19
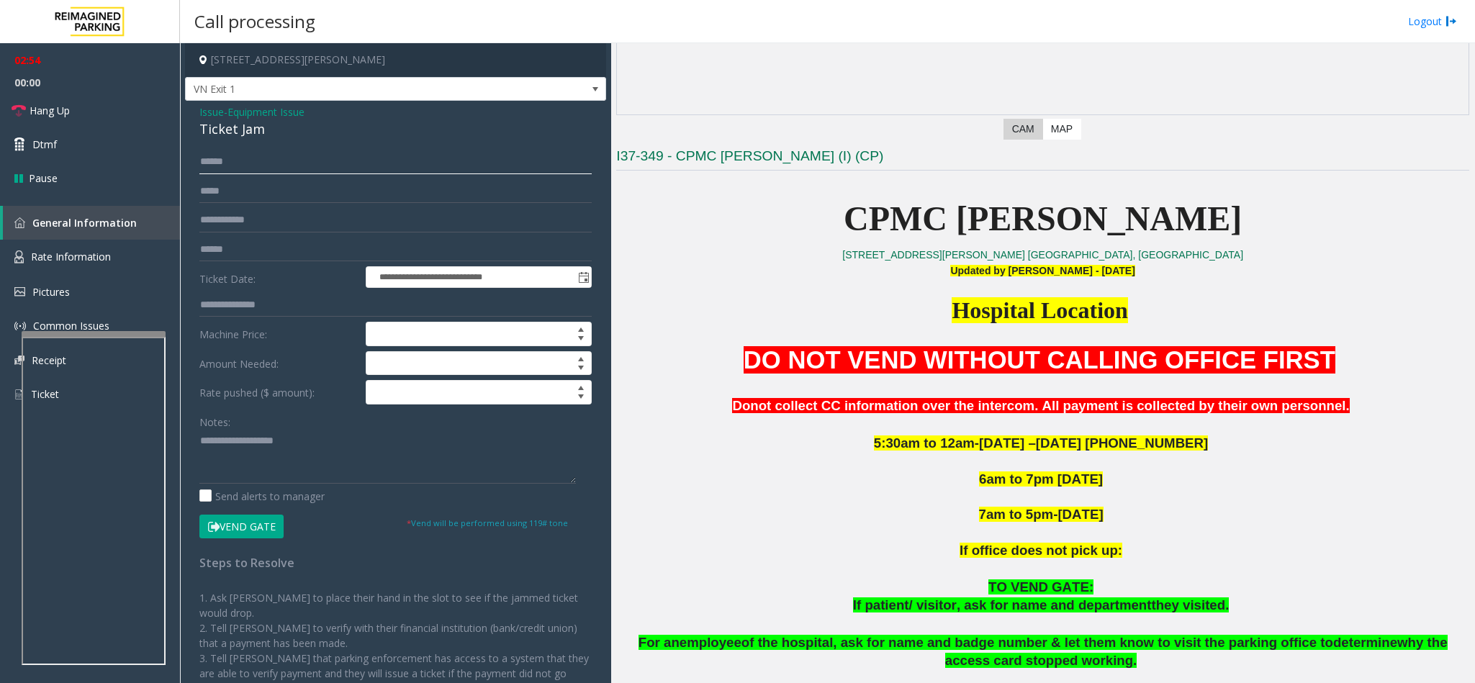
click at [212, 162] on input "******" at bounding box center [395, 162] width 392 height 24
click at [208, 160] on input "******" at bounding box center [395, 162] width 392 height 24
click at [216, 165] on input "******" at bounding box center [395, 162] width 392 height 24
click at [227, 161] on input "******" at bounding box center [395, 162] width 392 height 24
click at [231, 164] on input "******" at bounding box center [395, 162] width 392 height 24
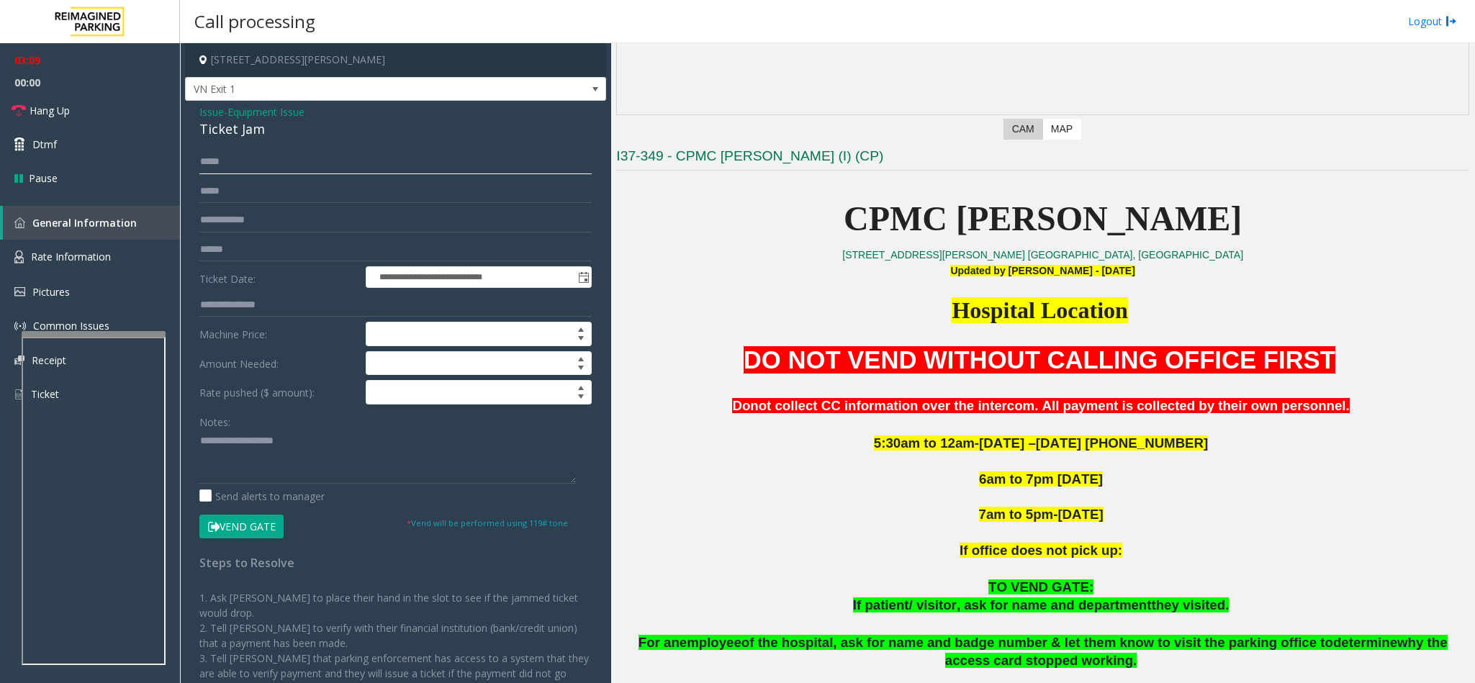
type input "*****"
click at [238, 127] on div "Ticket Jam" at bounding box center [395, 128] width 392 height 19
click at [251, 467] on textarea at bounding box center [387, 457] width 376 height 54
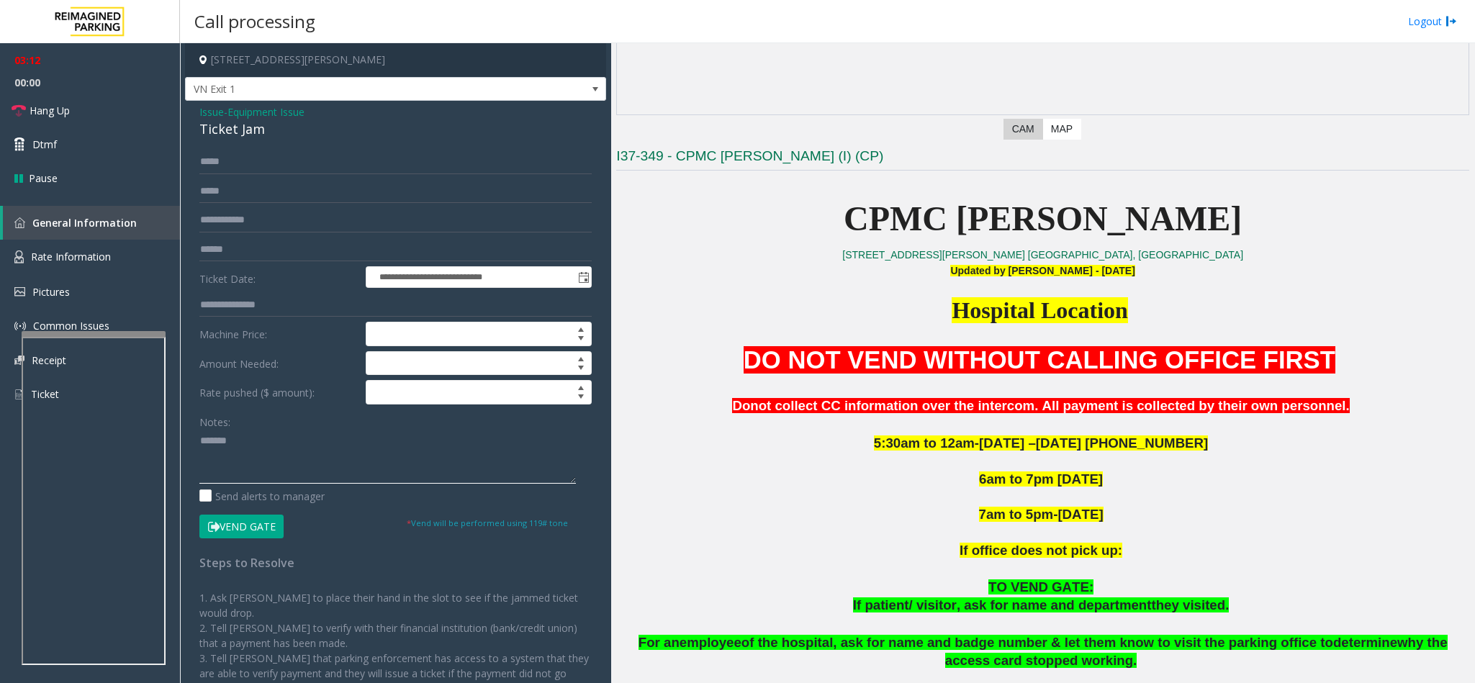
paste textarea "**********"
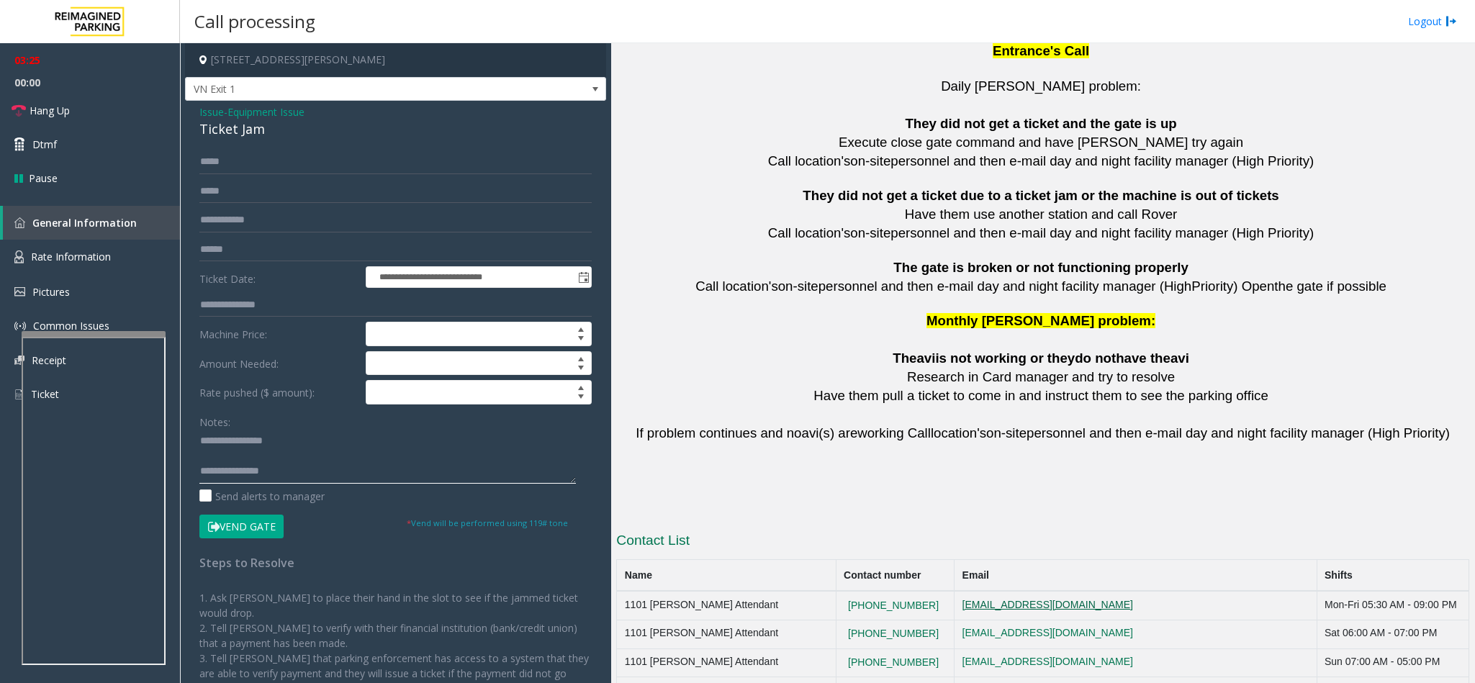
scroll to position [3149, 0]
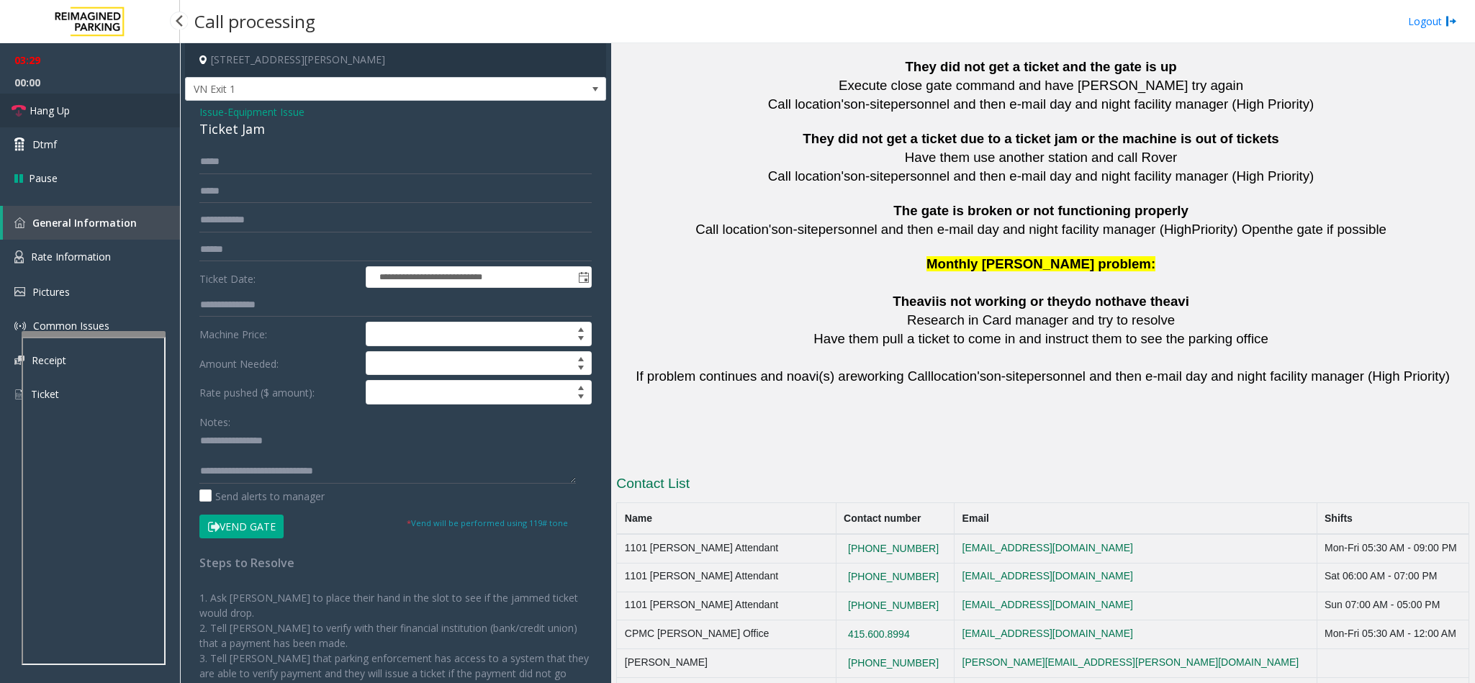
click at [48, 119] on link "Hang Up" at bounding box center [90, 111] width 180 height 34
click at [679, 620] on td "CPMC Van Ness Office" at bounding box center [726, 634] width 219 height 29
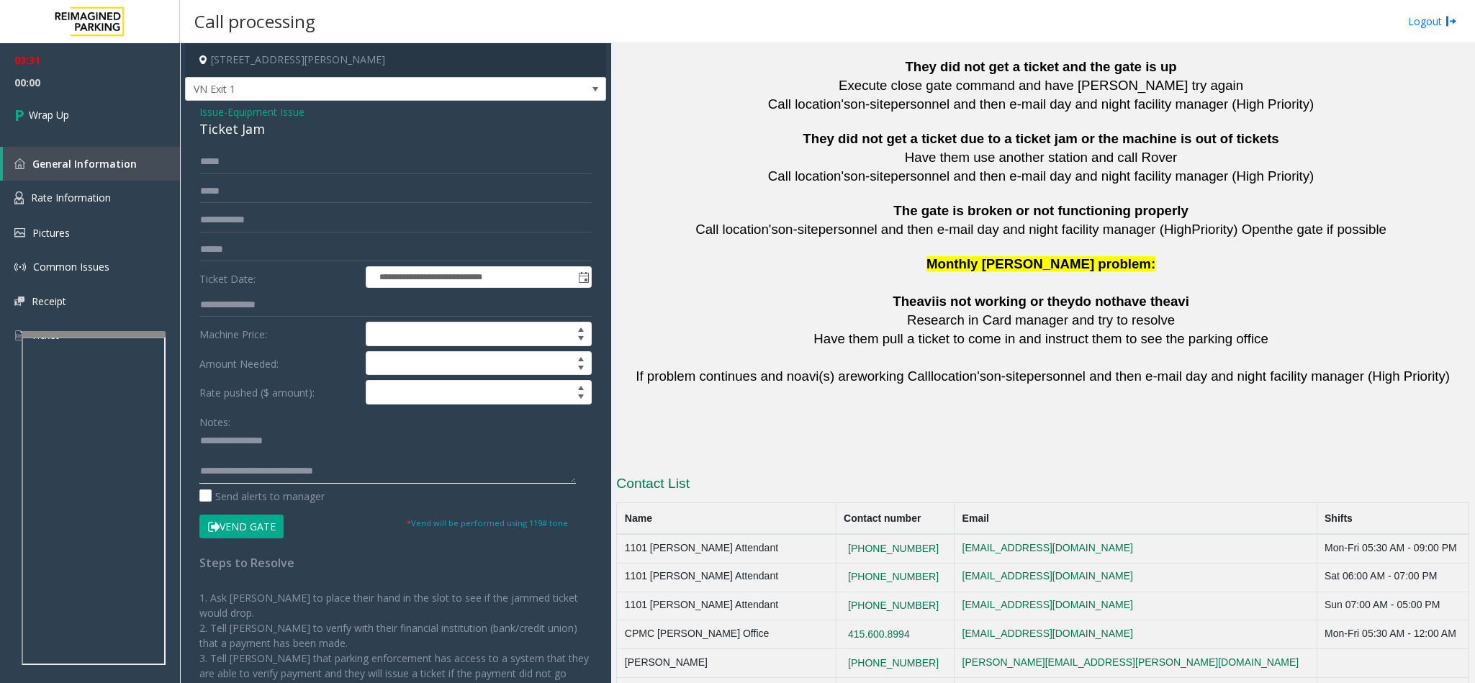
click at [343, 476] on textarea at bounding box center [387, 457] width 376 height 54
paste textarea "**********"
type textarea "**********"
click at [81, 125] on link "Wrap Up" at bounding box center [90, 115] width 180 height 42
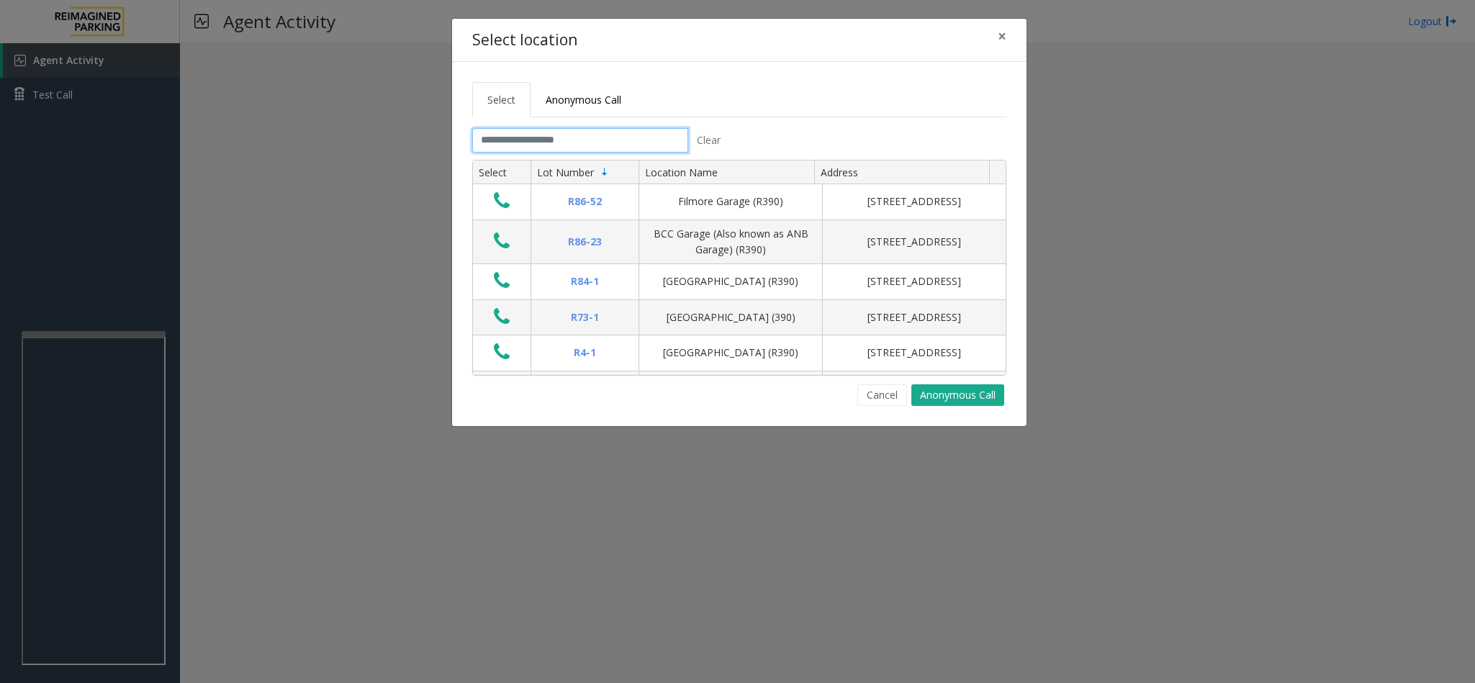
click at [587, 147] on input "text" at bounding box center [580, 140] width 216 height 24
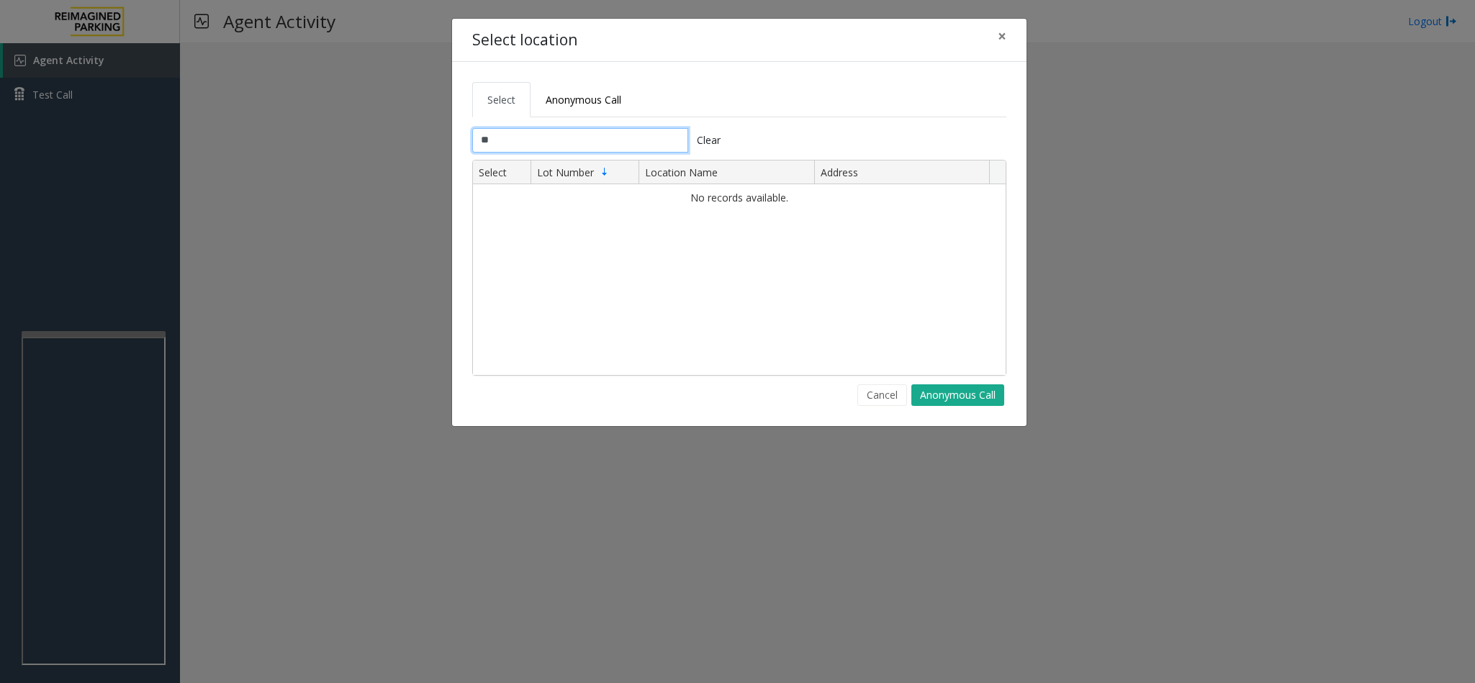
type input "*"
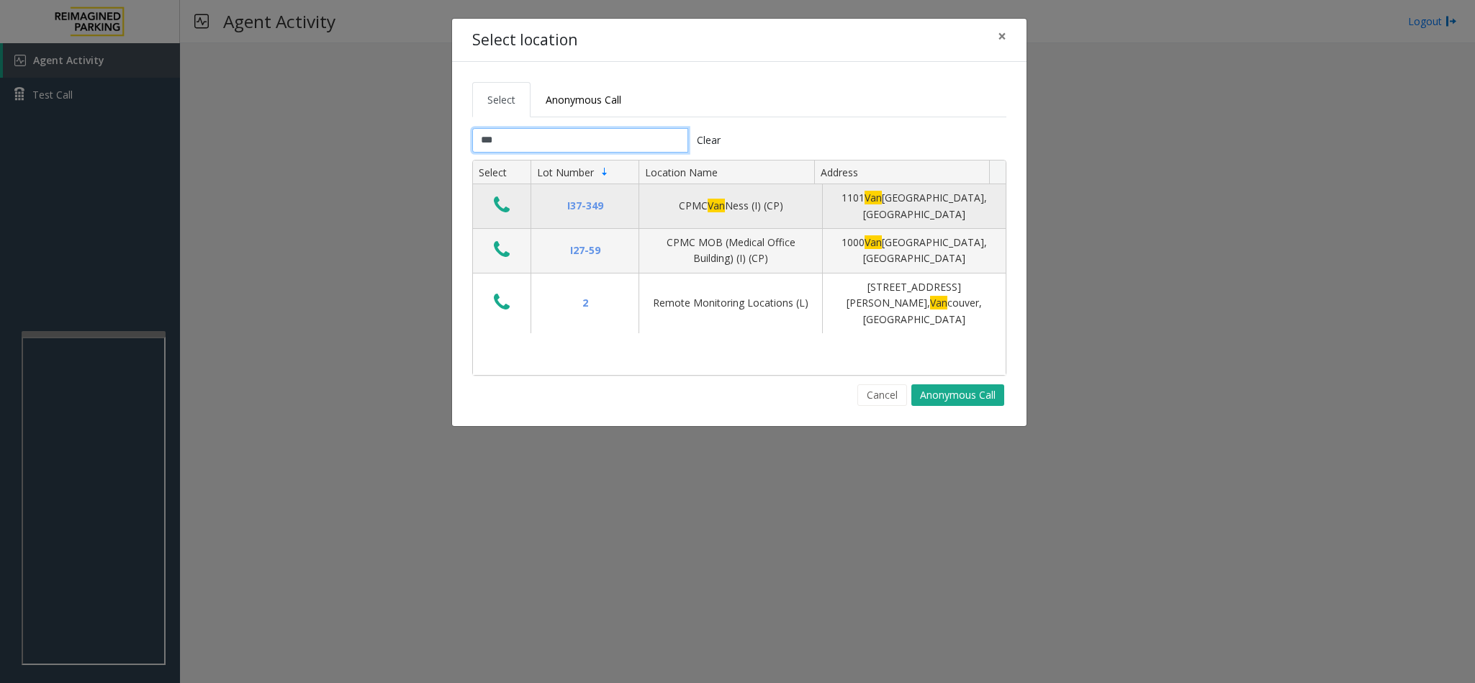
type input "***"
drag, startPoint x: 666, startPoint y: 204, endPoint x: 931, endPoint y: 222, distance: 265.6
click at [931, 222] on tr "I37-349 CPMC Van Ness (I) (CP) 1101 Van Ness Avenue, San Francisco, CA" at bounding box center [739, 206] width 533 height 45
click at [505, 203] on icon "Data table" at bounding box center [502, 205] width 16 height 20
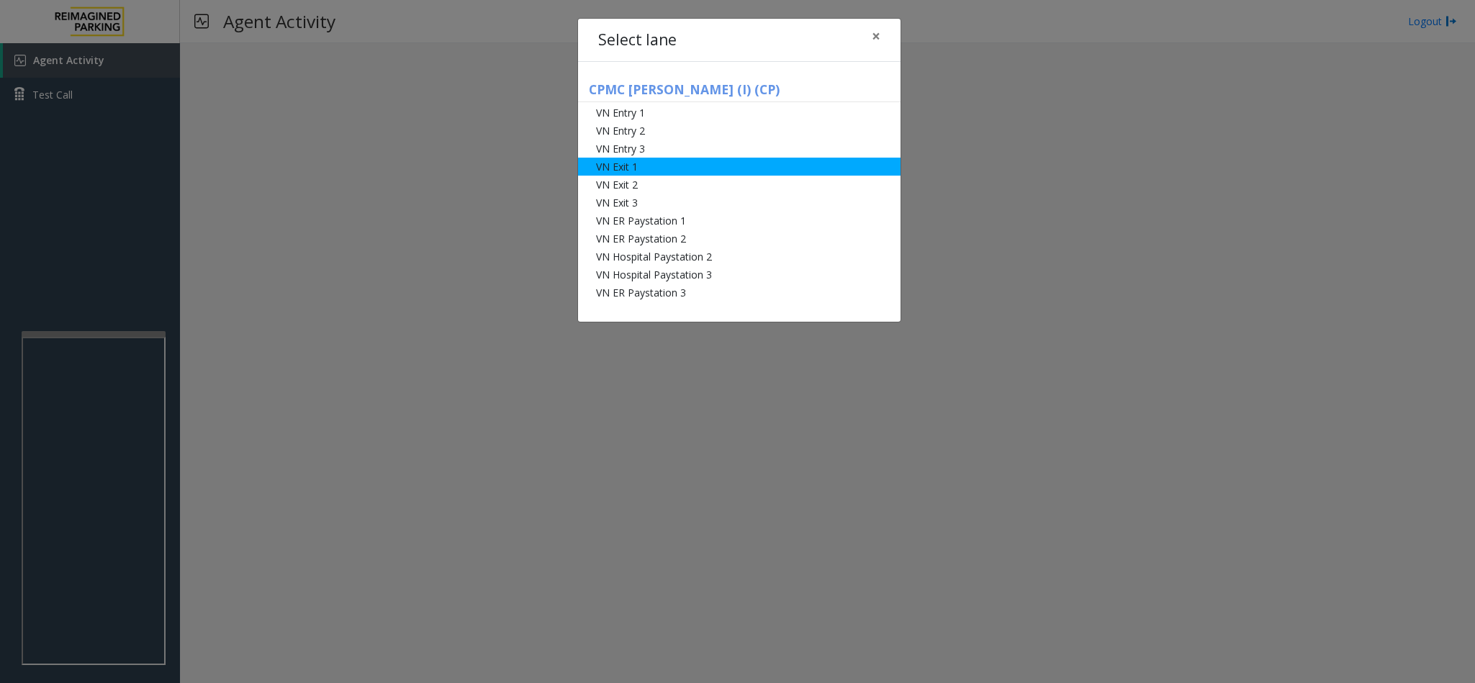
click at [626, 171] on li "VN Exit 1" at bounding box center [739, 167] width 322 height 18
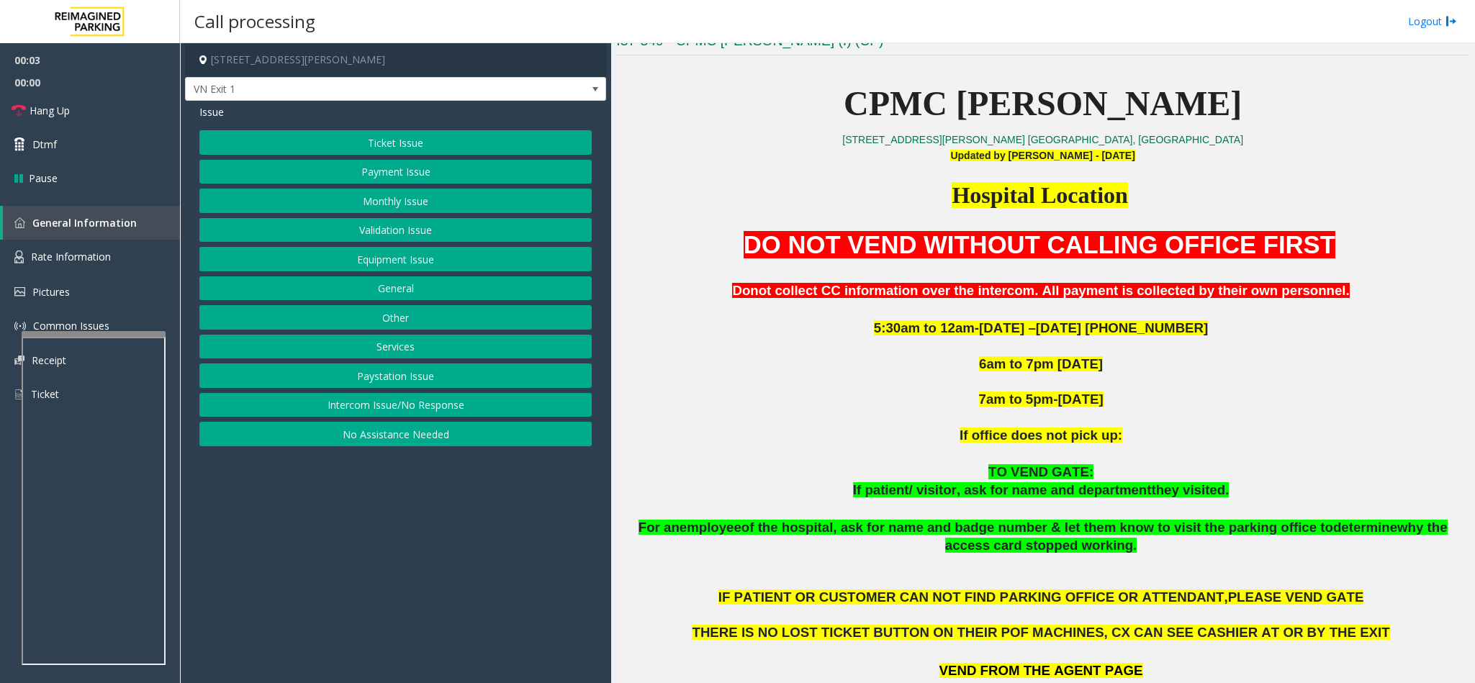
scroll to position [432, 0]
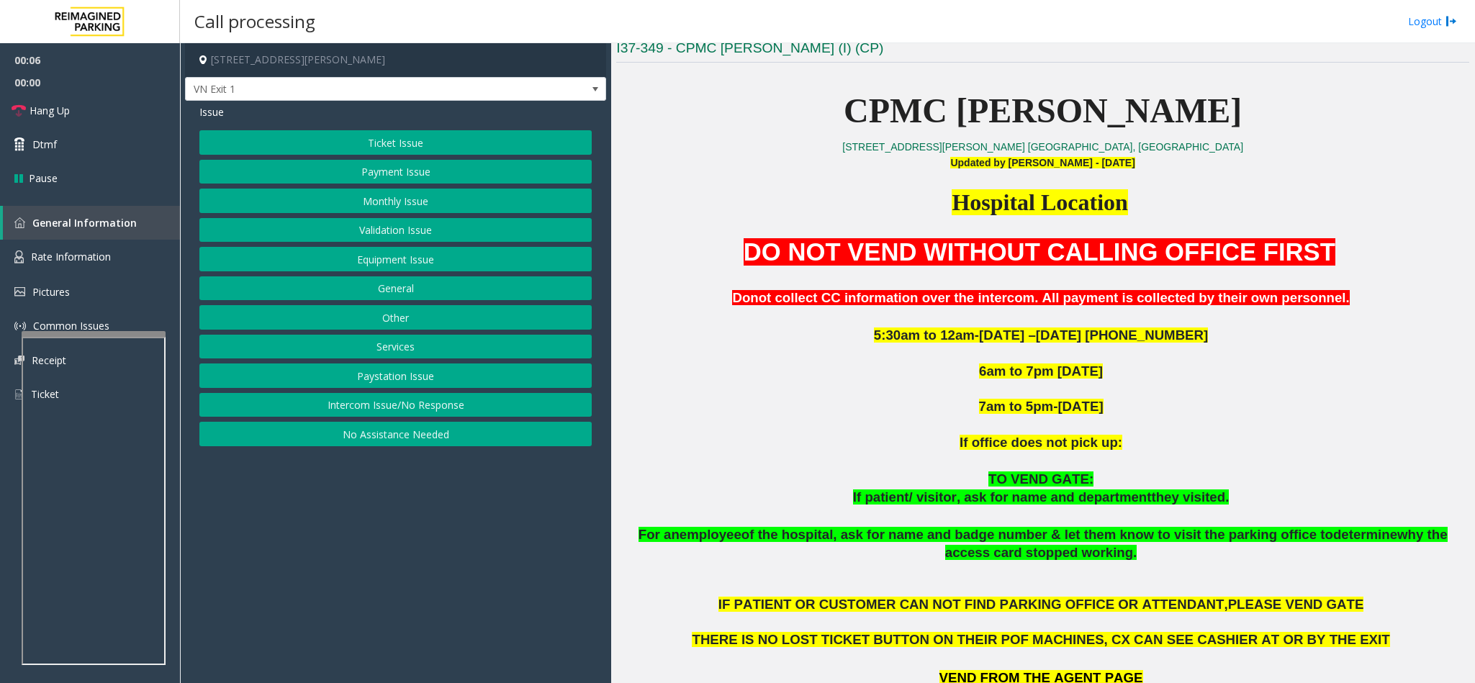
click at [379, 149] on button "Ticket Issue" at bounding box center [395, 142] width 392 height 24
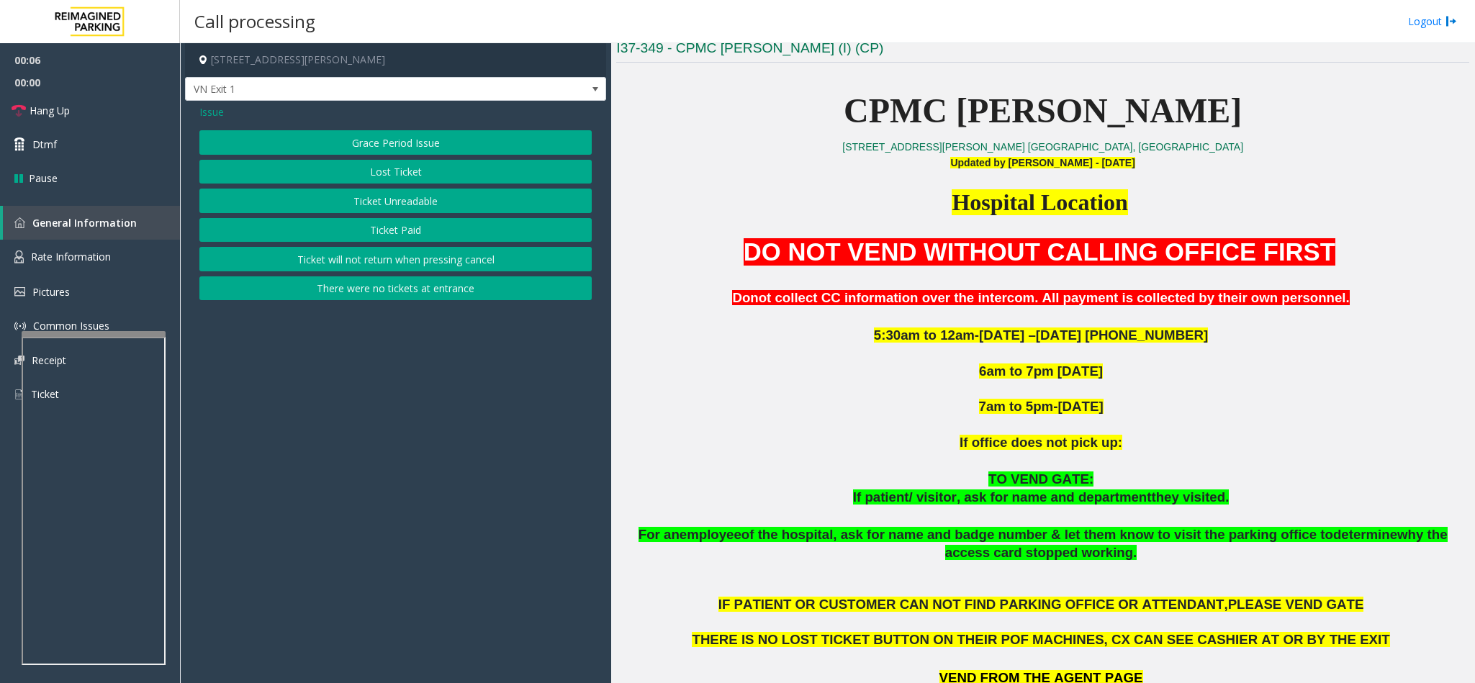
click at [395, 209] on button "Ticket Unreadable" at bounding box center [395, 201] width 392 height 24
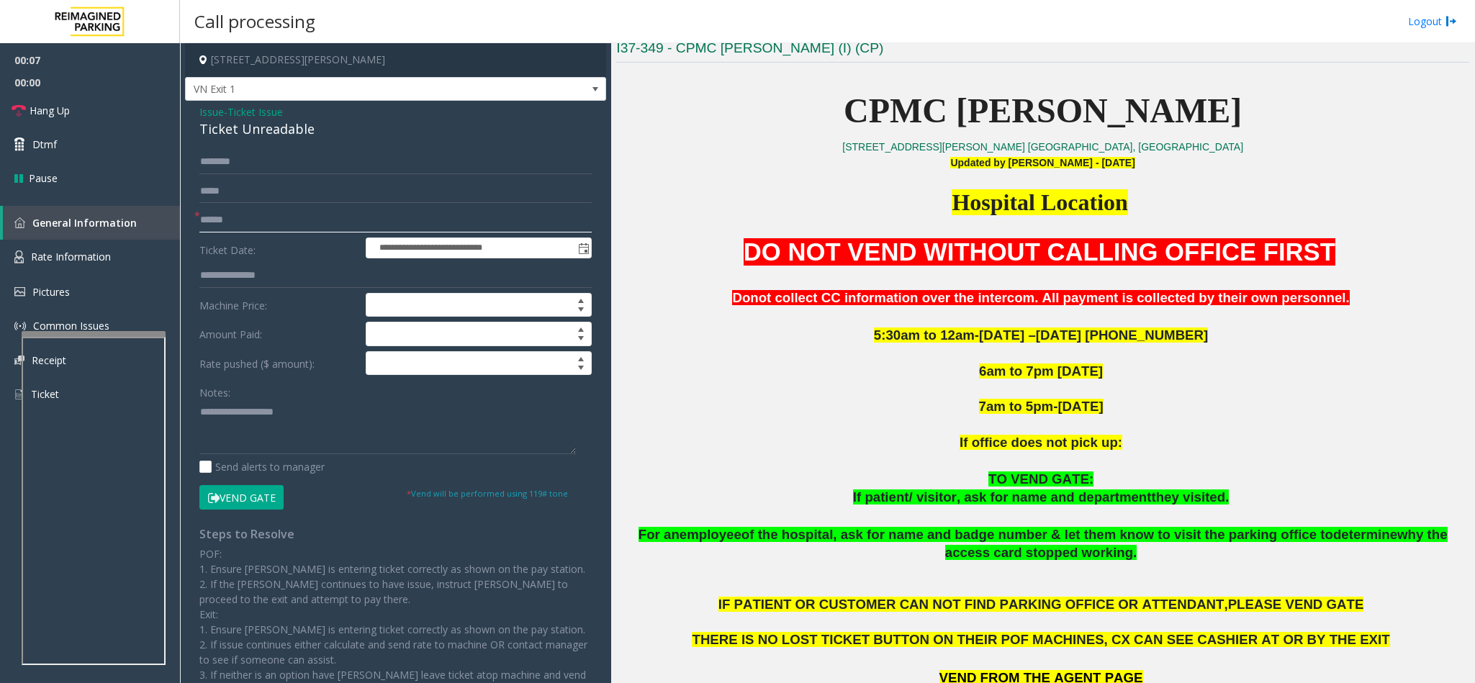
click at [266, 230] on input "text" at bounding box center [395, 220] width 392 height 24
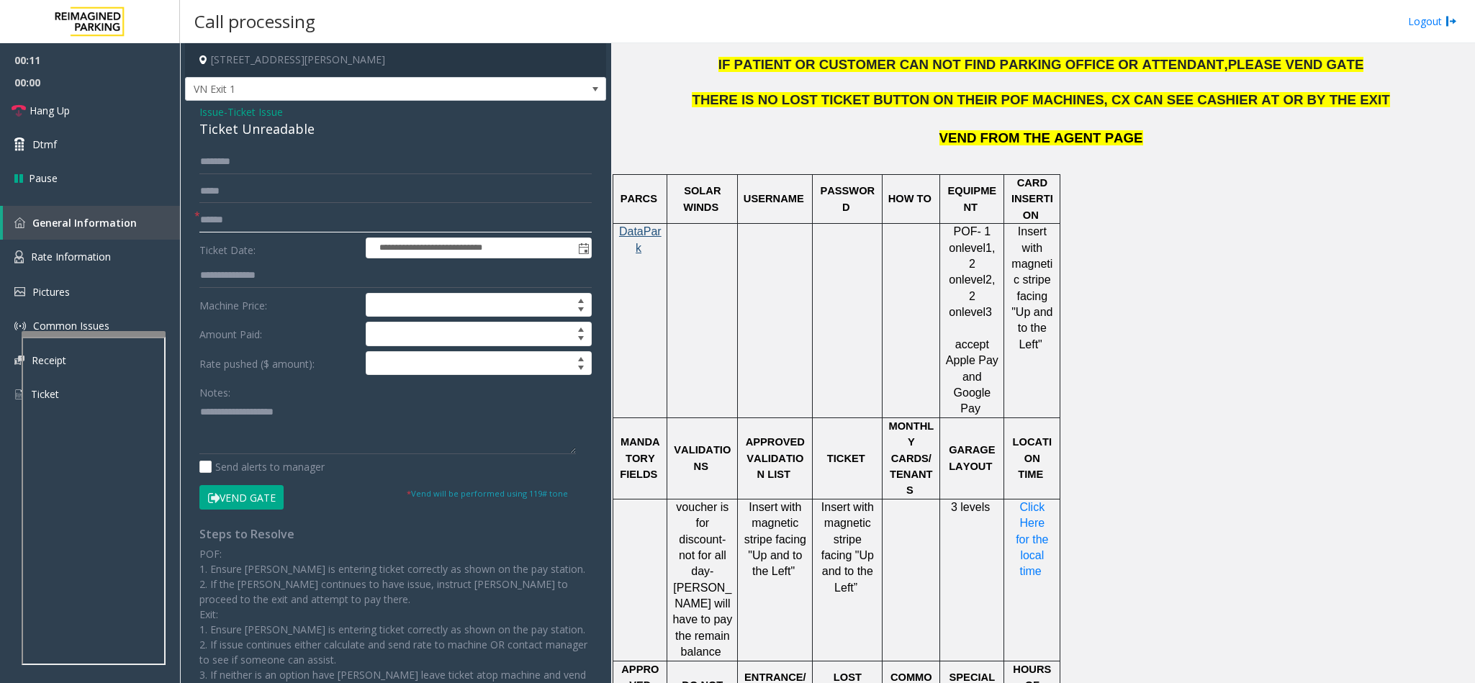
click at [246, 221] on input "text" at bounding box center [395, 220] width 392 height 24
click at [246, 219] on input "text" at bounding box center [395, 220] width 392 height 24
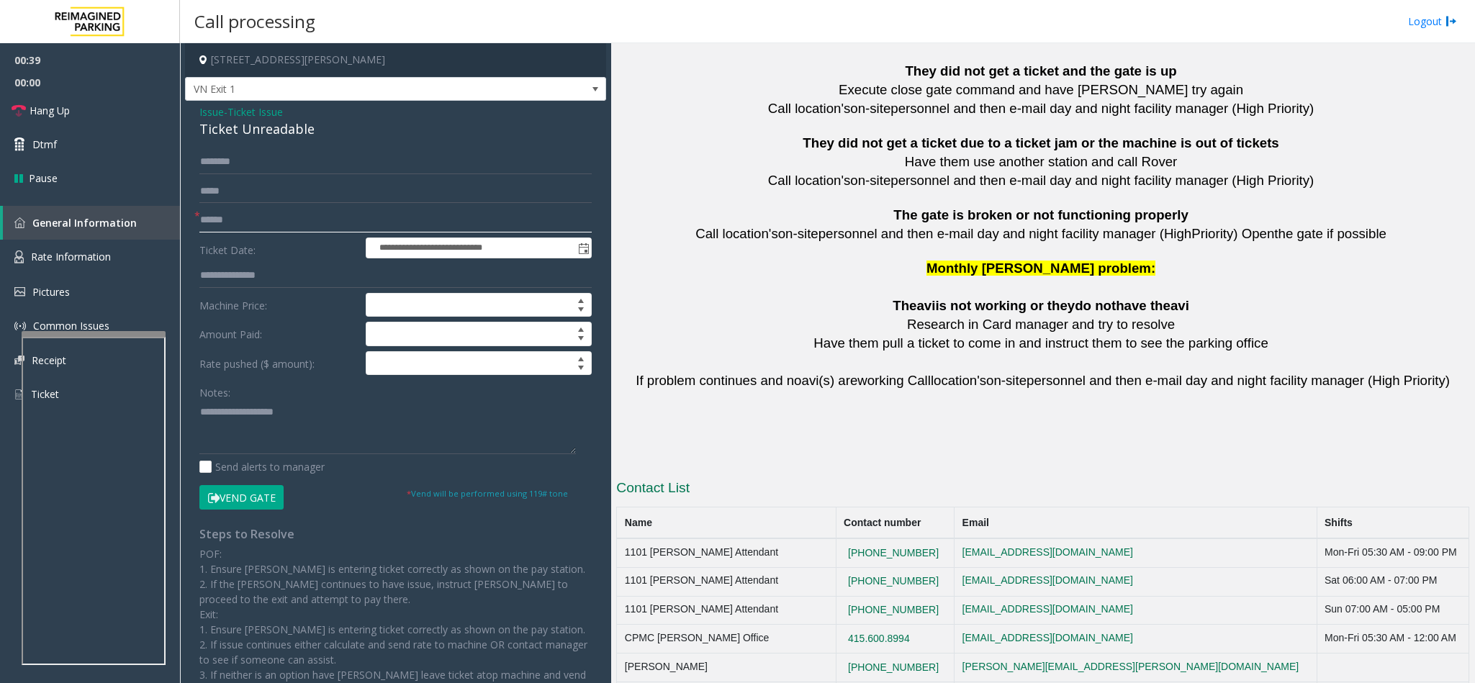
scroll to position [3149, 0]
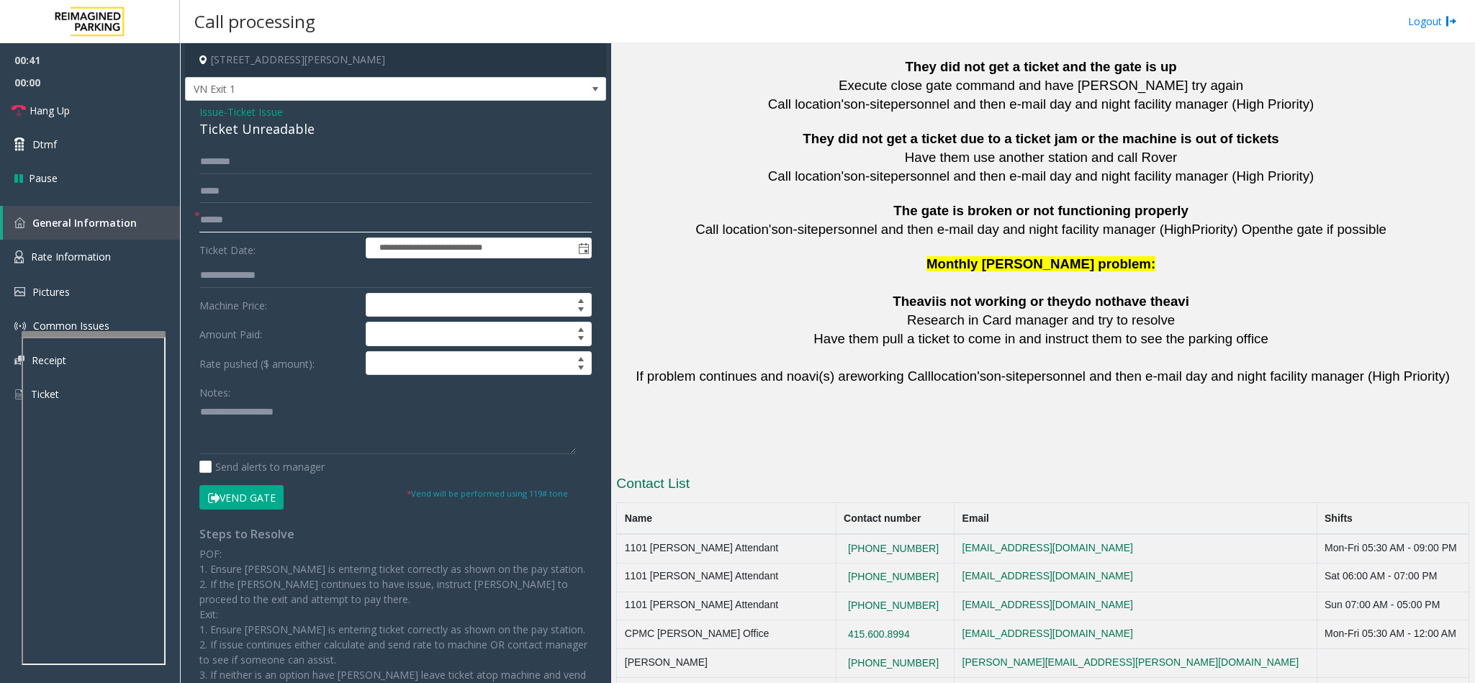
type input "******"
drag, startPoint x: 921, startPoint y: 597, endPoint x: 849, endPoint y: 600, distance: 72.1
click at [849, 620] on td "415.600.8994" at bounding box center [895, 634] width 119 height 29
drag, startPoint x: 938, startPoint y: 628, endPoint x: 838, endPoint y: 627, distance: 100.1
click at [838, 649] on td "628-282-6254" at bounding box center [895, 663] width 119 height 29
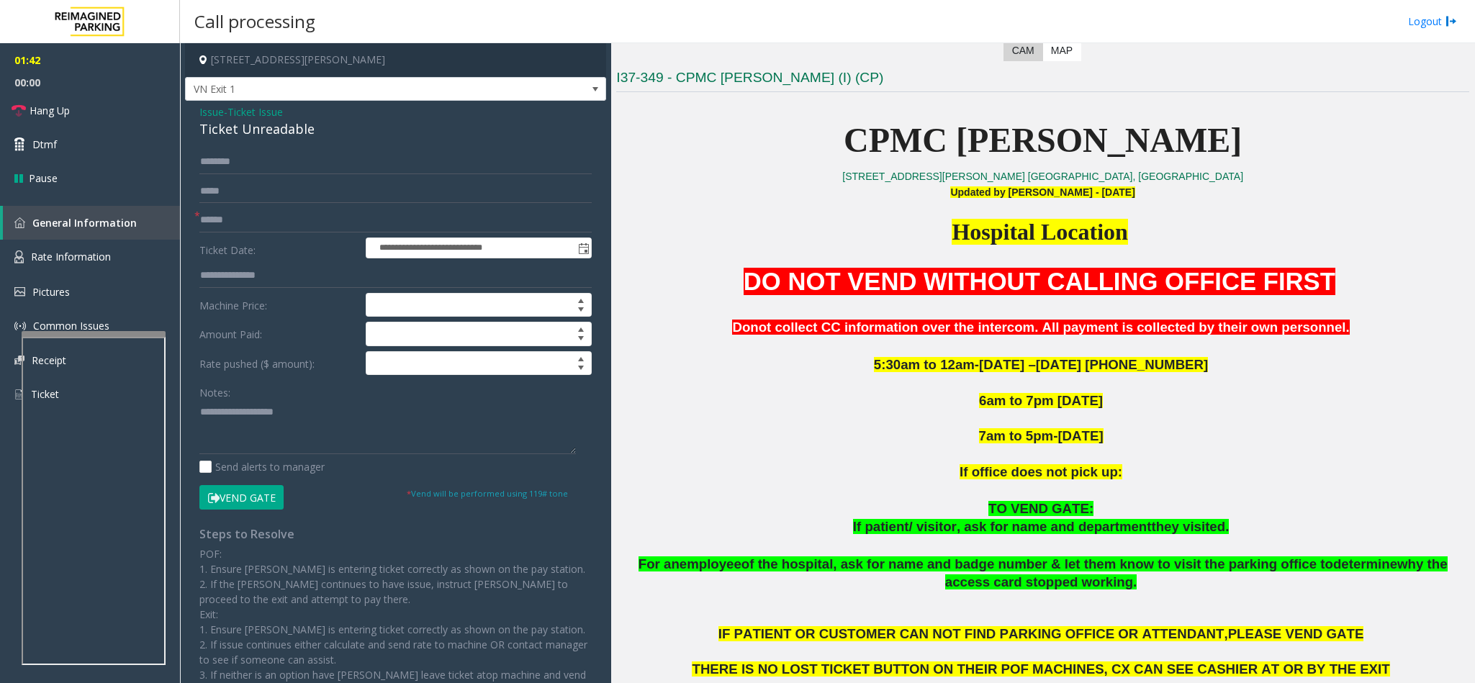
scroll to position [342, 0]
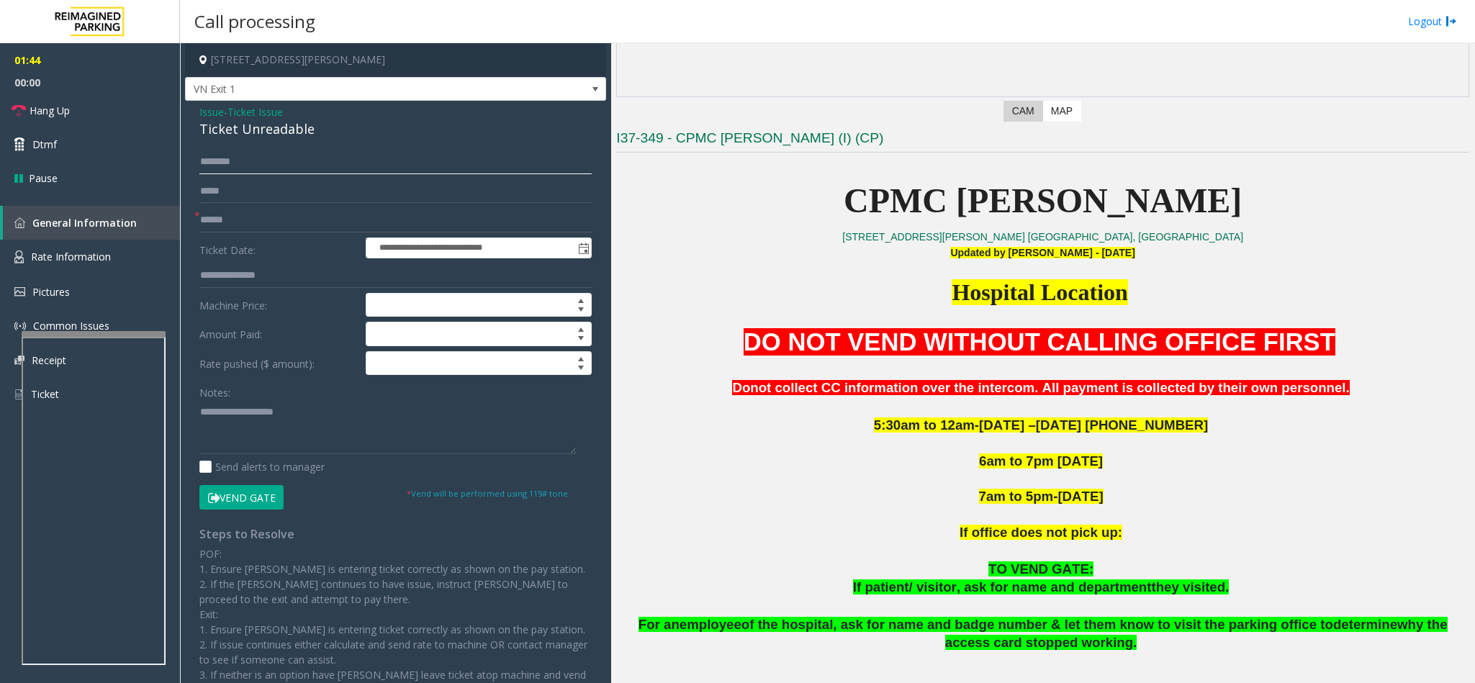
click at [229, 169] on input "text" at bounding box center [395, 162] width 392 height 24
click at [238, 154] on input "text" at bounding box center [395, 162] width 392 height 24
click at [240, 132] on div "Ticket Unreadable" at bounding box center [395, 128] width 392 height 19
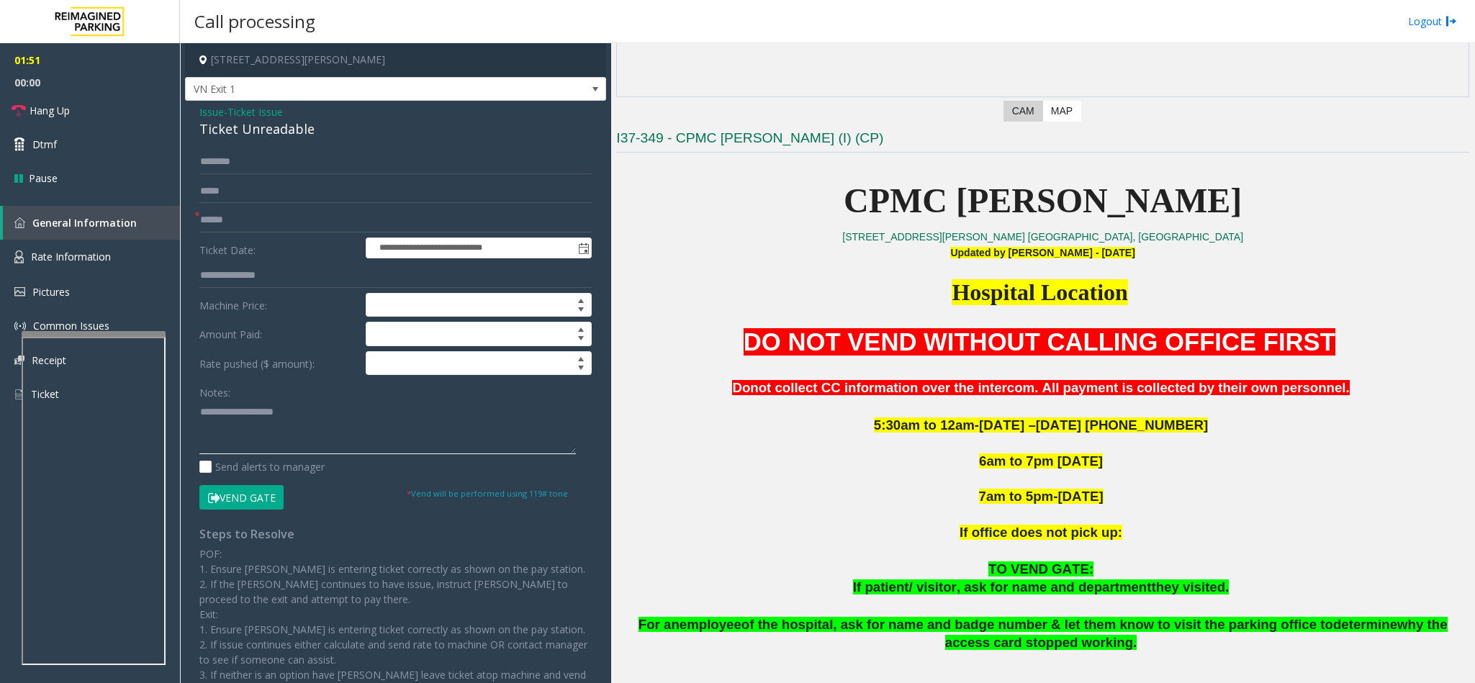
click at [294, 422] on textarea at bounding box center [387, 427] width 376 height 54
type textarea "*"
paste textarea "**********"
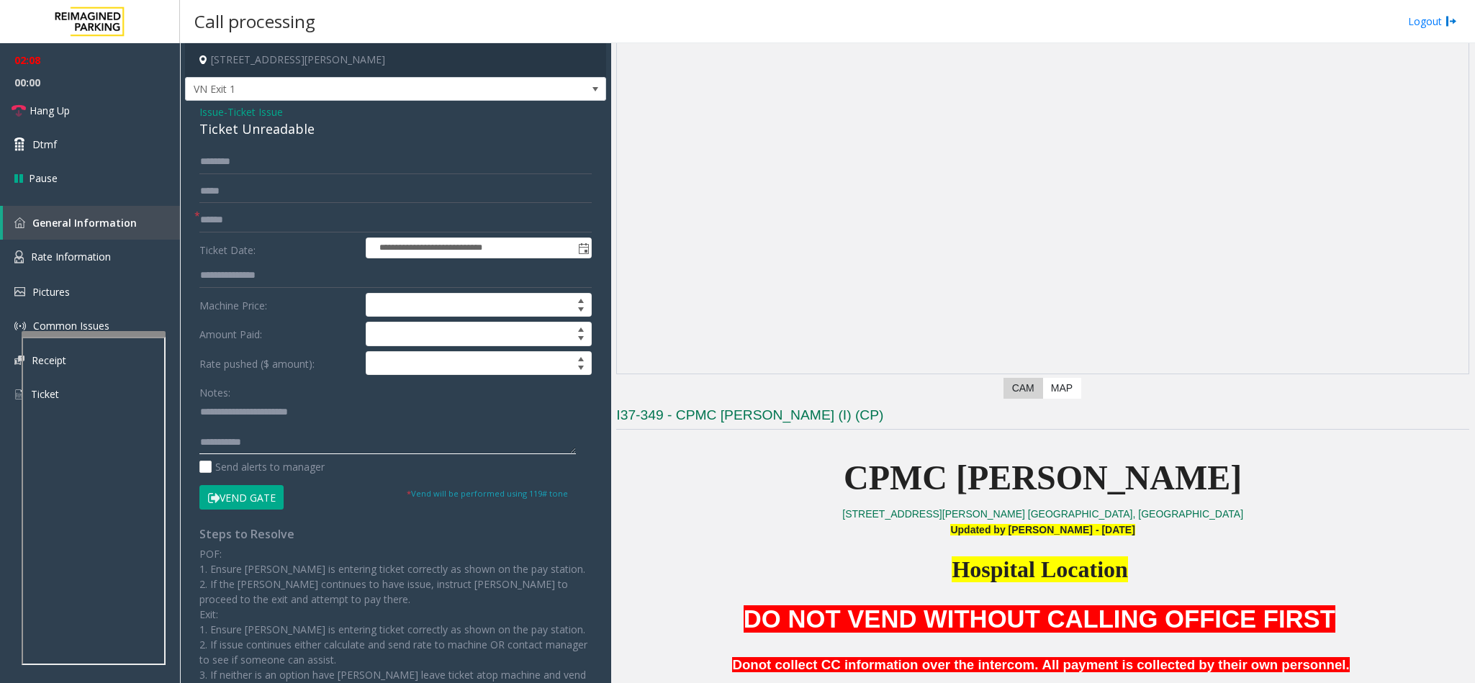
scroll to position [0, 0]
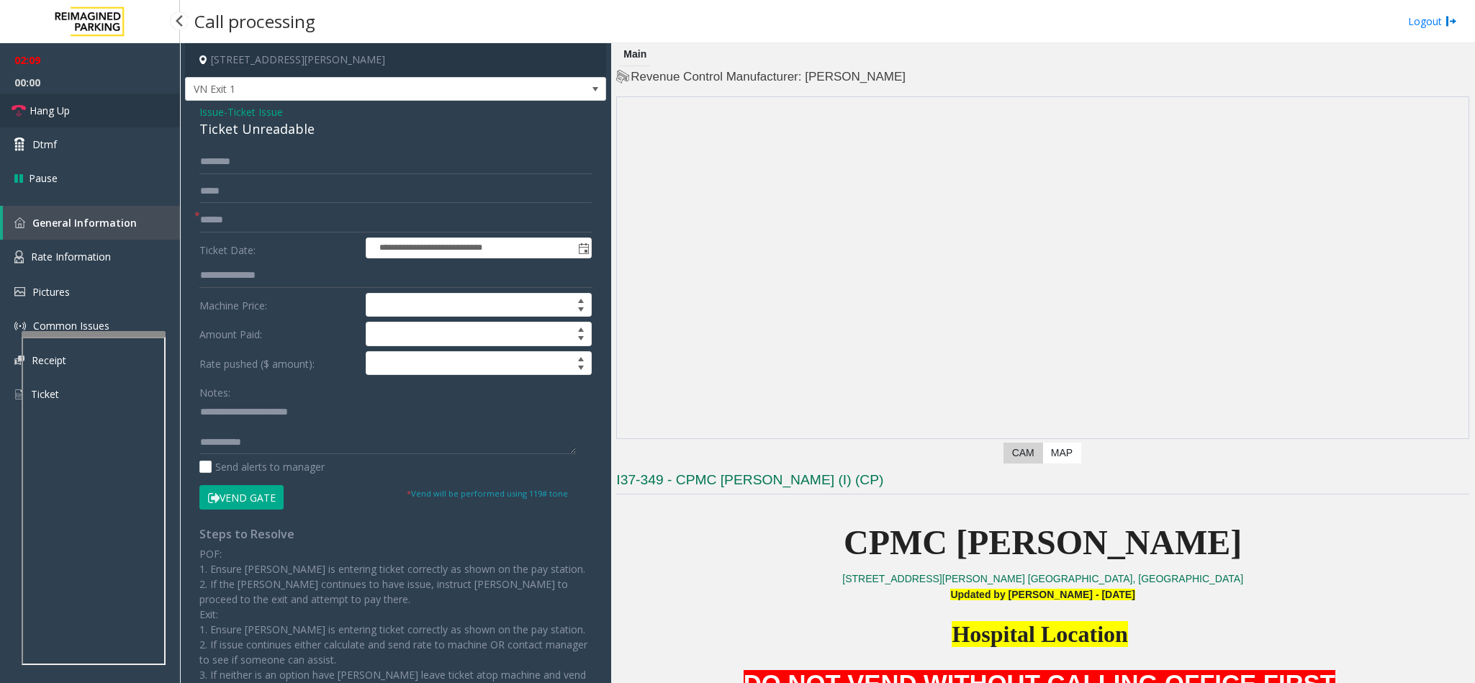
click at [73, 106] on link "Hang Up" at bounding box center [90, 111] width 180 height 34
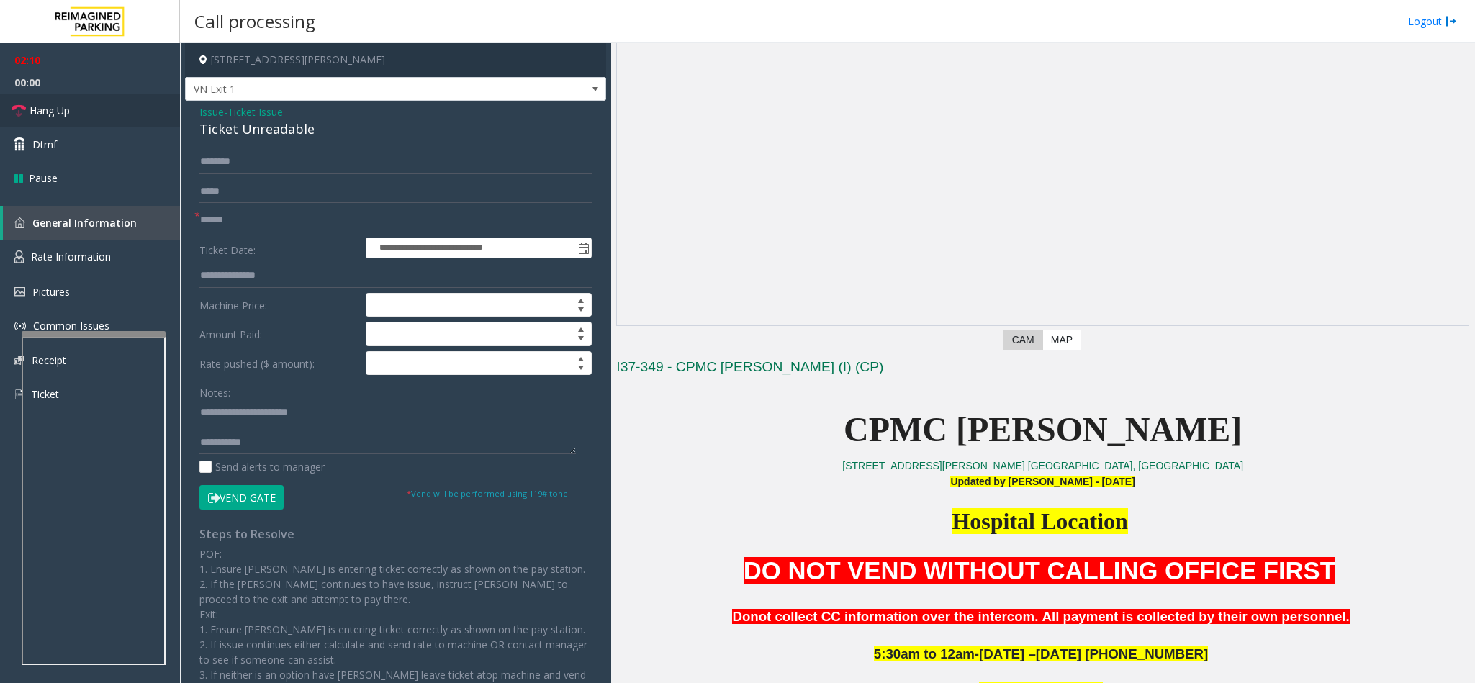
scroll to position [216, 0]
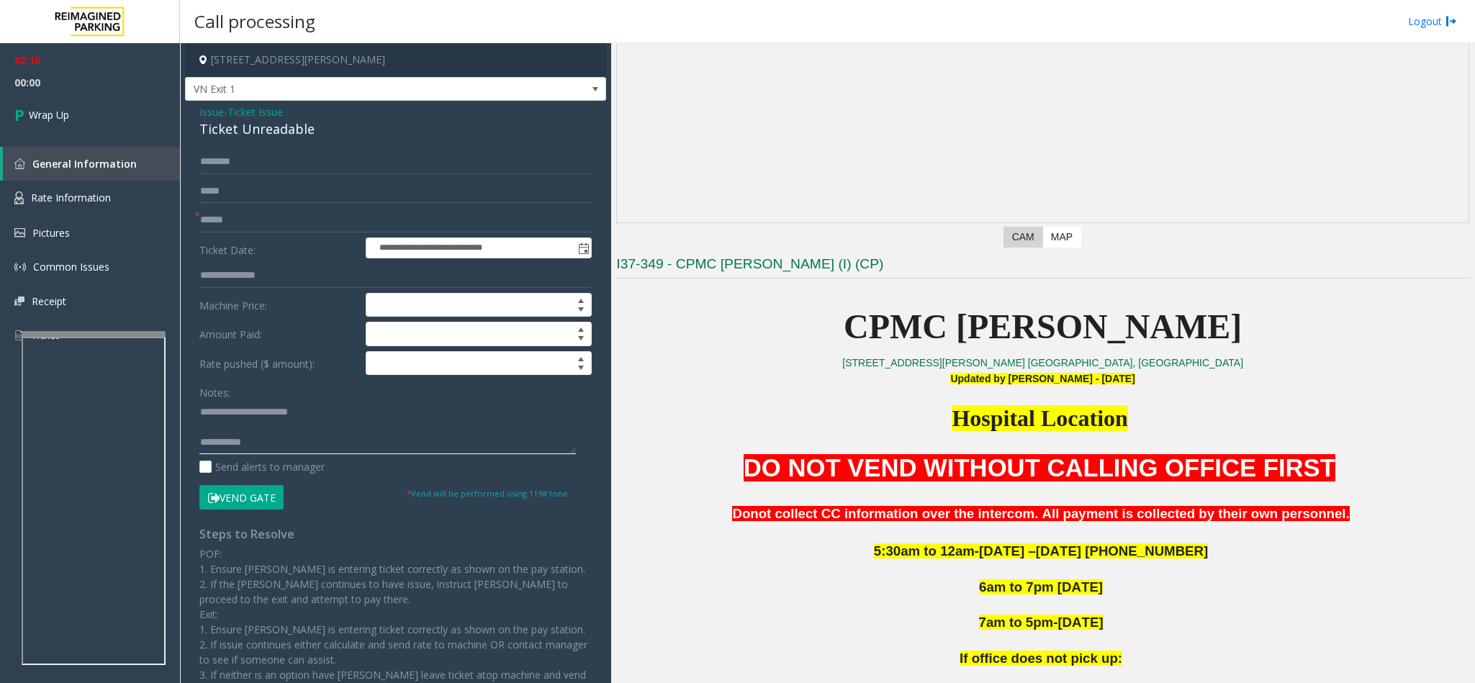
click at [294, 439] on textarea at bounding box center [387, 427] width 376 height 54
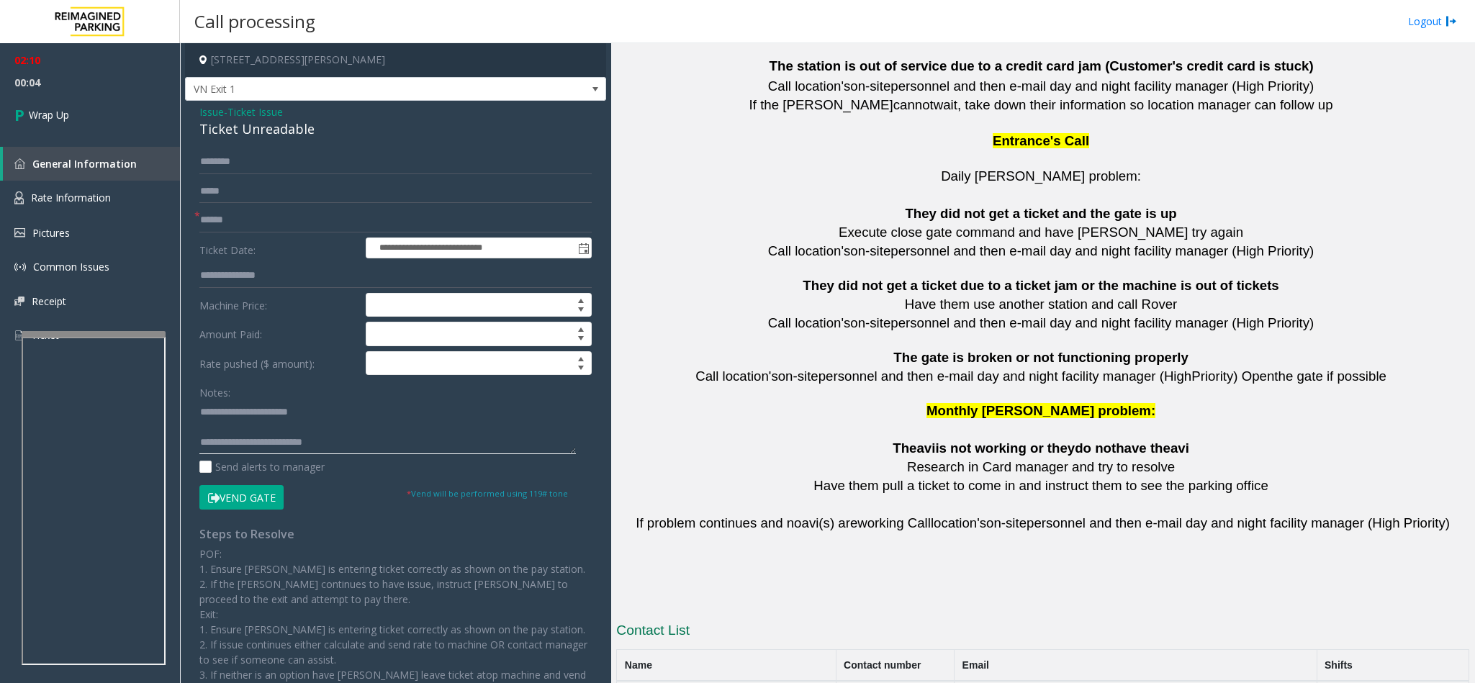
scroll to position [3149, 0]
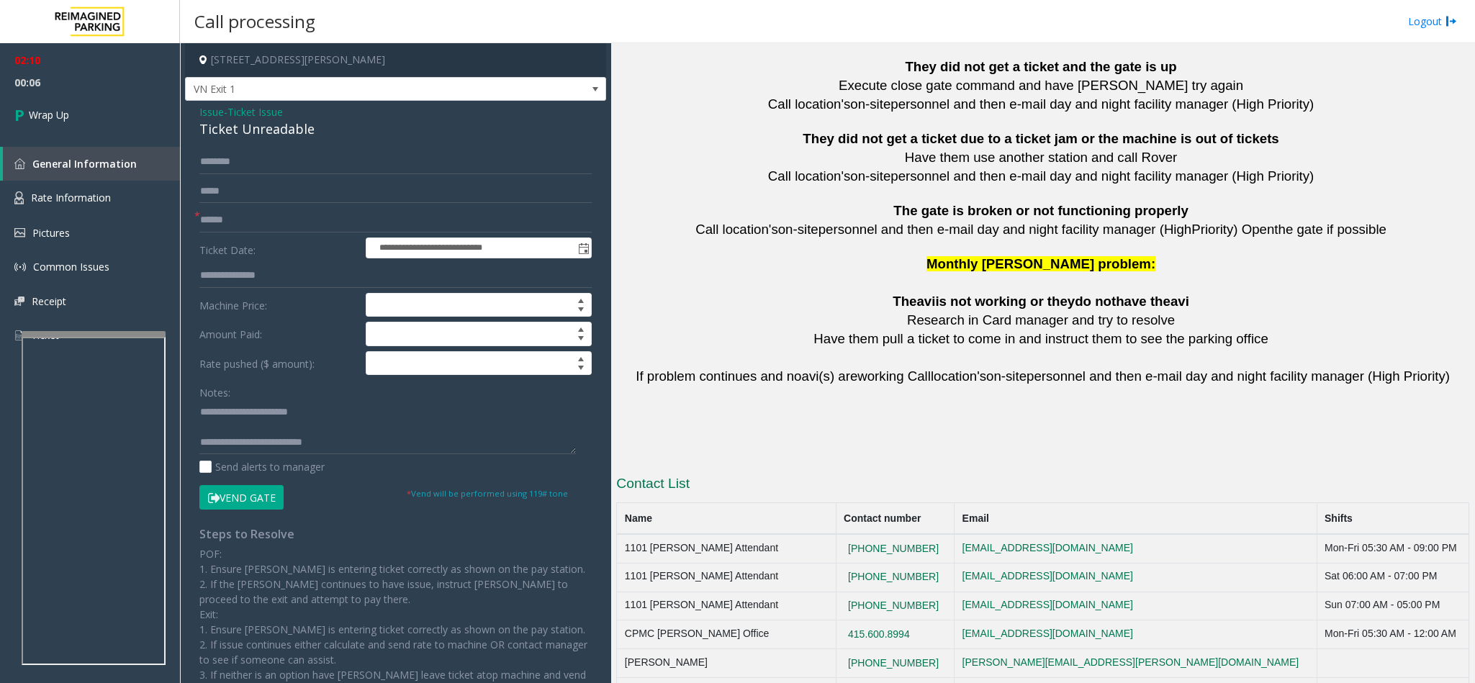
click at [669, 620] on td "CPMC Van Ness Office" at bounding box center [726, 634] width 219 height 29
click at [350, 448] on textarea at bounding box center [387, 427] width 376 height 54
paste textarea "**********"
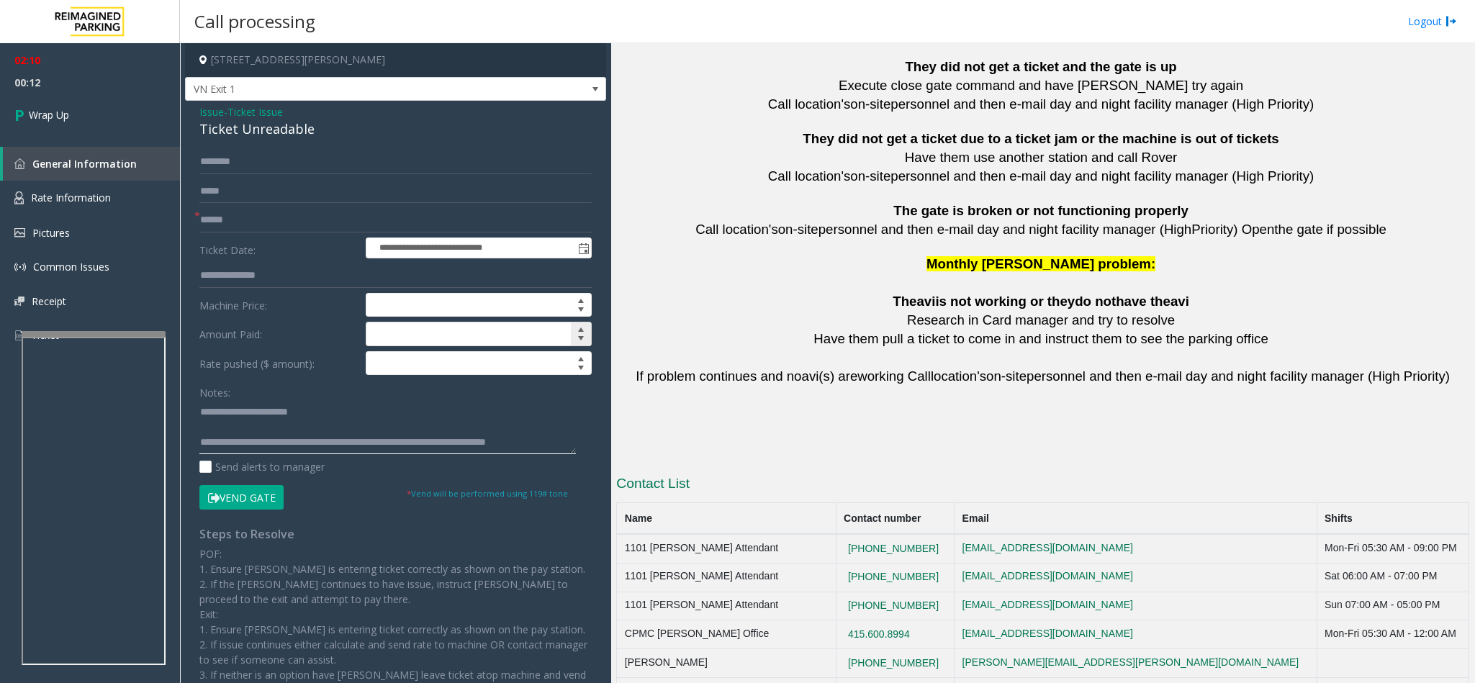
scroll to position [11, 0]
type textarea "**********"
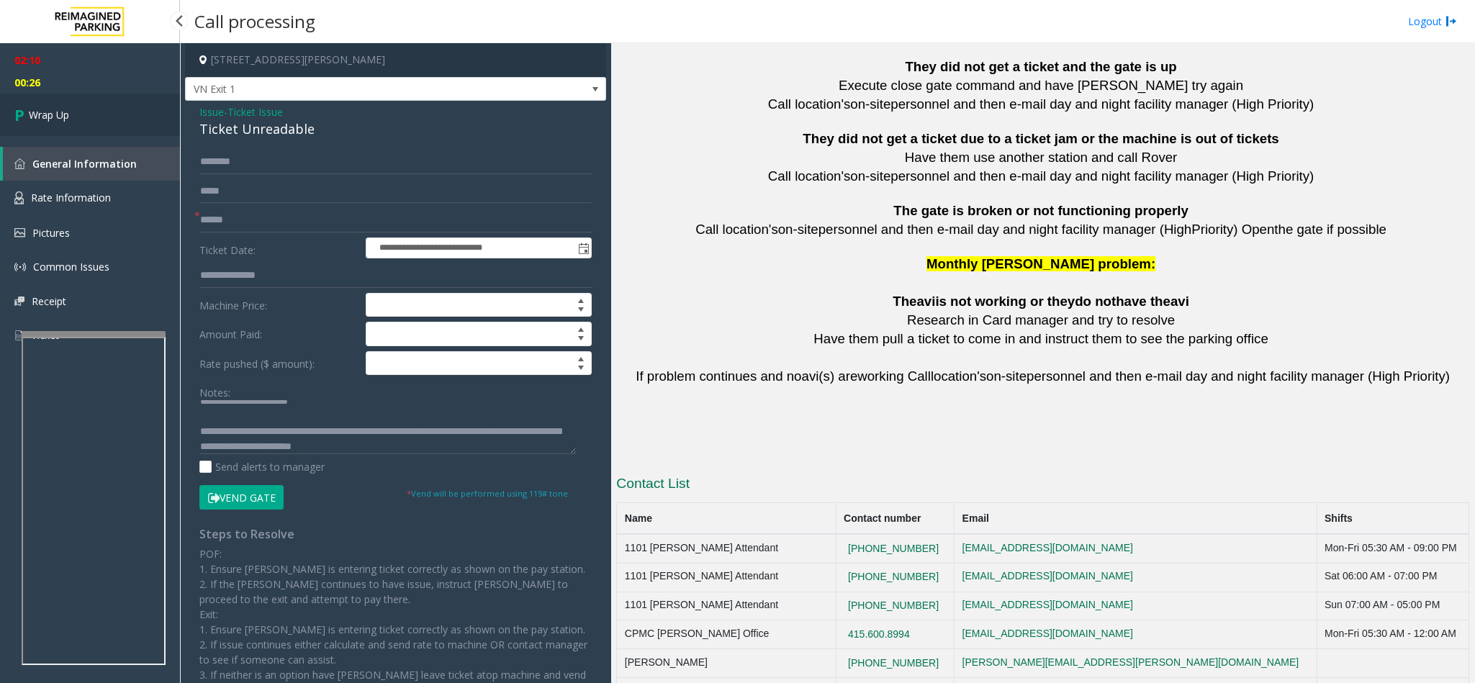
drag, startPoint x: 303, startPoint y: 449, endPoint x: 56, endPoint y: 117, distance: 413.6
click at [56, 117] on span "Wrap Up" at bounding box center [49, 114] width 40 height 15
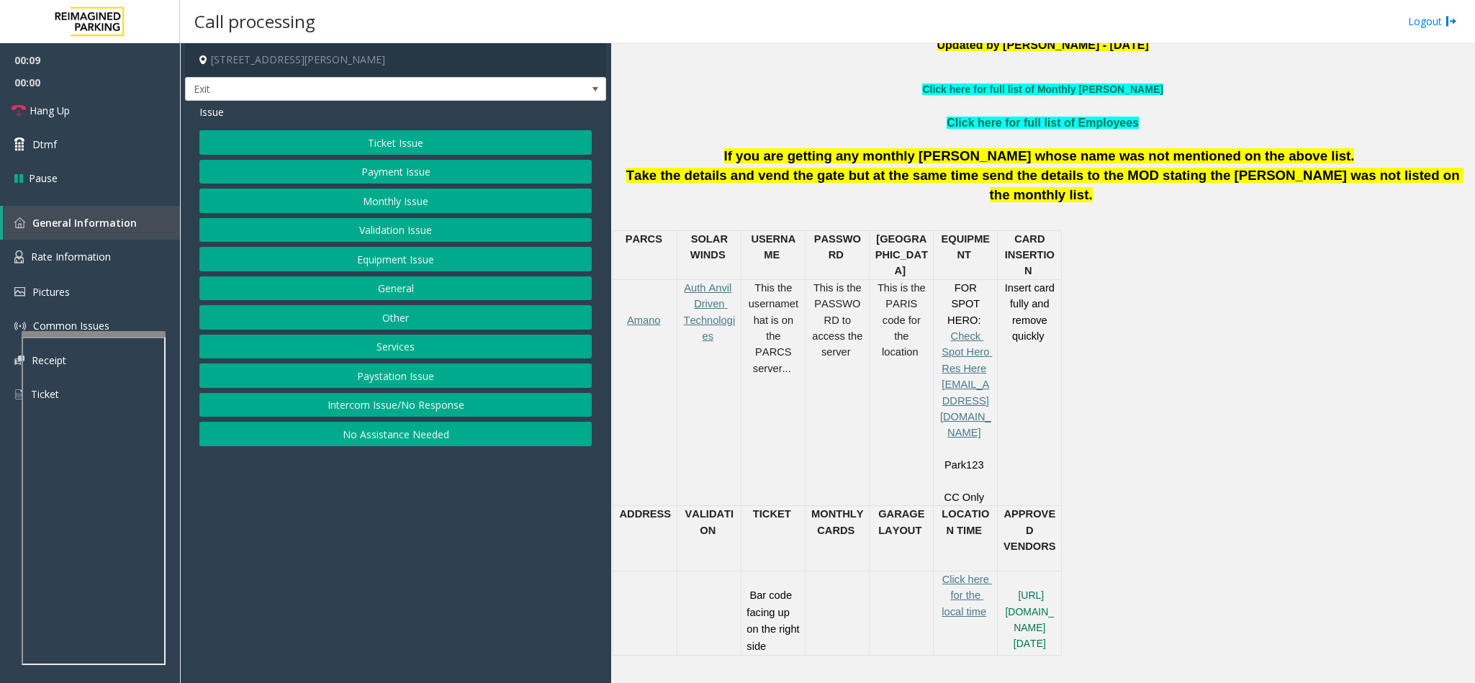
scroll to position [432, 0]
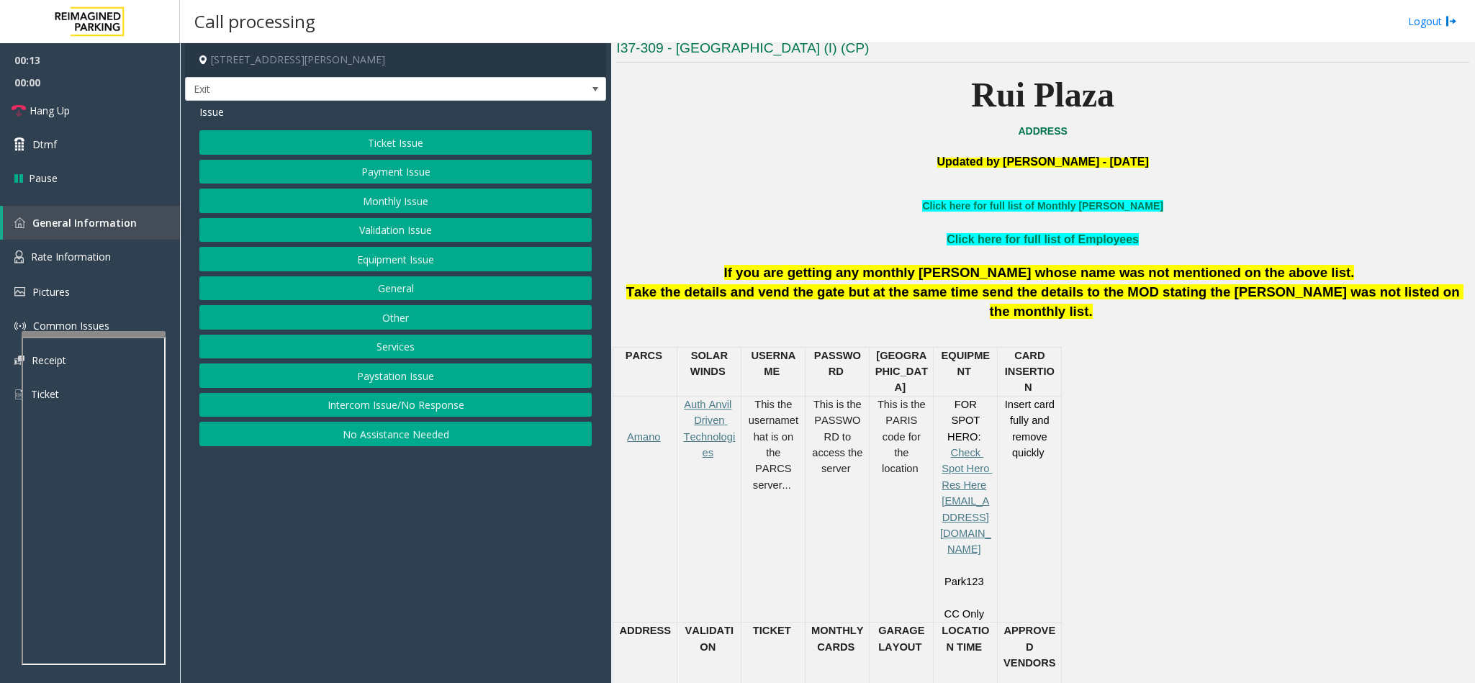
click at [365, 150] on button "Ticket Issue" at bounding box center [395, 142] width 392 height 24
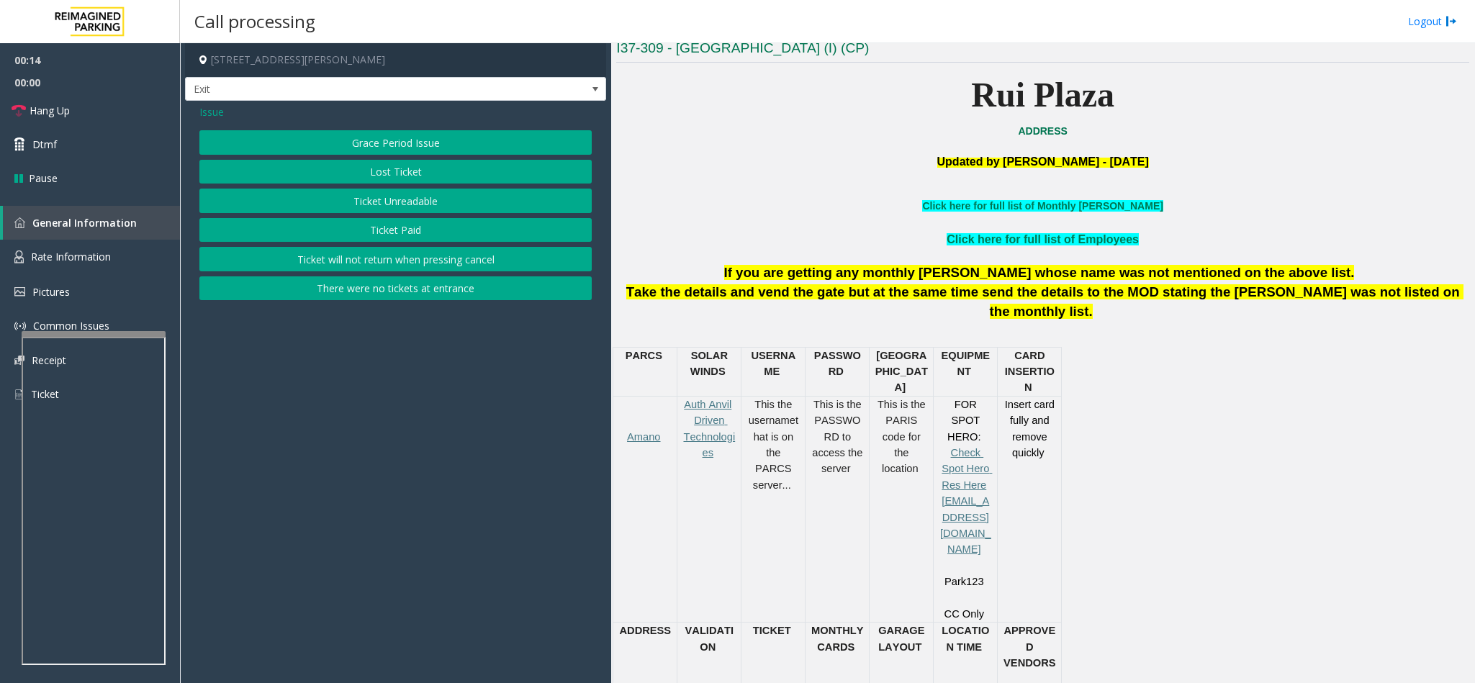
click at [217, 117] on span "Issue" at bounding box center [211, 111] width 24 height 15
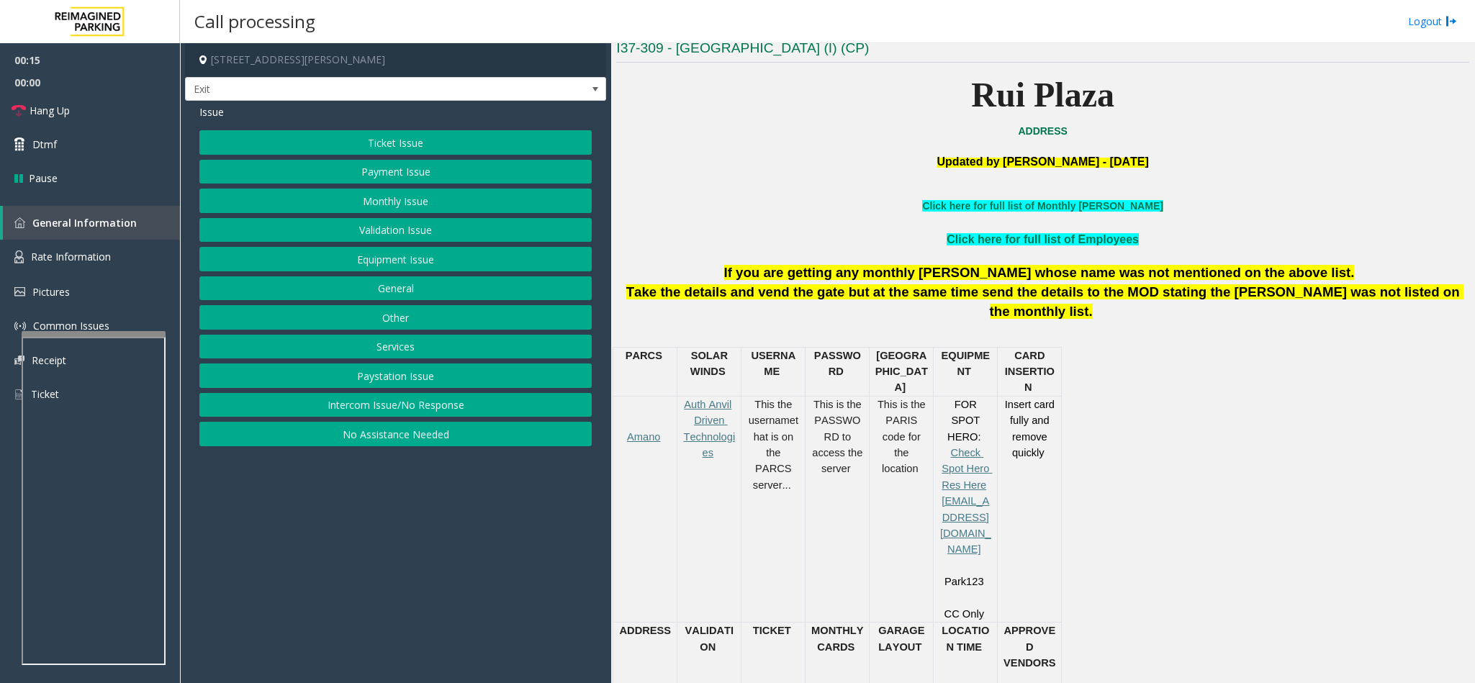
click at [441, 188] on div "Ticket Issue Payment Issue Monthly Issue Validation Issue Equipment Issue Gener…" at bounding box center [395, 288] width 392 height 316
click at [411, 177] on button "Payment Issue" at bounding box center [395, 172] width 392 height 24
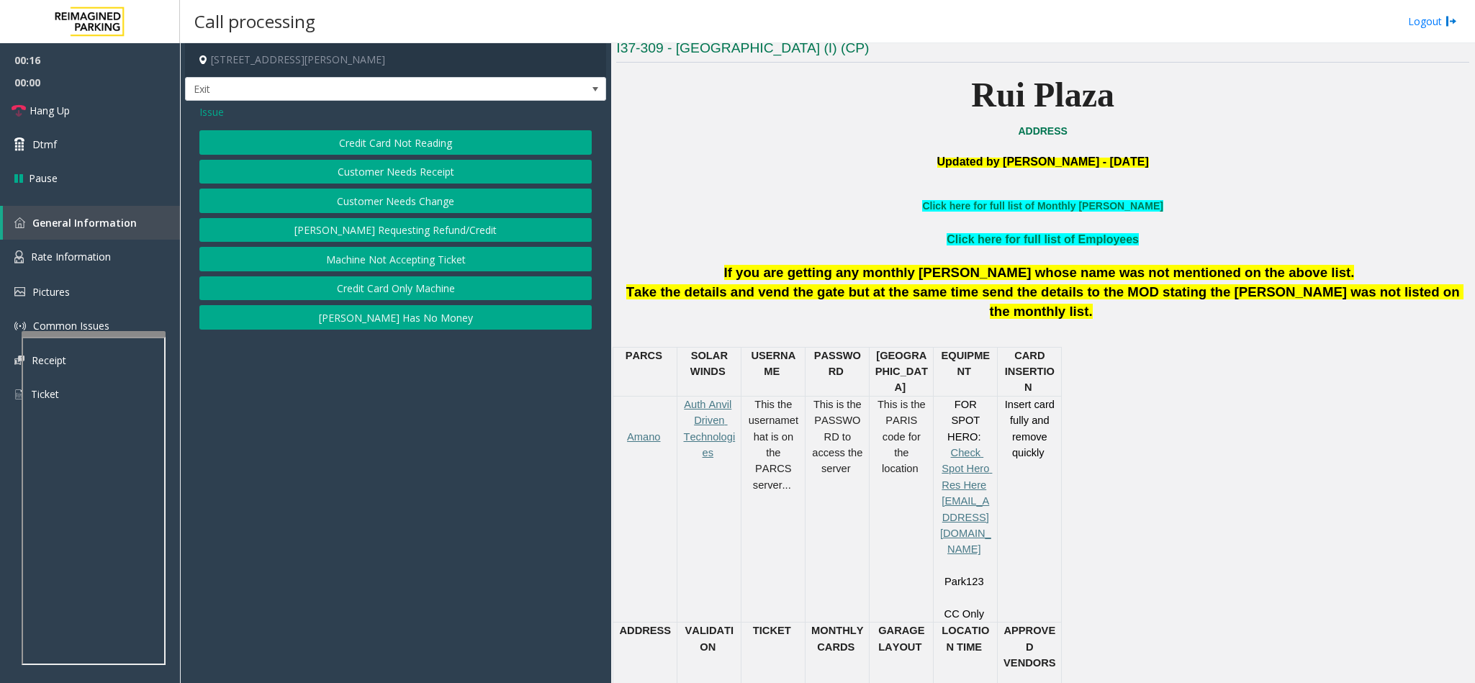
click at [413, 148] on button "Credit Card Not Reading" at bounding box center [395, 142] width 392 height 24
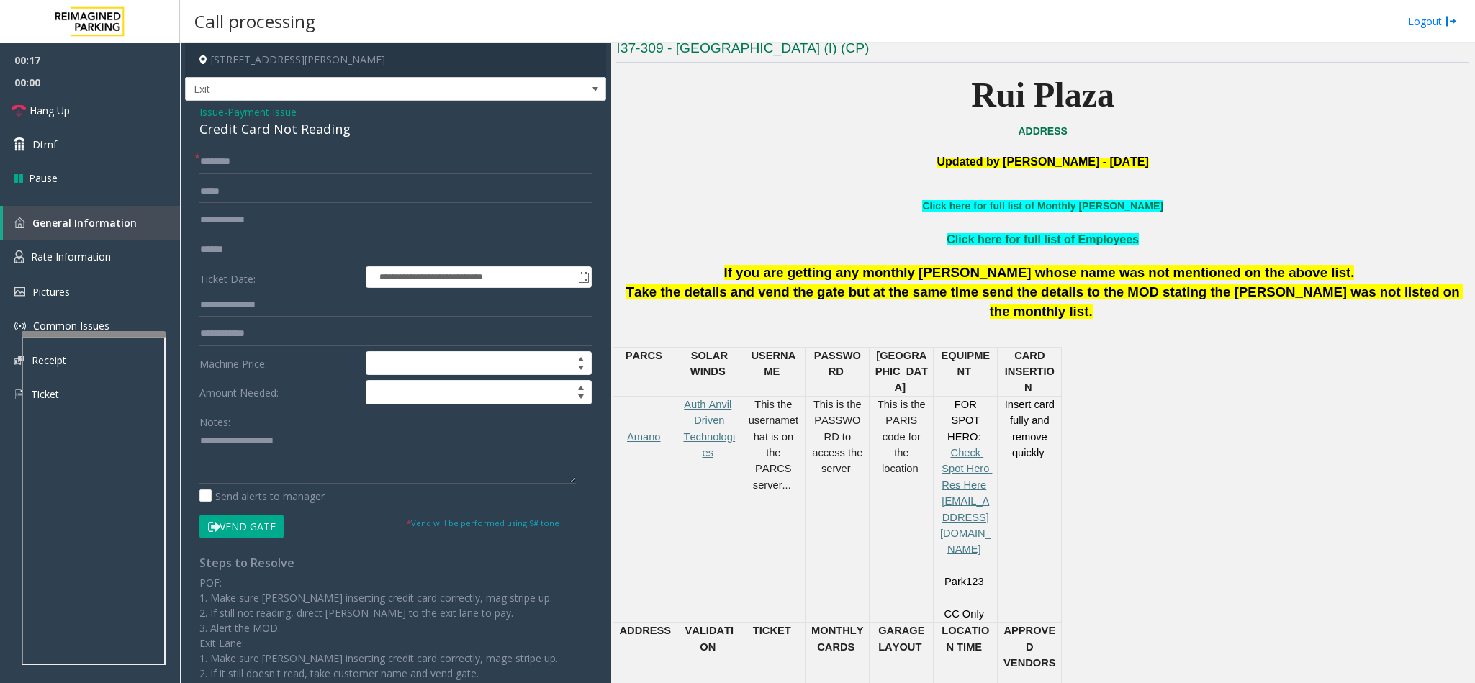
click at [260, 125] on div "Credit Card Not Reading" at bounding box center [395, 128] width 392 height 19
click at [251, 450] on textarea at bounding box center [387, 457] width 376 height 54
paste textarea "**********"
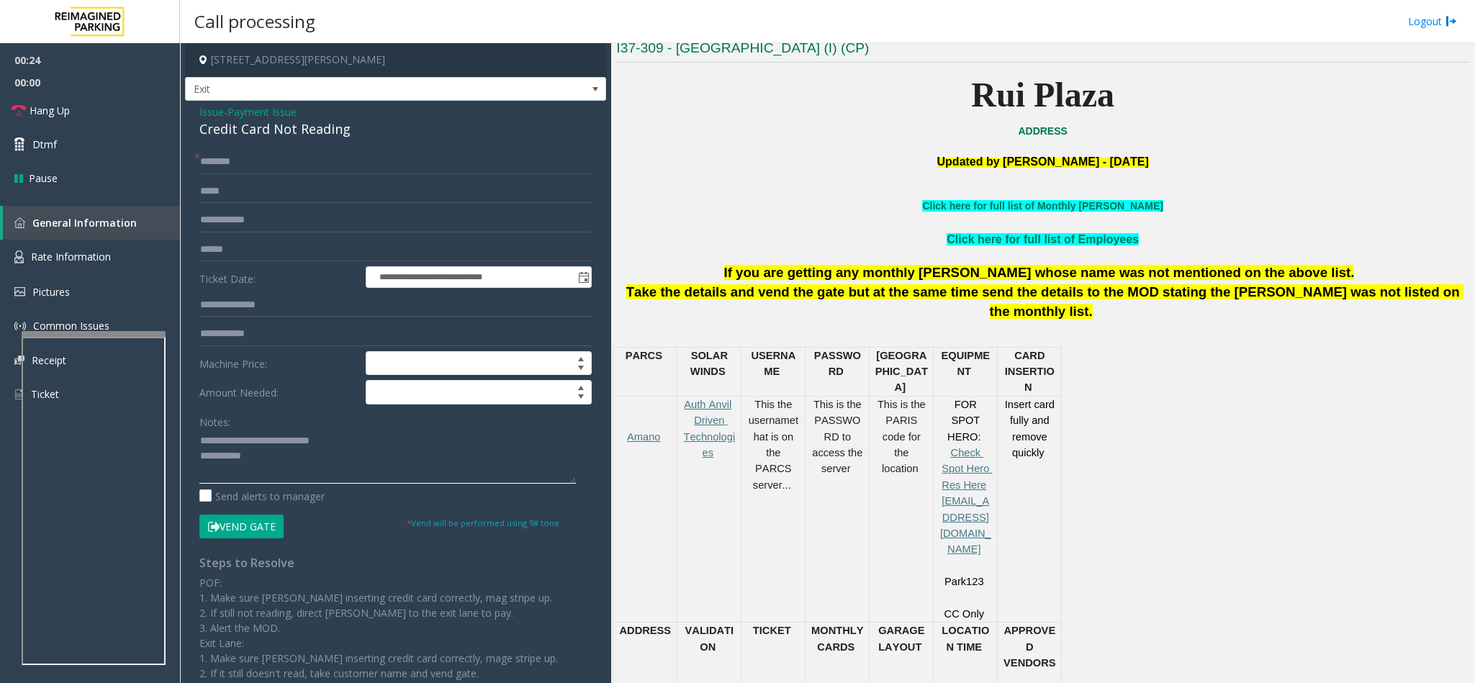
click at [230, 439] on textarea at bounding box center [387, 457] width 376 height 54
click at [227, 437] on textarea at bounding box center [387, 457] width 376 height 54
type textarea "**********"
click at [248, 160] on input "text" at bounding box center [395, 162] width 392 height 24
type input "*****"
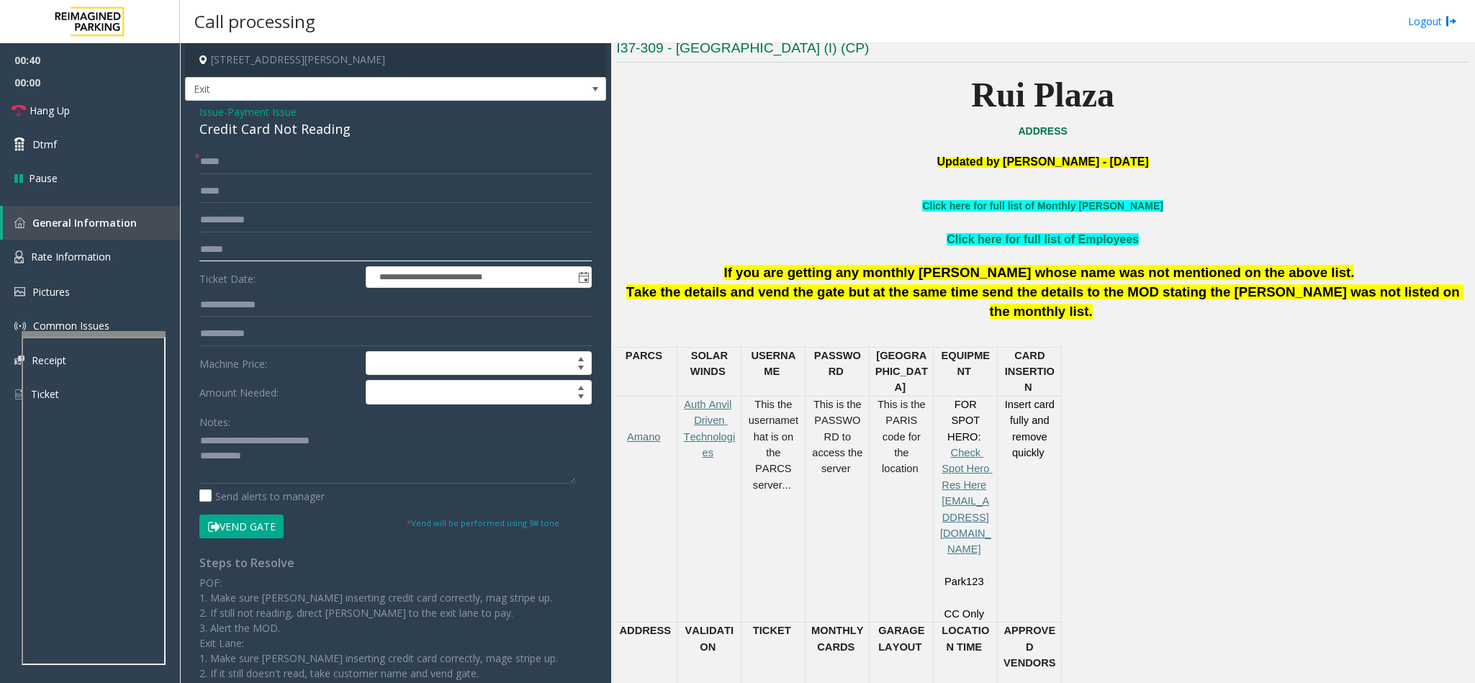
click at [227, 248] on input "text" at bounding box center [395, 250] width 392 height 24
click at [219, 243] on input "text" at bounding box center [395, 250] width 392 height 24
click at [235, 257] on input "text" at bounding box center [395, 250] width 392 height 24
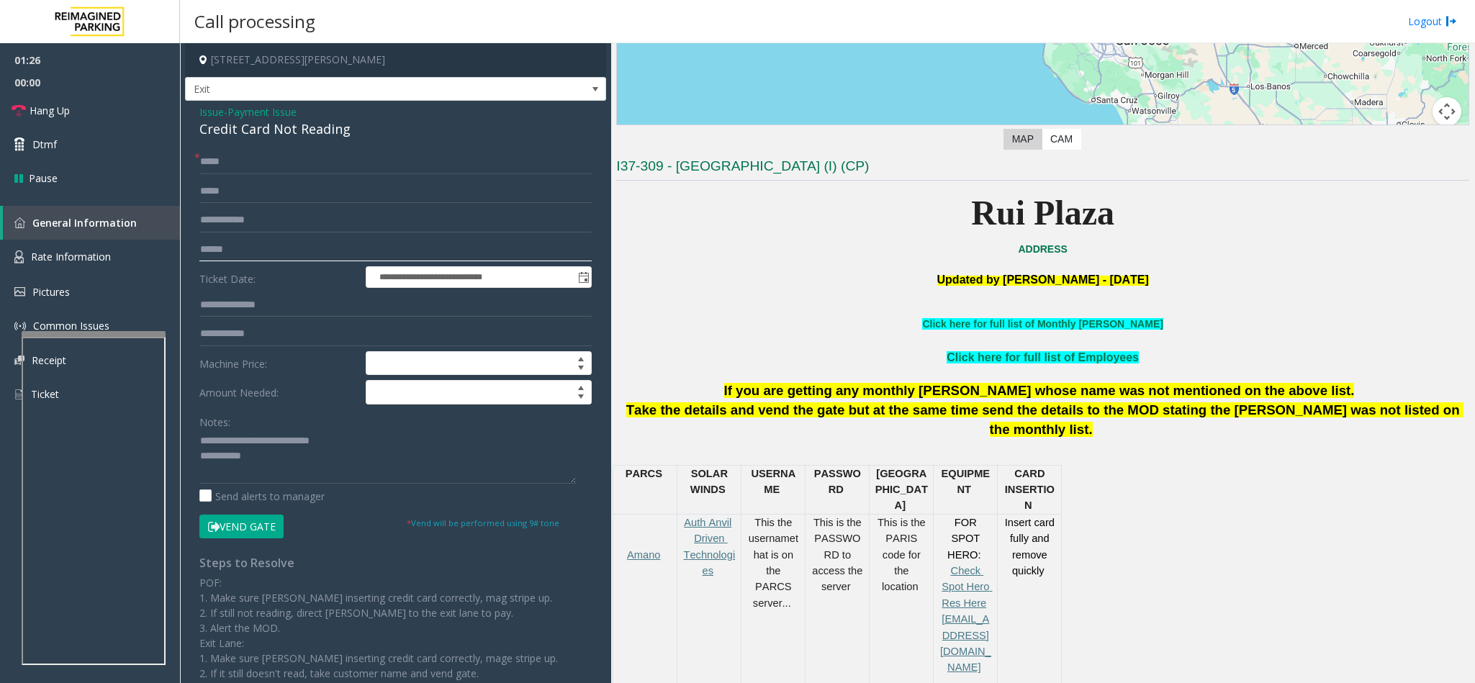
scroll to position [0, 0]
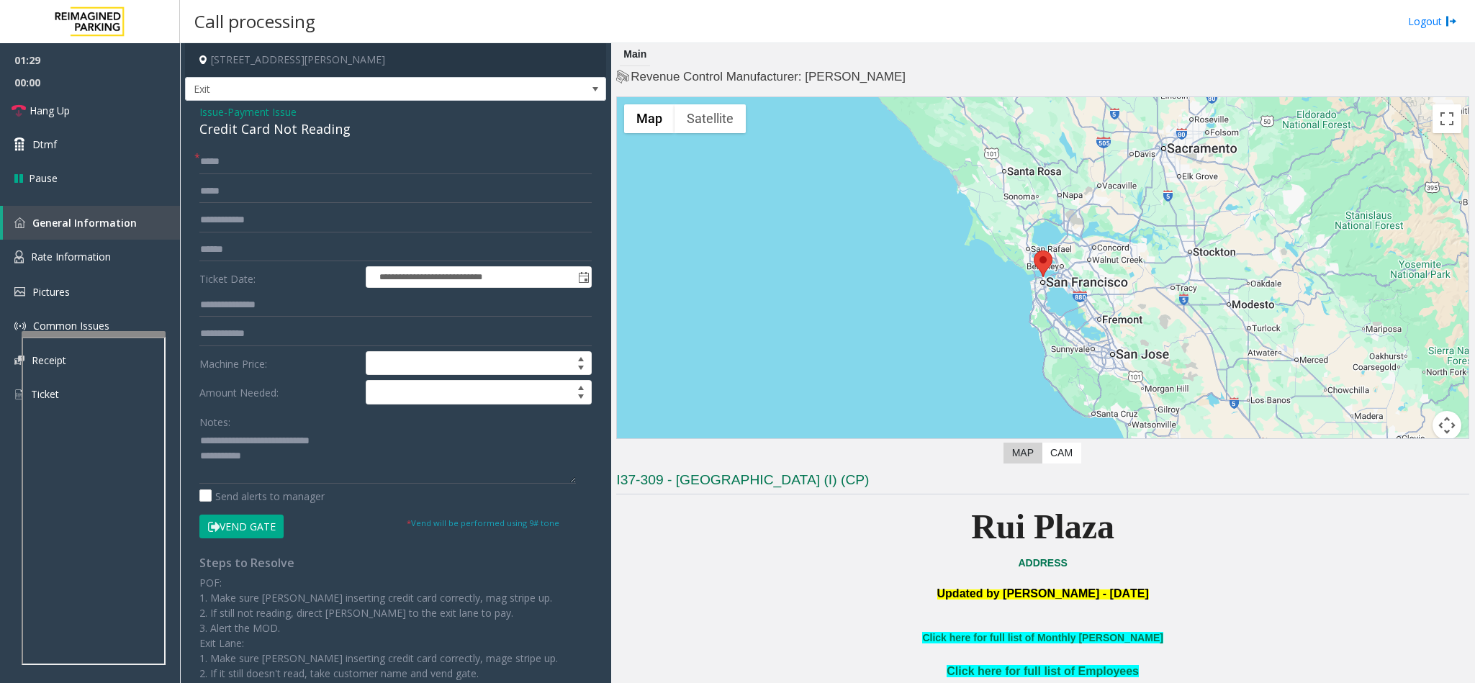
click at [273, 536] on button "Vend Gate" at bounding box center [241, 527] width 84 height 24
click at [287, 451] on textarea at bounding box center [387, 457] width 376 height 54
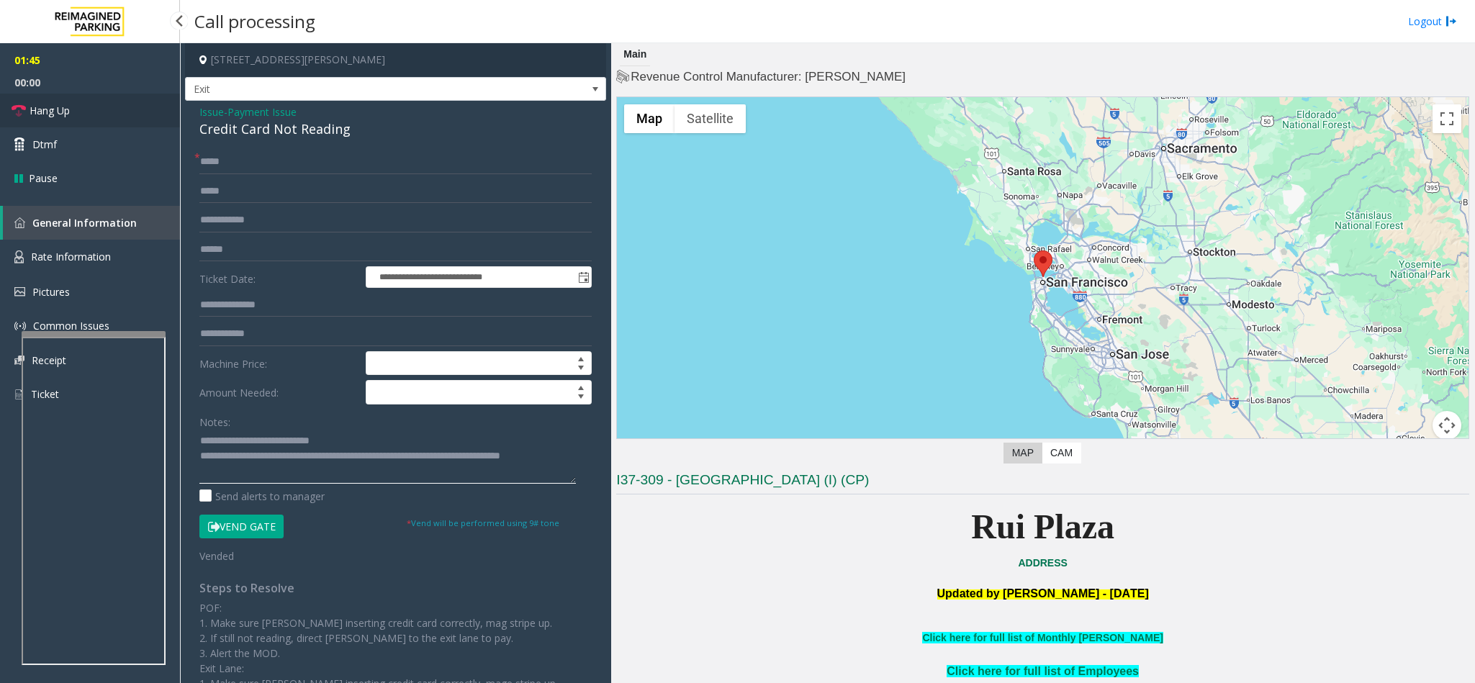
type textarea "**********"
click at [82, 115] on link "Hang Up" at bounding box center [90, 111] width 180 height 34
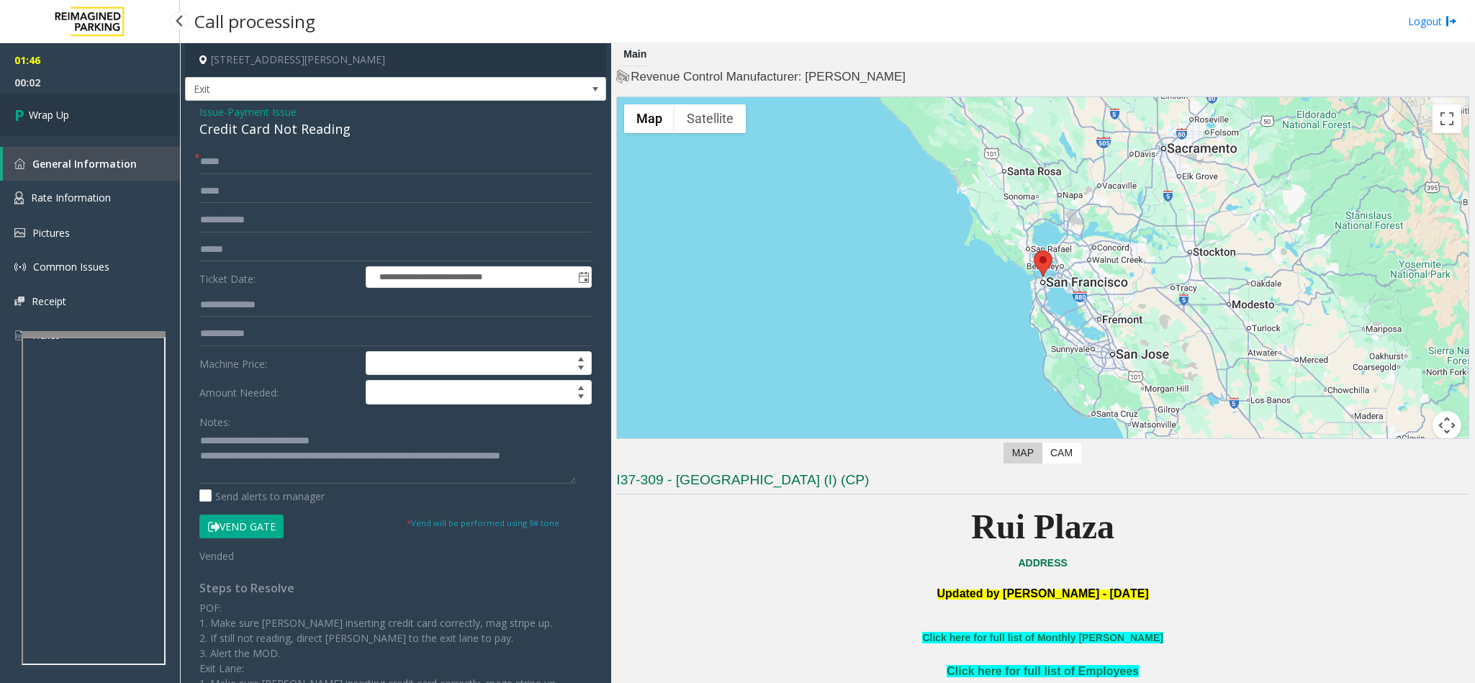
click at [82, 115] on link "Wrap Up" at bounding box center [90, 115] width 180 height 42
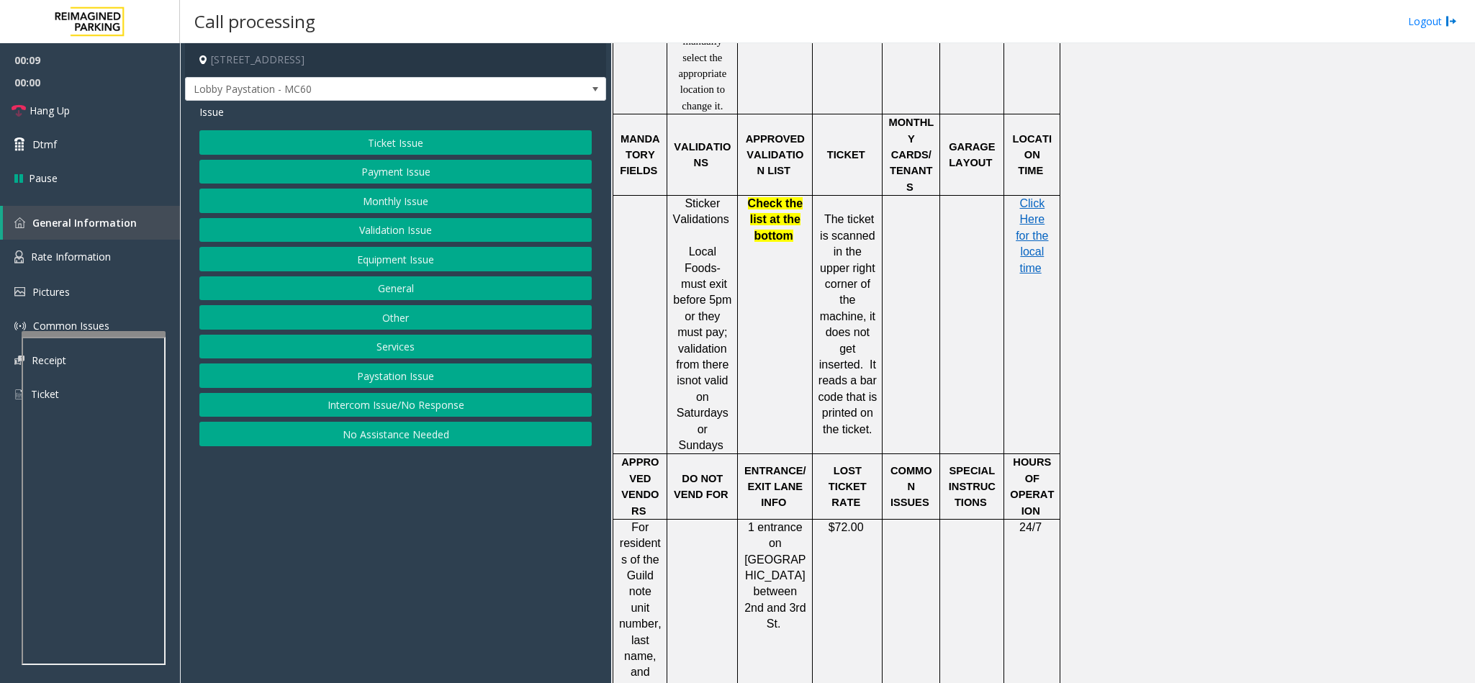
scroll to position [1728, 0]
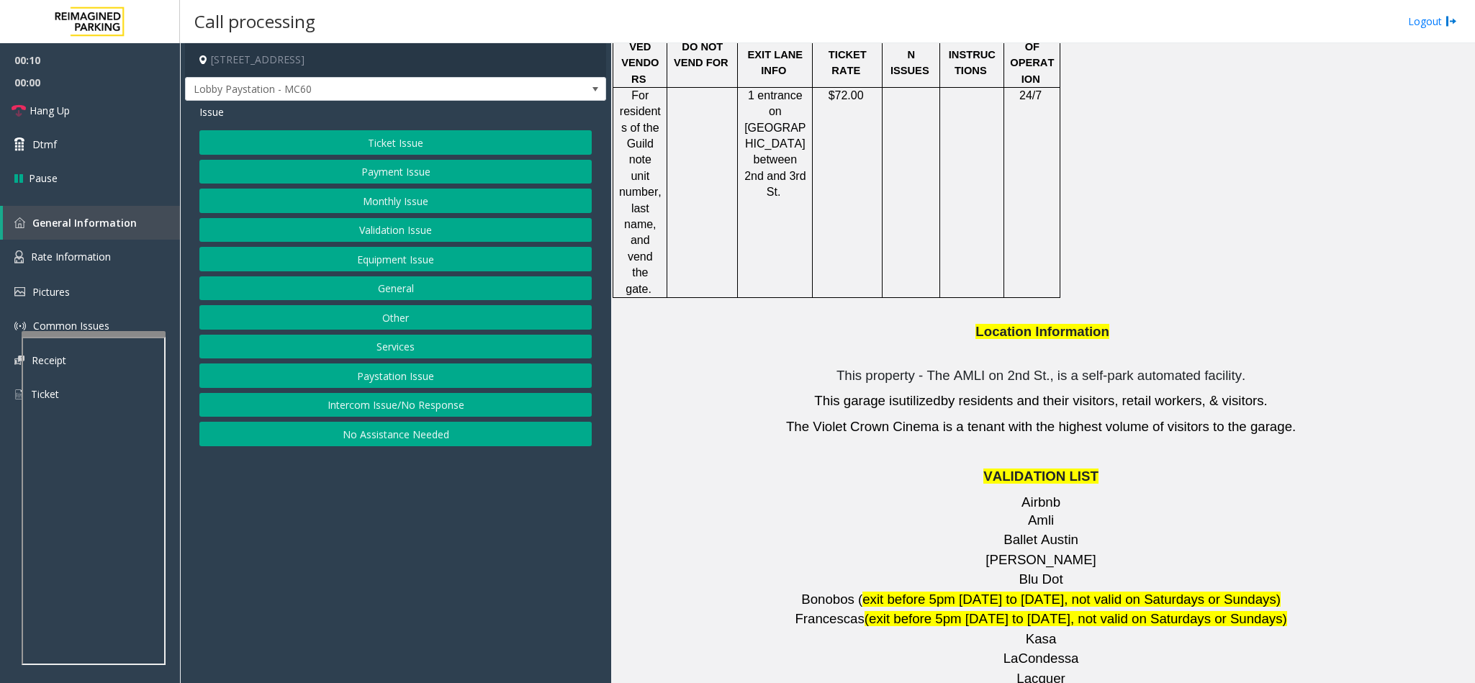
click at [368, 410] on button "Intercom Issue/No Response" at bounding box center [395, 405] width 392 height 24
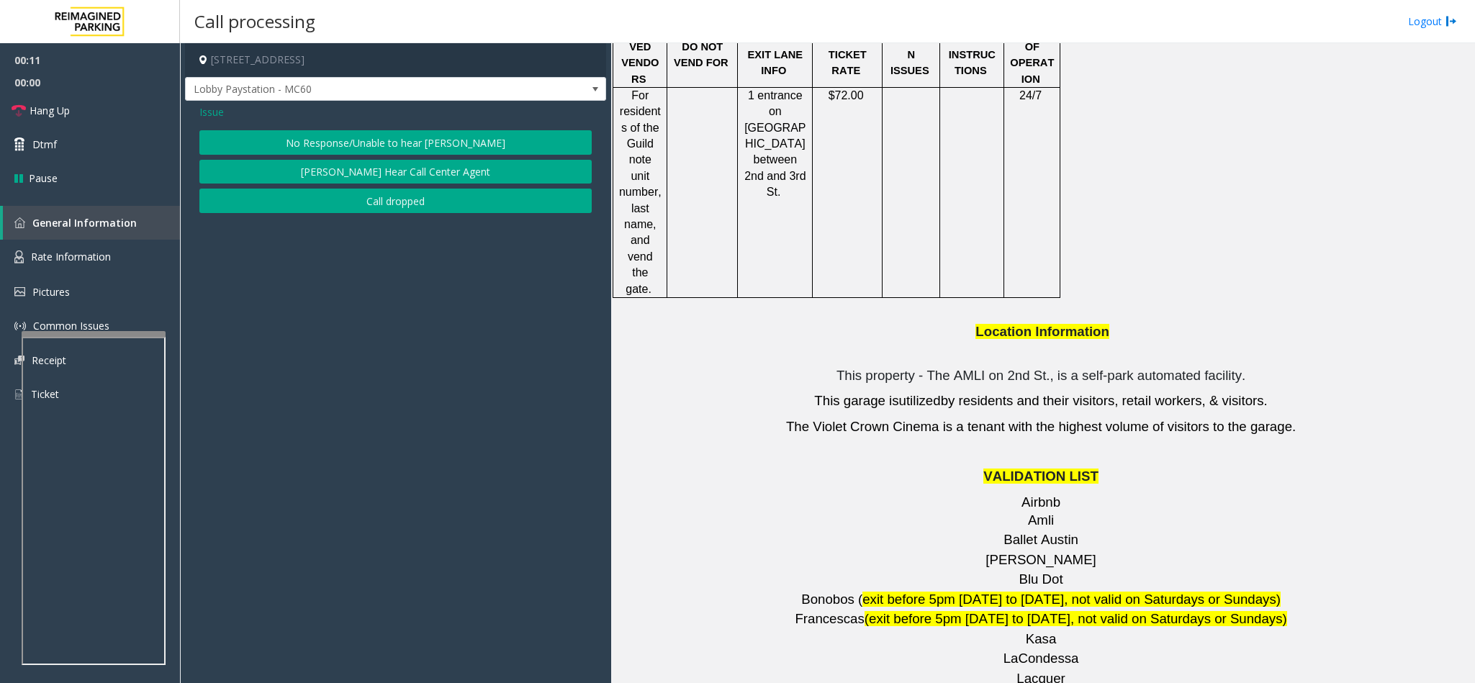
click at [370, 132] on button "No Response/Unable to hear [PERSON_NAME]" at bounding box center [395, 142] width 392 height 24
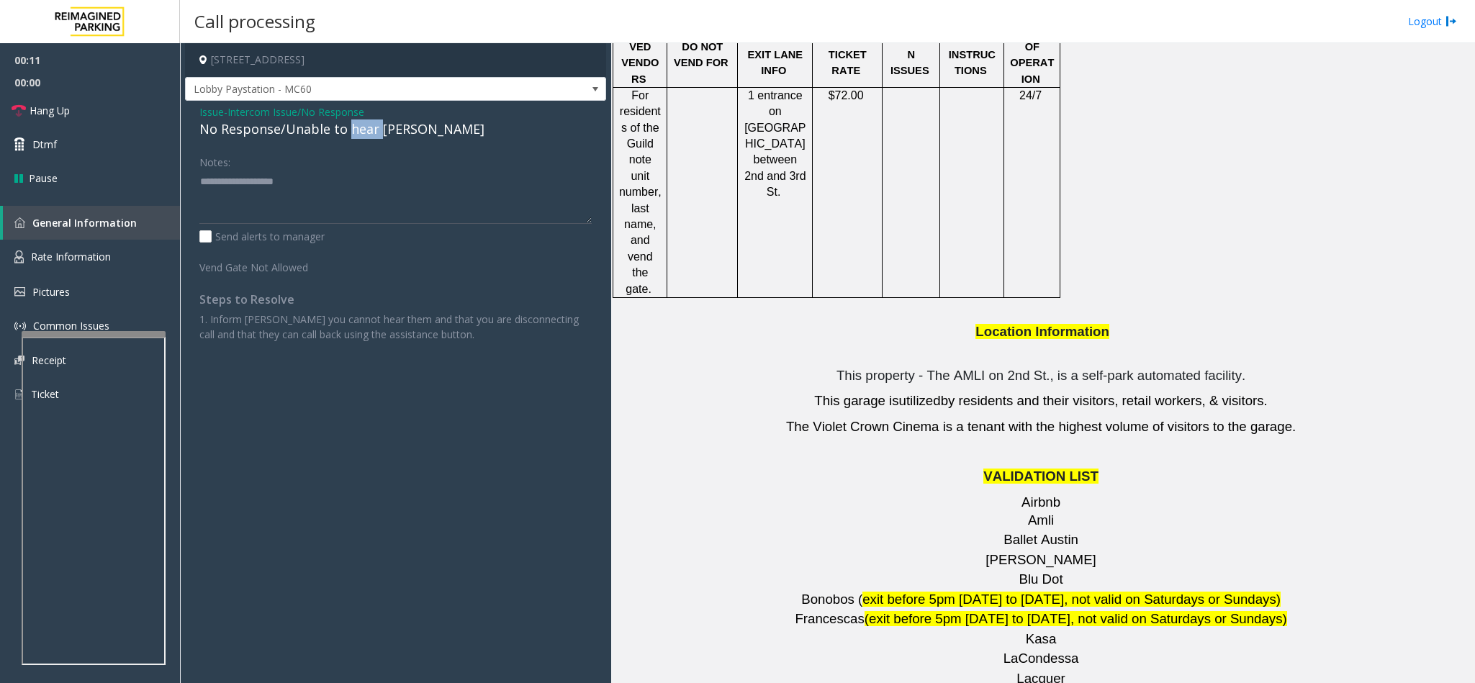
click at [370, 132] on div "No Response/Unable to hear [PERSON_NAME]" at bounding box center [395, 128] width 392 height 19
paste textarea "**********"
click at [376, 184] on textarea at bounding box center [395, 197] width 392 height 54
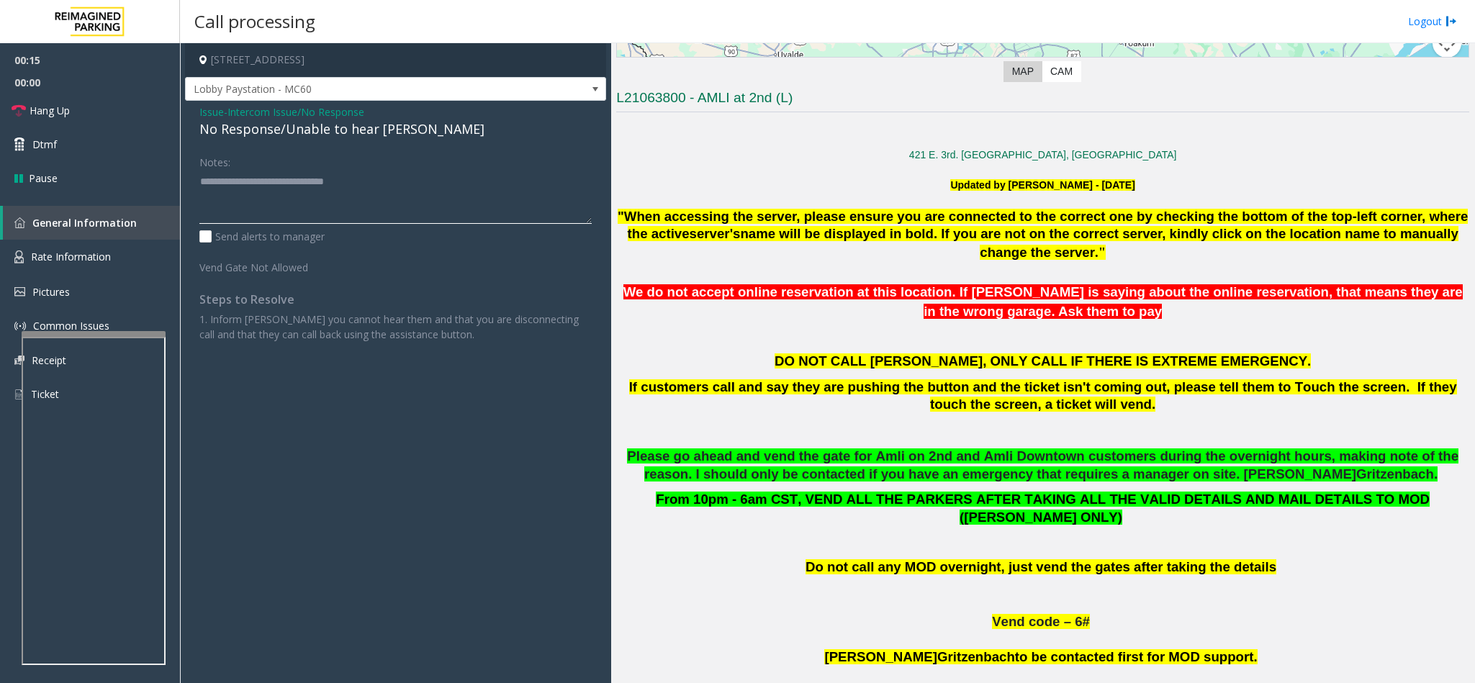
scroll to position [108, 0]
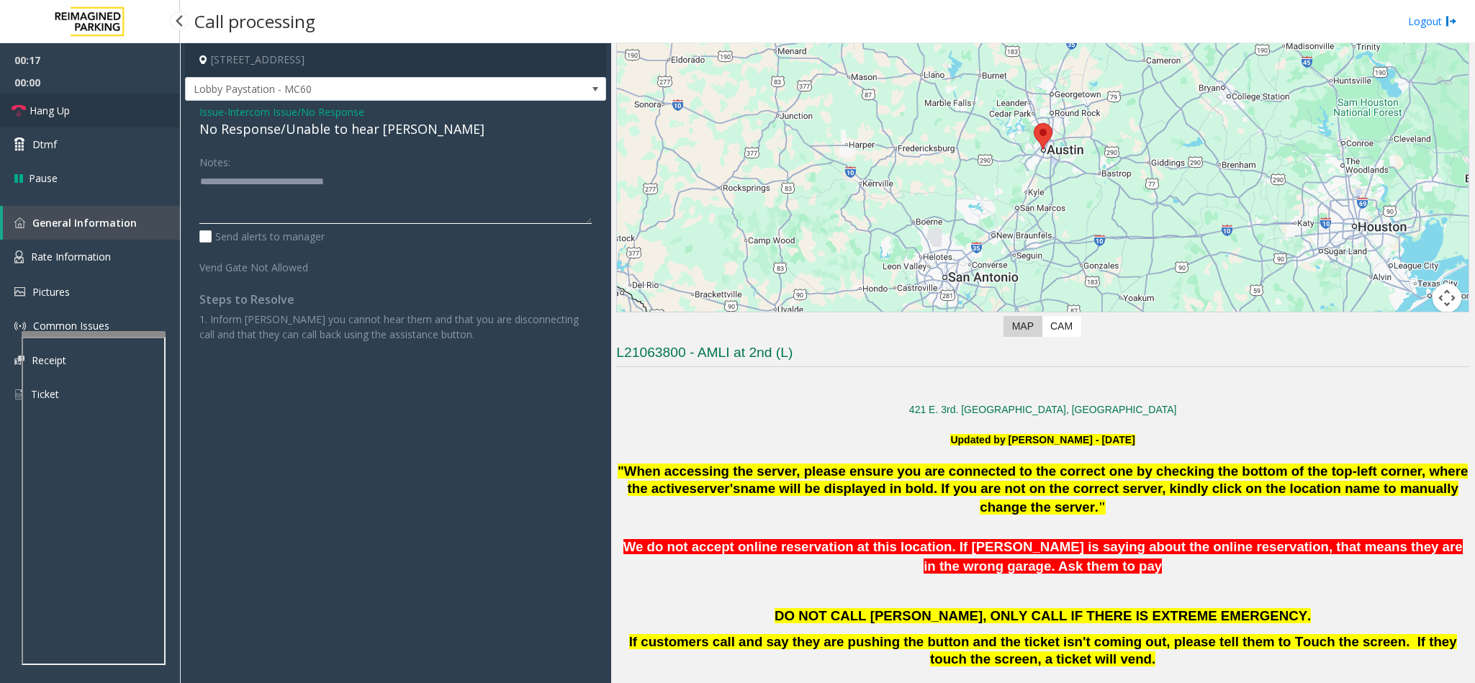
type textarea "**********"
click at [66, 101] on link "Hang Up" at bounding box center [90, 111] width 180 height 34
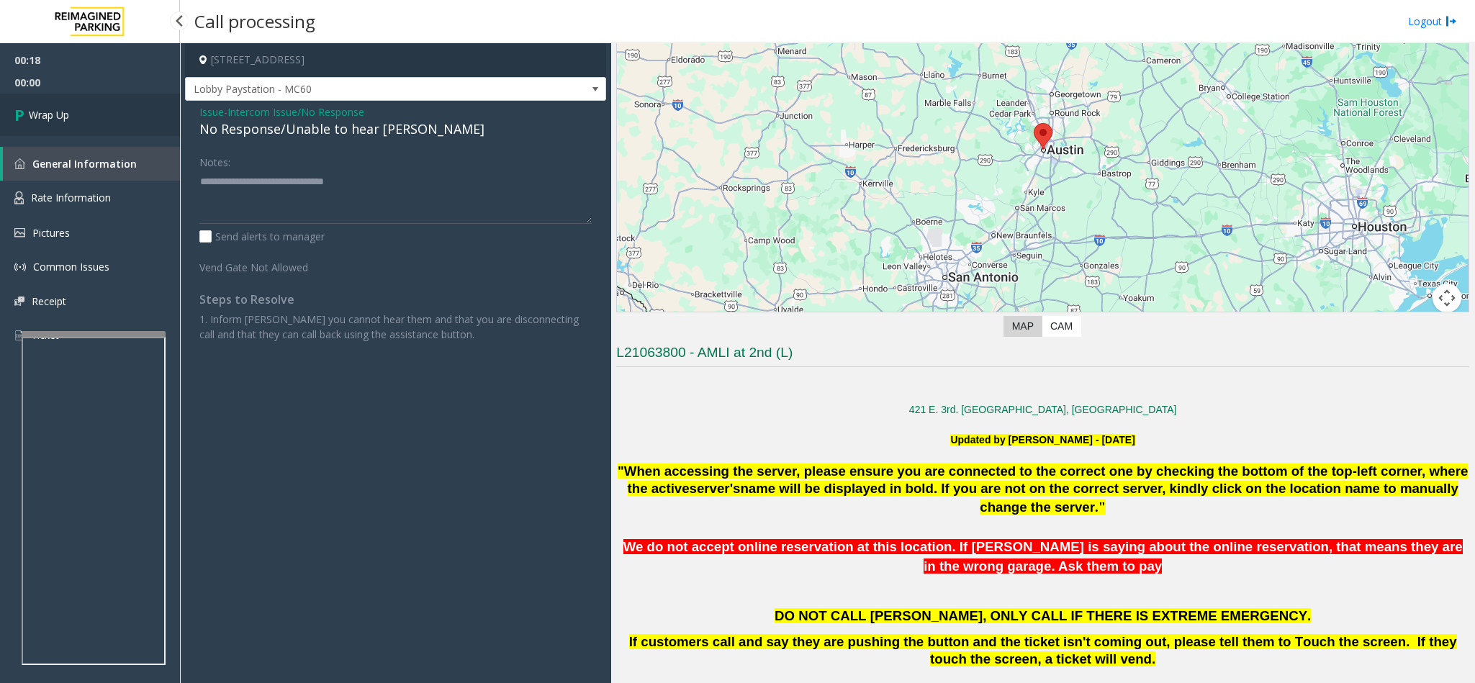
click at [66, 101] on link "Wrap Up" at bounding box center [90, 115] width 180 height 42
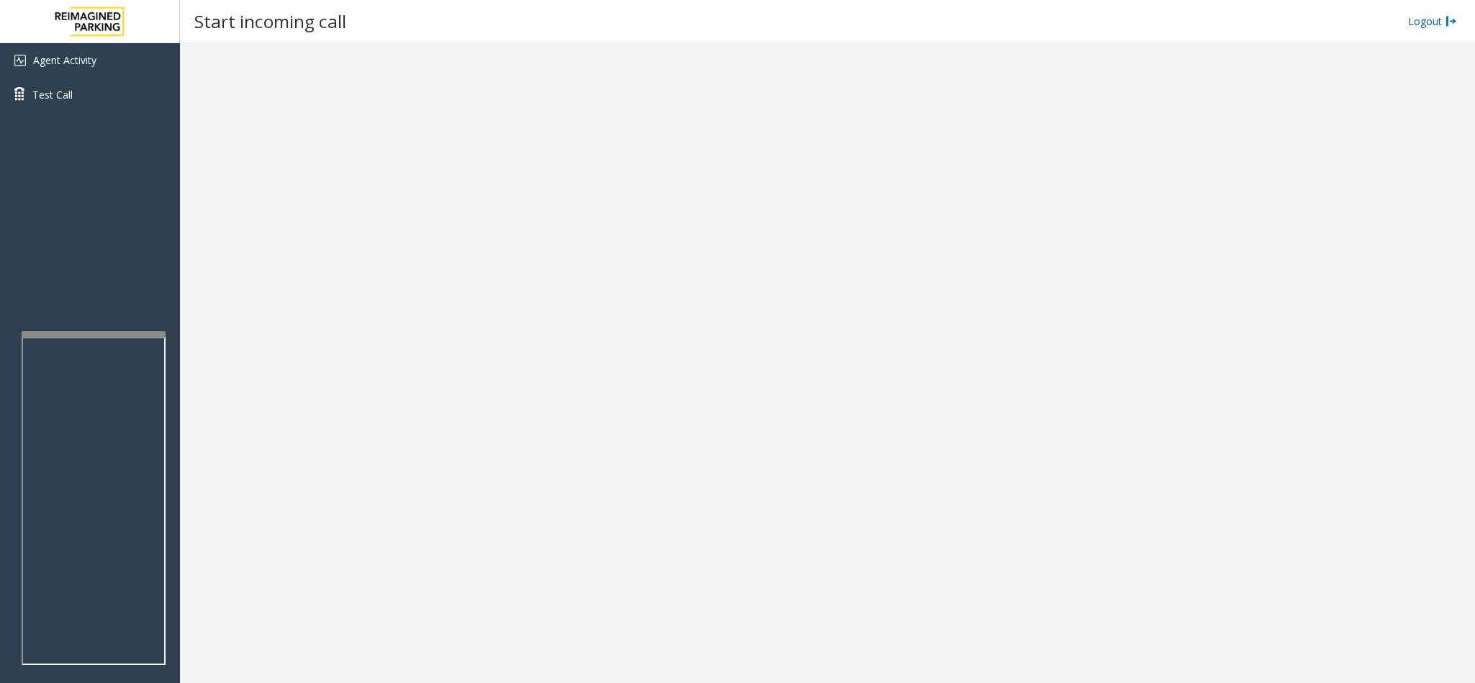
click at [1435, 17] on link "Logout" at bounding box center [1432, 21] width 49 height 15
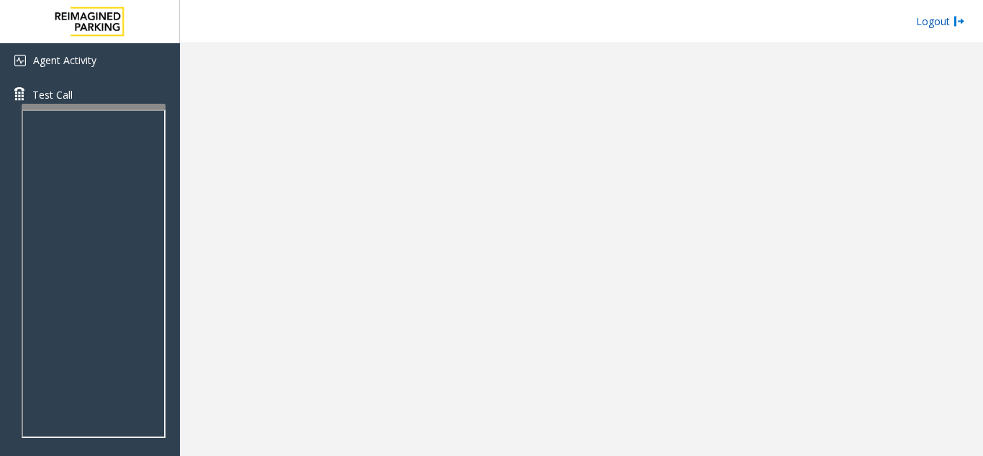
click at [921, 19] on link "Logout" at bounding box center [940, 21] width 49 height 15
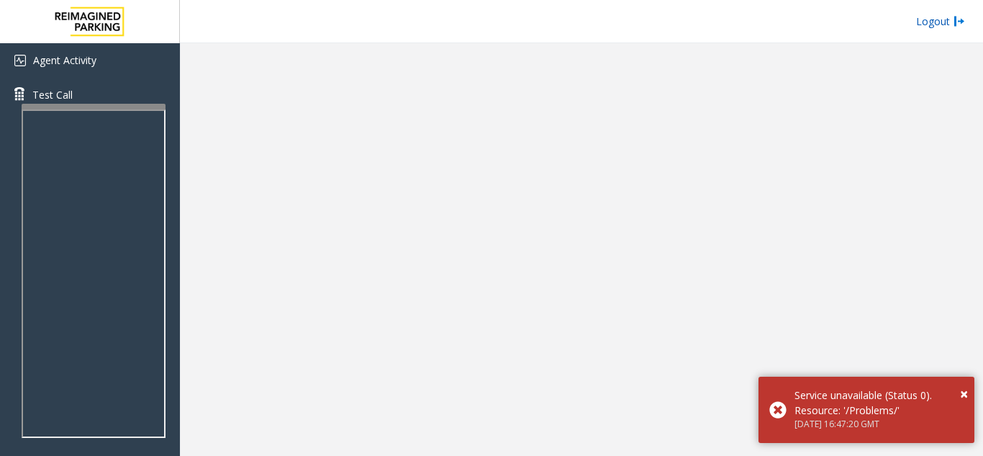
click at [951, 22] on link "Logout" at bounding box center [940, 21] width 49 height 15
click at [949, 20] on link "Logout" at bounding box center [940, 21] width 49 height 15
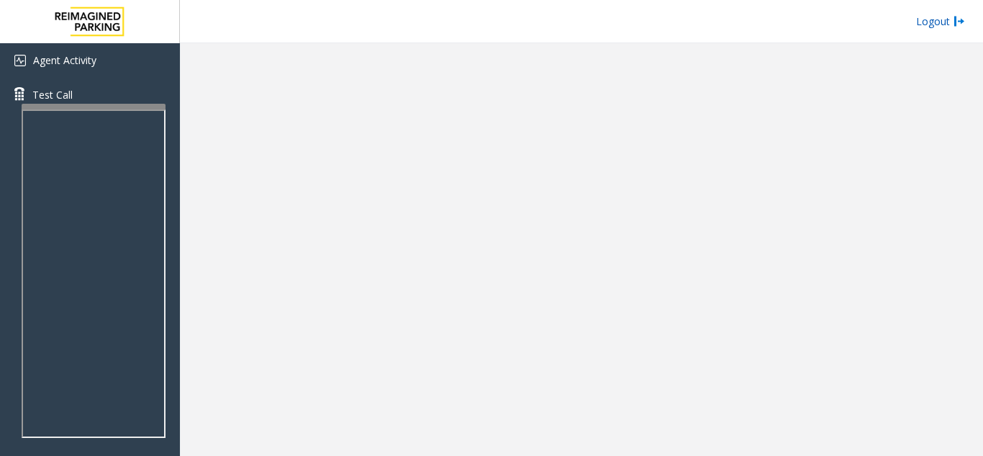
click at [949, 20] on link "Logout" at bounding box center [940, 21] width 49 height 15
